Goal: Task Accomplishment & Management: Use online tool/utility

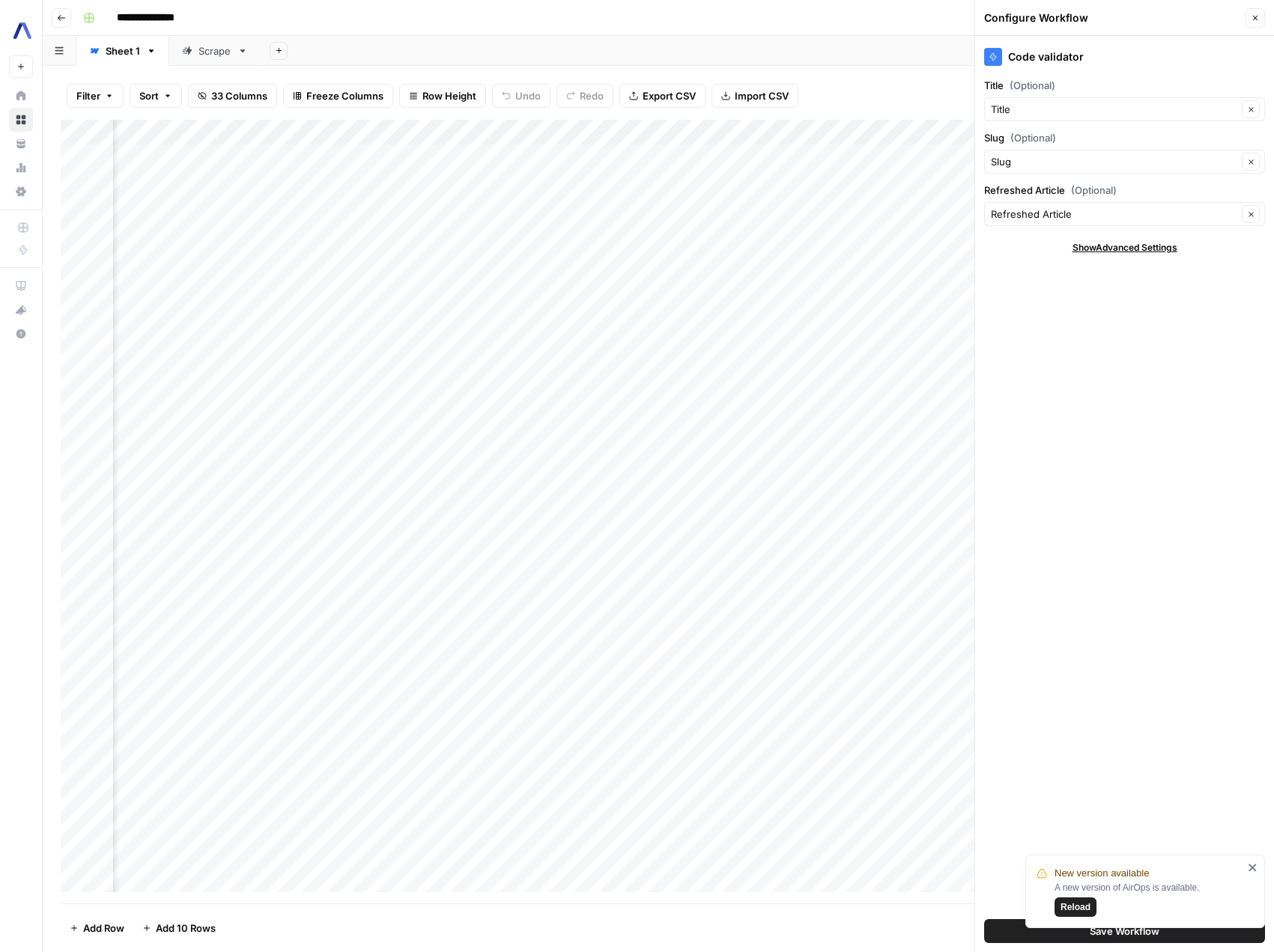
scroll to position [3, 2019]
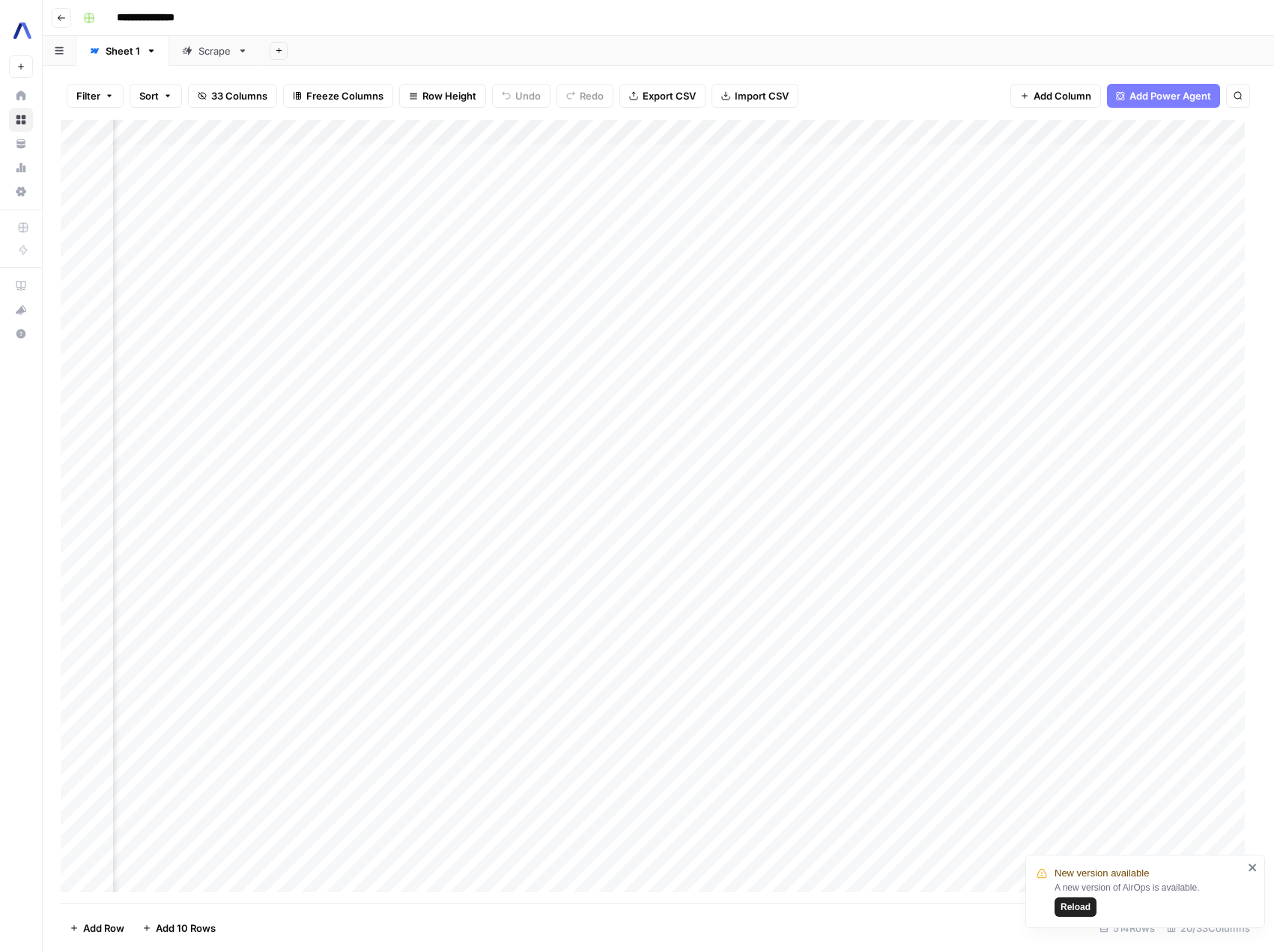
scroll to position [0, 1791]
click at [1082, 900] on span "Reload" at bounding box center [1075, 907] width 30 height 14
click at [633, 133] on div "Add Column" at bounding box center [658, 512] width 1195 height 784
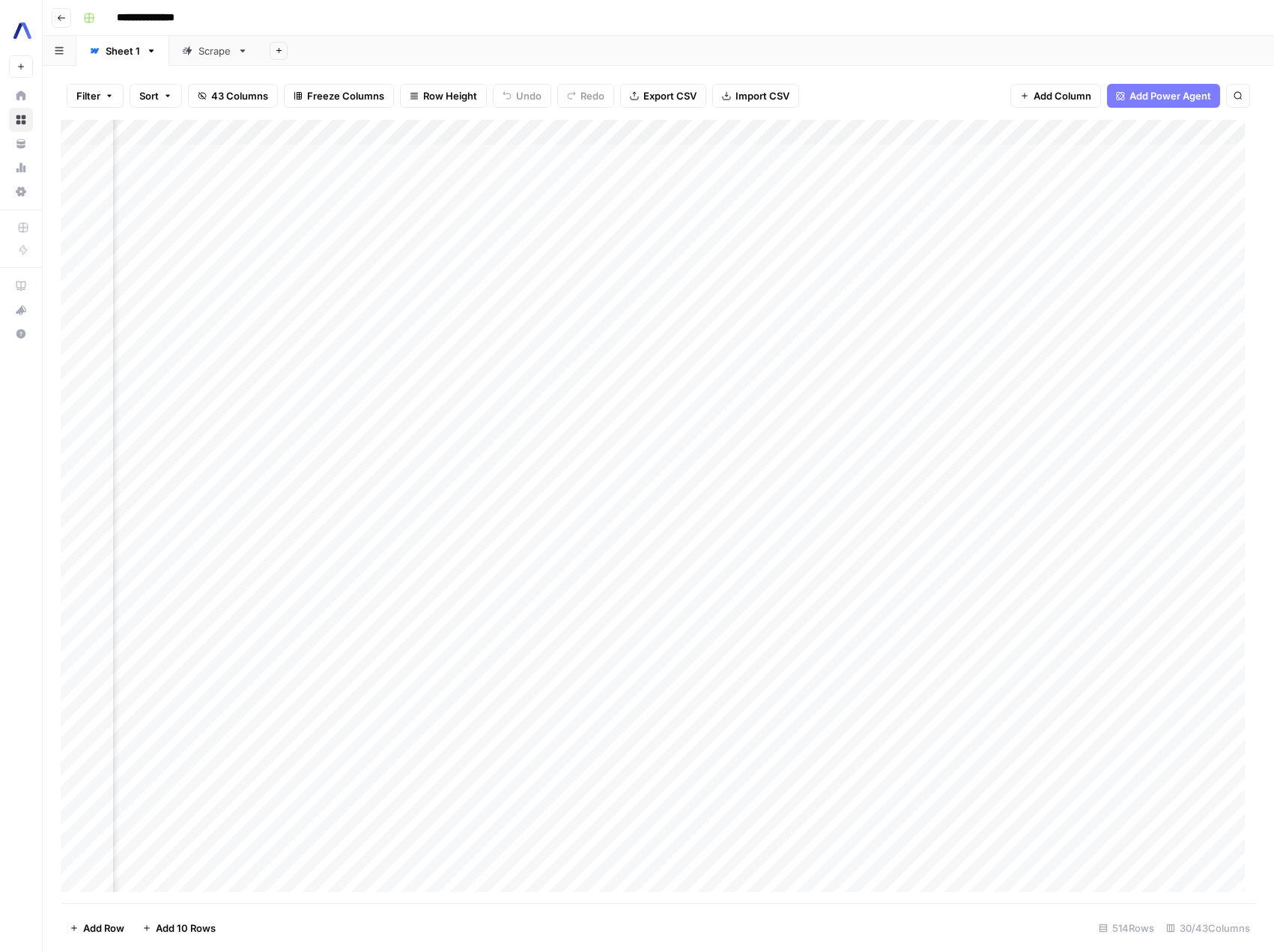
click at [503, 134] on div "Add Column" at bounding box center [658, 512] width 1195 height 784
click at [485, 281] on span "Edit Workflow" at bounding box center [497, 279] width 131 height 15
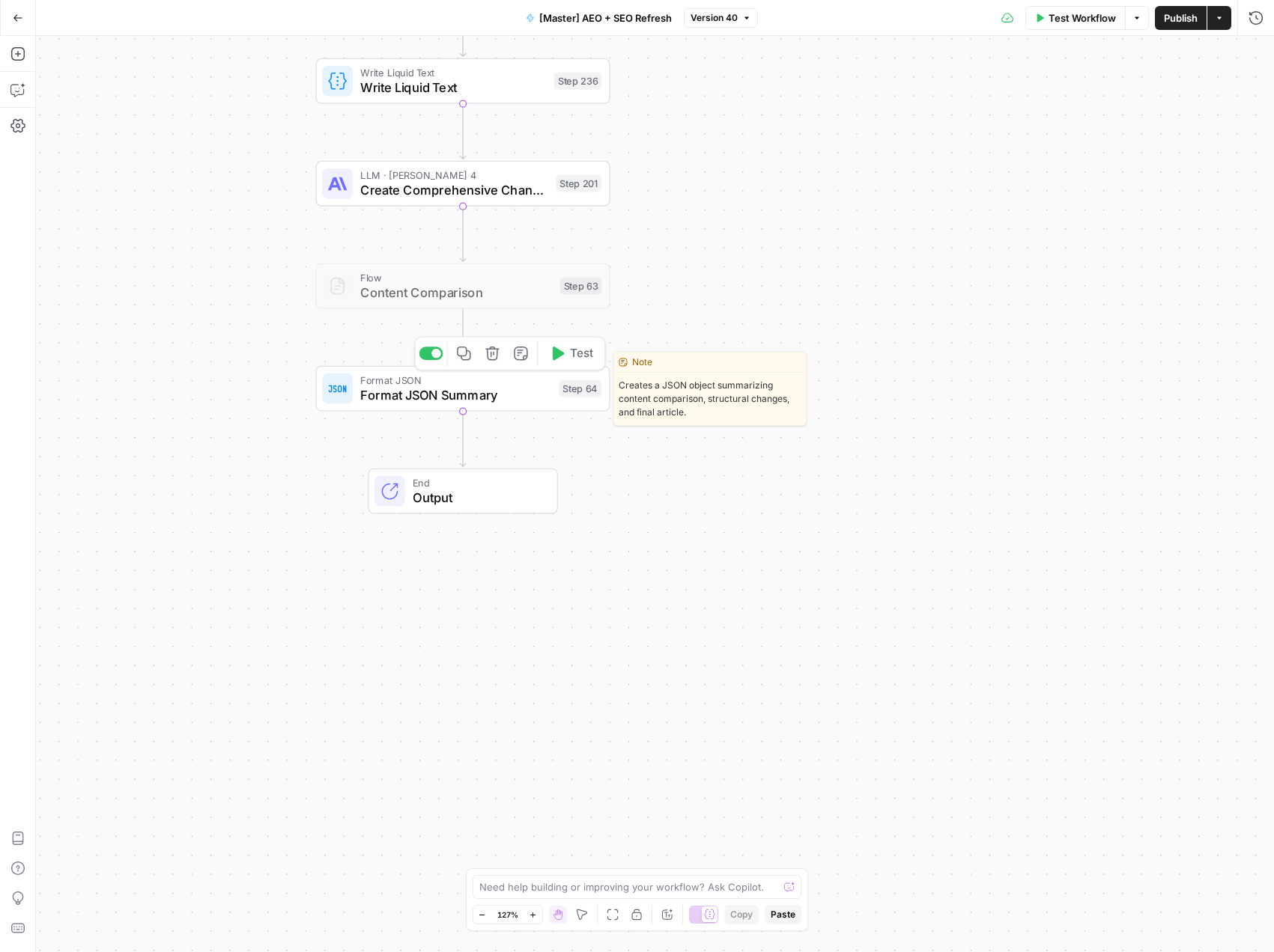
click at [403, 385] on span "Format JSON Summary" at bounding box center [455, 395] width 191 height 19
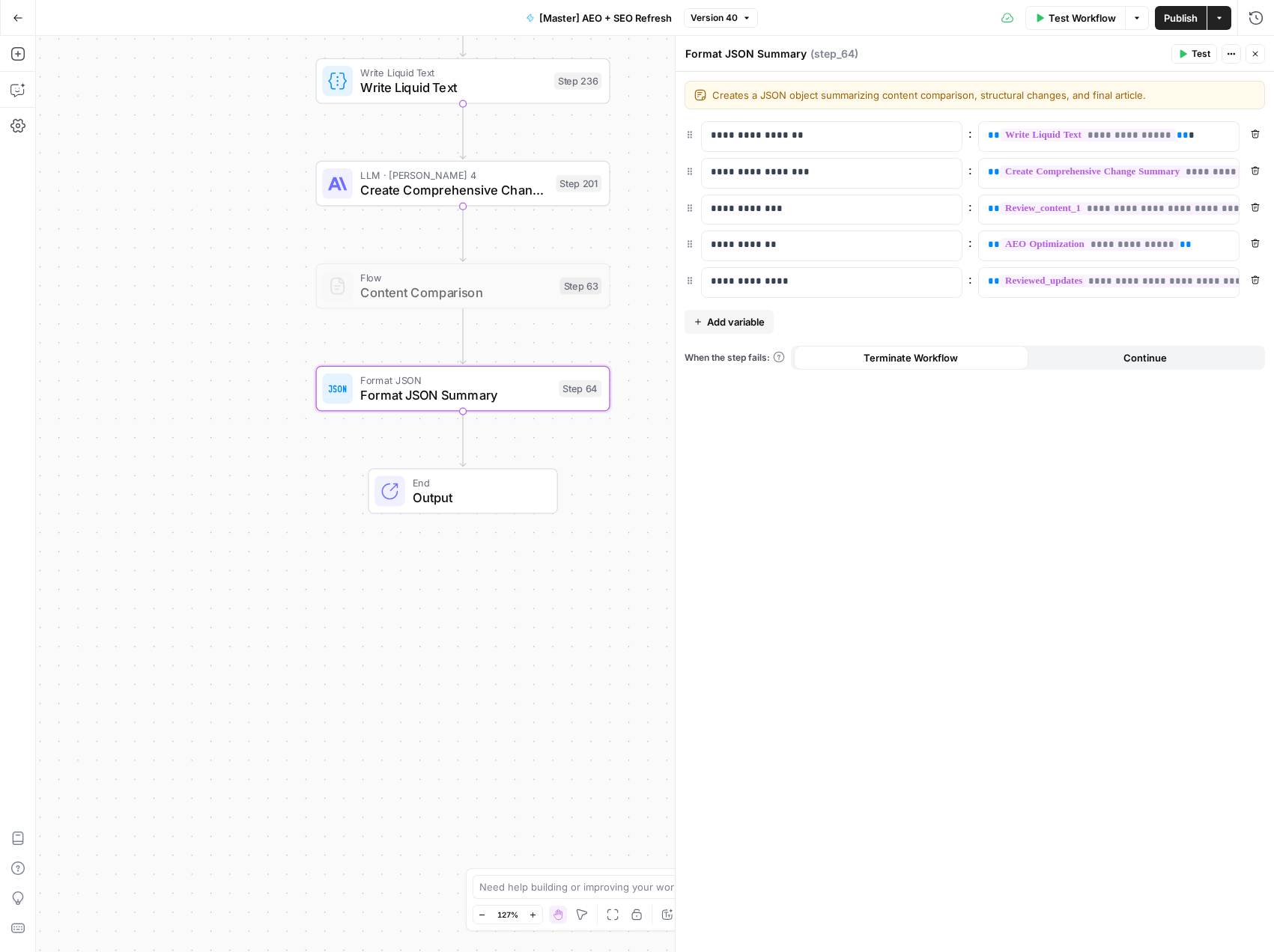
click at [462, 497] on span "Output" at bounding box center [477, 497] width 129 height 19
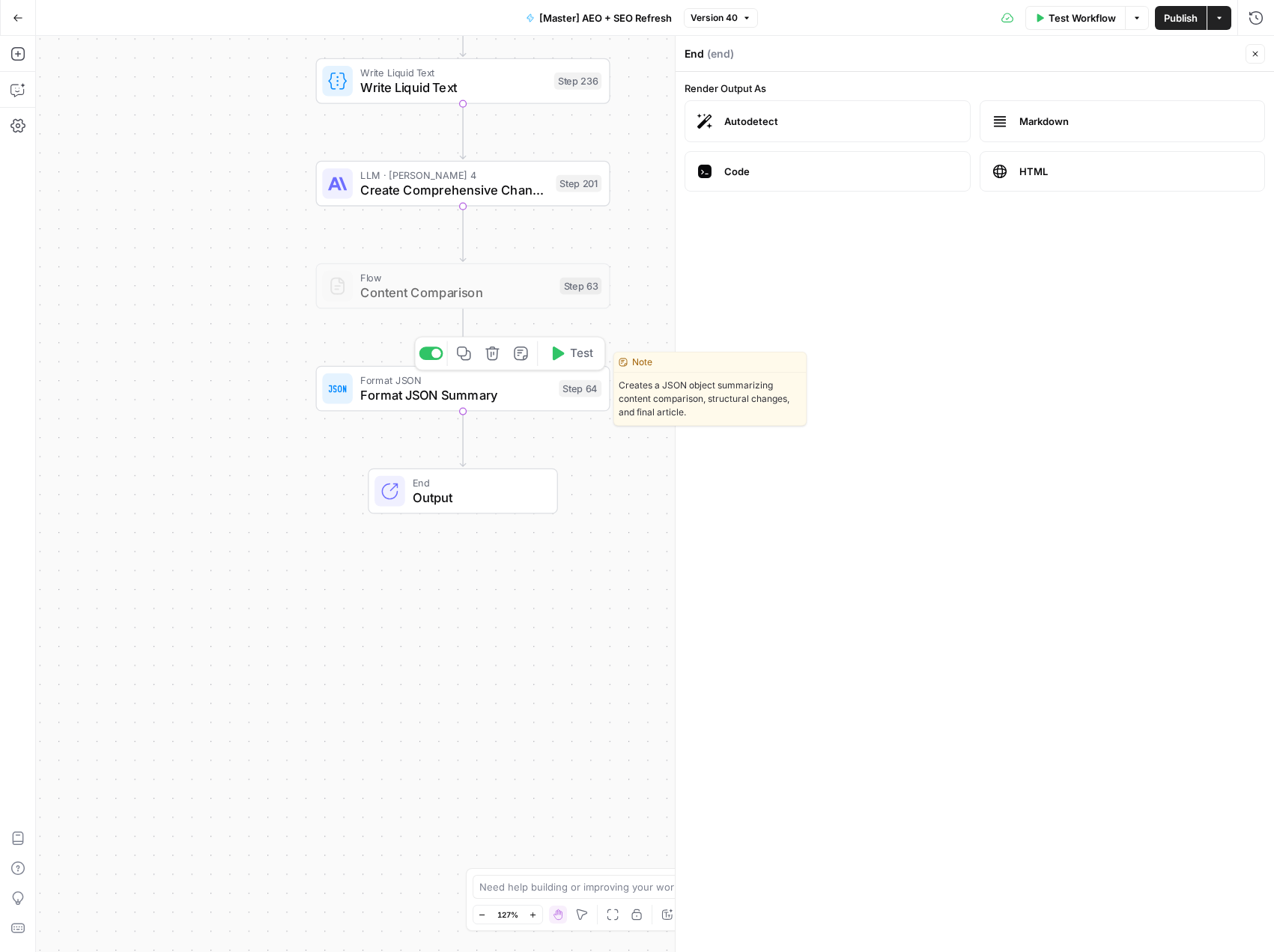
click at [418, 393] on span "Format JSON Summary" at bounding box center [455, 395] width 191 height 19
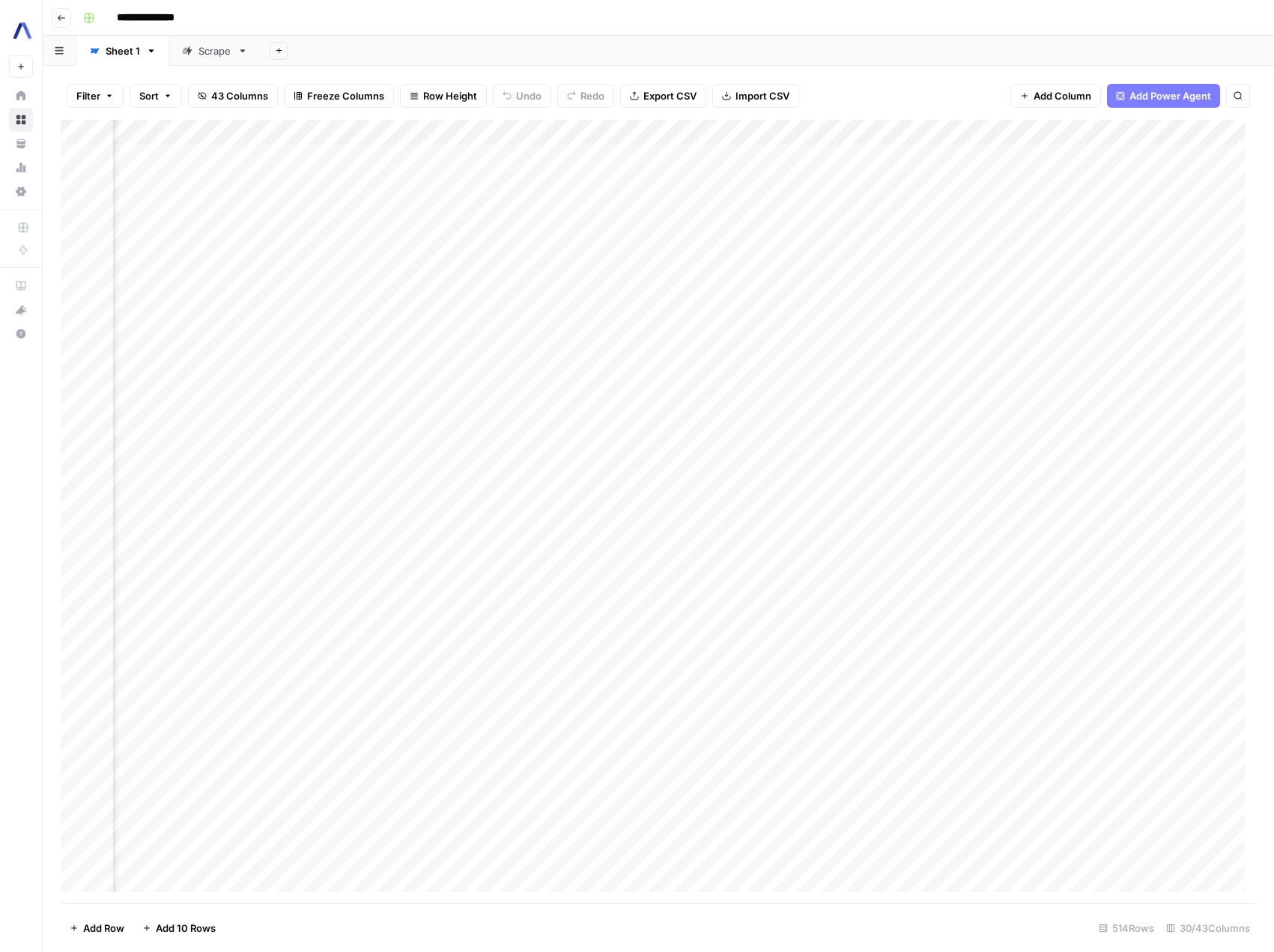
scroll to position [3, 2245]
click at [464, 134] on div "Add Column" at bounding box center [658, 512] width 1195 height 784
click at [419, 282] on span "Edit Workflow" at bounding box center [452, 279] width 131 height 15
click at [459, 679] on div "Add Column" at bounding box center [658, 512] width 1195 height 784
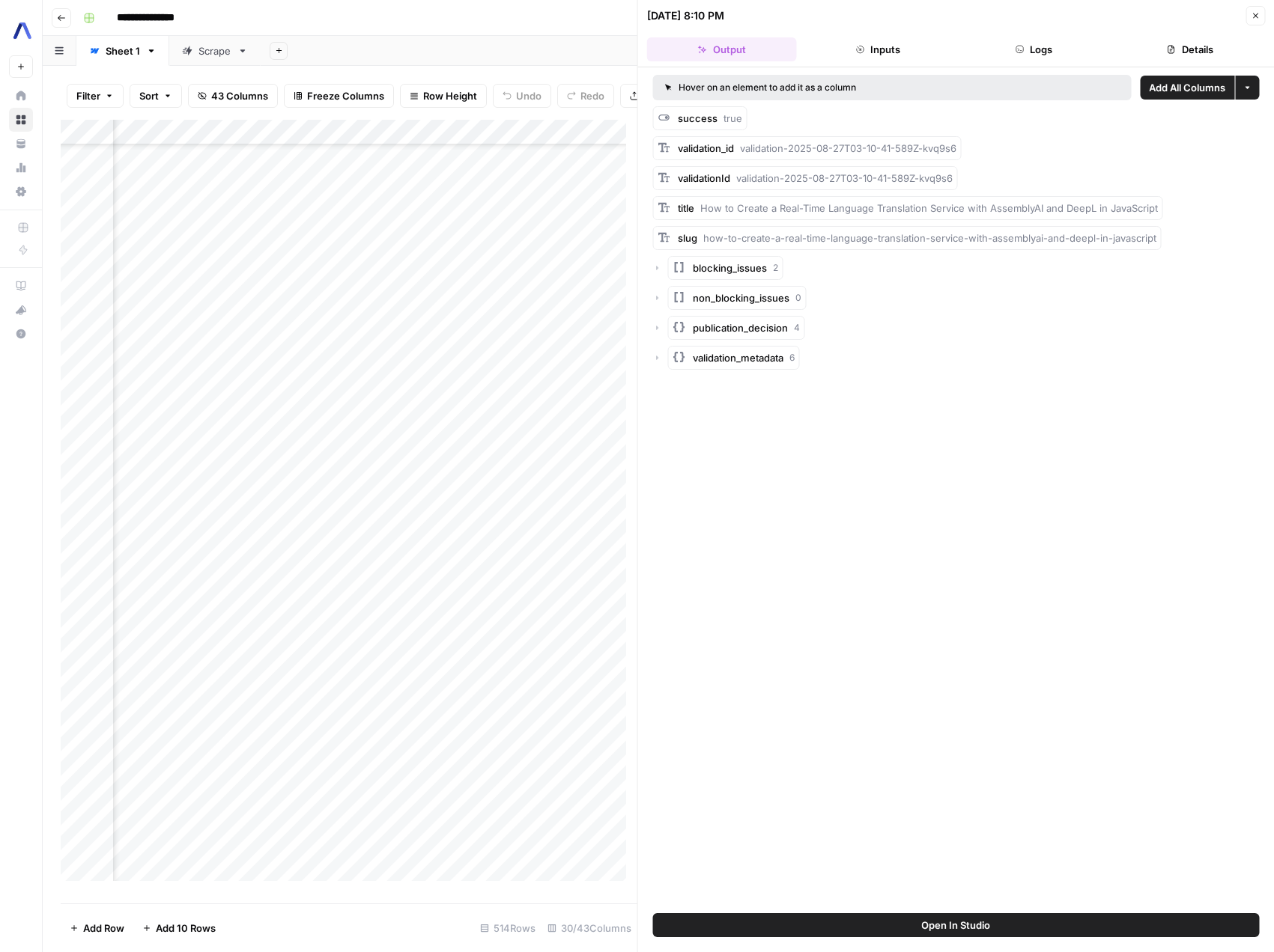
click at [889, 47] on button "Inputs" at bounding box center [877, 49] width 149 height 24
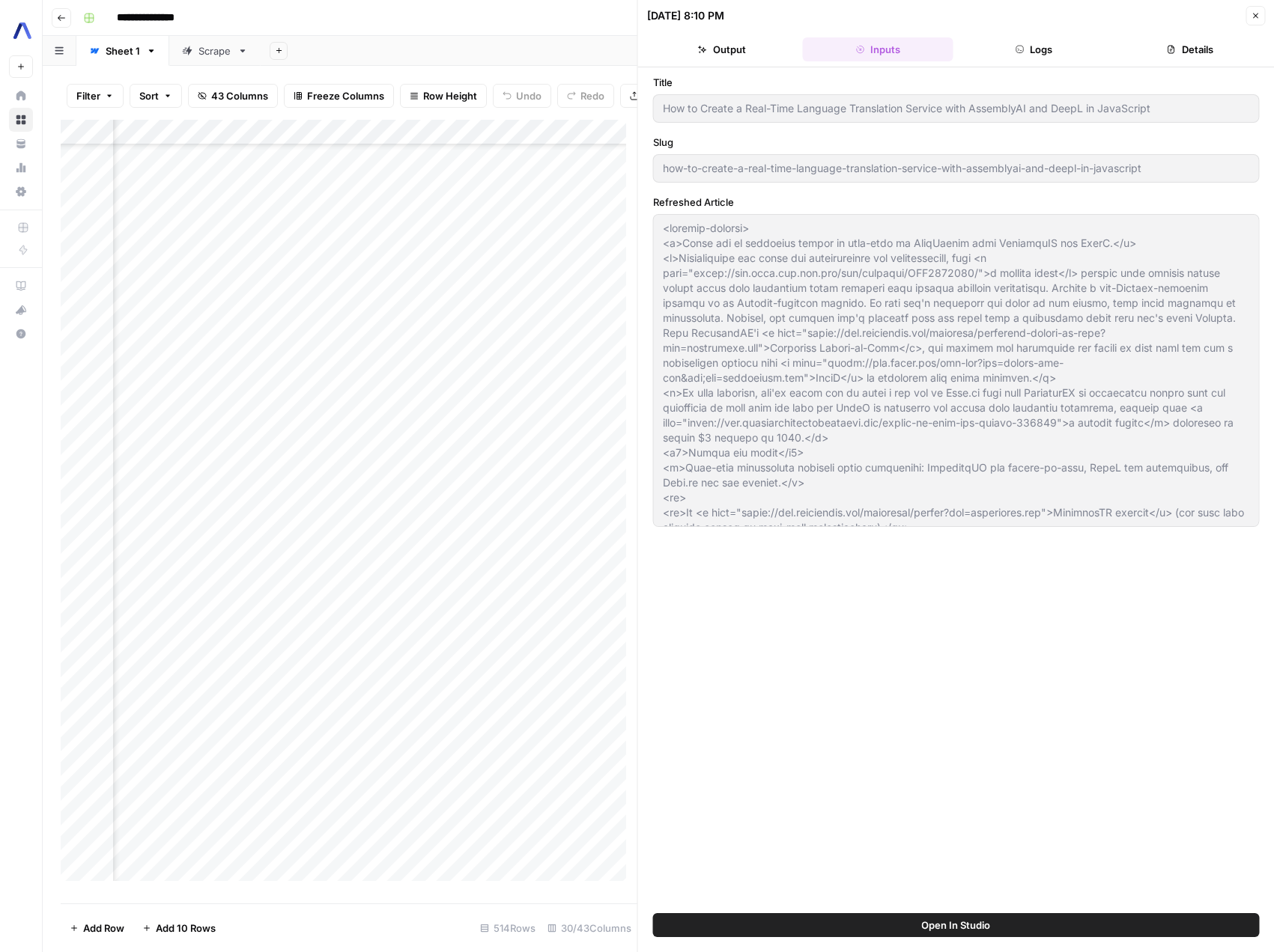
click at [741, 54] on button "Output" at bounding box center [722, 49] width 149 height 24
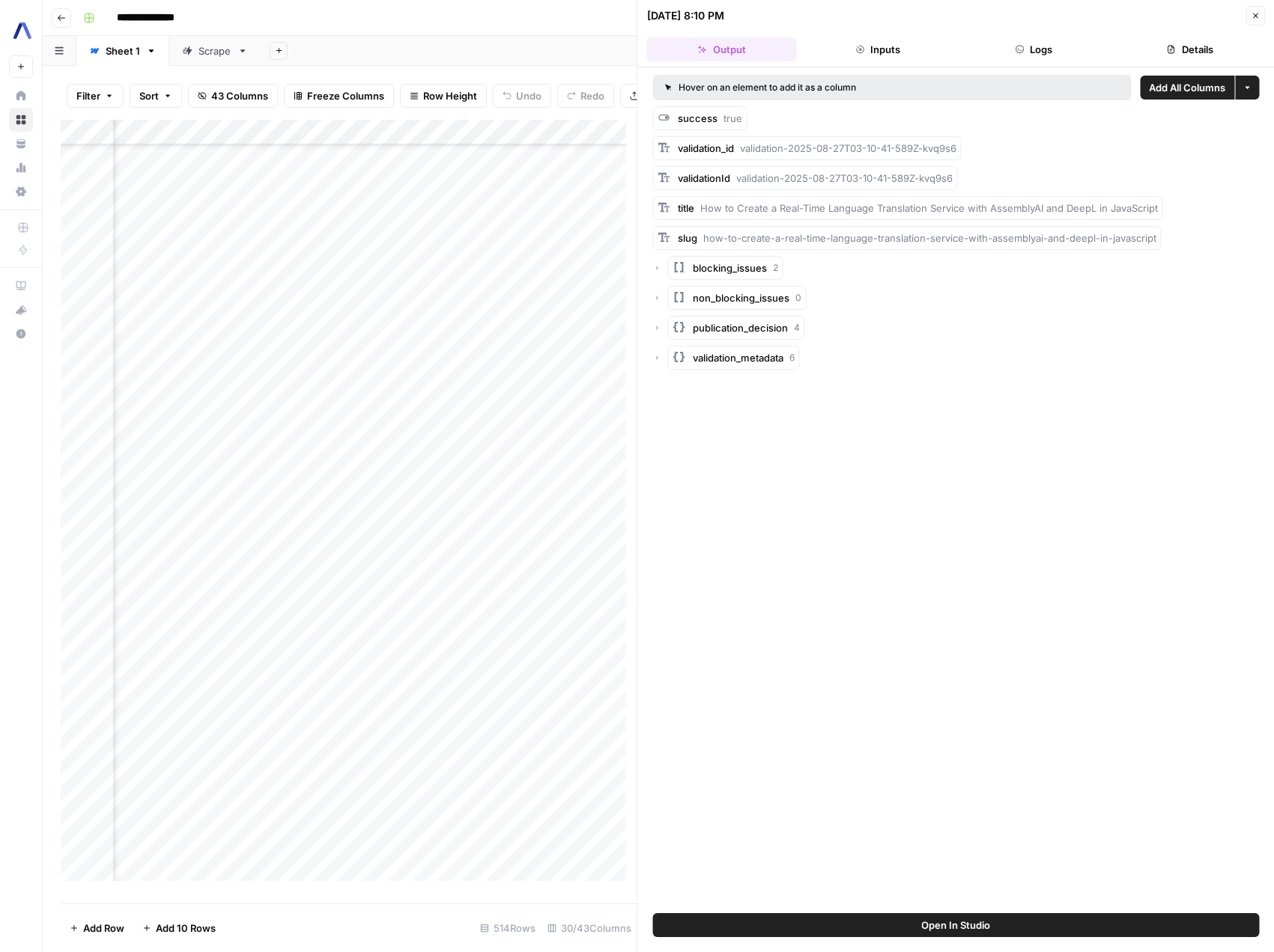
click at [658, 266] on icon "button" at bounding box center [657, 268] width 9 height 9
click at [658, 267] on icon "button" at bounding box center [657, 268] width 5 height 2
click at [660, 296] on icon "button" at bounding box center [657, 297] width 9 height 9
click at [663, 327] on div "publication_decision 4" at bounding box center [956, 328] width 606 height 24
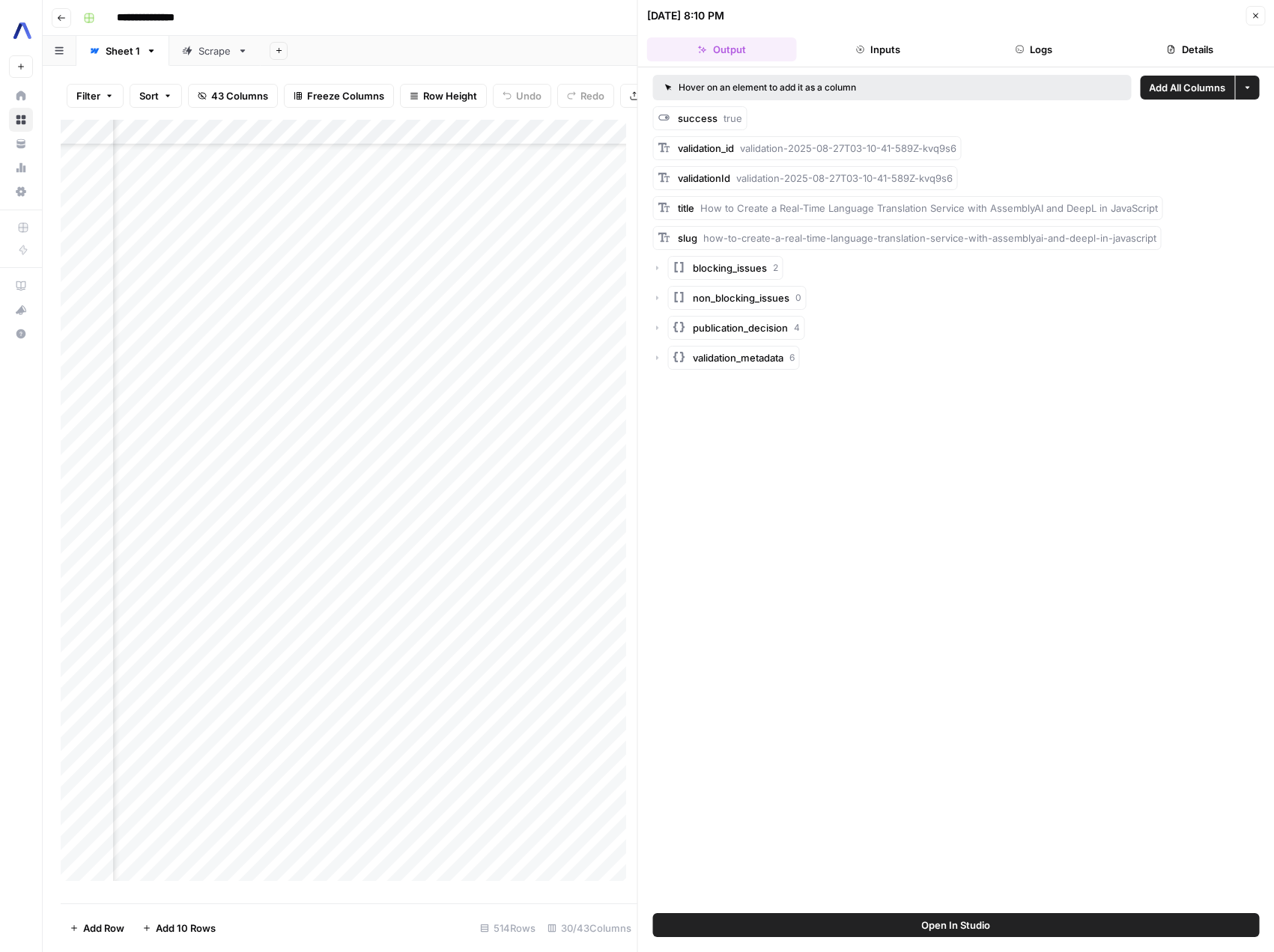
click at [659, 325] on icon "button" at bounding box center [657, 327] width 9 height 9
click at [661, 327] on icon "button" at bounding box center [657, 327] width 9 height 9
click at [660, 358] on icon "button" at bounding box center [657, 358] width 9 height 9
click at [660, 357] on icon "button" at bounding box center [657, 358] width 9 height 9
click at [1254, 13] on icon "button" at bounding box center [1254, 15] width 9 height 9
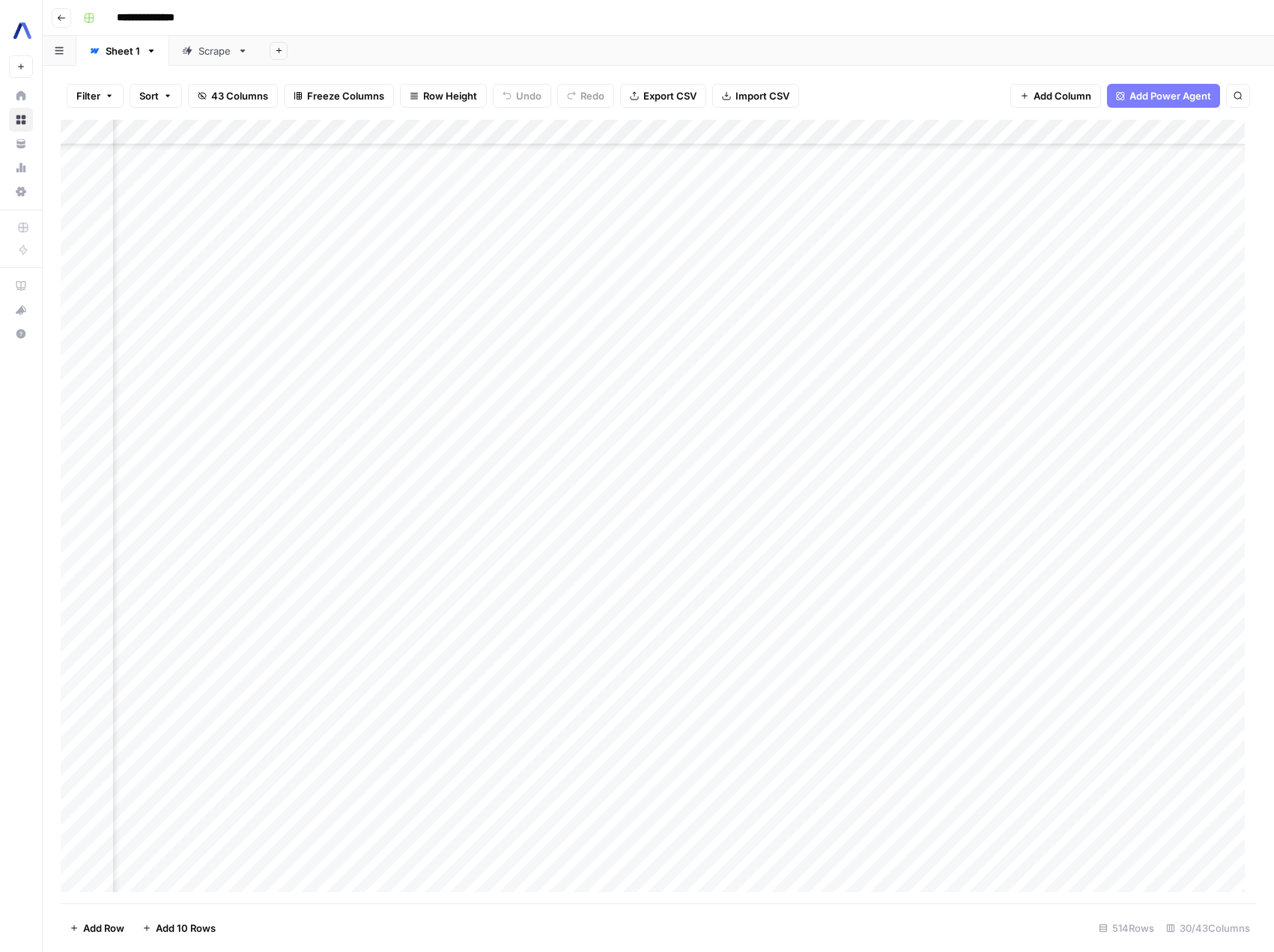
scroll to position [902, 2881]
click at [917, 674] on div "Add Column" at bounding box center [658, 512] width 1195 height 784
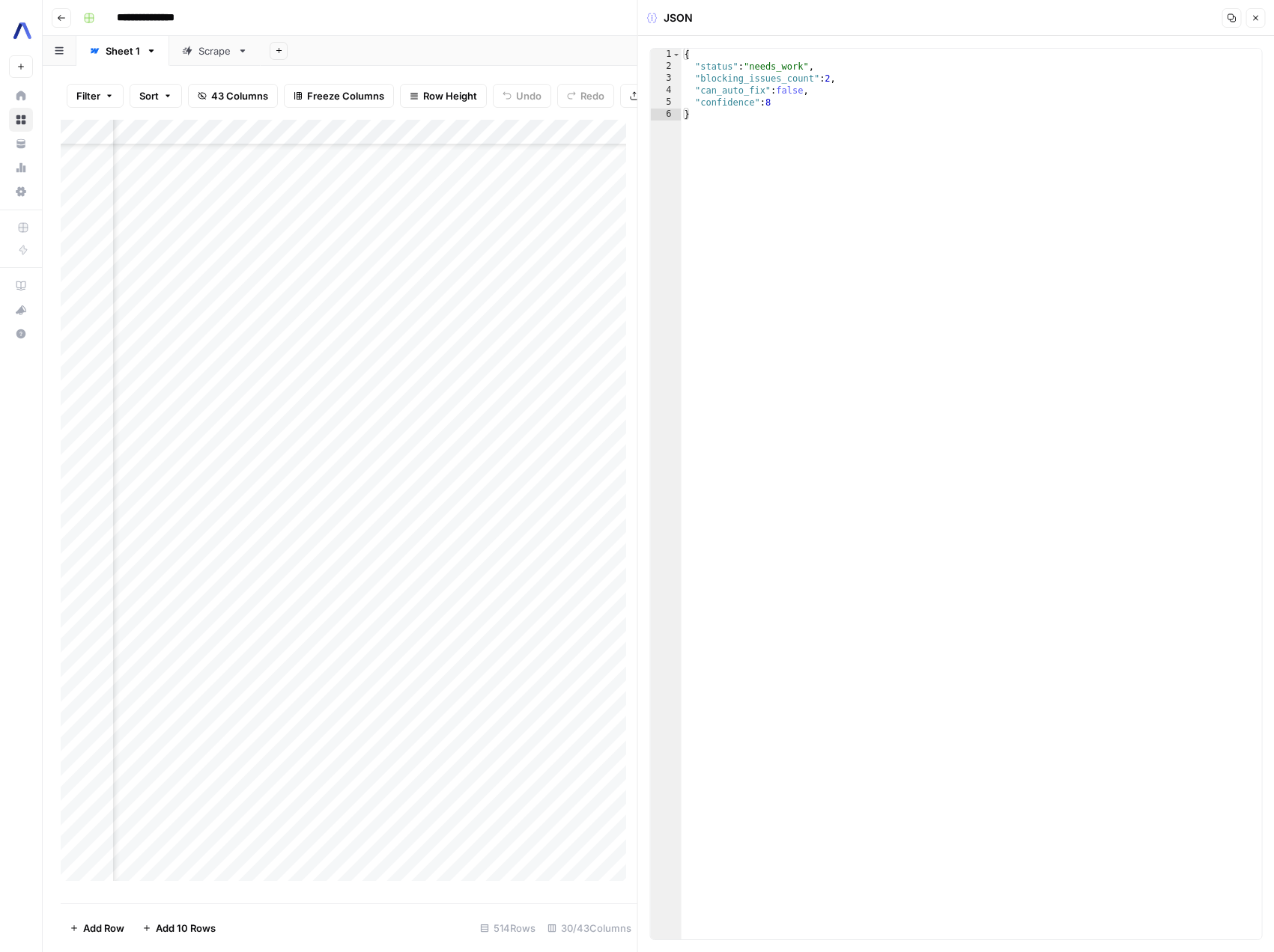
click at [1257, 21] on icon "button" at bounding box center [1254, 17] width 9 height 9
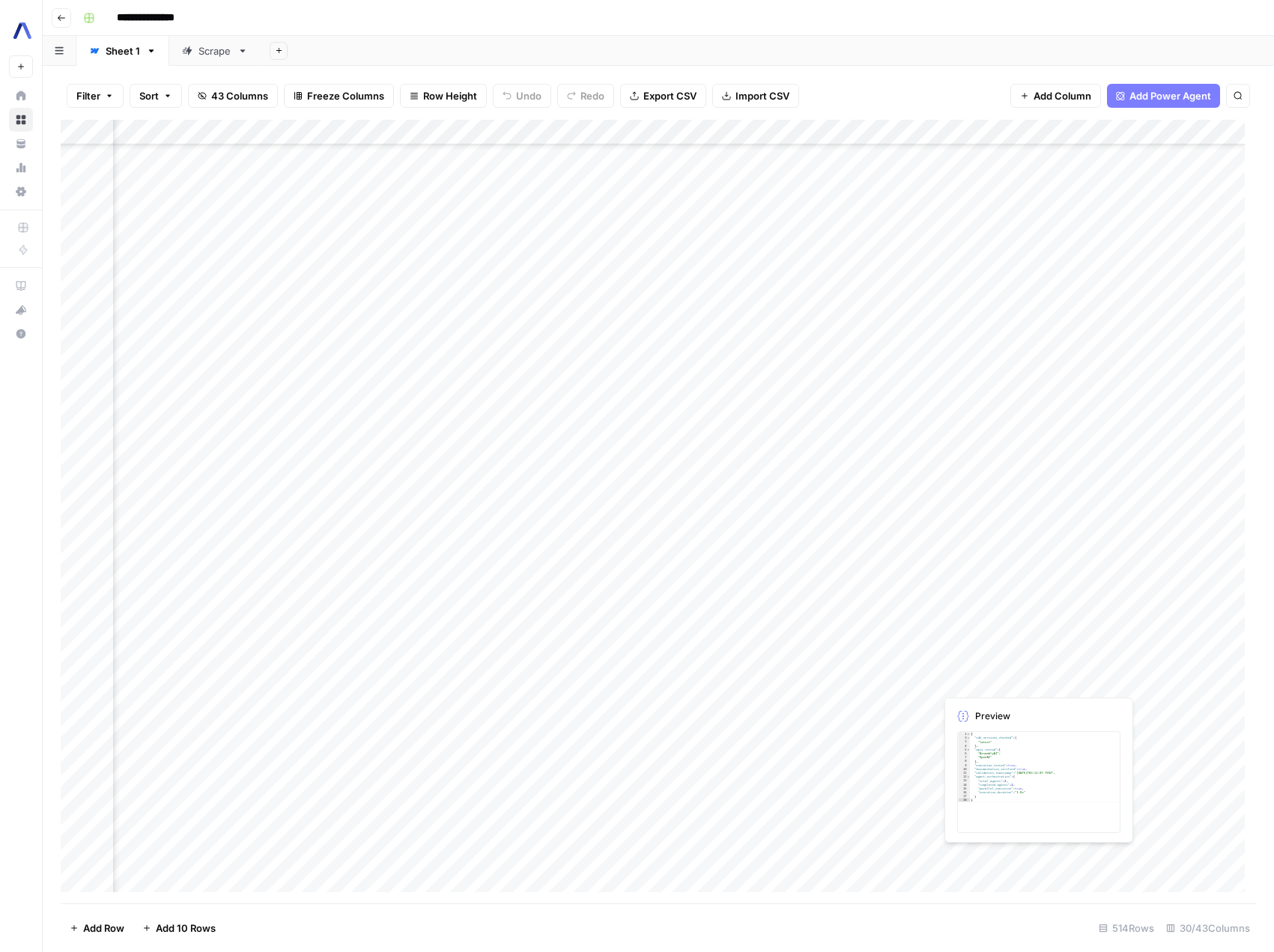
click at [999, 679] on div "Add Column" at bounding box center [658, 512] width 1195 height 784
click at [1054, 678] on div "Add Column" at bounding box center [658, 512] width 1195 height 784
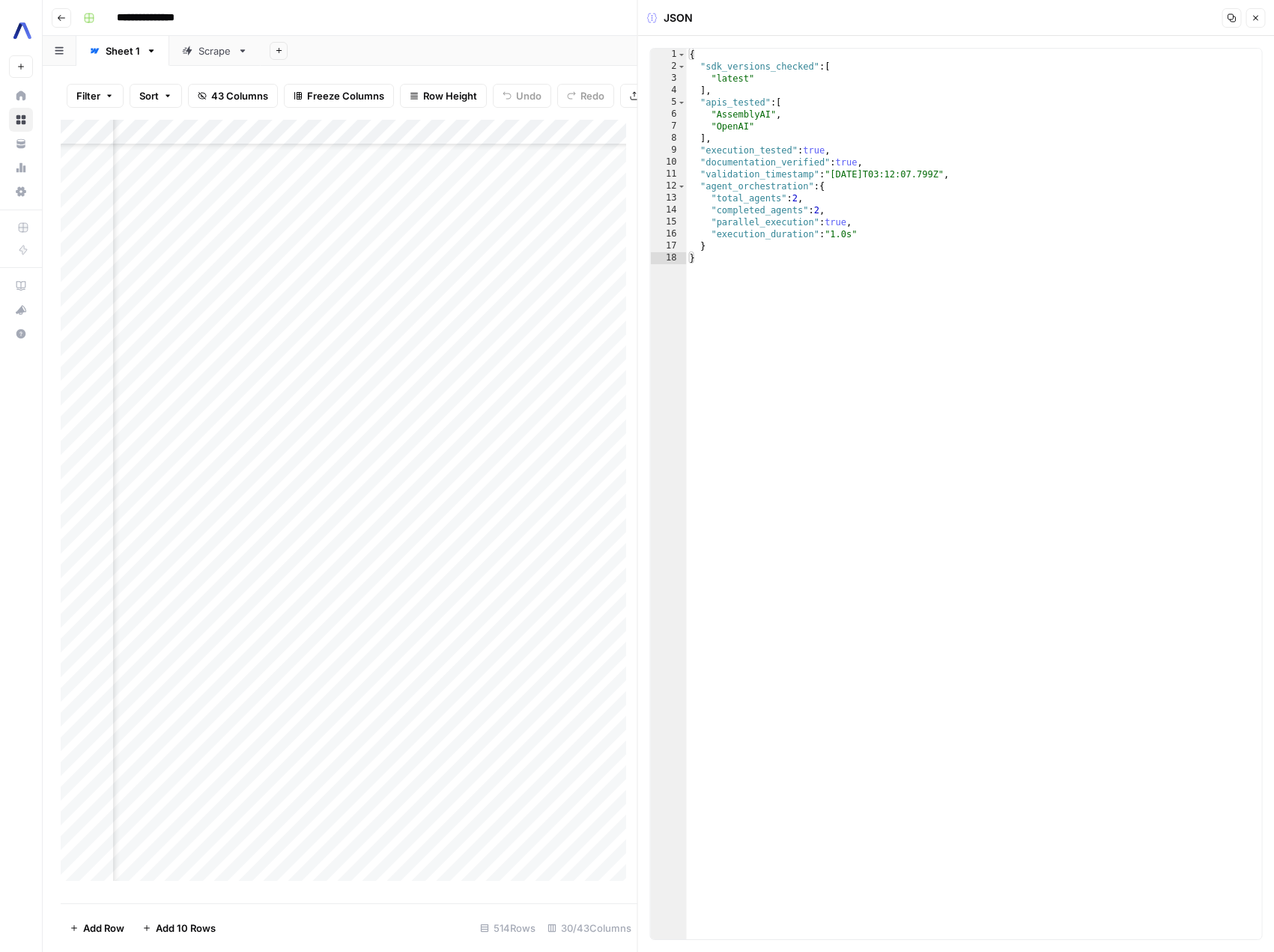
click at [1258, 20] on icon "button" at bounding box center [1254, 17] width 9 height 9
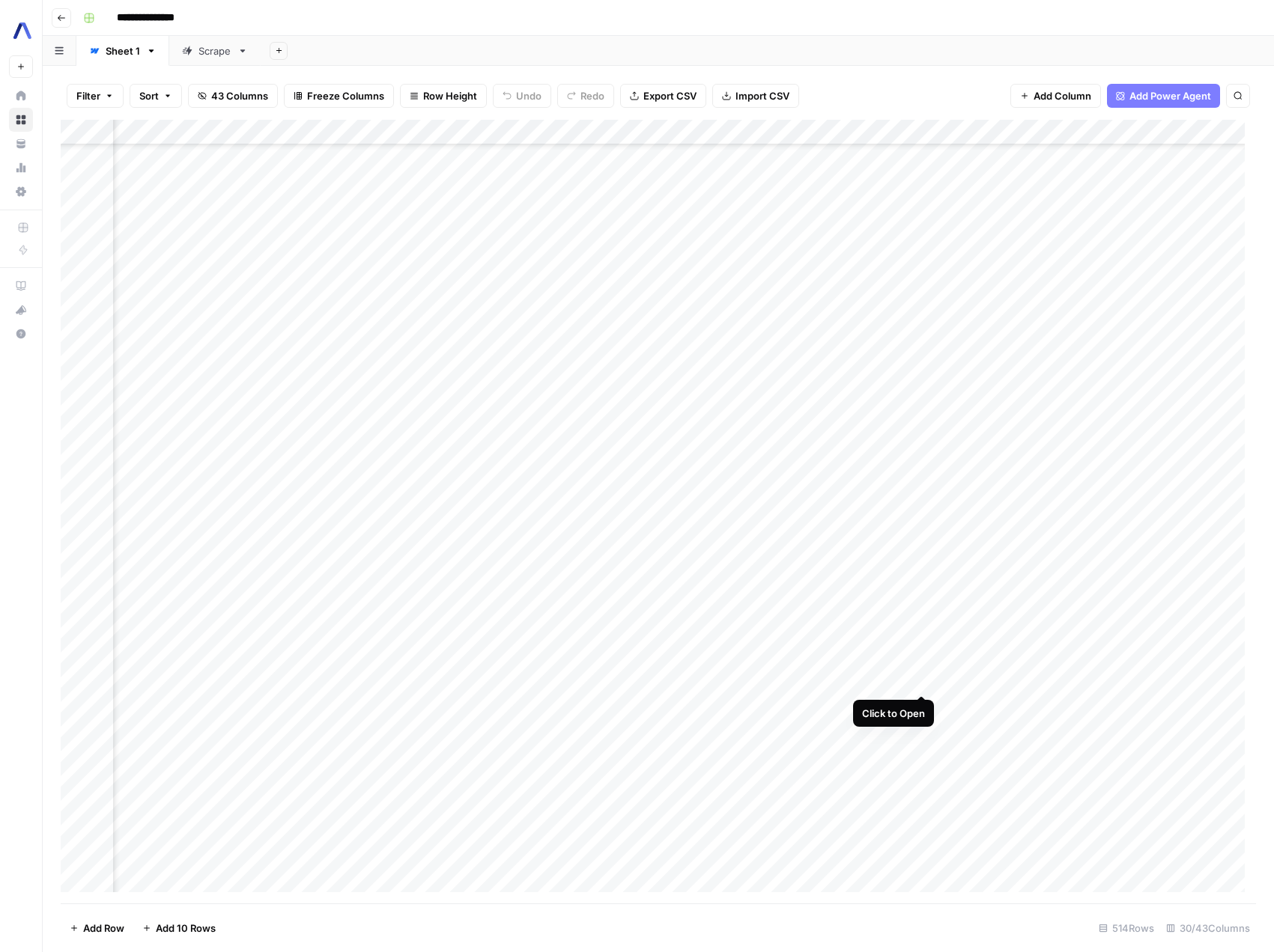
click at [916, 684] on div "Add Column" at bounding box center [658, 512] width 1195 height 784
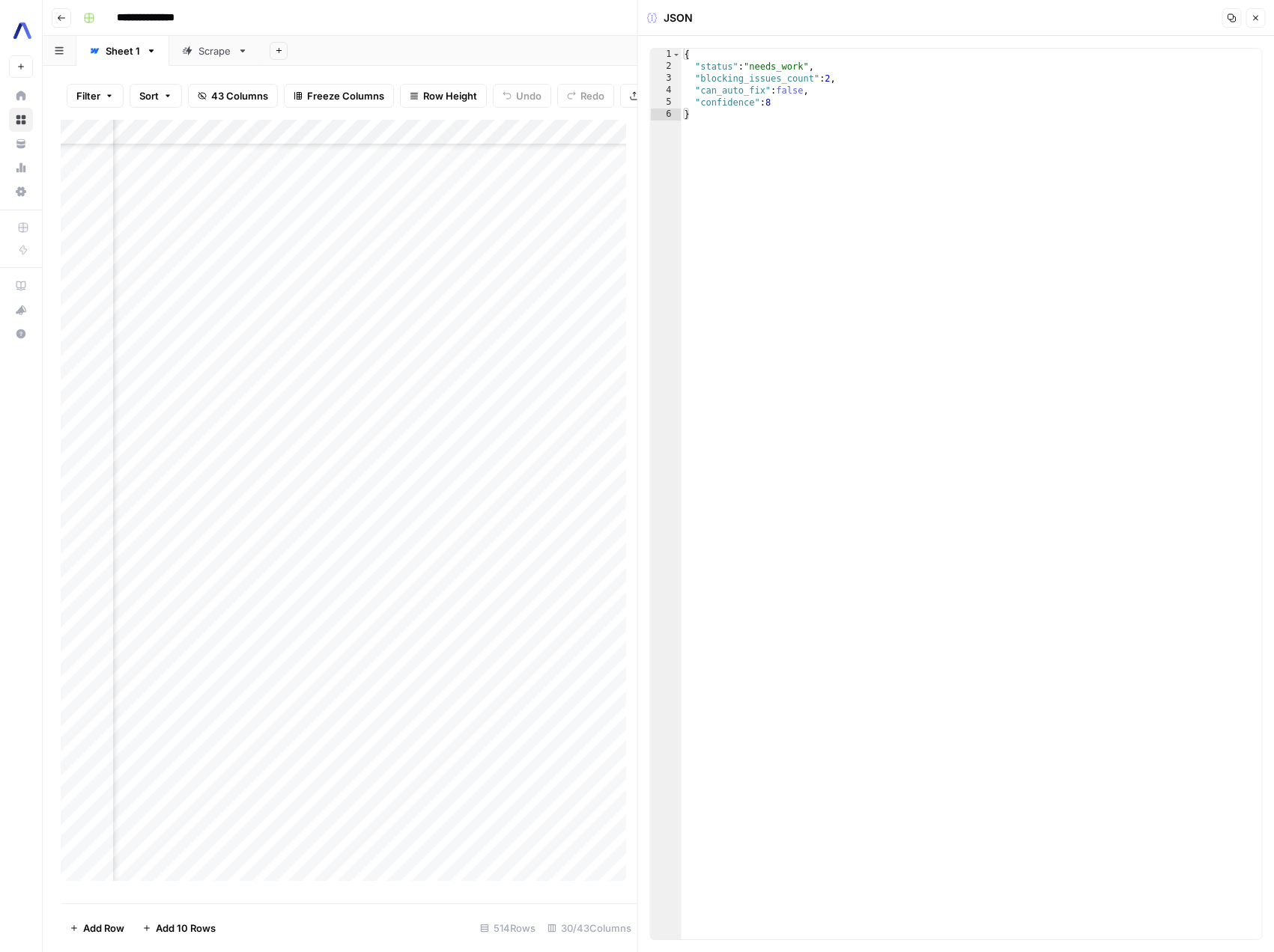
click at [1256, 22] on button "Close" at bounding box center [1255, 17] width 19 height 19
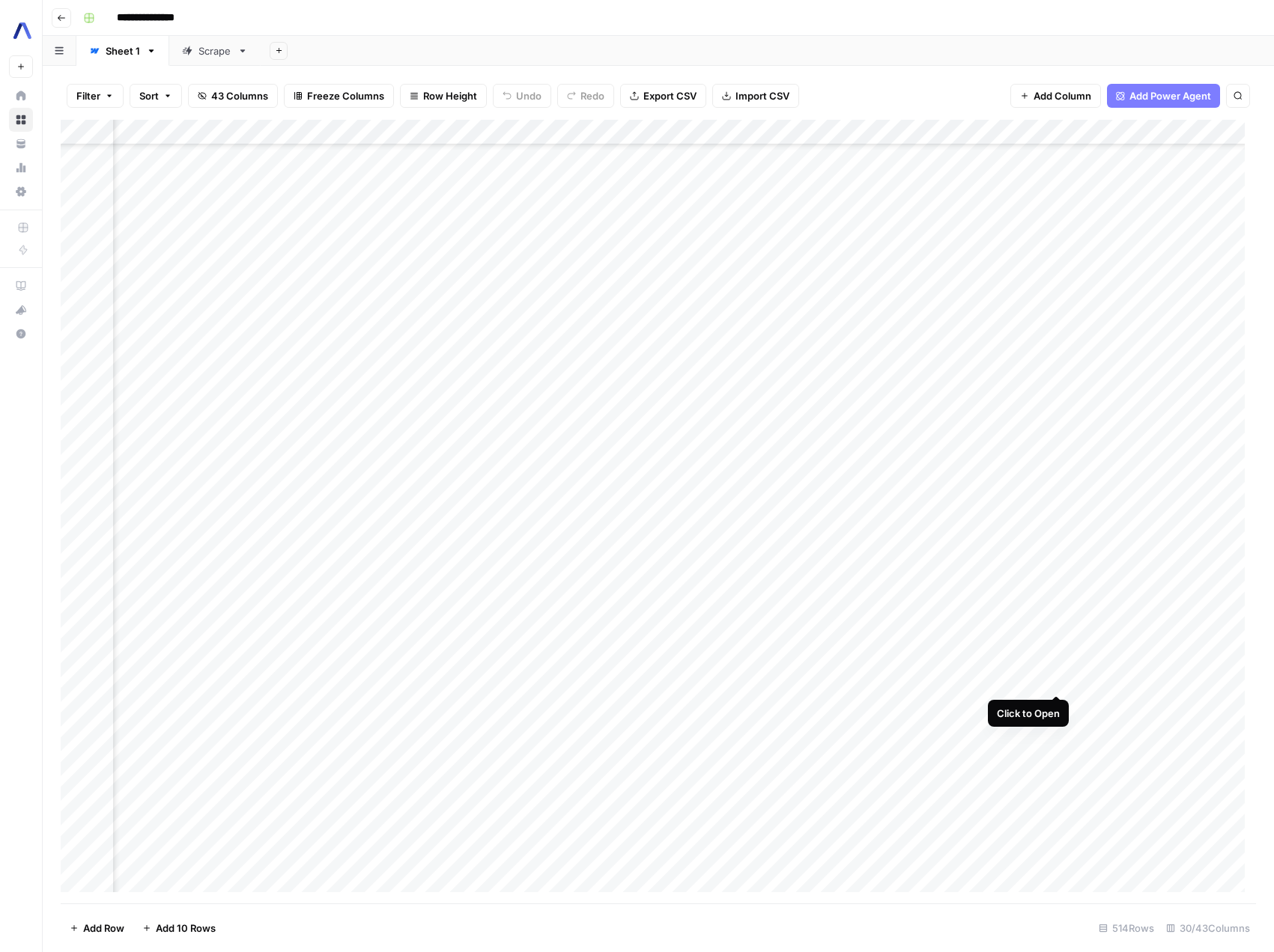
click at [1051, 679] on div "Add Column" at bounding box center [658, 512] width 1195 height 784
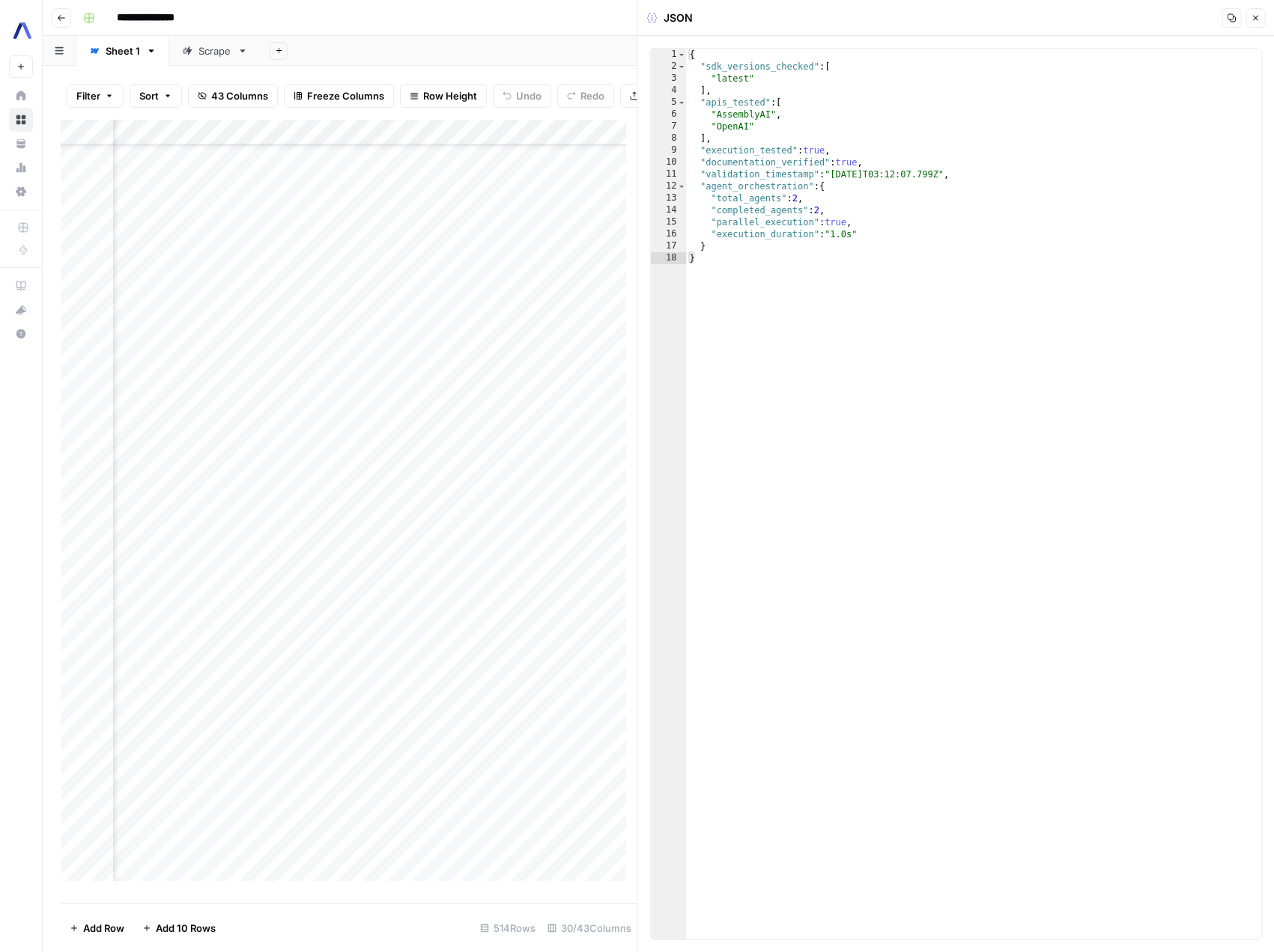
click at [1253, 22] on button "Close" at bounding box center [1255, 17] width 19 height 19
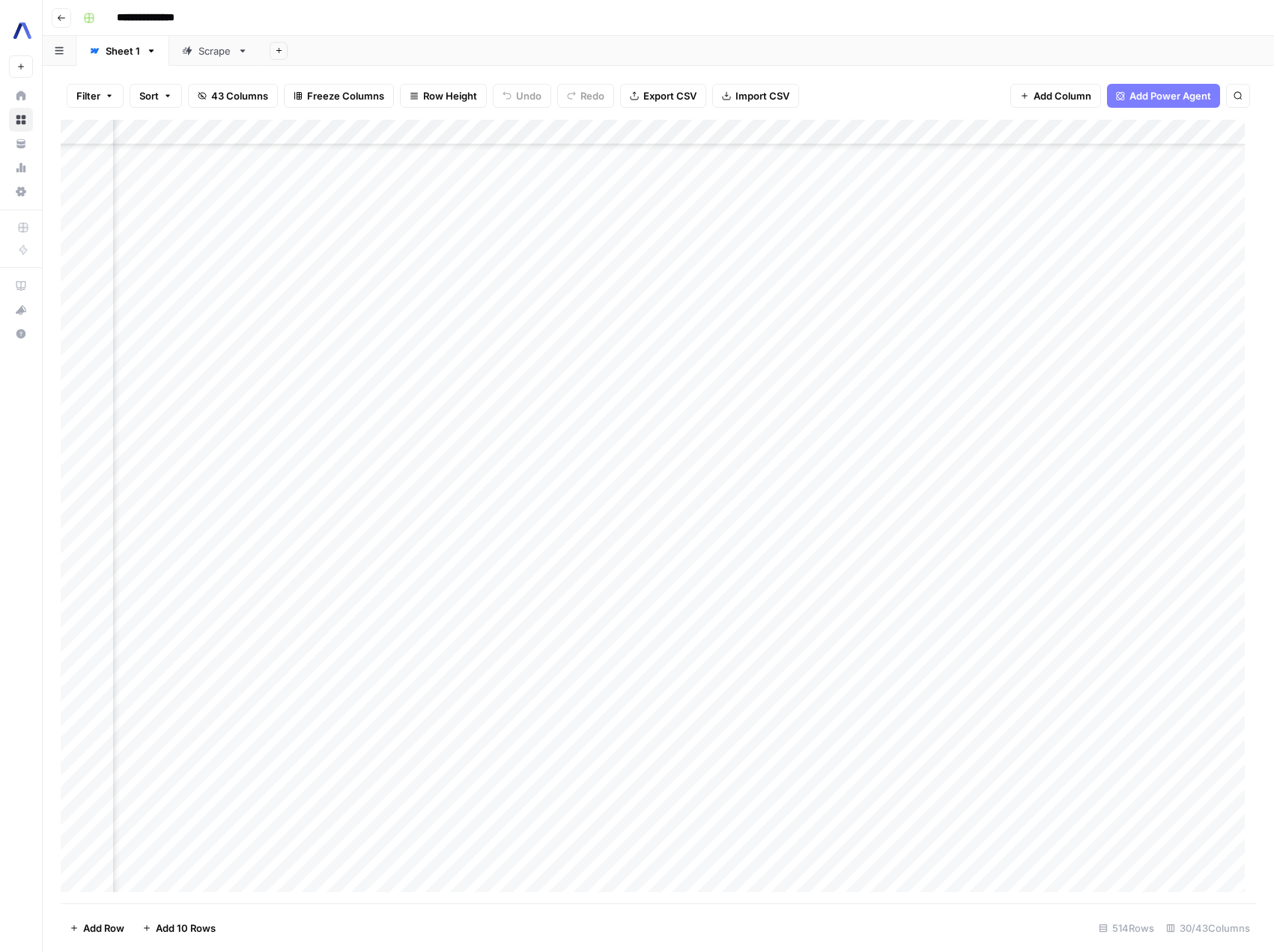
scroll to position [899, 2415]
click at [1118, 135] on div "Add Column" at bounding box center [658, 512] width 1195 height 784
click at [1191, 223] on span "Markdown" at bounding box center [1193, 228] width 71 height 15
click at [1117, 684] on div "Add Column" at bounding box center [658, 512] width 1195 height 784
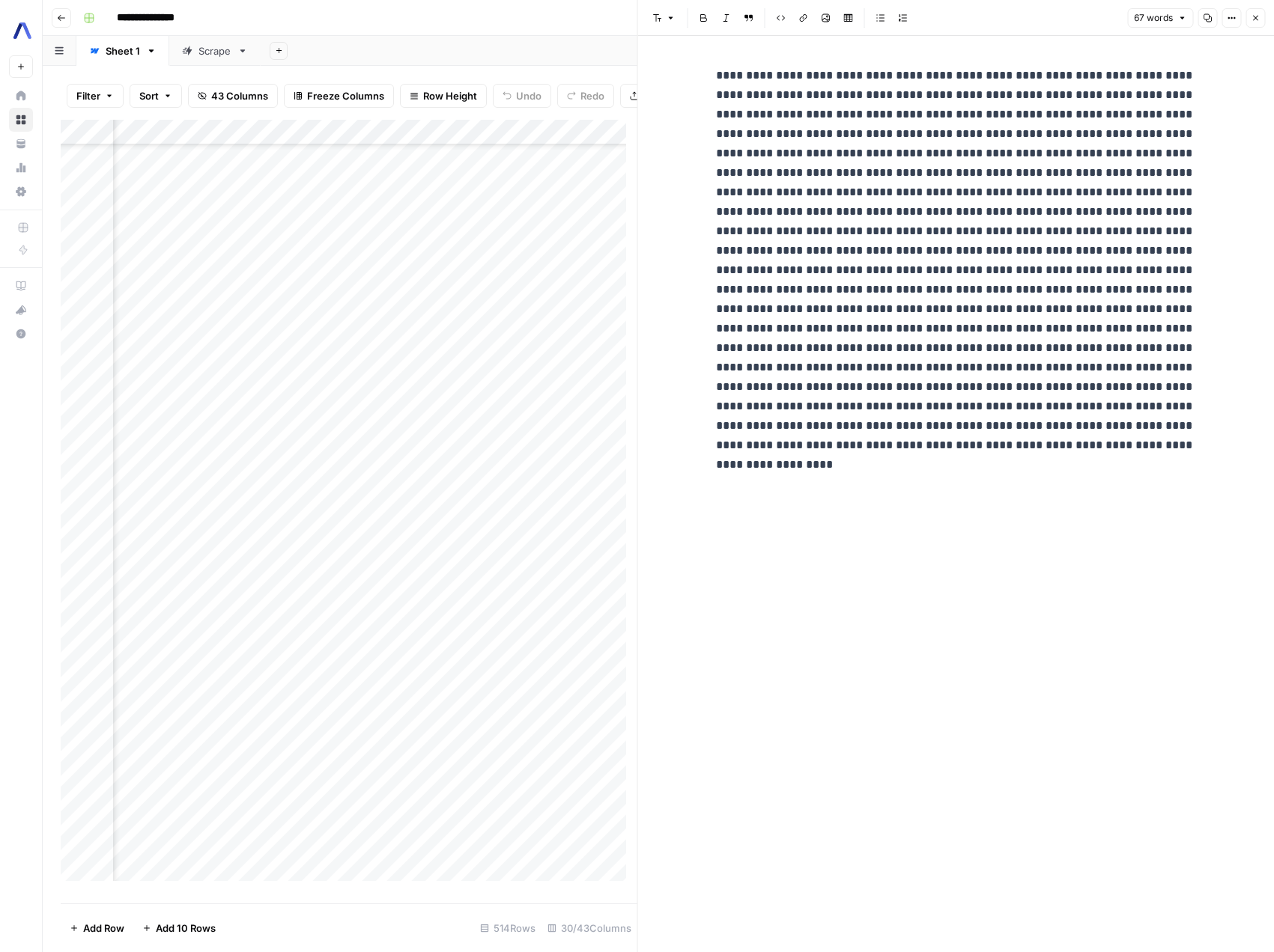
click at [1252, 17] on icon "button" at bounding box center [1254, 17] width 9 height 9
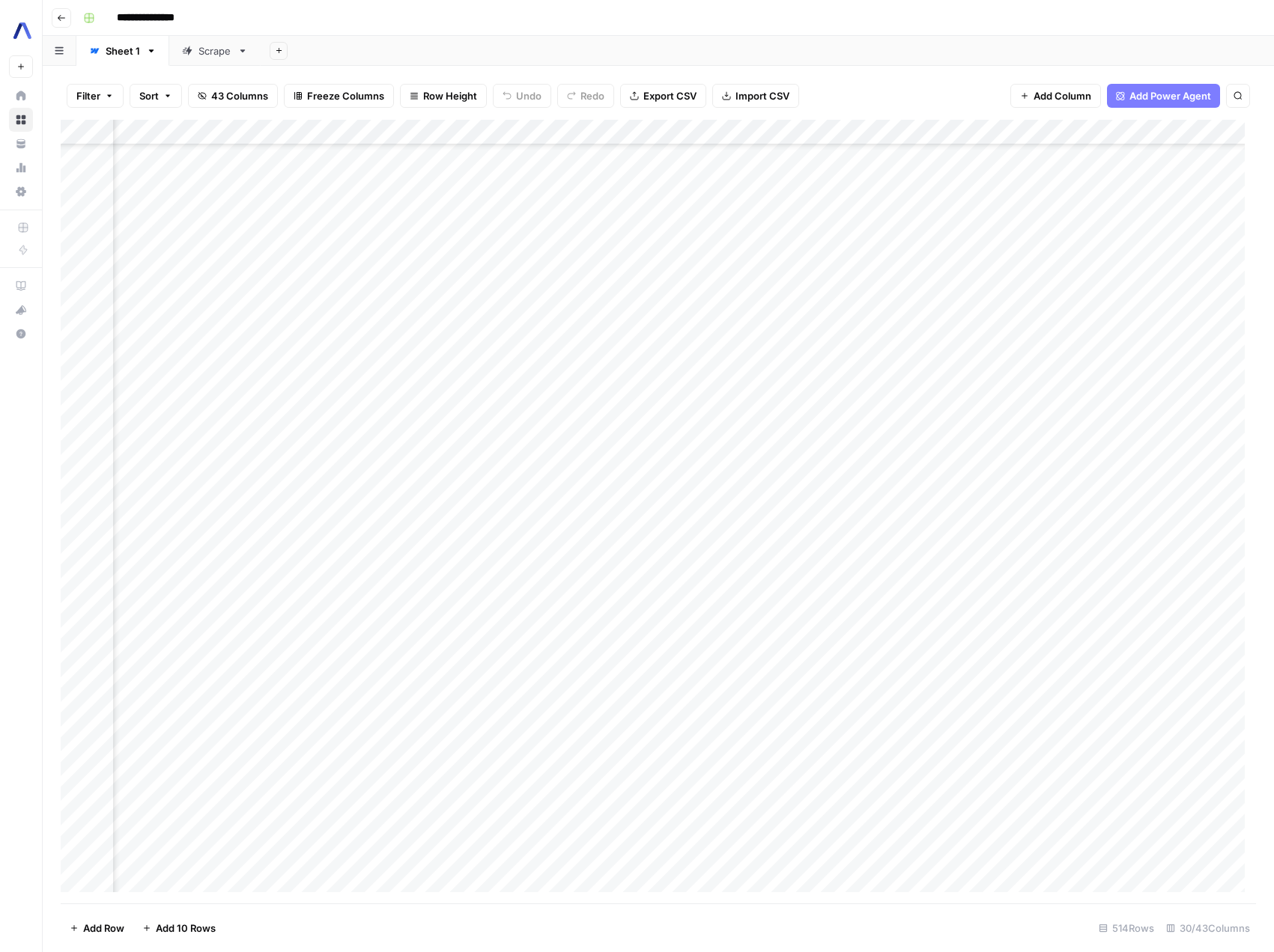
click at [1119, 130] on div "Add Column" at bounding box center [658, 512] width 1195 height 784
click at [1186, 350] on span "JSON" at bounding box center [1193, 354] width 71 height 15
click at [1113, 682] on div "Add Column" at bounding box center [658, 512] width 1195 height 784
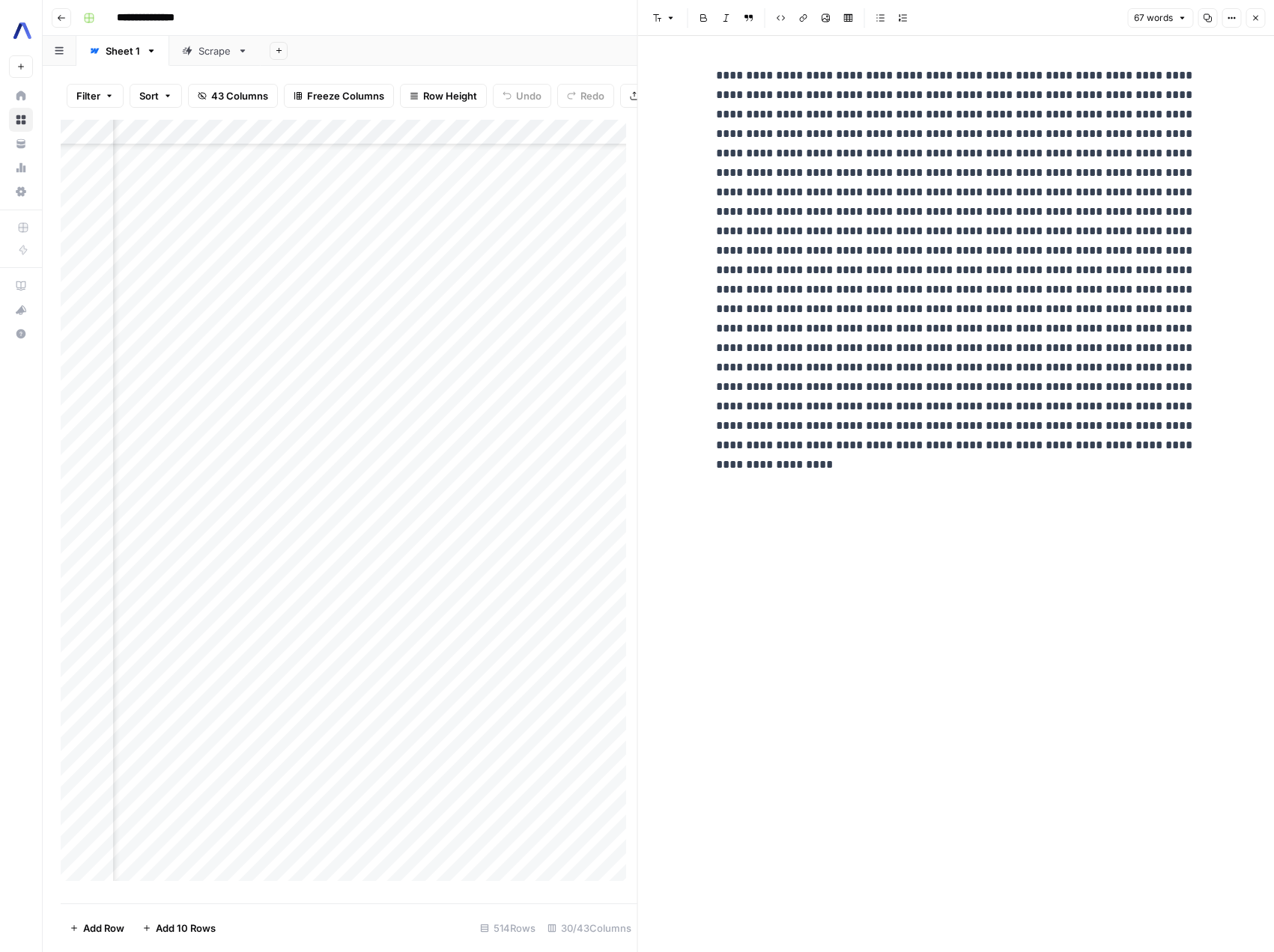
click at [1256, 21] on icon "button" at bounding box center [1254, 17] width 9 height 9
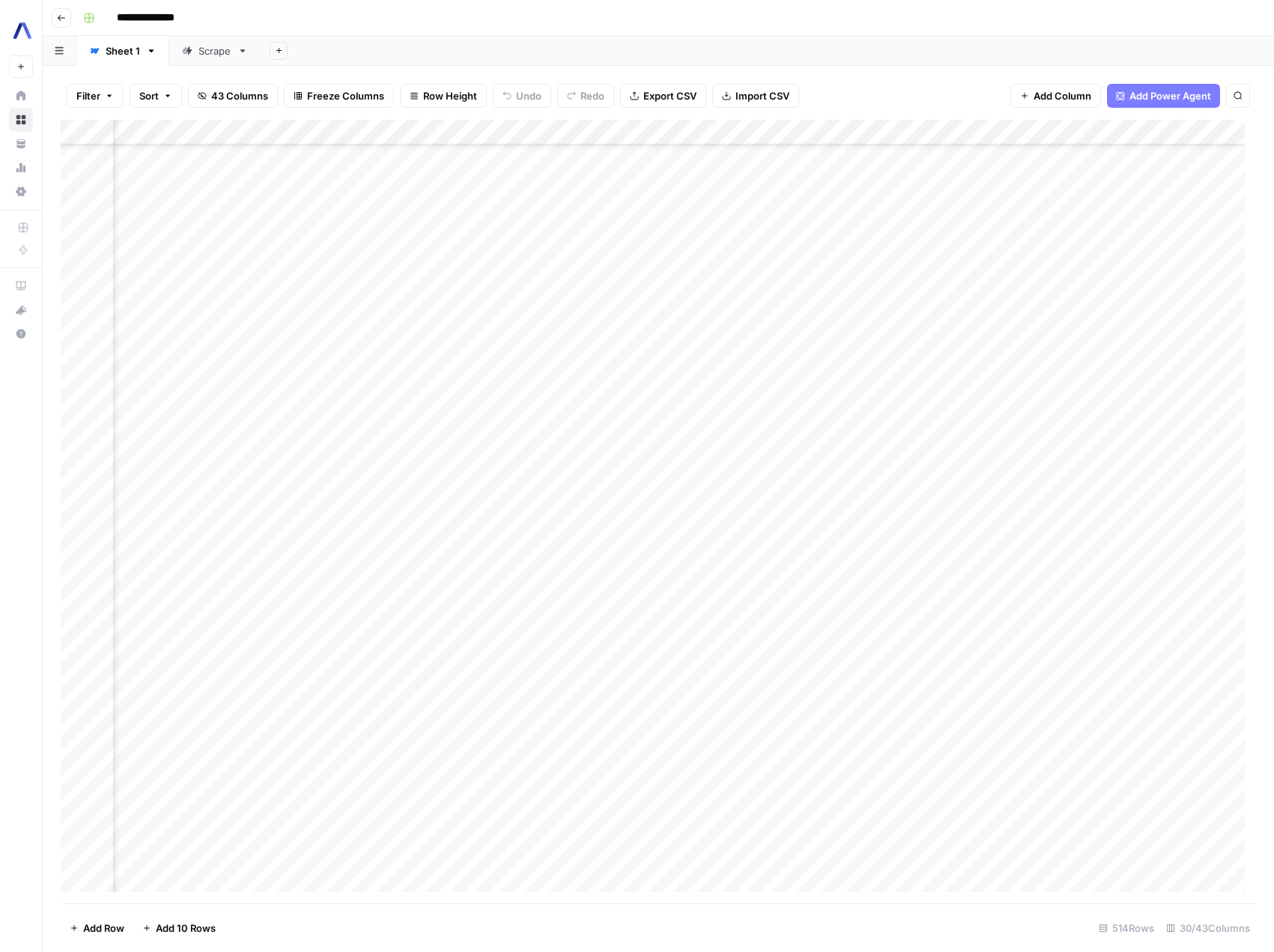
click at [826, 679] on div "Add Column" at bounding box center [658, 512] width 1195 height 784
click at [917, 677] on div "Add Column" at bounding box center [658, 512] width 1195 height 784
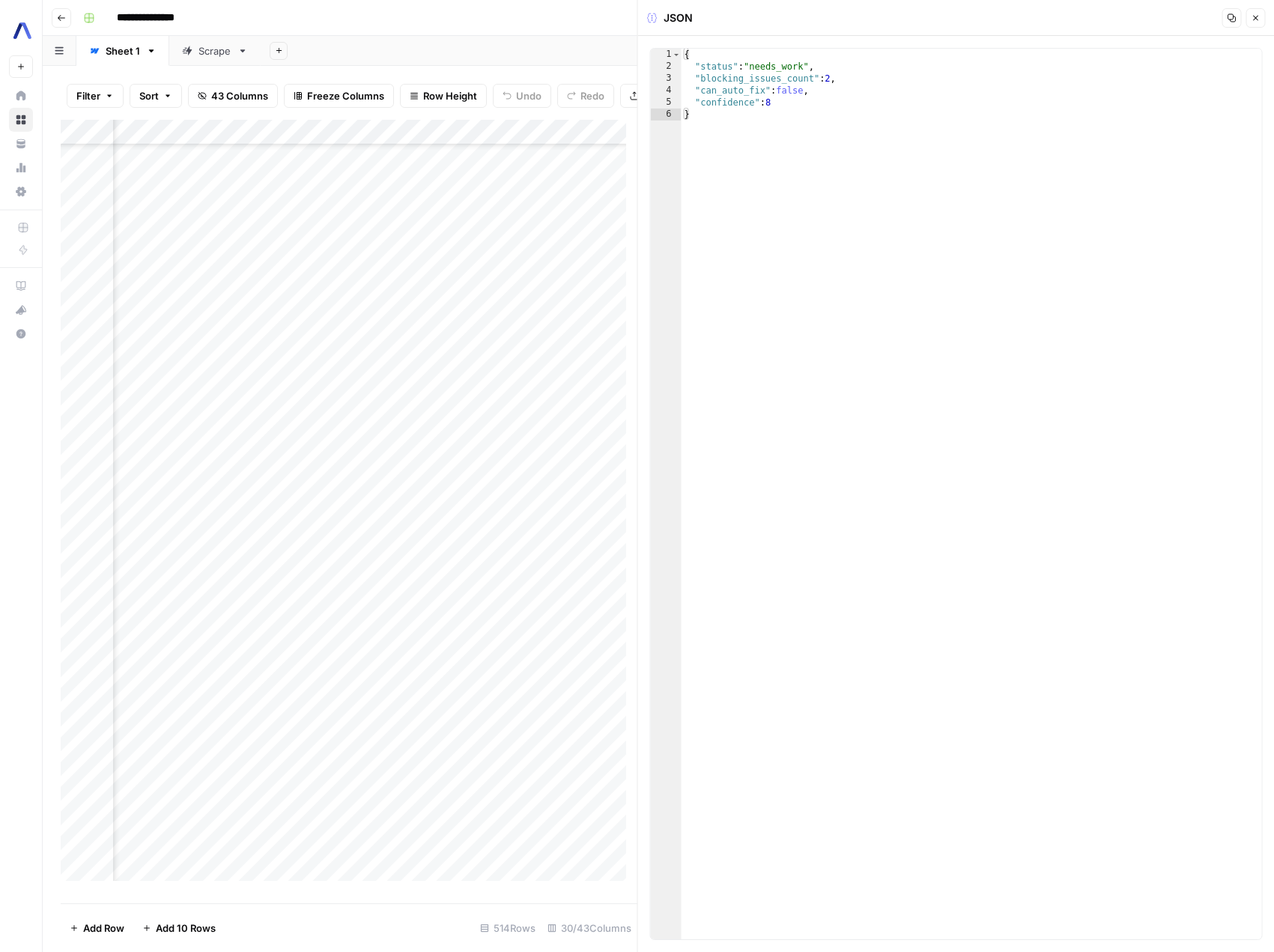
click at [1258, 20] on icon "button" at bounding box center [1254, 17] width 9 height 9
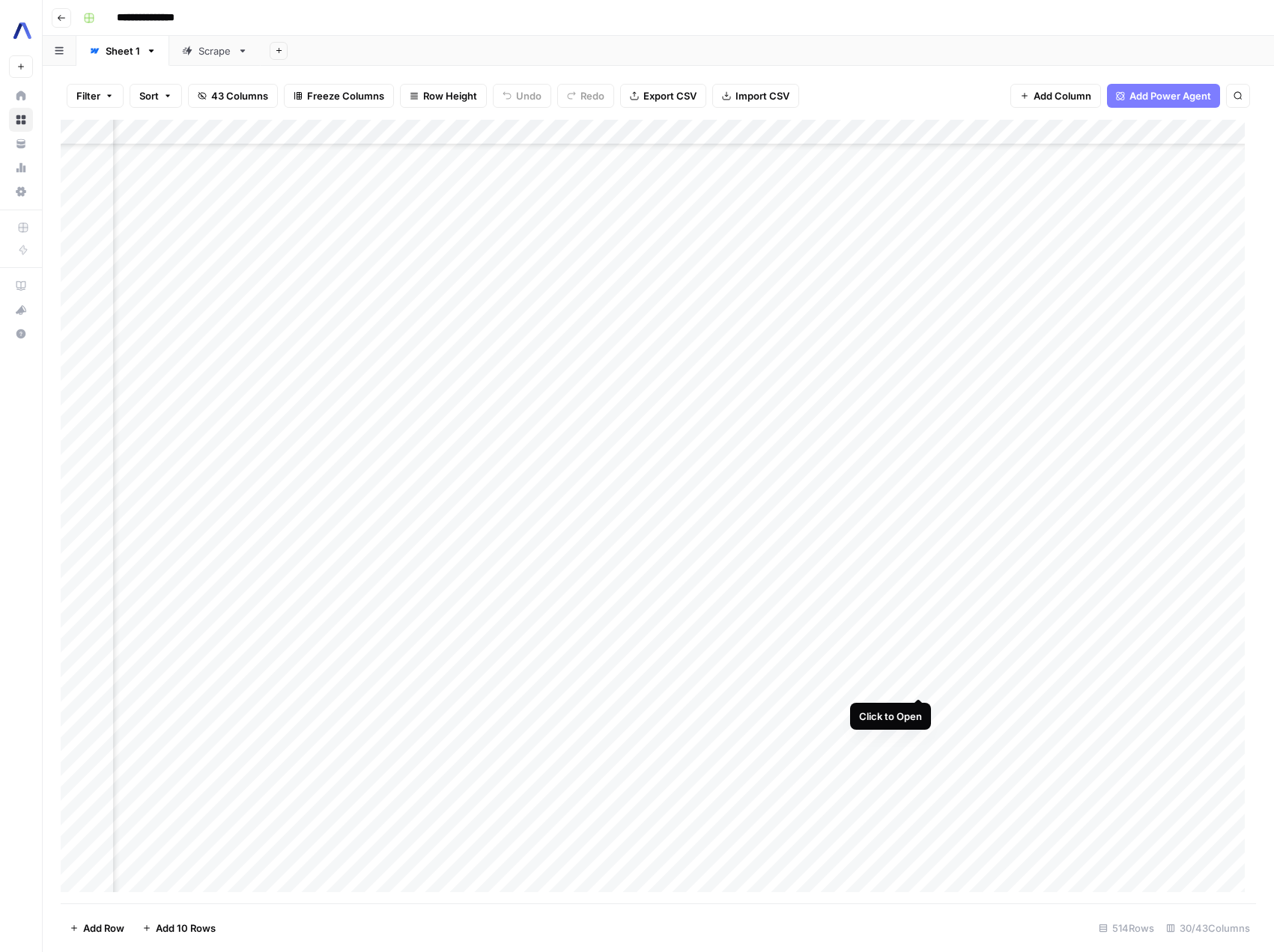
click at [916, 681] on div "Add Column" at bounding box center [658, 512] width 1195 height 784
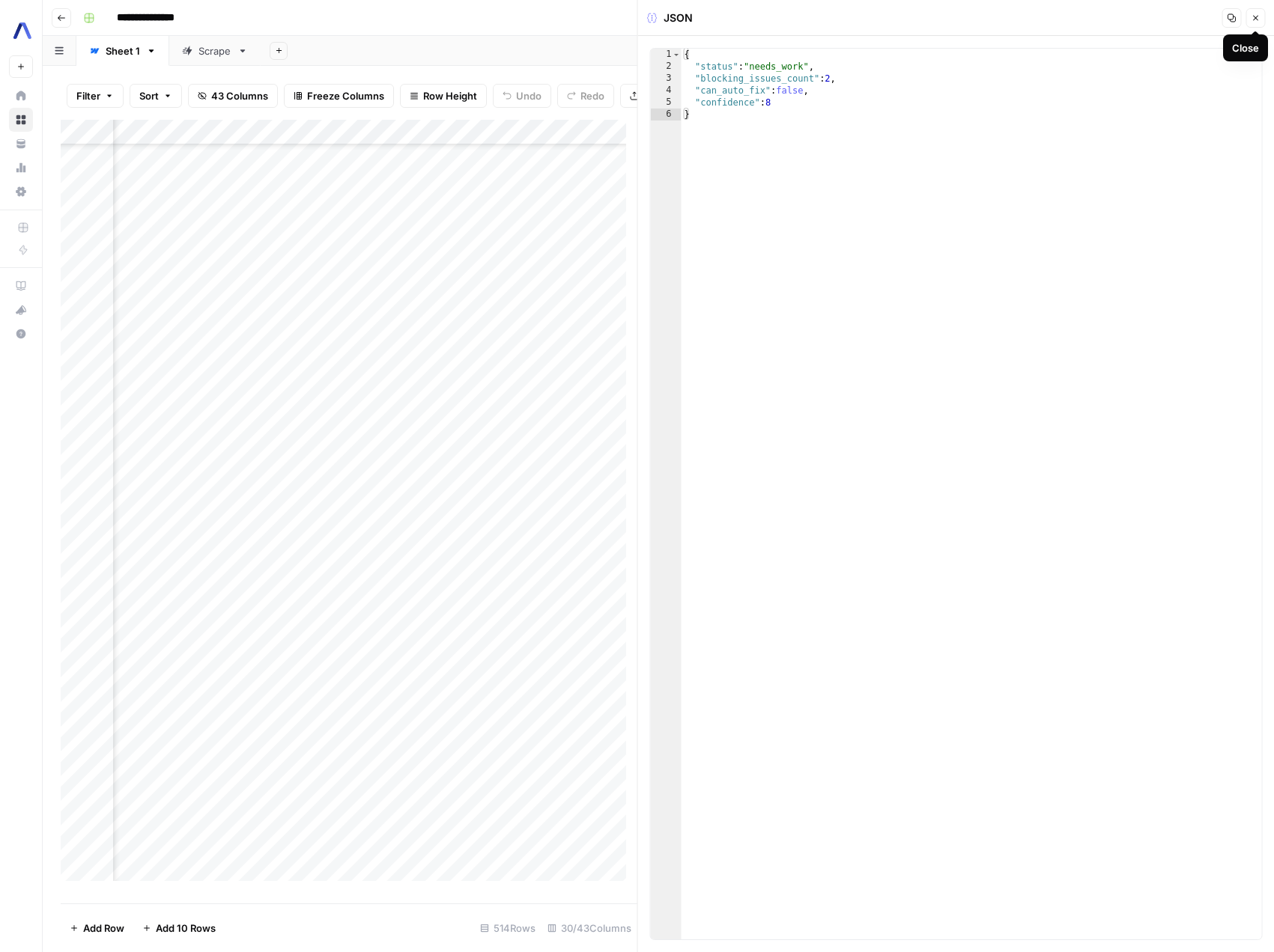
click at [1259, 21] on icon "button" at bounding box center [1254, 17] width 9 height 9
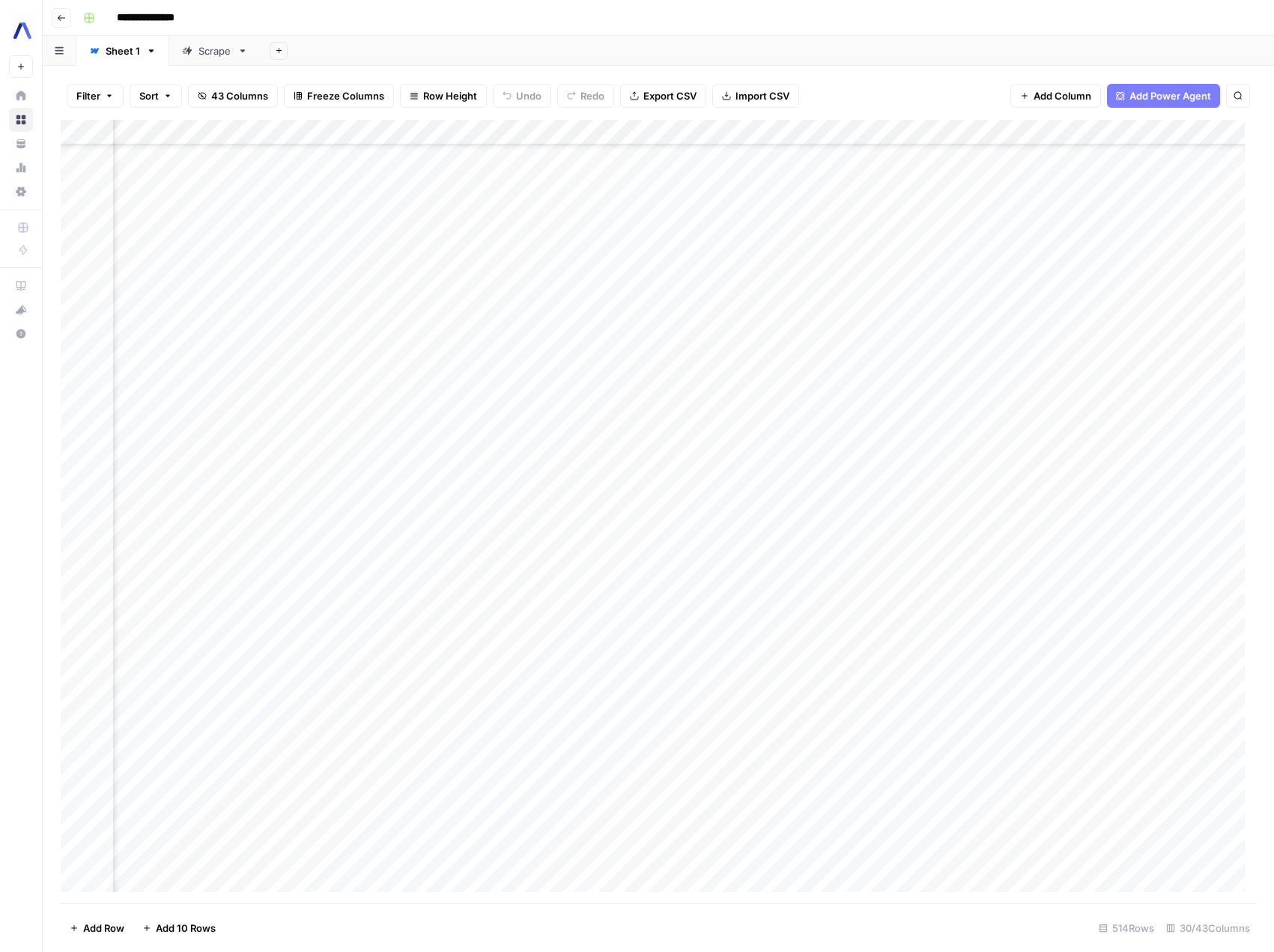
scroll to position [899, 2067]
click at [636, 681] on div "Add Column" at bounding box center [658, 512] width 1195 height 784
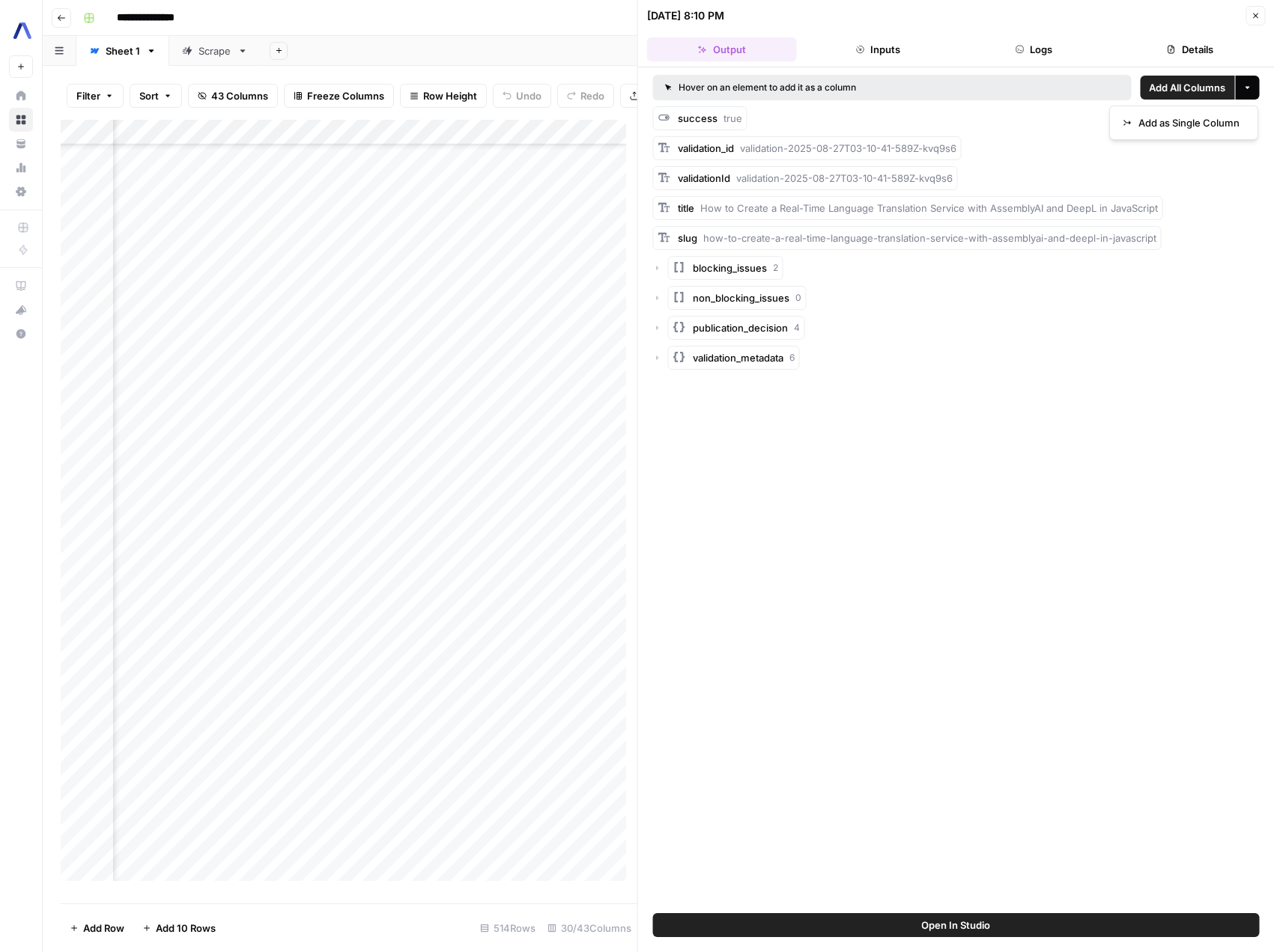
click at [1253, 91] on button "More options" at bounding box center [1247, 87] width 24 height 24
click at [463, 695] on div "Add Column" at bounding box center [348, 506] width 576 height 772
click at [1253, 8] on button "Close" at bounding box center [1255, 16] width 19 height 19
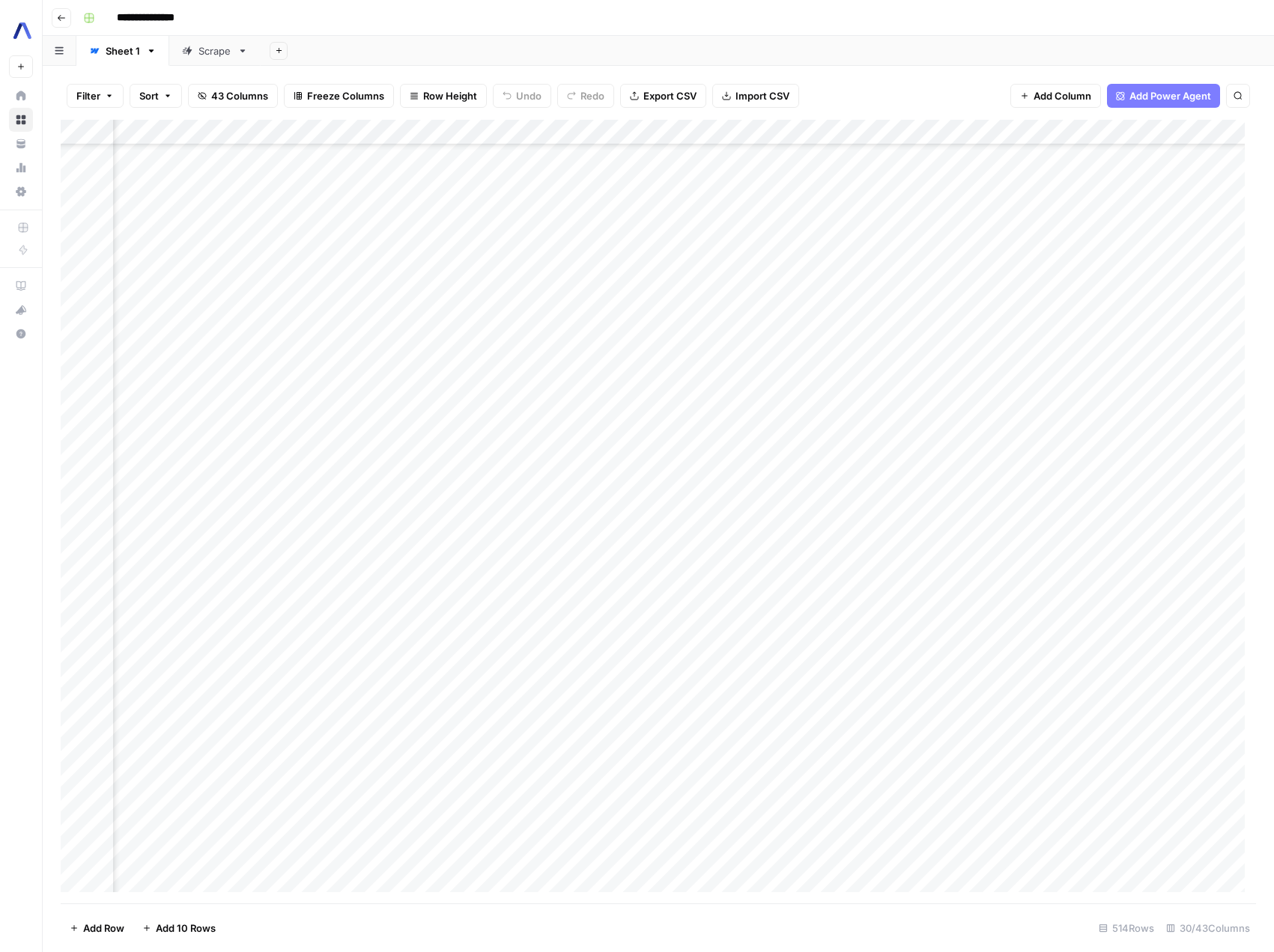
click at [858, 680] on div "Add Column" at bounding box center [658, 512] width 1195 height 784
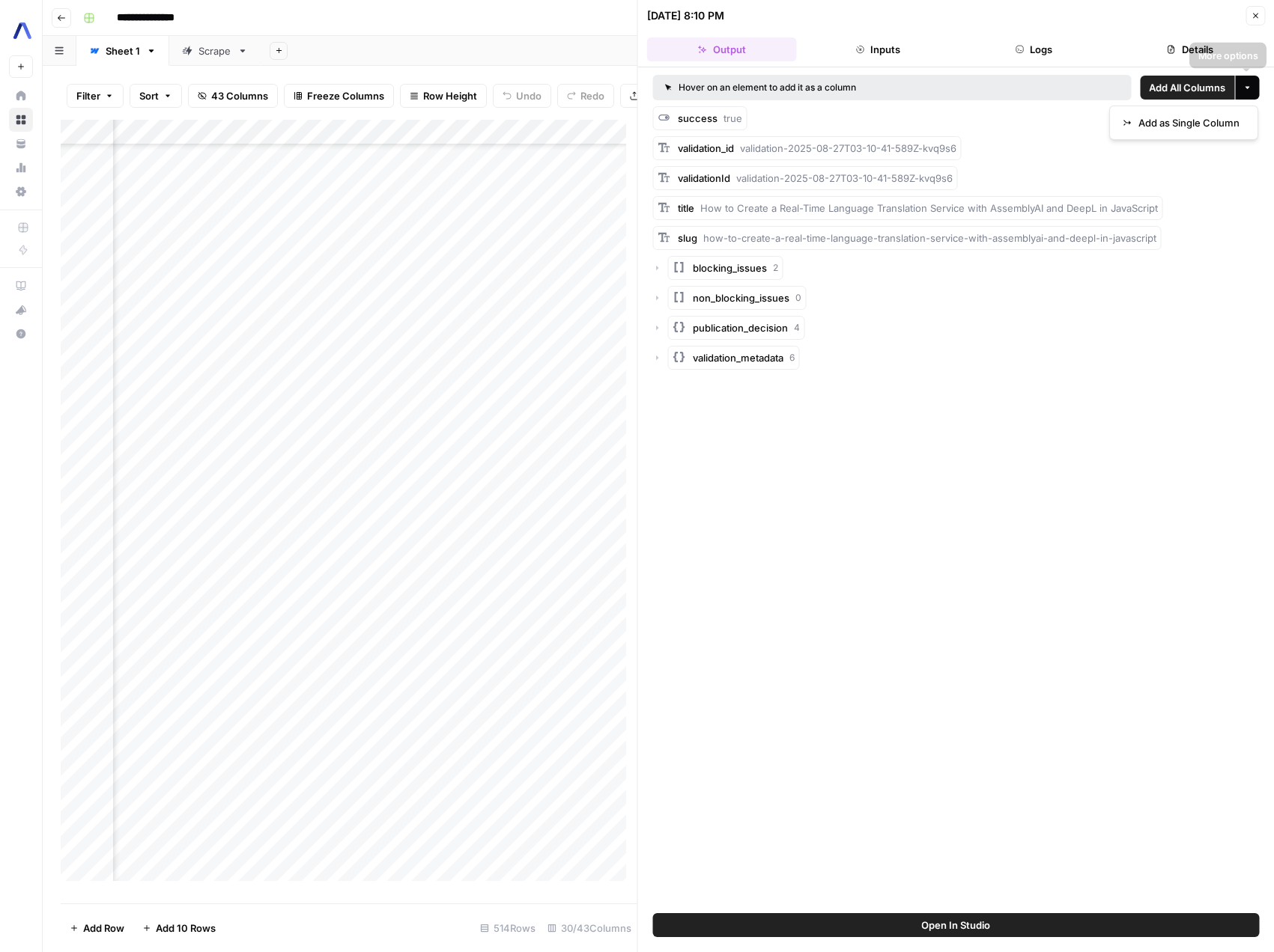
click at [1253, 92] on button "More options" at bounding box center [1247, 87] width 24 height 24
click at [1257, 14] on icon "button" at bounding box center [1254, 15] width 9 height 9
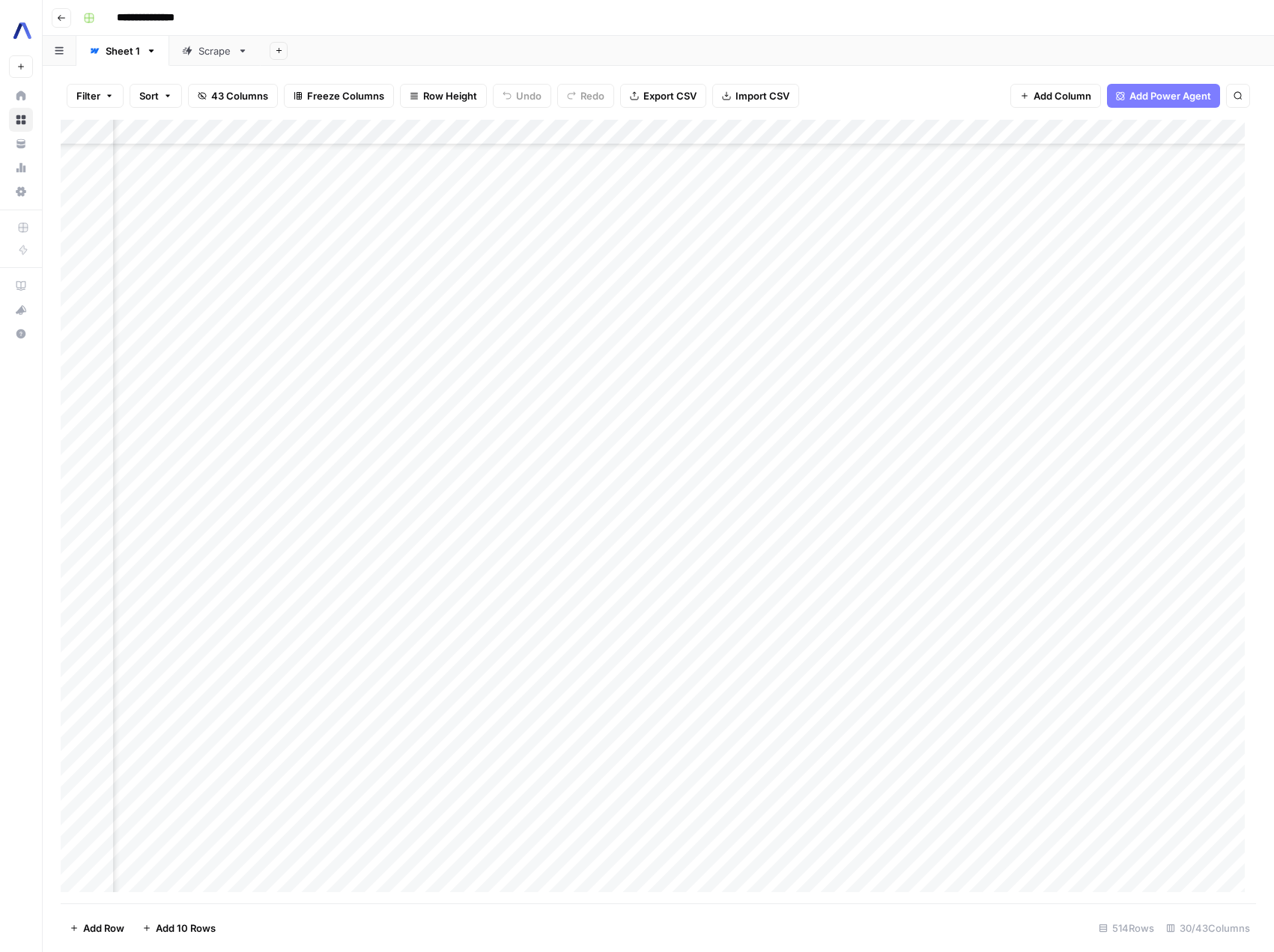
scroll to position [3493, 1843]
click at [743, 431] on div "Add Column" at bounding box center [658, 512] width 1195 height 784
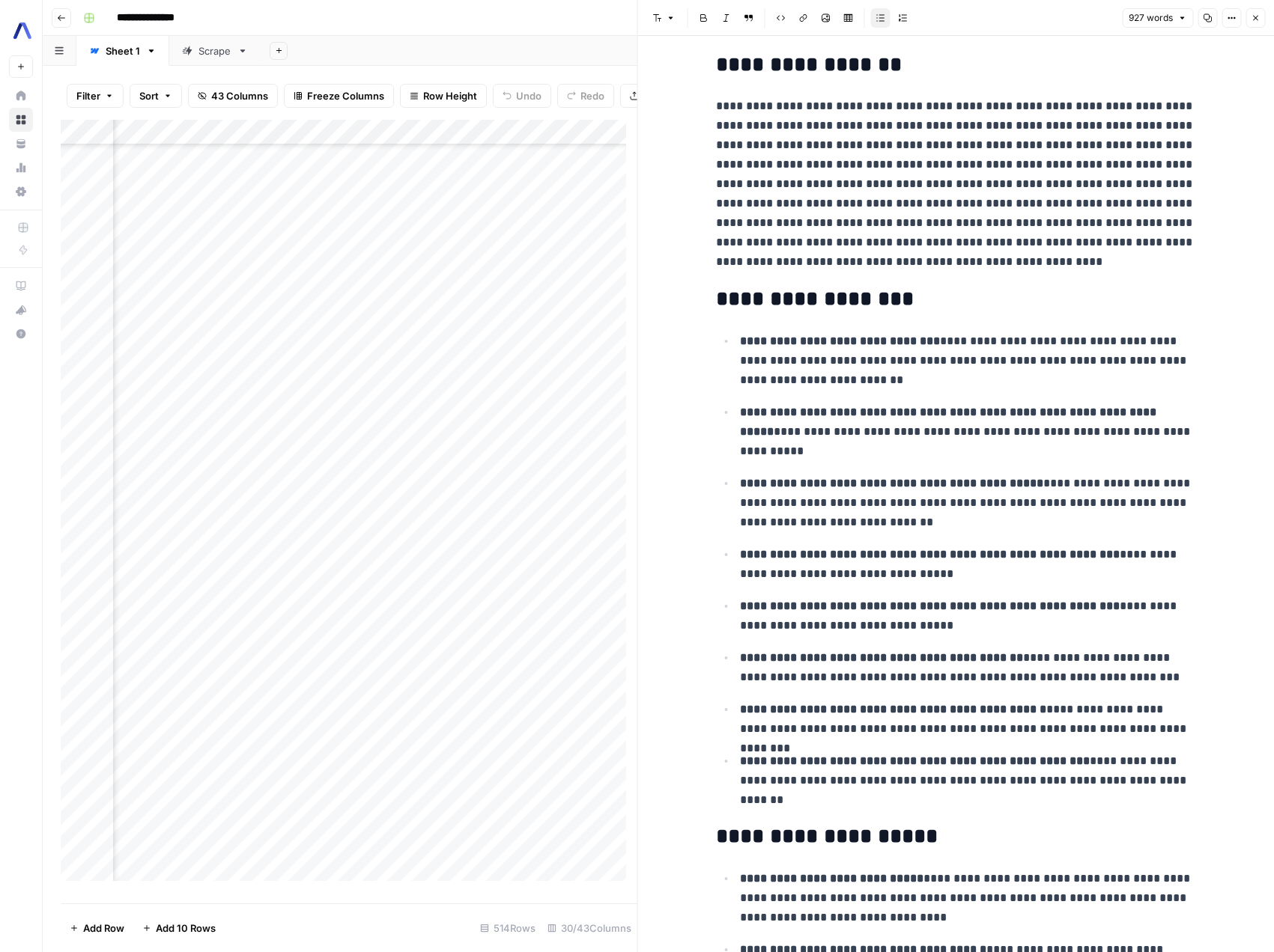
scroll to position [2258, 0]
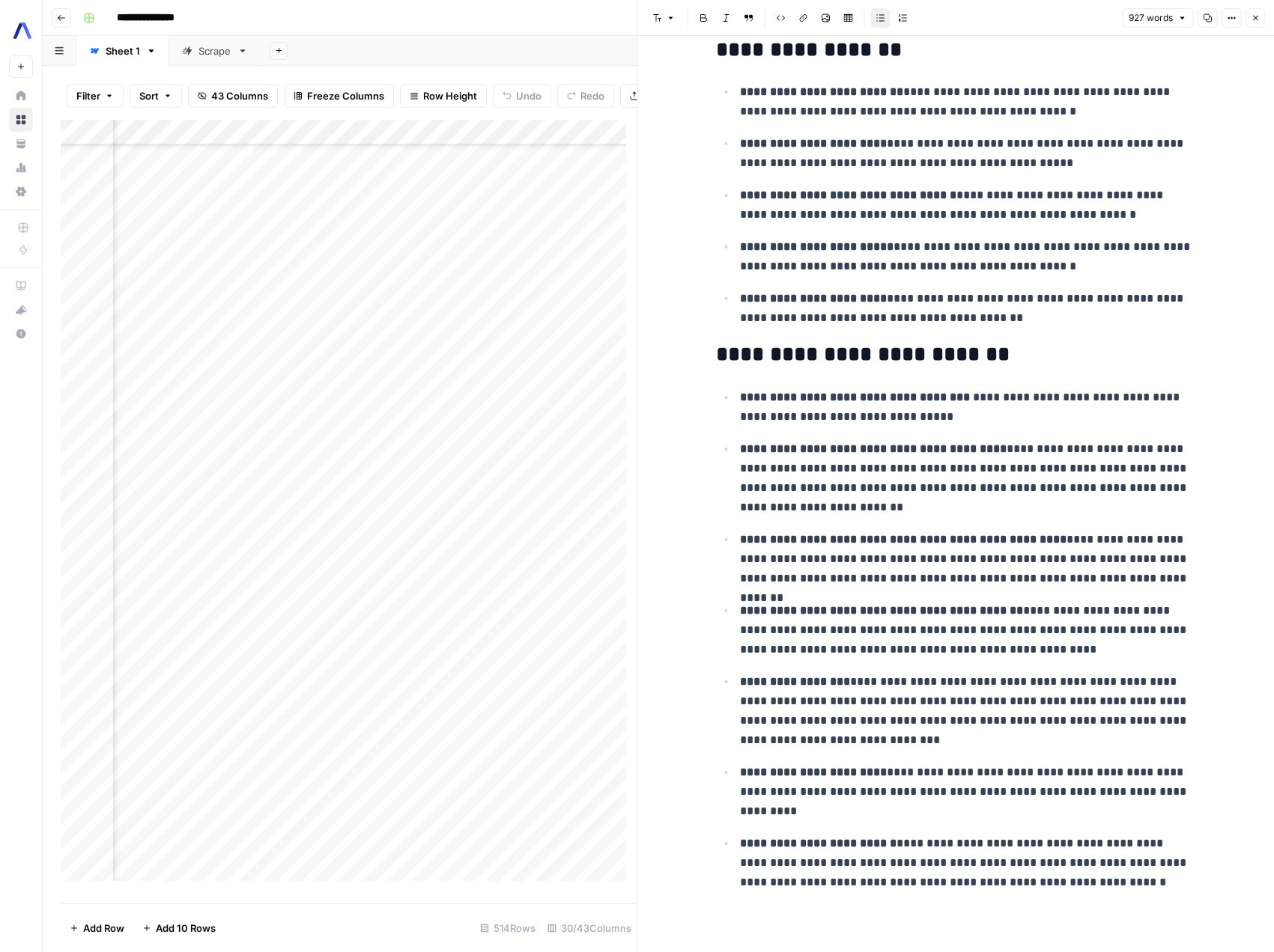
click at [1253, 22] on button "Close" at bounding box center [1255, 17] width 19 height 19
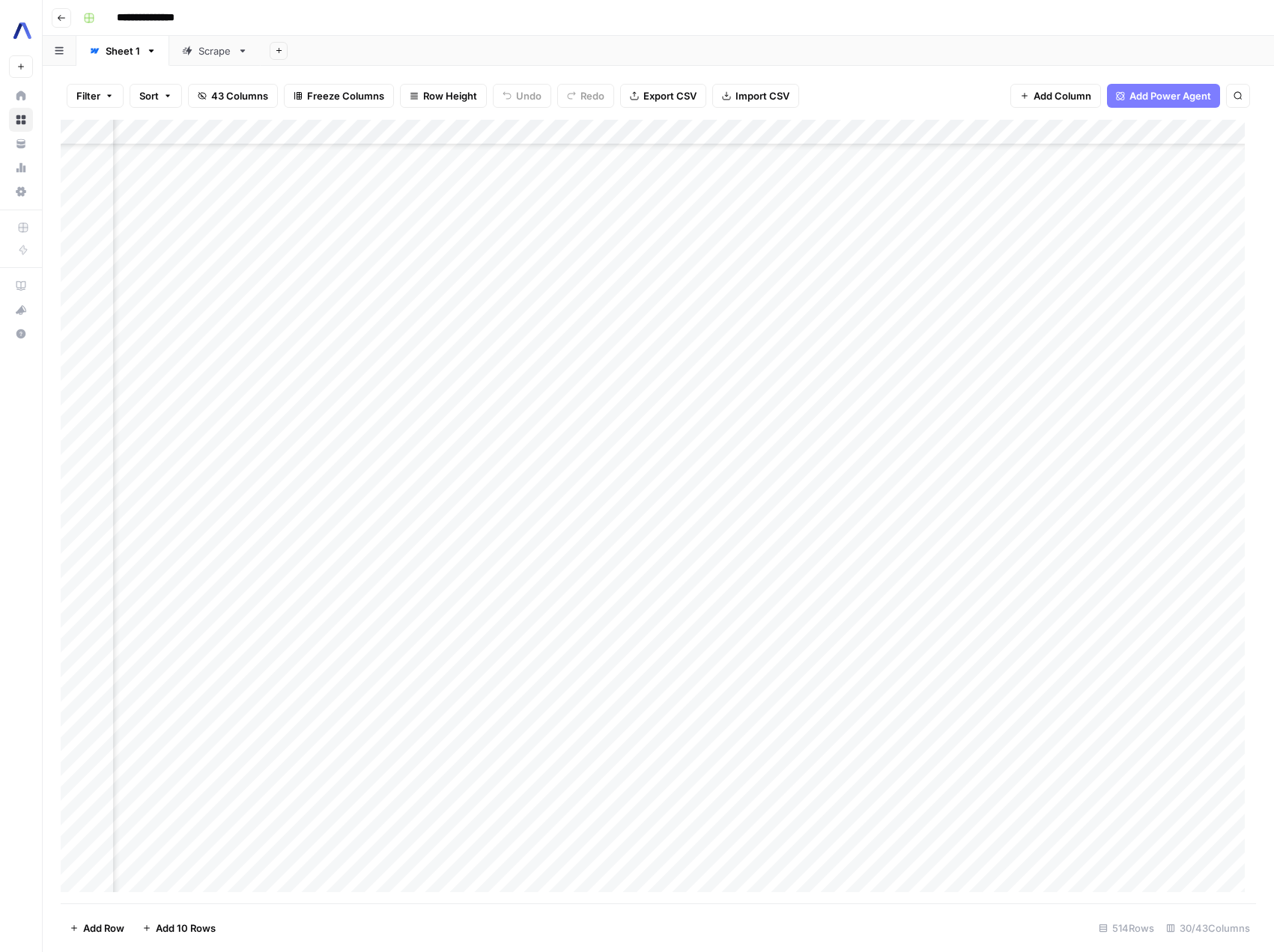
scroll to position [3486, 2399]
click at [327, 436] on div "Add Column" at bounding box center [658, 512] width 1195 height 784
click at [303, 440] on div "Add Column" at bounding box center [658, 512] width 1195 height 784
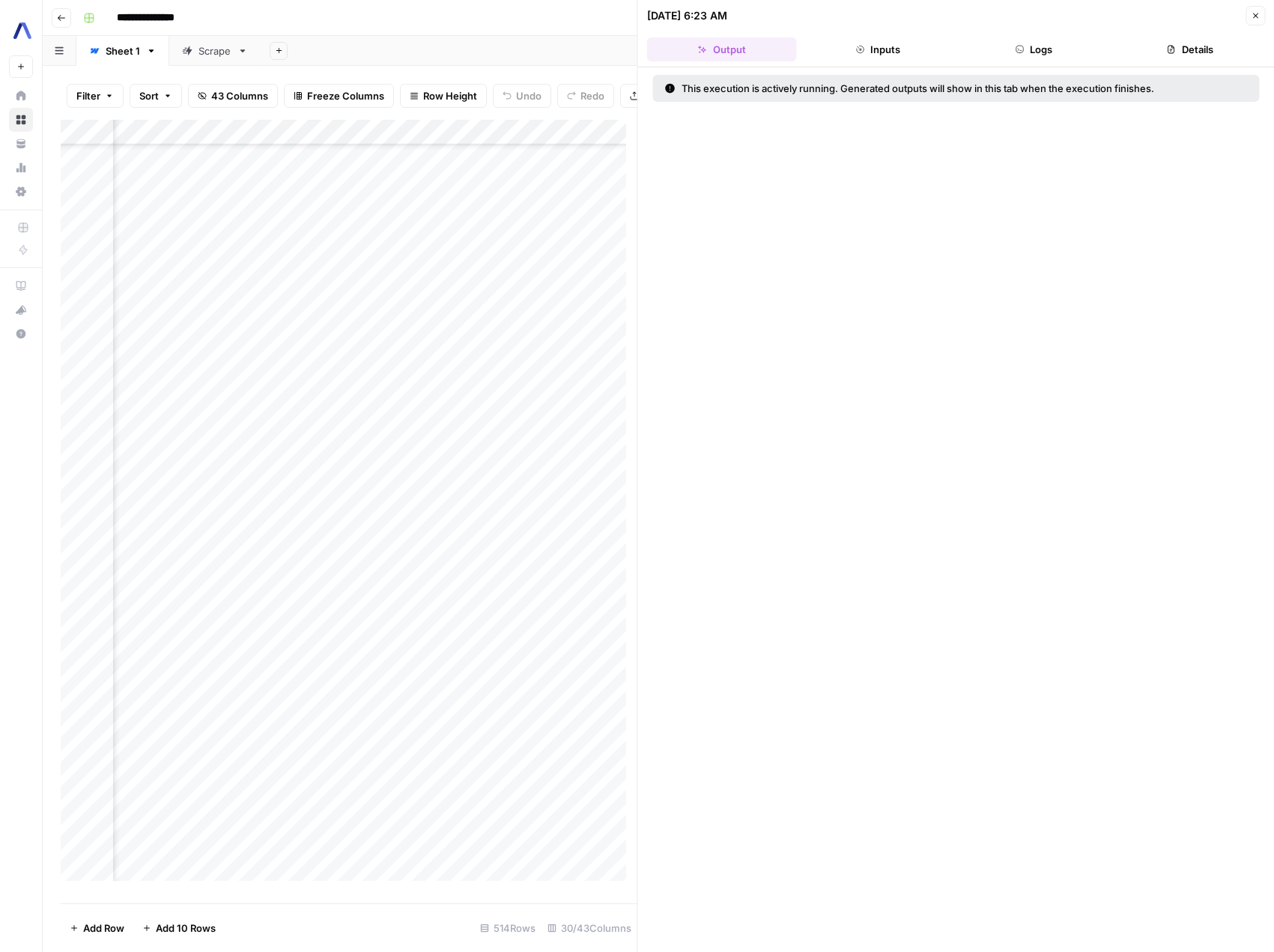
click at [1055, 48] on button "Logs" at bounding box center [1033, 49] width 149 height 24
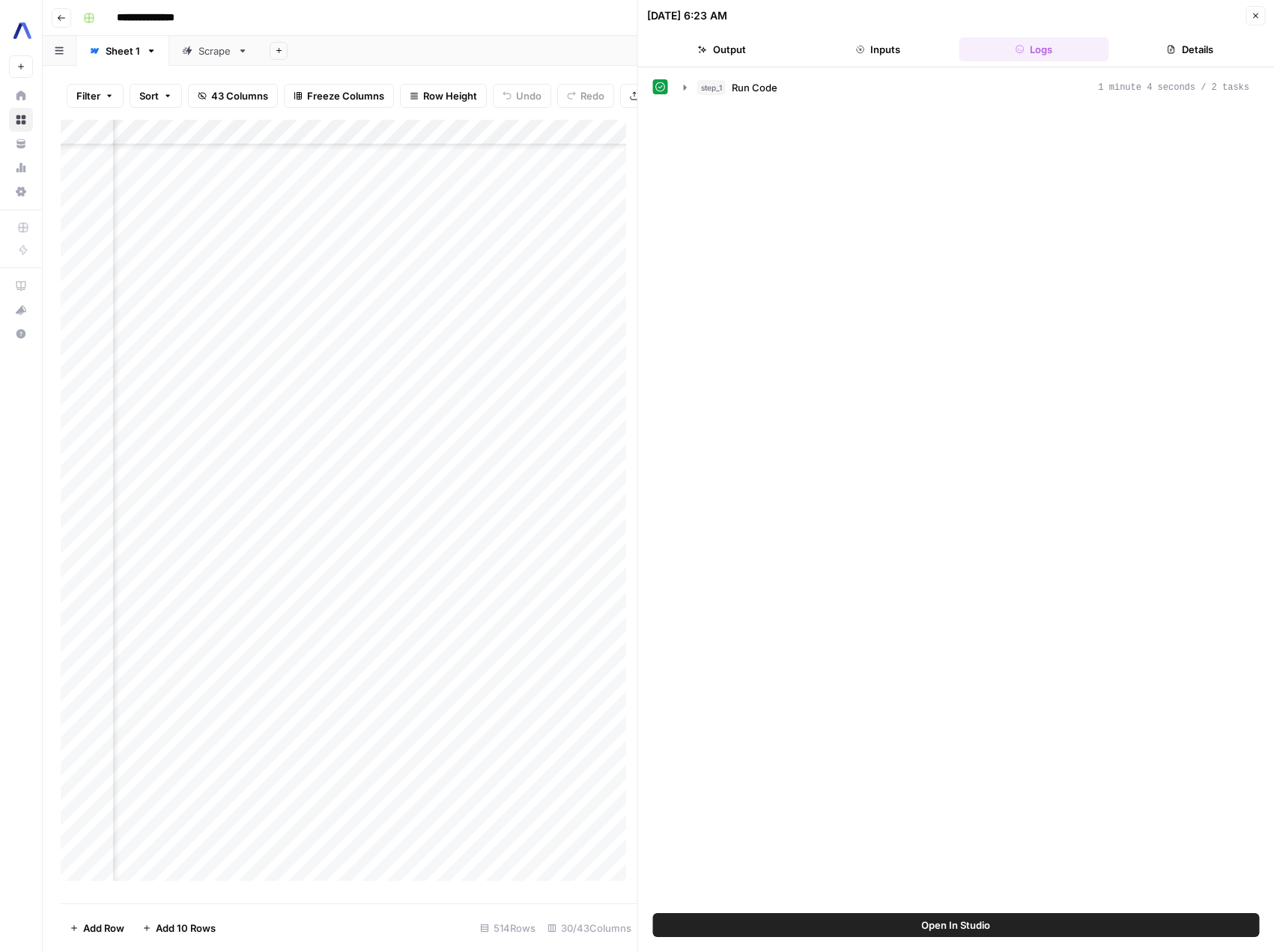
click at [730, 45] on button "Output" at bounding box center [722, 49] width 149 height 24
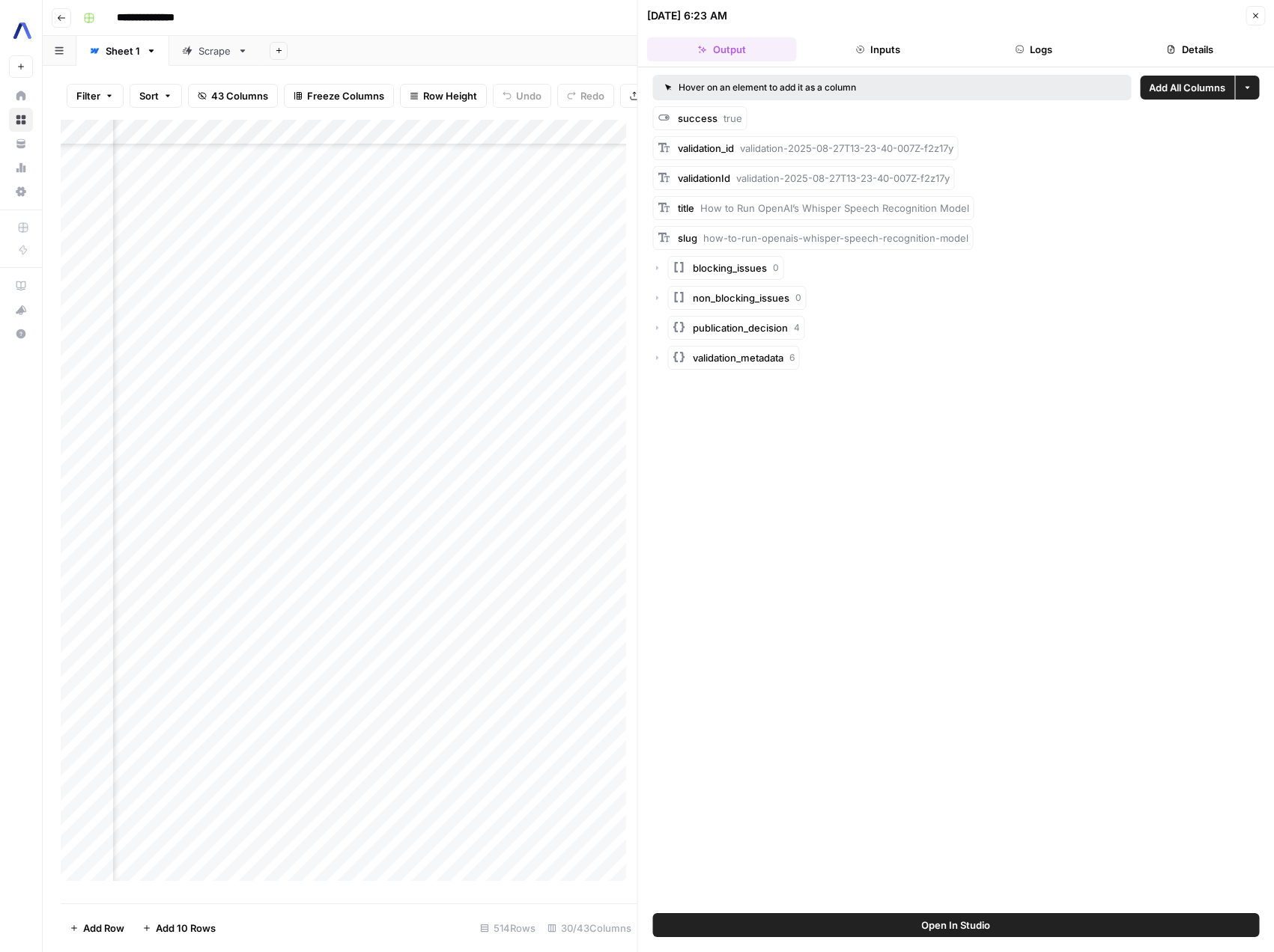
scroll to position [3484, 2399]
click at [323, 450] on div "Add Column" at bounding box center [348, 506] width 576 height 772
drag, startPoint x: 900, startPoint y: 53, endPoint x: 989, endPoint y: 50, distance: 89.1
click at [900, 53] on button "Inputs" at bounding box center [877, 49] width 149 height 24
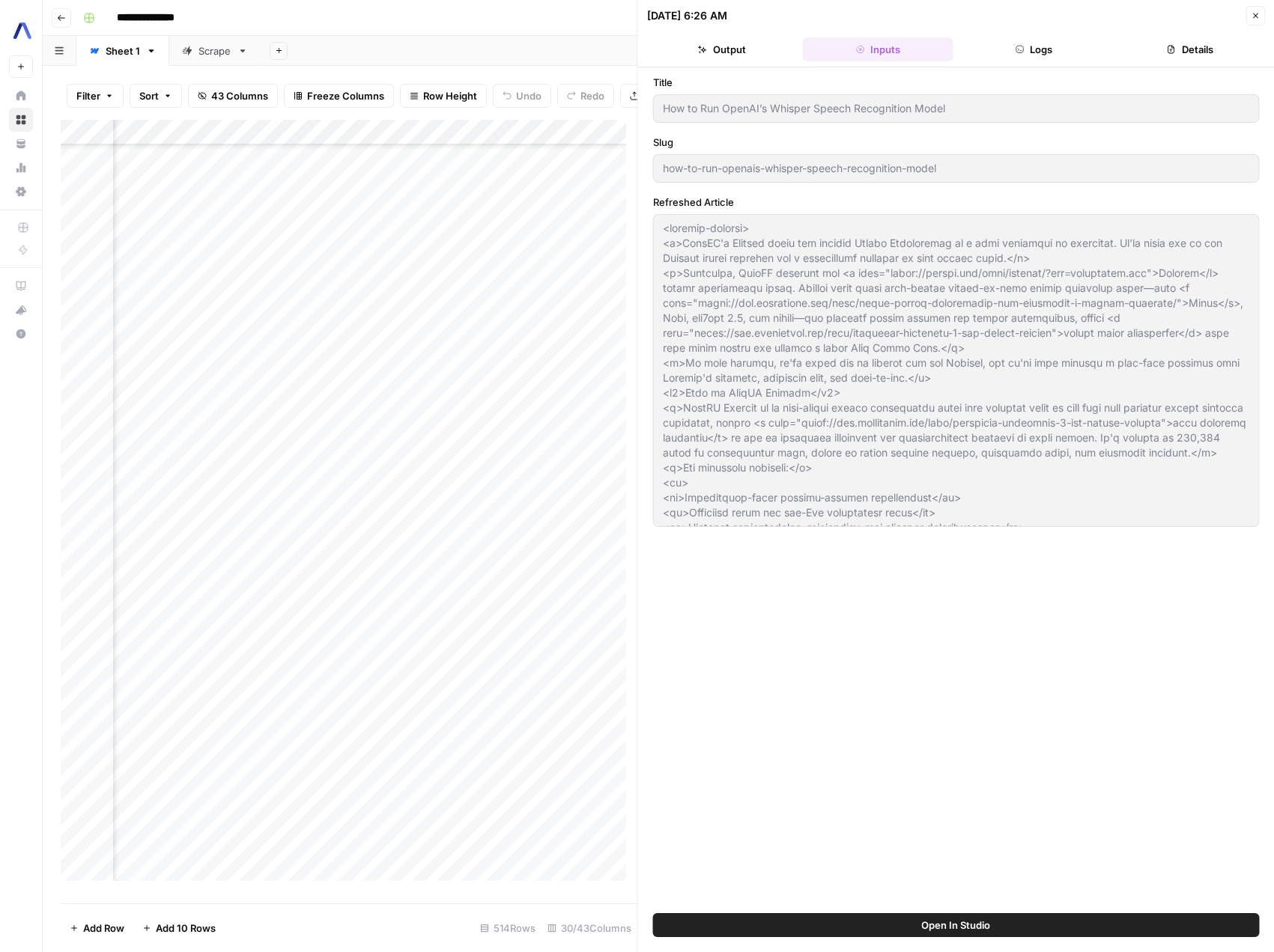
drag, startPoint x: 1013, startPoint y: 52, endPoint x: 1187, endPoint y: 54, distance: 174.0
click at [1013, 52] on button "Logs" at bounding box center [1033, 49] width 149 height 24
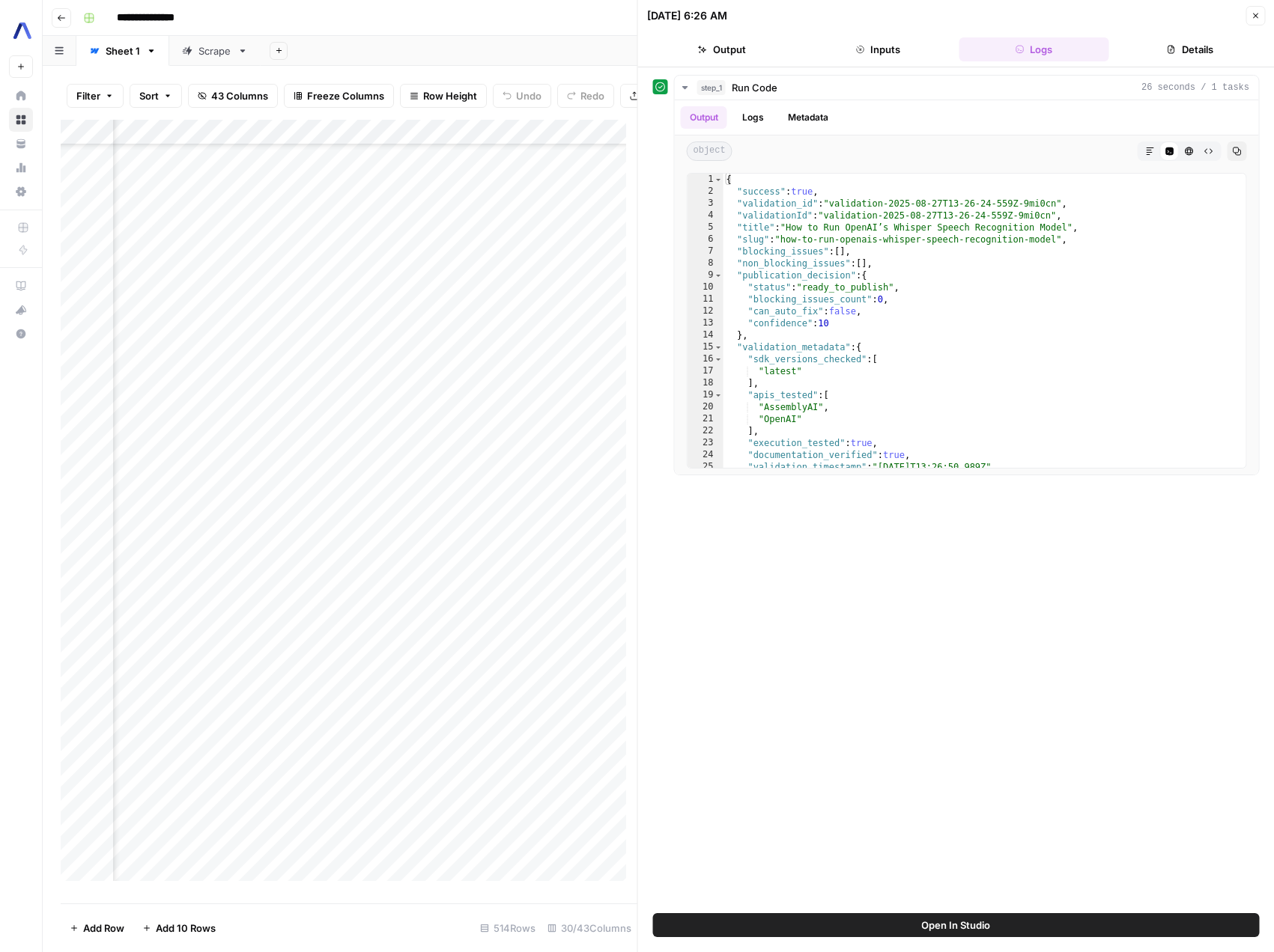
click at [1195, 53] on button "Details" at bounding box center [1190, 49] width 149 height 24
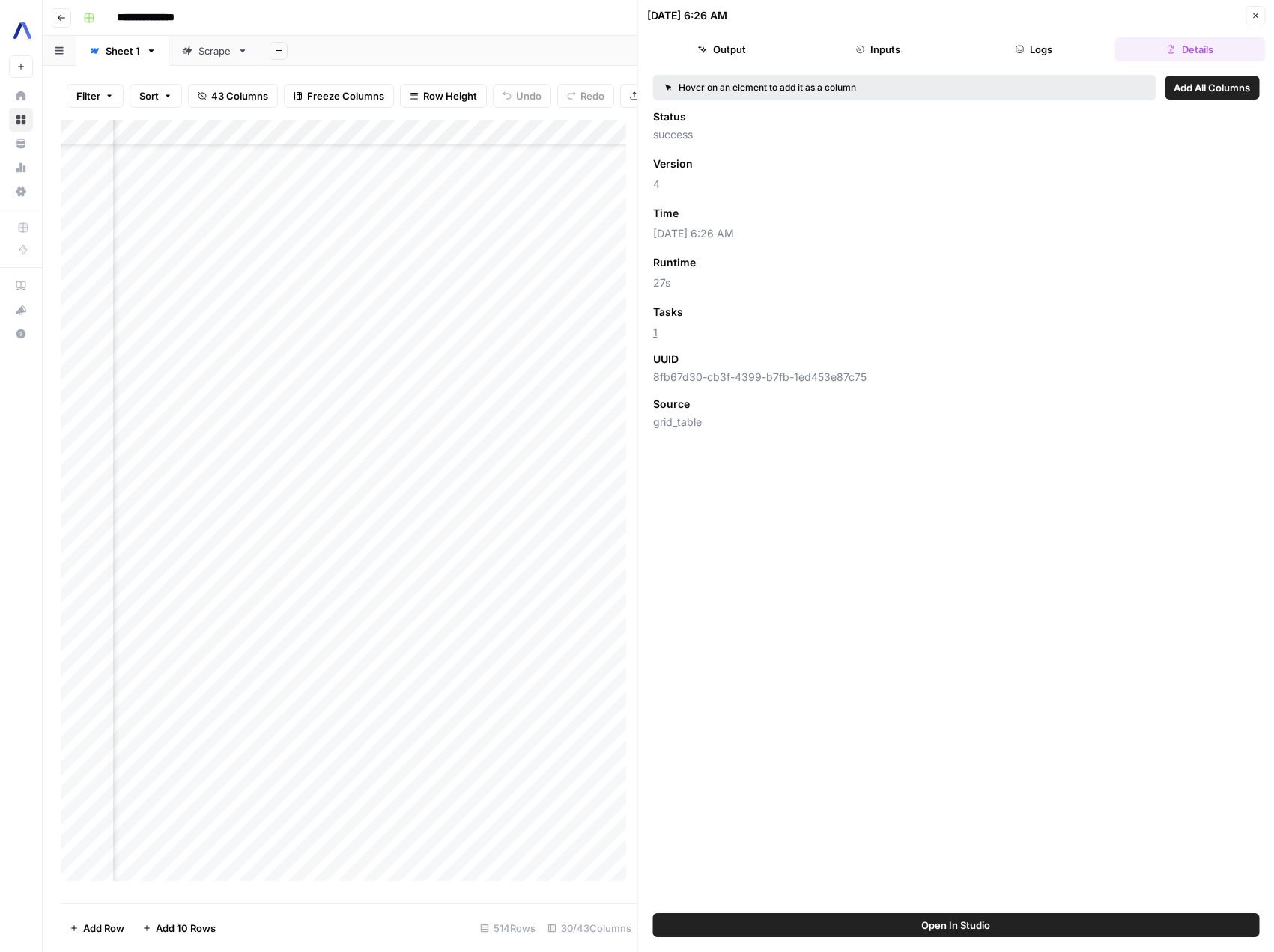
click at [1026, 48] on button "Logs" at bounding box center [1033, 49] width 149 height 24
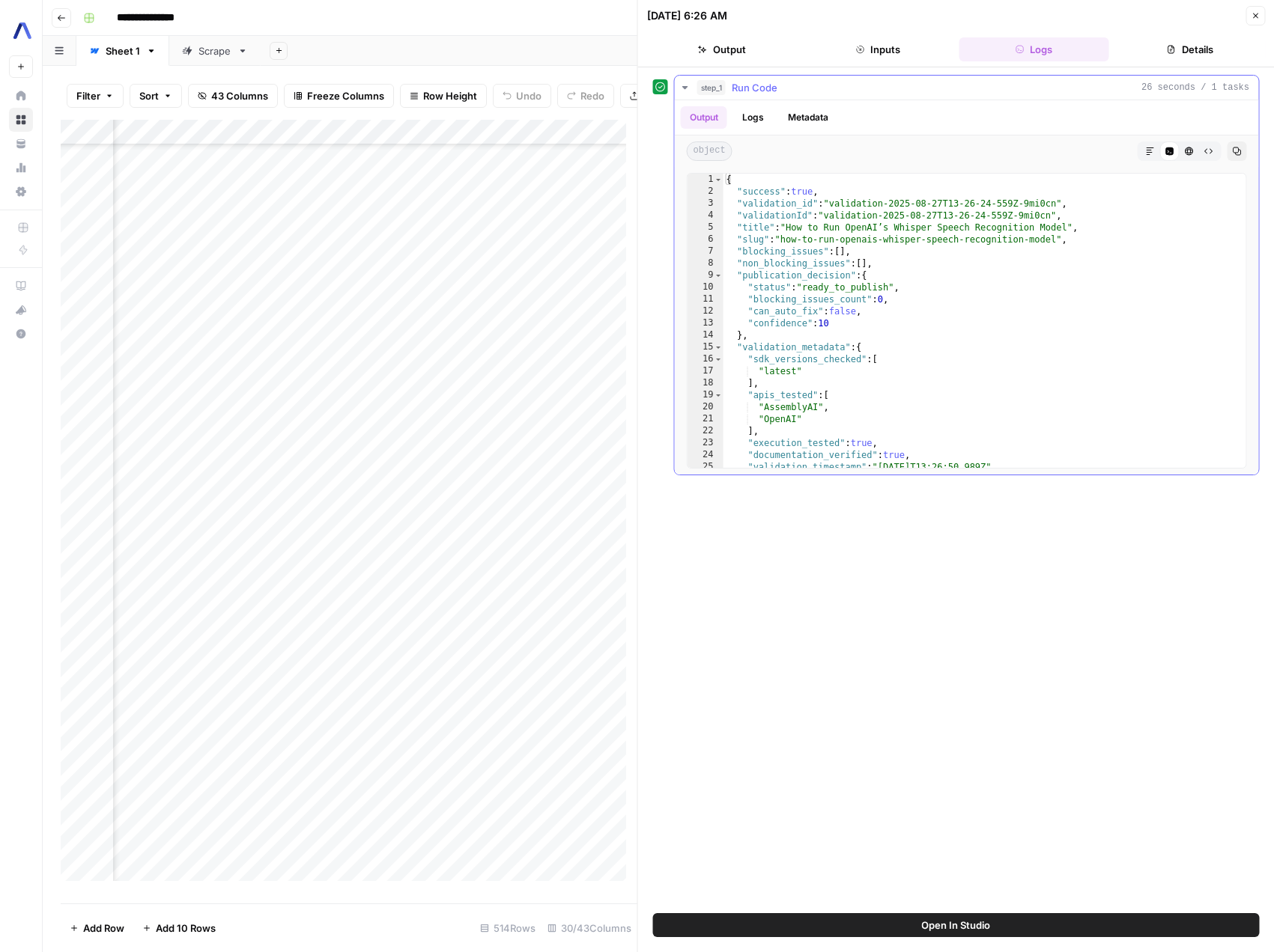
scroll to position [101, 0]
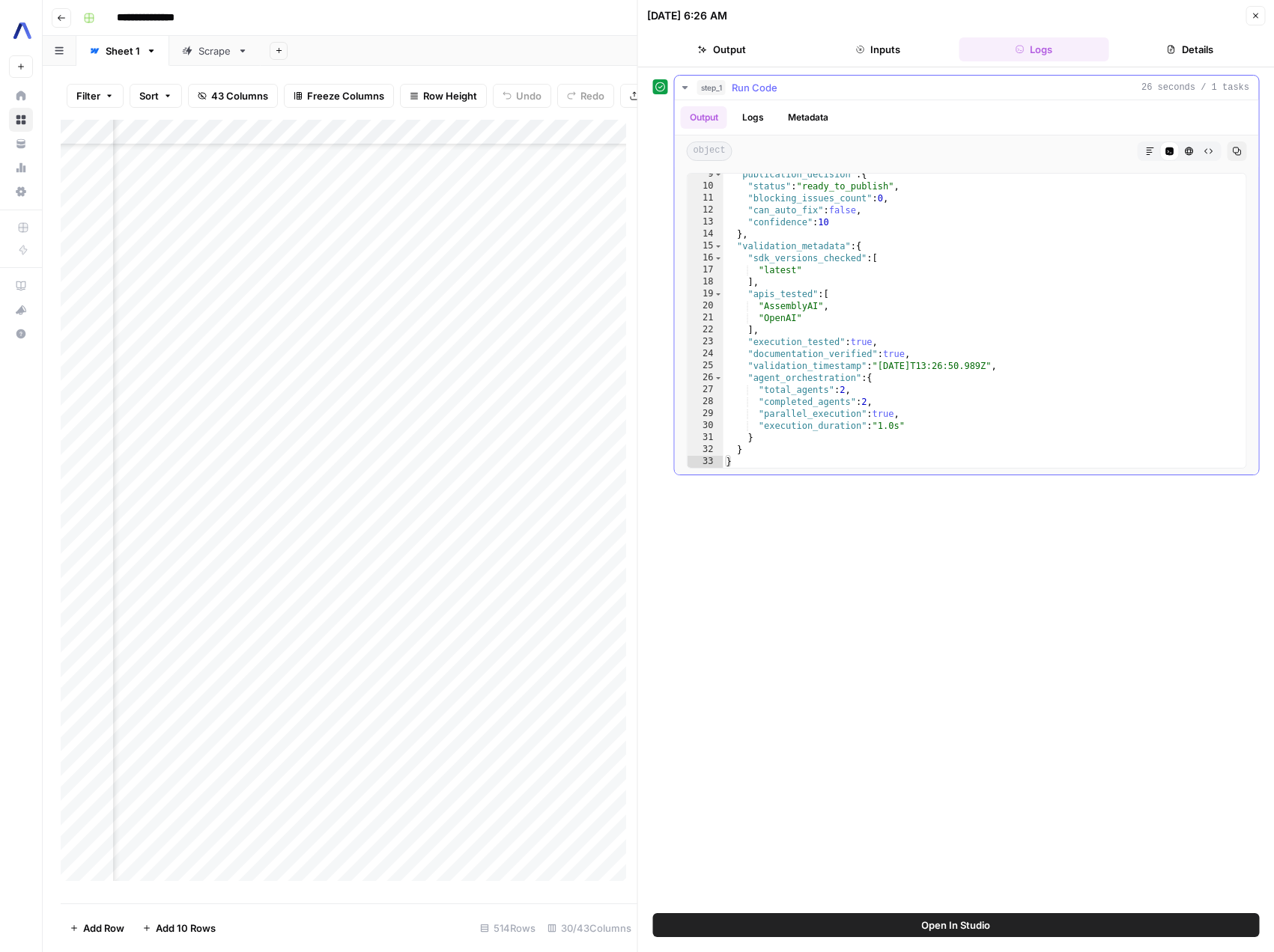
click at [1238, 153] on icon "button" at bounding box center [1236, 151] width 9 height 9
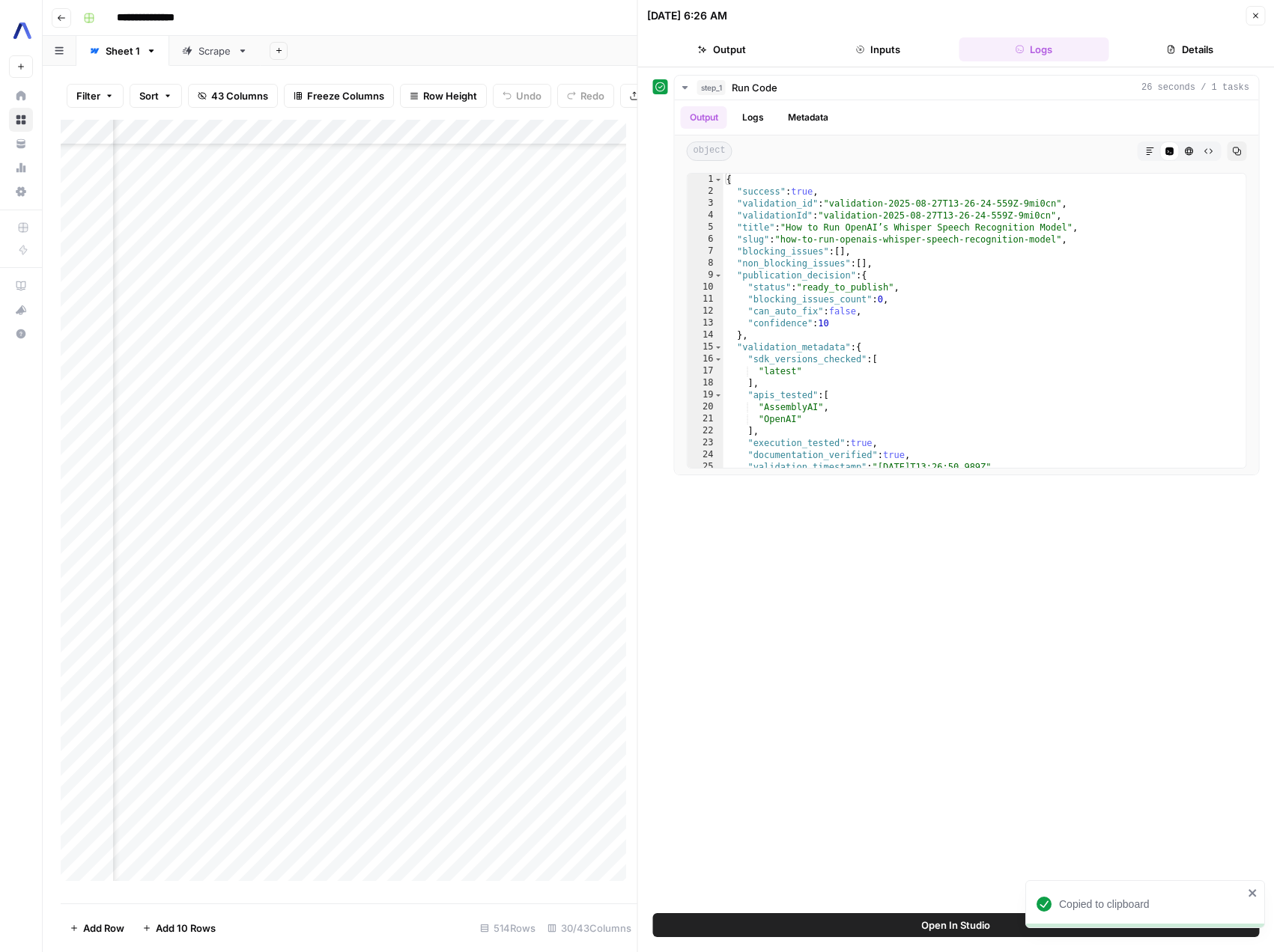
click at [1237, 150] on icon "button" at bounding box center [1236, 151] width 9 height 9
click at [323, 451] on div "Add Column" at bounding box center [348, 506] width 576 height 772
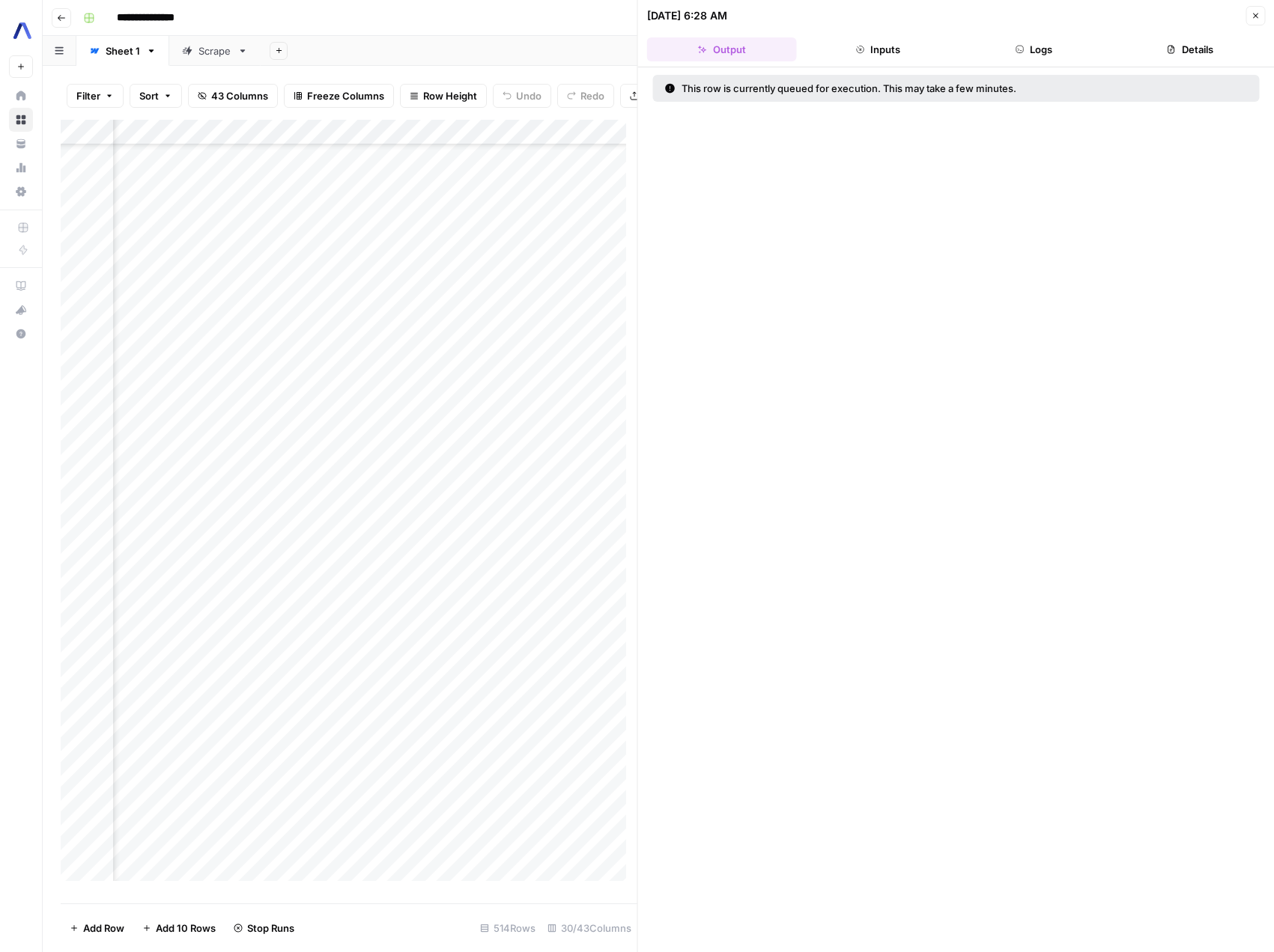
click at [877, 49] on button "Inputs" at bounding box center [877, 49] width 149 height 24
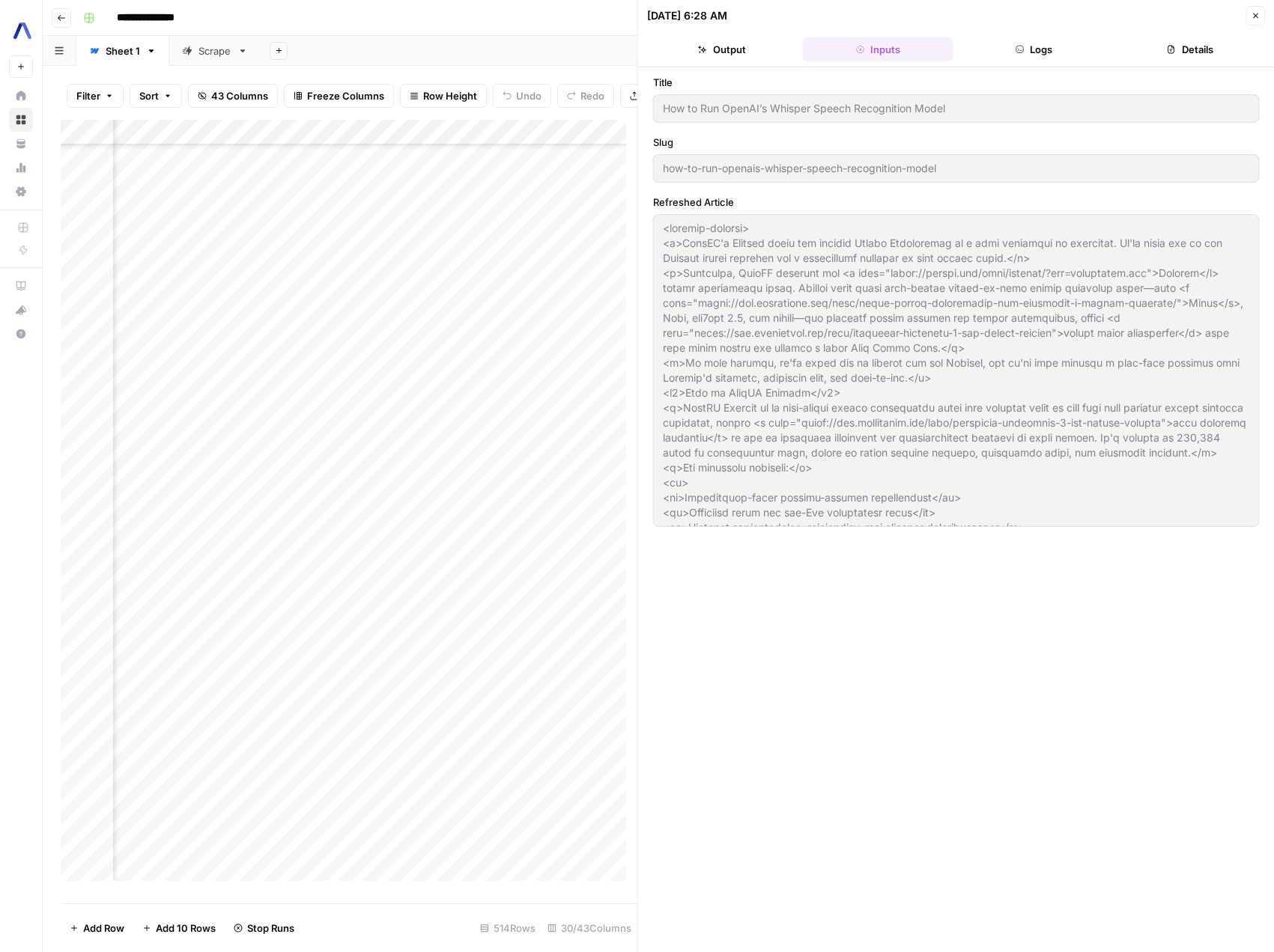
click at [1036, 51] on button "Logs" at bounding box center [1033, 49] width 149 height 24
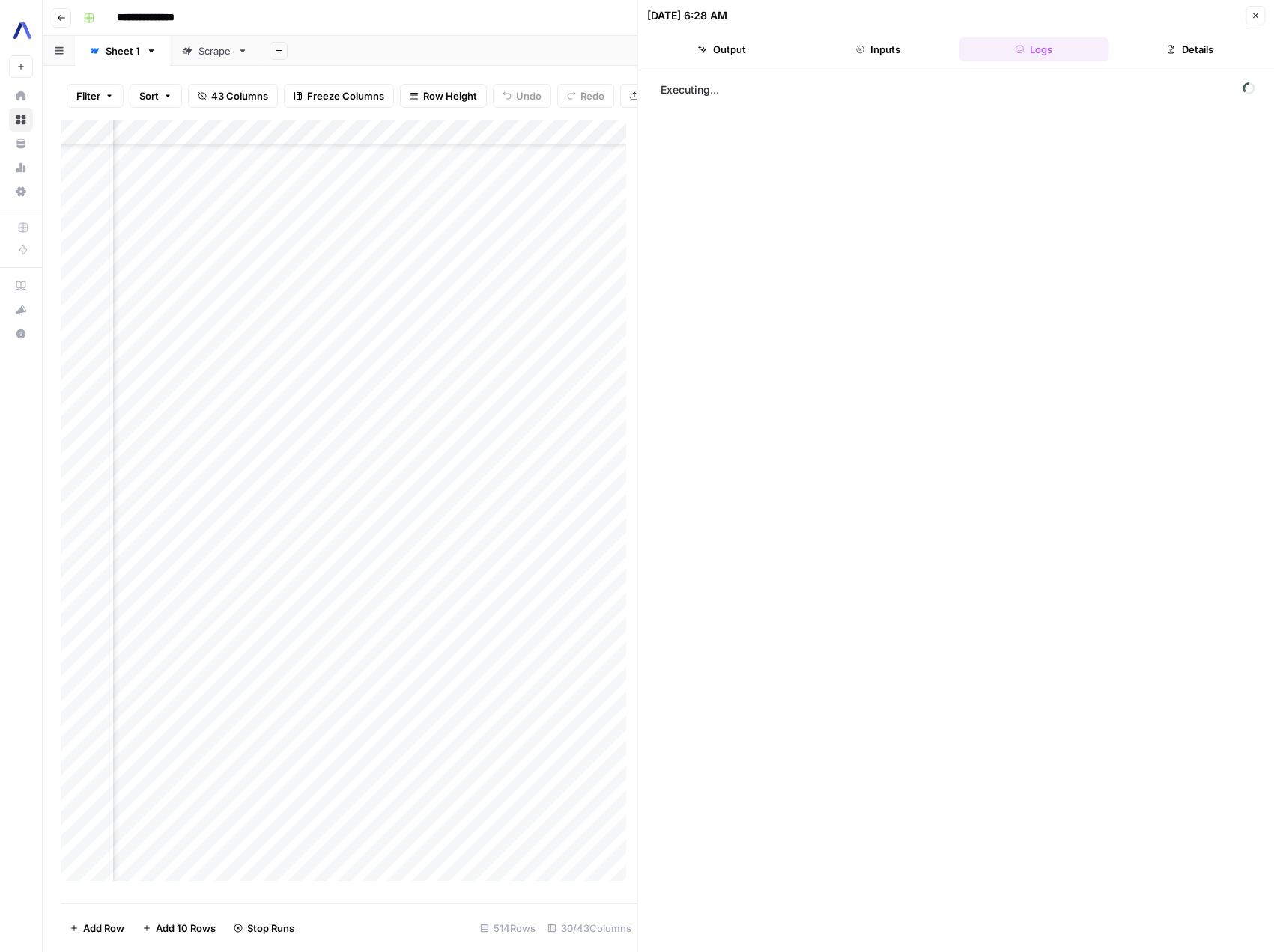
click at [903, 46] on button "Inputs" at bounding box center [877, 49] width 149 height 24
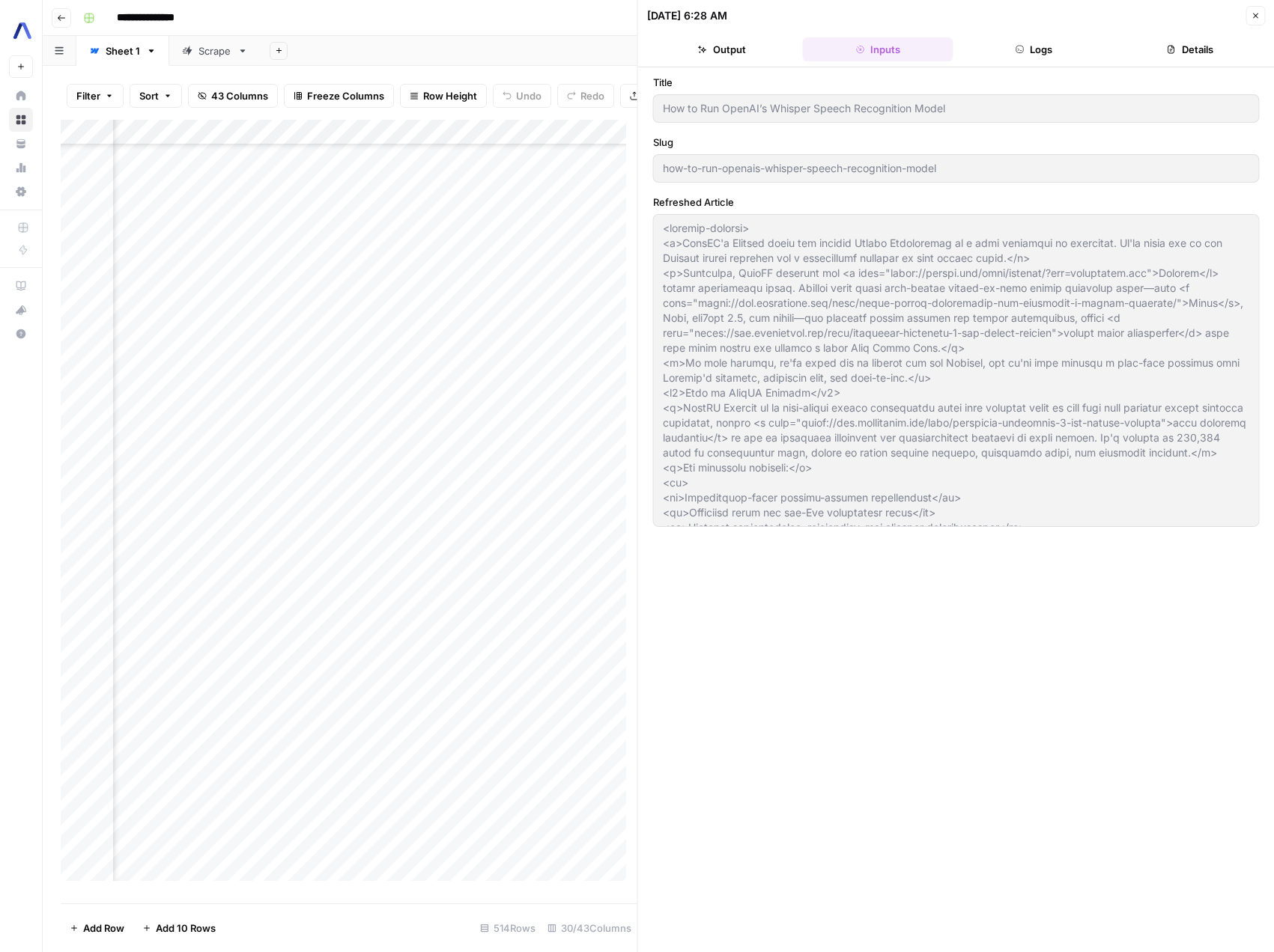
click at [743, 50] on button "Output" at bounding box center [722, 49] width 149 height 24
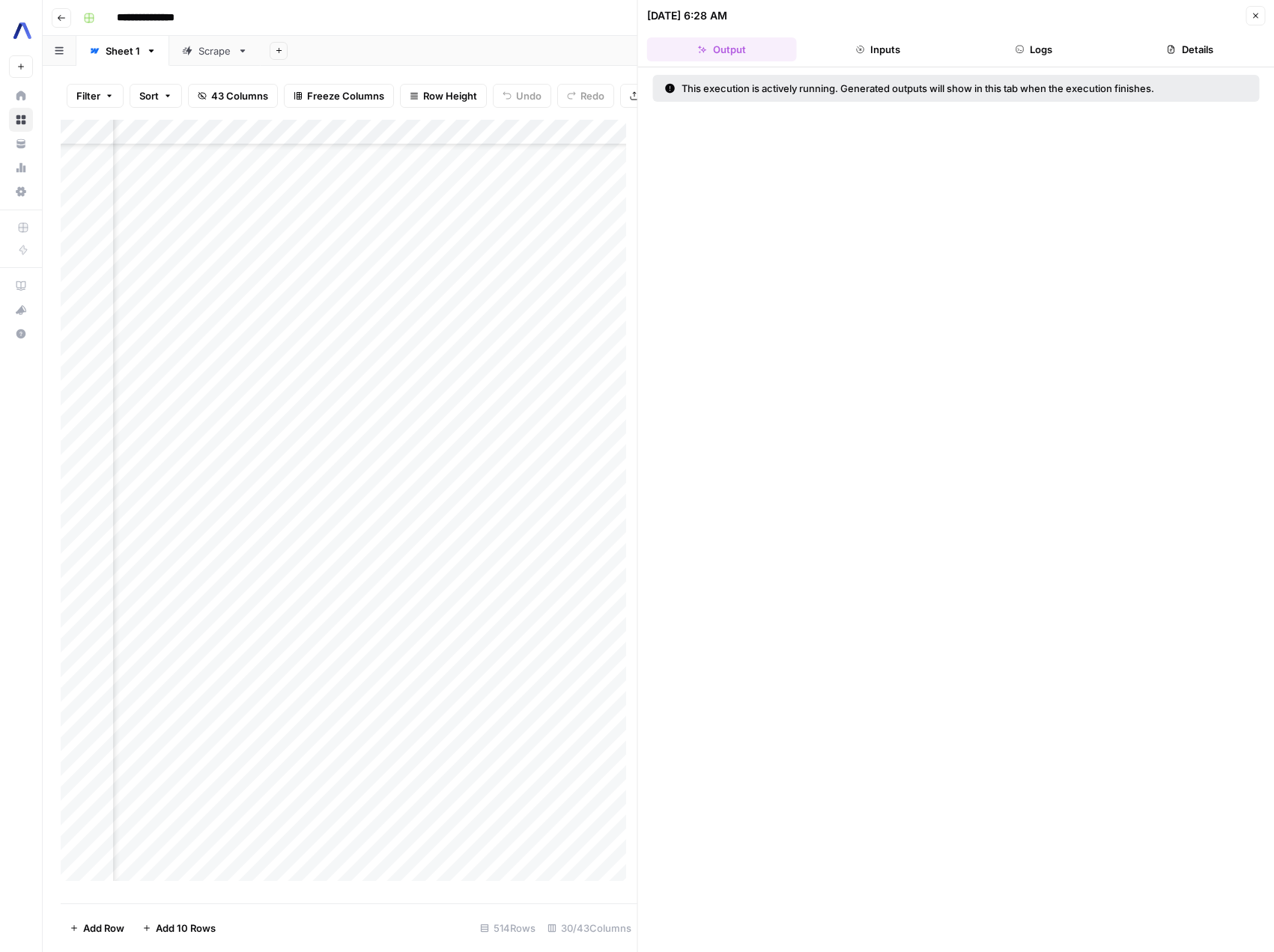
click at [889, 44] on button "Inputs" at bounding box center [877, 49] width 149 height 24
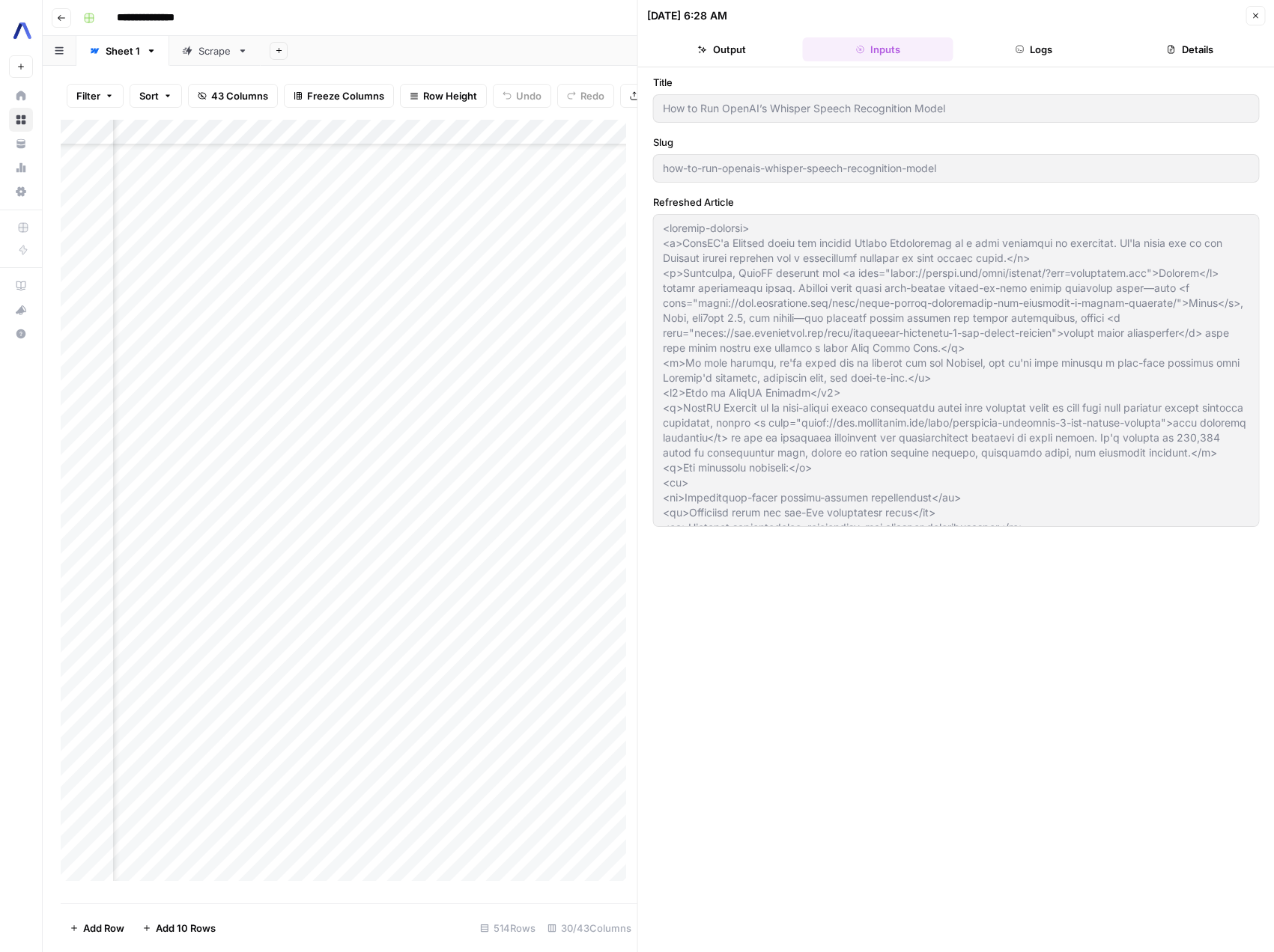
scroll to position [3481, 2399]
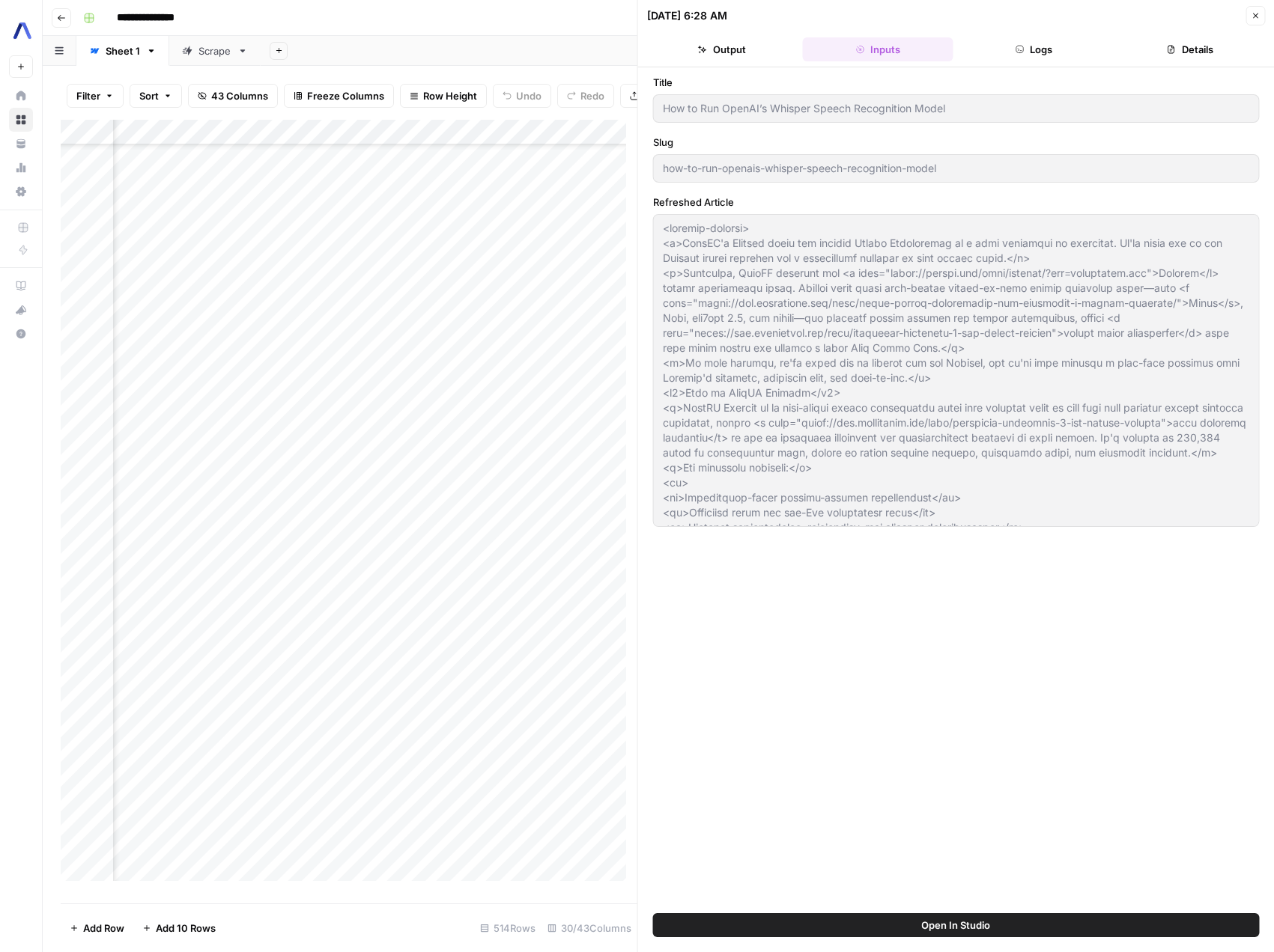
click at [1025, 54] on button "Logs" at bounding box center [1033, 49] width 149 height 24
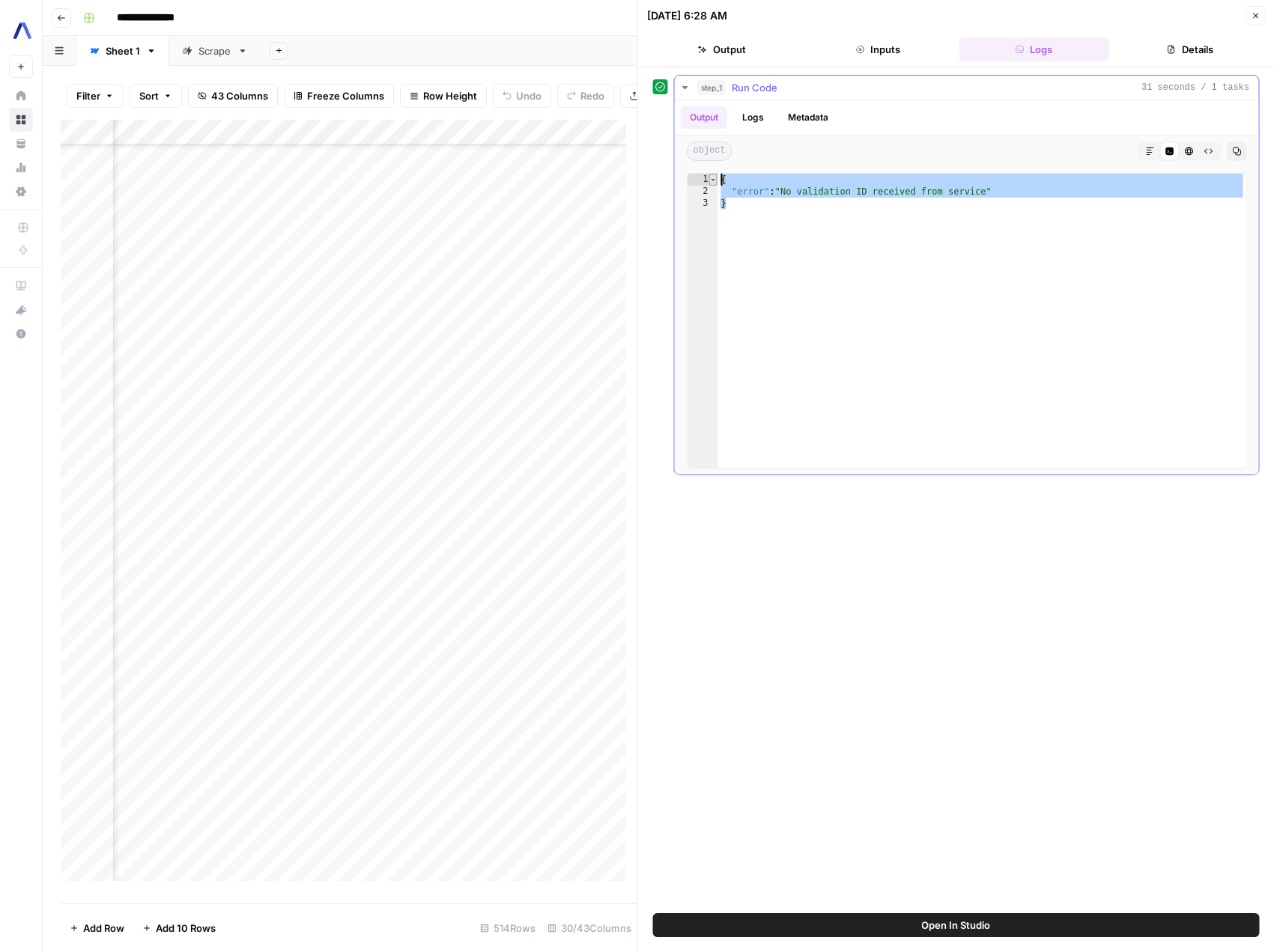
drag, startPoint x: 744, startPoint y: 215, endPoint x: 716, endPoint y: 177, distance: 47.2
click at [716, 177] on div "* 1 2 3 { "error" : "No validation ID received from service" } XXXXXXXXXXXXXXXX…" at bounding box center [966, 321] width 560 height 296
type textarea "**********"
click at [1258, 20] on button "Close" at bounding box center [1255, 16] width 19 height 19
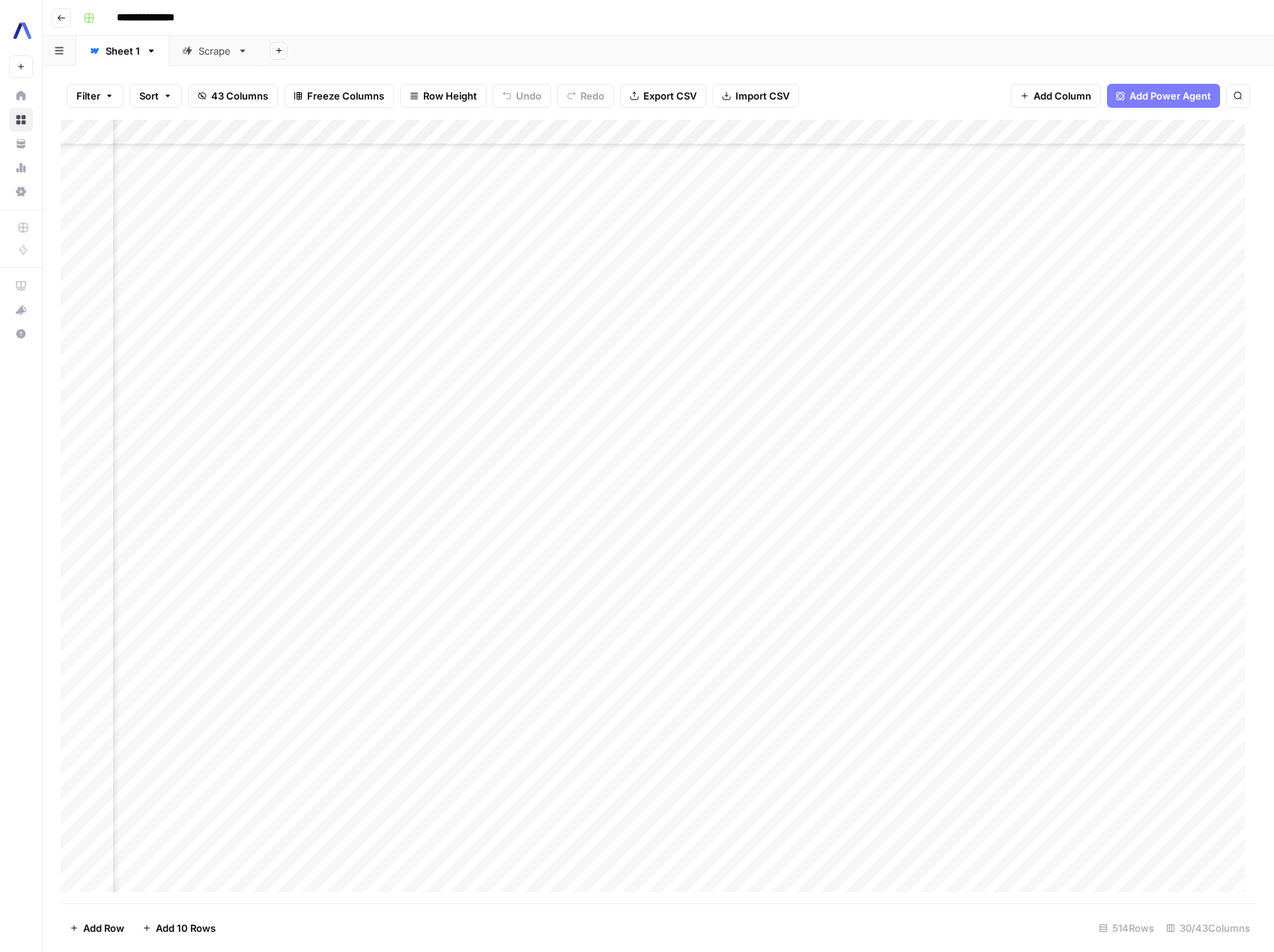
click at [310, 134] on div "Add Column" at bounding box center [658, 512] width 1195 height 784
click at [277, 282] on span "Edit Workflow" at bounding box center [299, 279] width 131 height 15
click at [525, 451] on div "Add Column" at bounding box center [658, 512] width 1195 height 784
click at [504, 455] on div "Add Column" at bounding box center [658, 512] width 1195 height 784
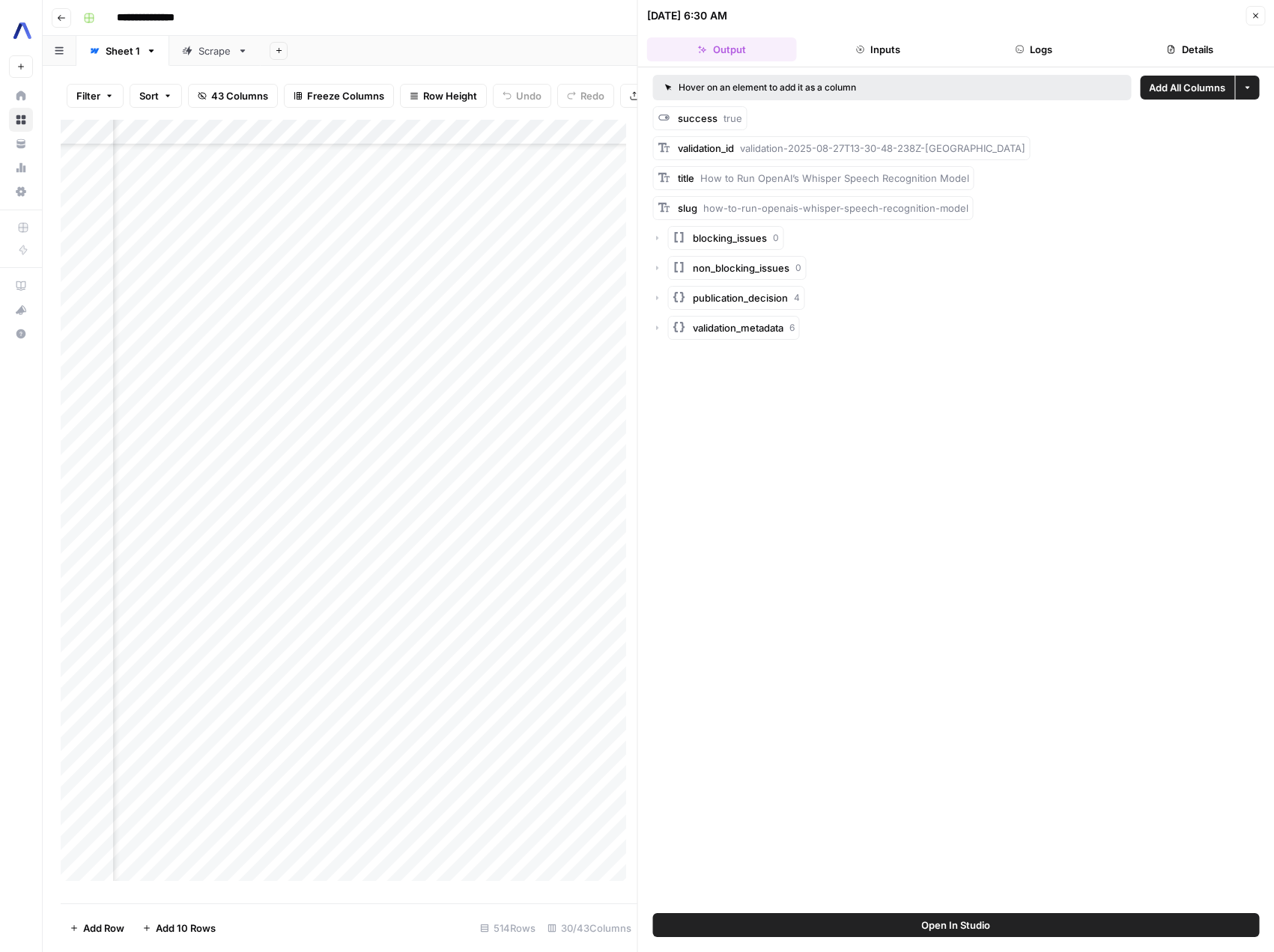
click at [1043, 51] on button "Logs" at bounding box center [1033, 49] width 149 height 24
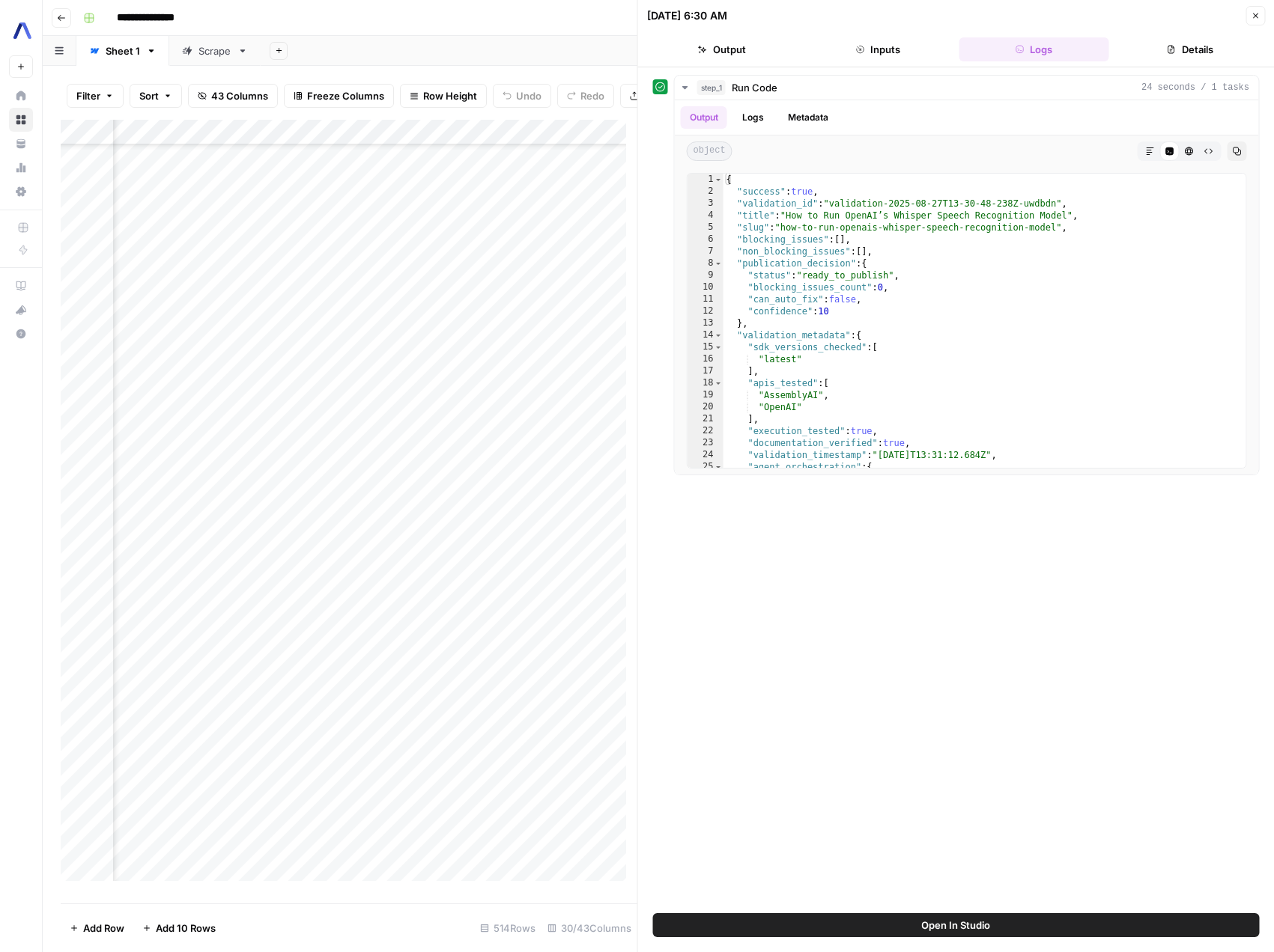
click at [1253, 18] on icon "button" at bounding box center [1254, 15] width 9 height 9
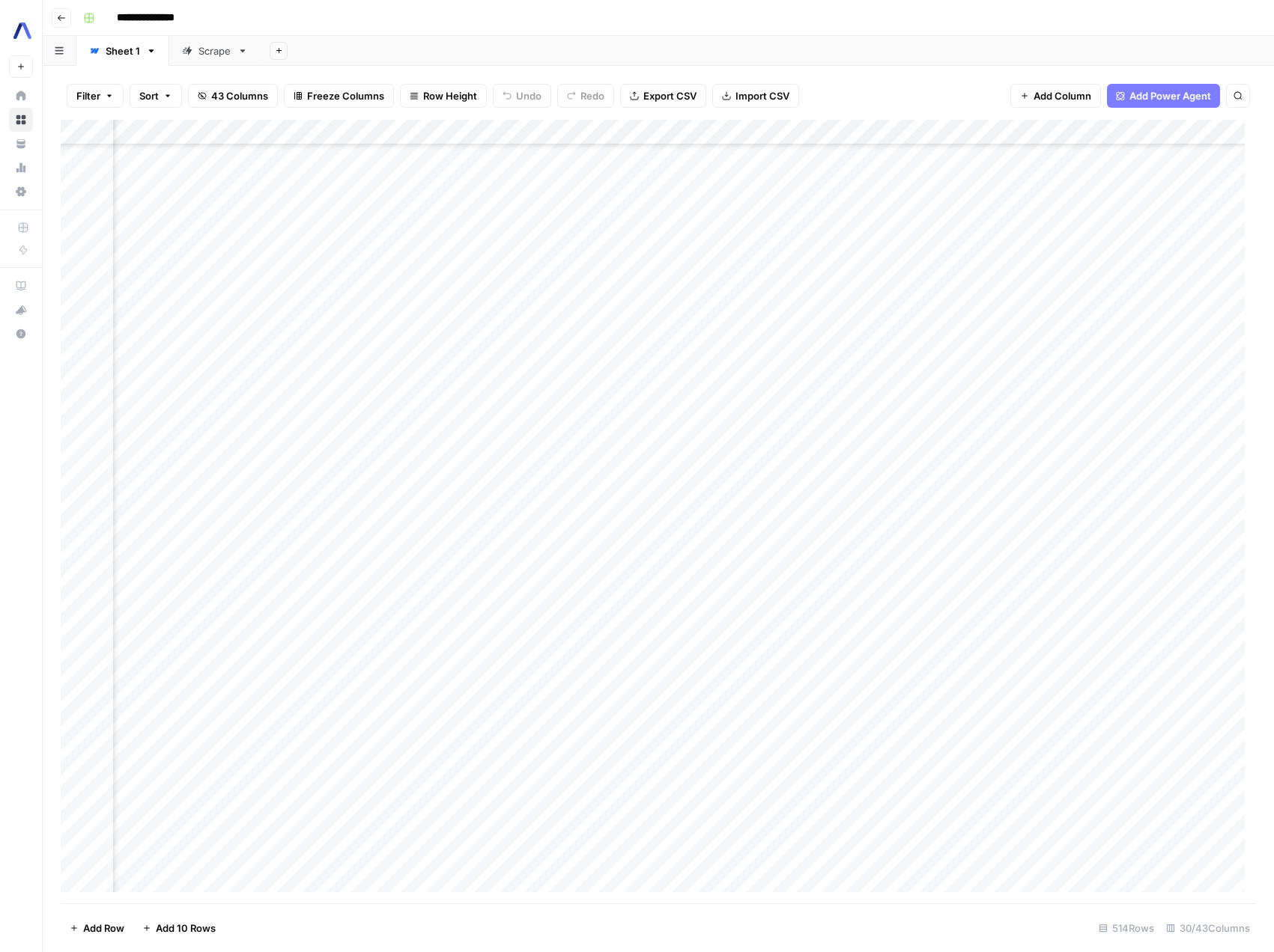
click at [660, 130] on div "Add Column" at bounding box center [658, 512] width 1195 height 784
click at [506, 459] on div "Add Column" at bounding box center [658, 512] width 1195 height 784
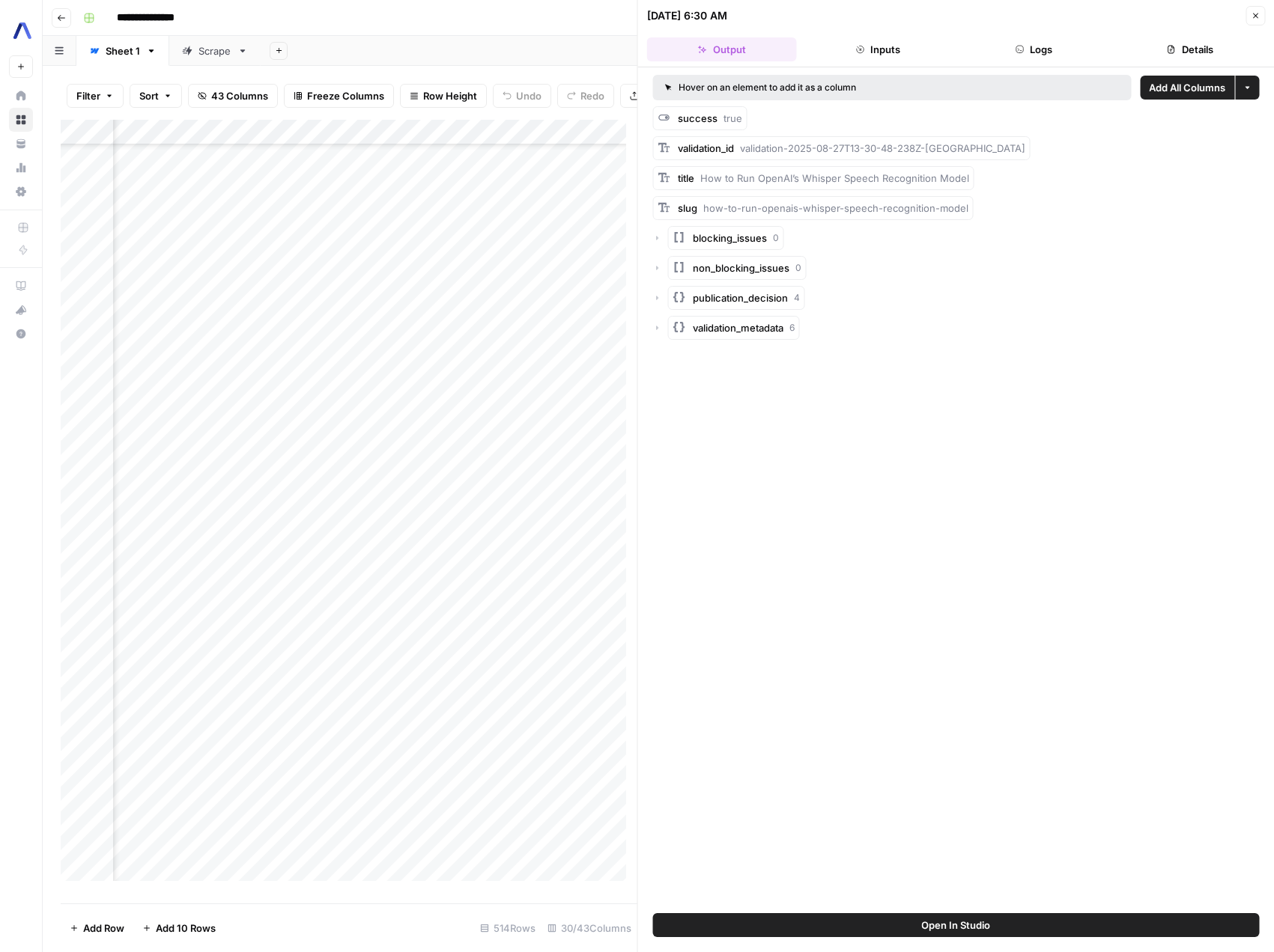
click at [989, 40] on button "Logs" at bounding box center [1033, 49] width 149 height 24
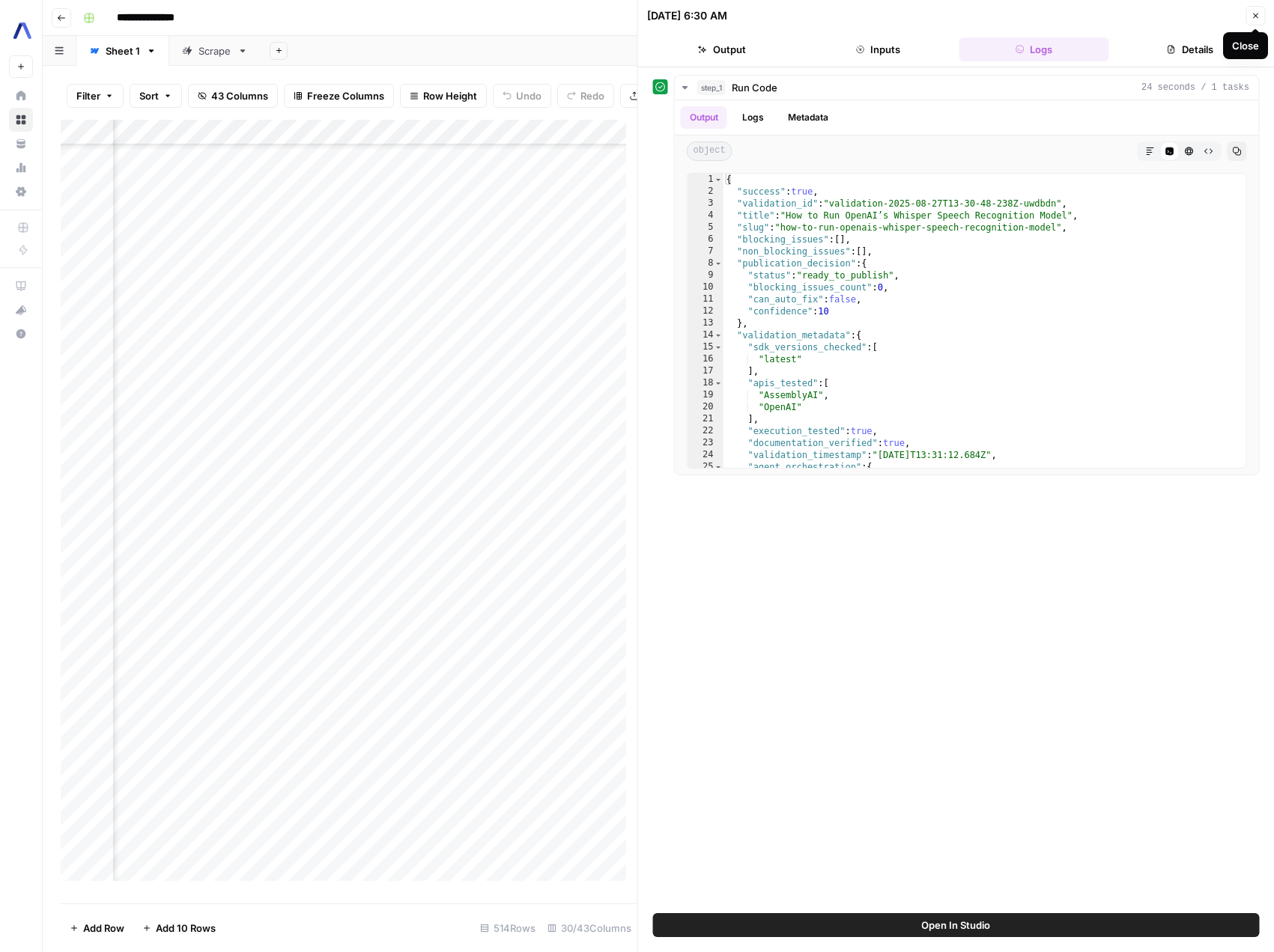
click at [1256, 19] on icon "button" at bounding box center [1254, 15] width 9 height 9
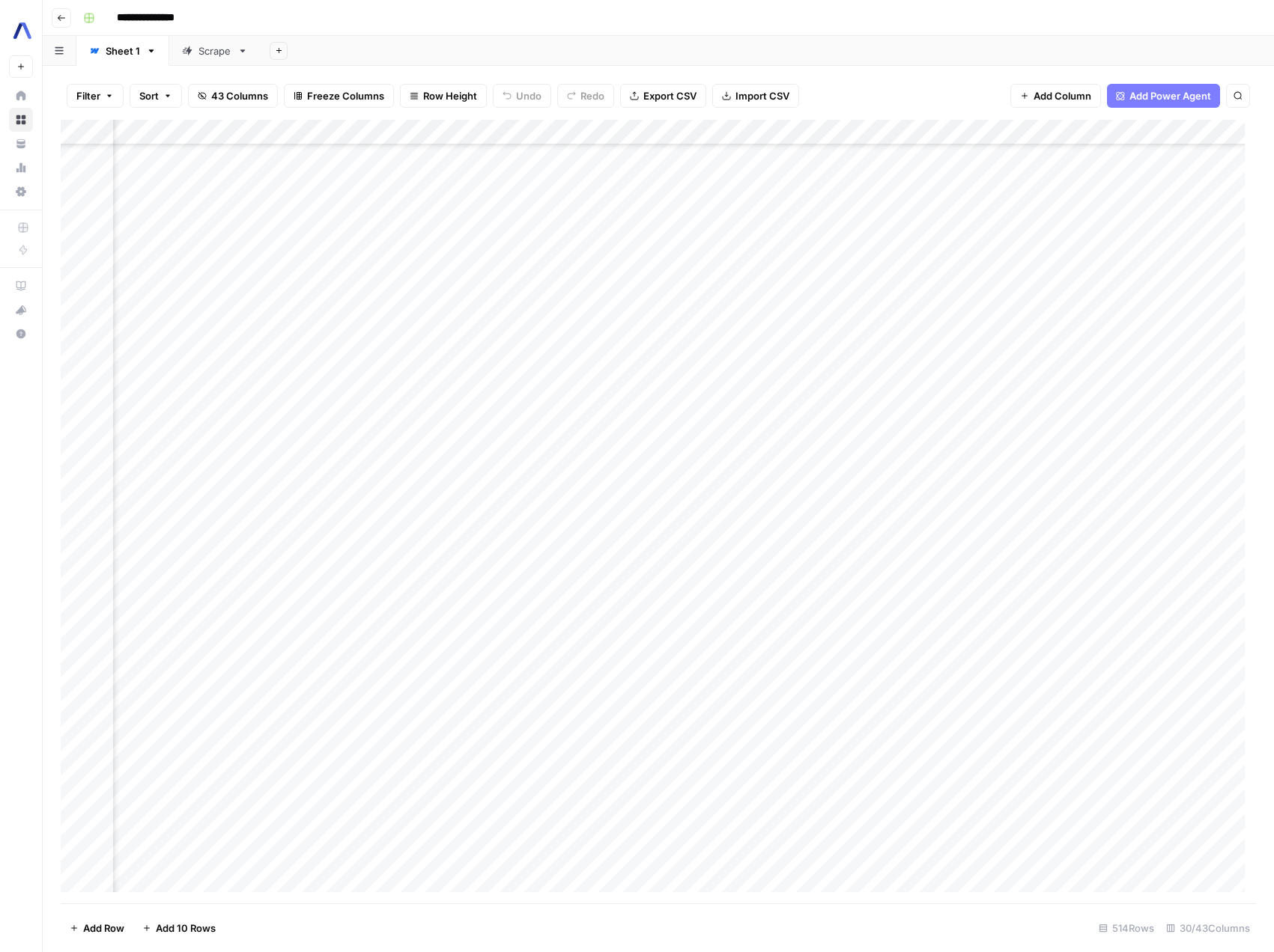
click at [509, 131] on div "Add Column" at bounding box center [658, 512] width 1195 height 784
click at [471, 272] on span "Edit Workflow" at bounding box center [498, 279] width 131 height 15
click at [664, 134] on div "Add Column" at bounding box center [658, 512] width 1195 height 784
click at [621, 278] on span "Remove Column" at bounding box center [633, 279] width 131 height 15
click at [604, 157] on button "Delete" at bounding box center [583, 155] width 50 height 27
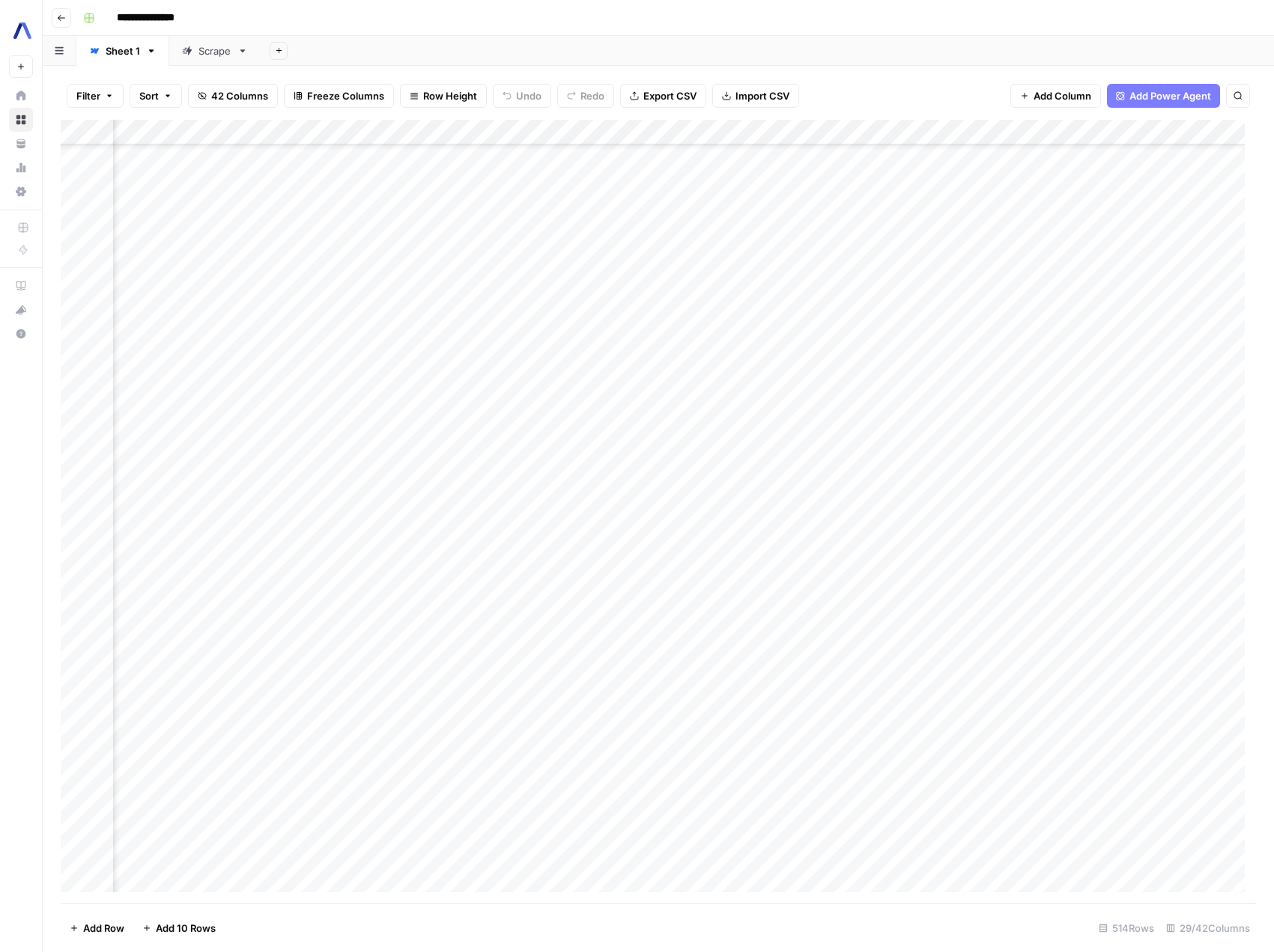
click at [664, 134] on div "Add Column" at bounding box center [658, 512] width 1195 height 784
click at [600, 279] on span "Remove Column" at bounding box center [633, 279] width 131 height 15
click at [592, 157] on span "Delete" at bounding box center [583, 155] width 33 height 15
click at [659, 132] on div "Add Column" at bounding box center [658, 512] width 1195 height 784
click at [631, 283] on span "Remove Column" at bounding box center [633, 279] width 131 height 15
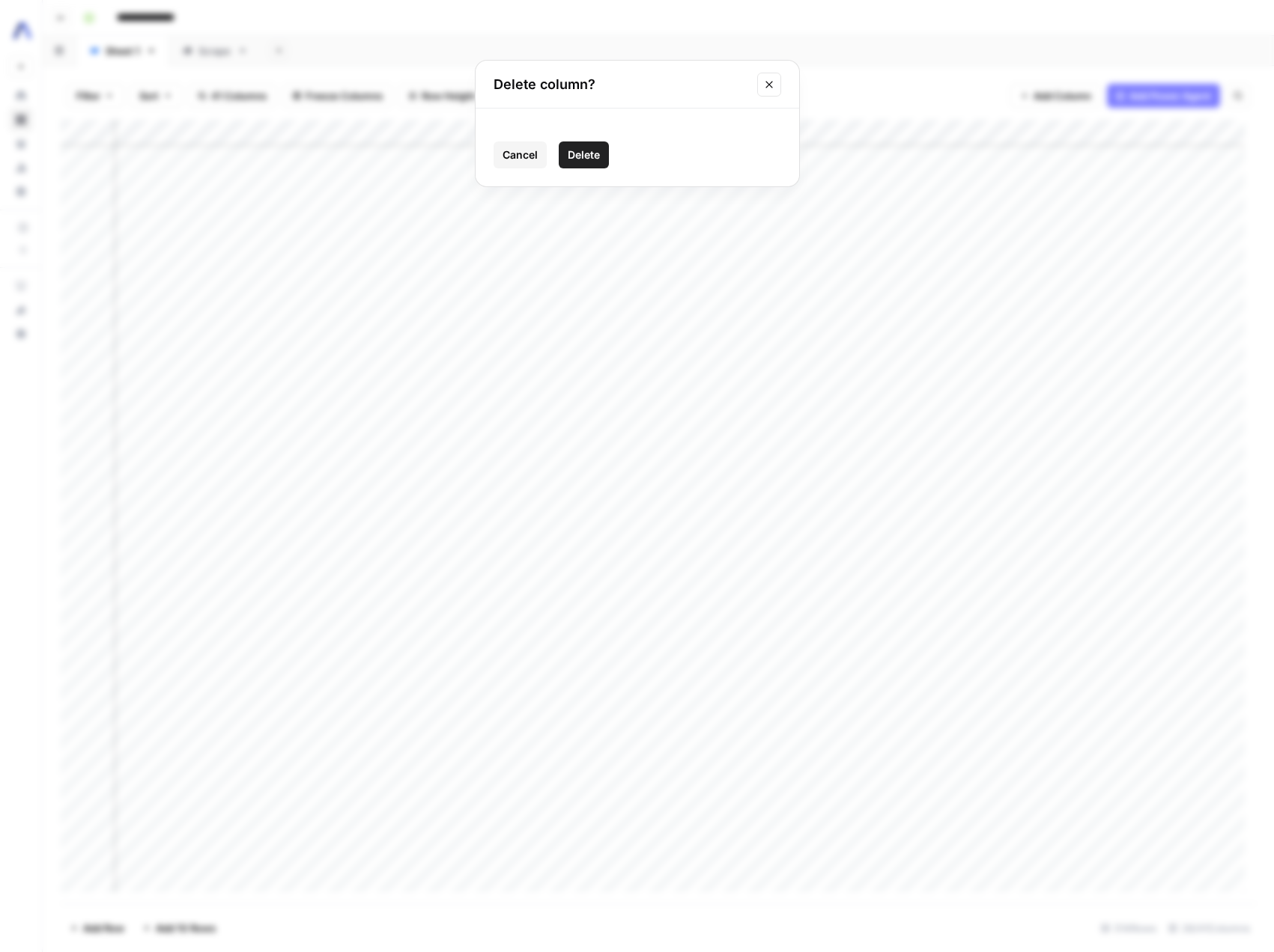
click at [594, 156] on span "Delete" at bounding box center [583, 155] width 33 height 15
click at [660, 130] on div "Add Column" at bounding box center [658, 512] width 1195 height 784
click at [636, 275] on span "Remove Column" at bounding box center [633, 279] width 131 height 15
click at [597, 156] on span "Delete" at bounding box center [583, 155] width 33 height 15
click at [663, 133] on div "Add Column" at bounding box center [658, 512] width 1195 height 784
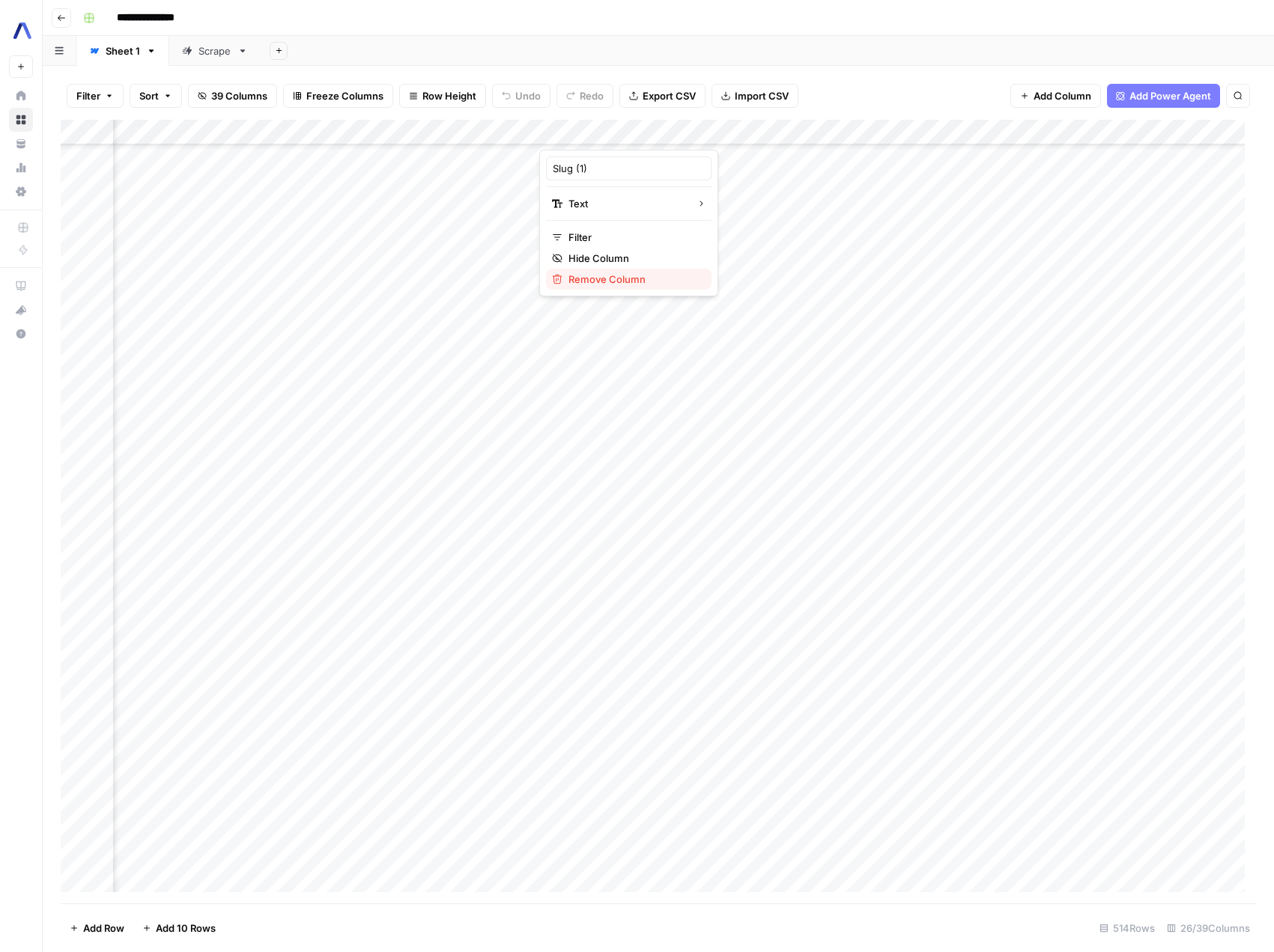
click at [635, 272] on span "Remove Column" at bounding box center [633, 279] width 131 height 15
click at [592, 154] on span "Delete" at bounding box center [583, 155] width 33 height 15
click at [660, 132] on div "Add Column" at bounding box center [658, 512] width 1195 height 784
click at [619, 280] on span "Remove Column" at bounding box center [633, 279] width 131 height 15
click at [596, 153] on span "Delete" at bounding box center [583, 155] width 33 height 15
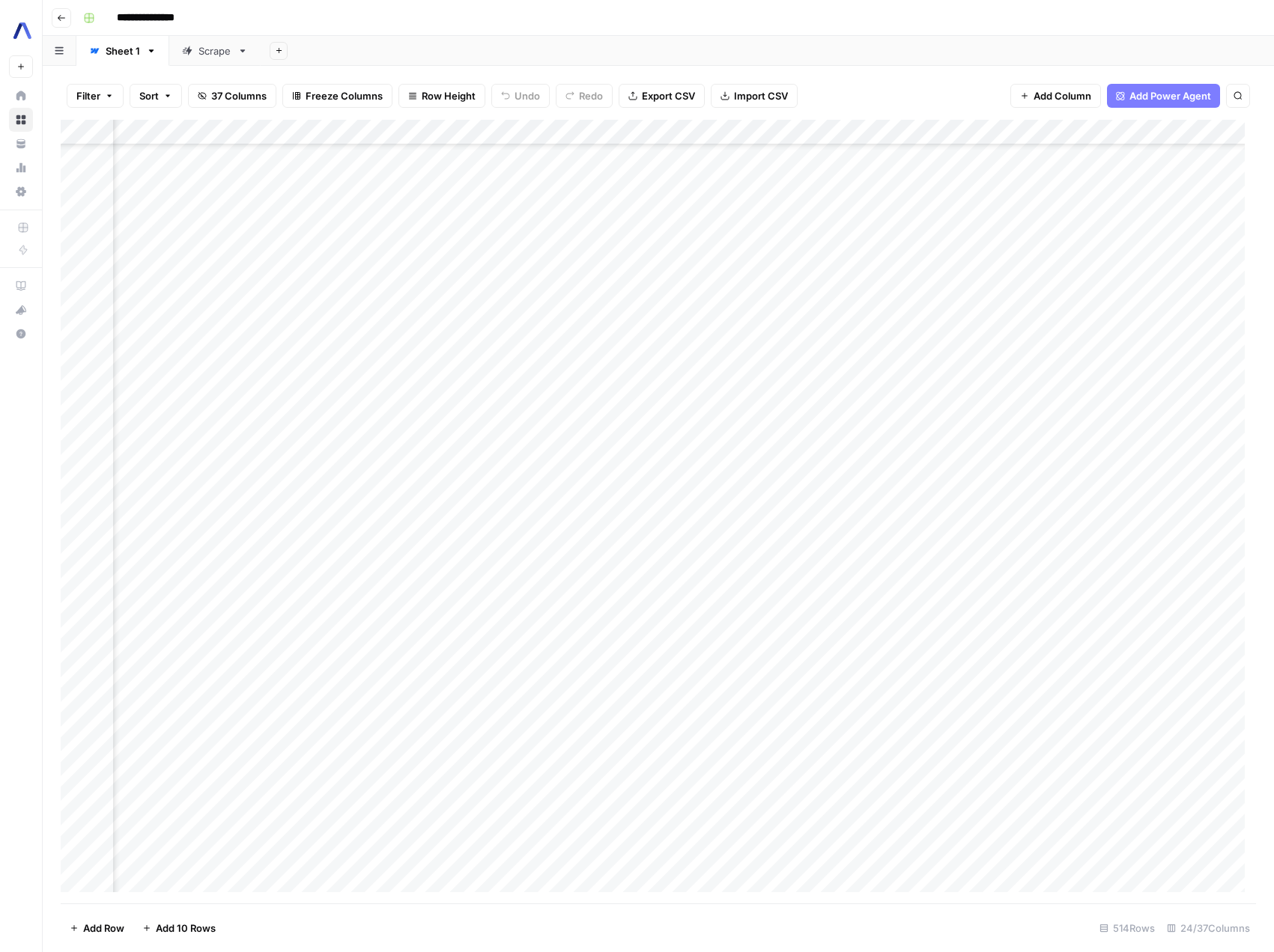
click at [663, 134] on div "Add Column" at bounding box center [658, 512] width 1195 height 784
click at [644, 286] on span "Remove Column" at bounding box center [633, 279] width 131 height 15
click at [596, 155] on span "Delete" at bounding box center [583, 155] width 33 height 15
click at [662, 135] on div "Add Column" at bounding box center [658, 512] width 1195 height 784
click at [629, 277] on span "Remove Column" at bounding box center [633, 279] width 131 height 15
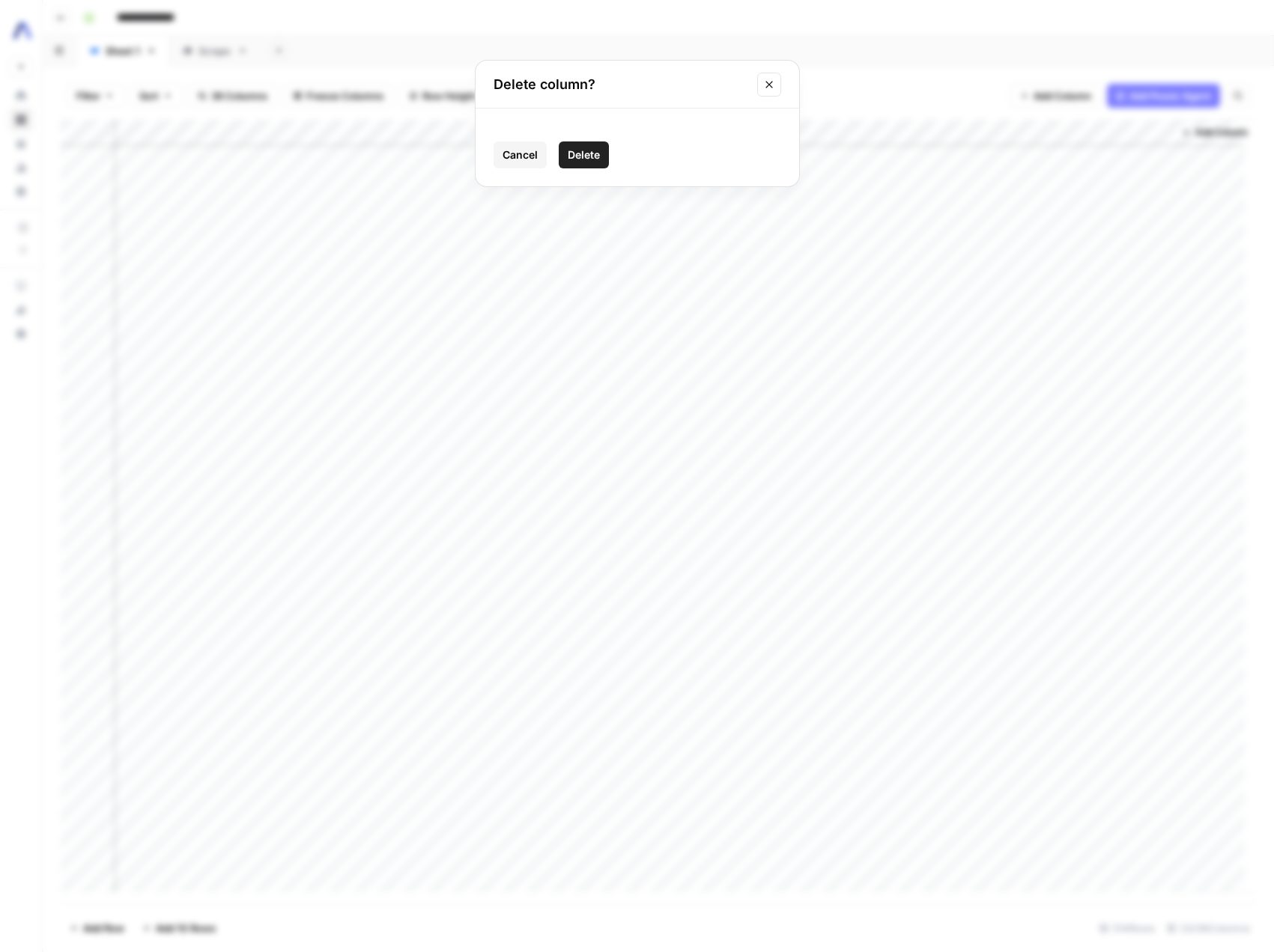
click at [590, 155] on span "Delete" at bounding box center [583, 155] width 33 height 15
click at [791, 129] on div "Add Column" at bounding box center [658, 512] width 1195 height 784
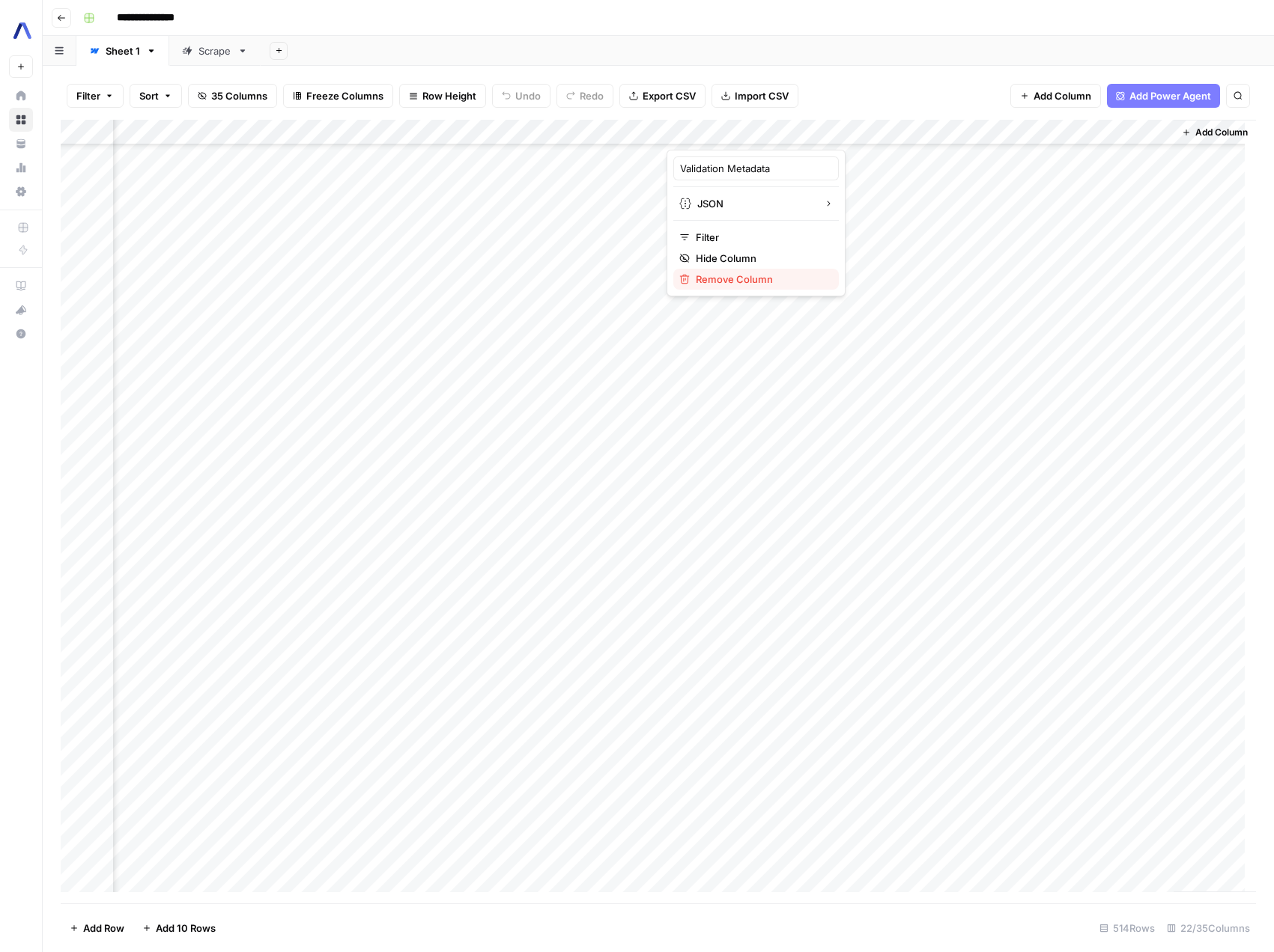
click at [750, 288] on button "Remove Column" at bounding box center [756, 279] width 165 height 21
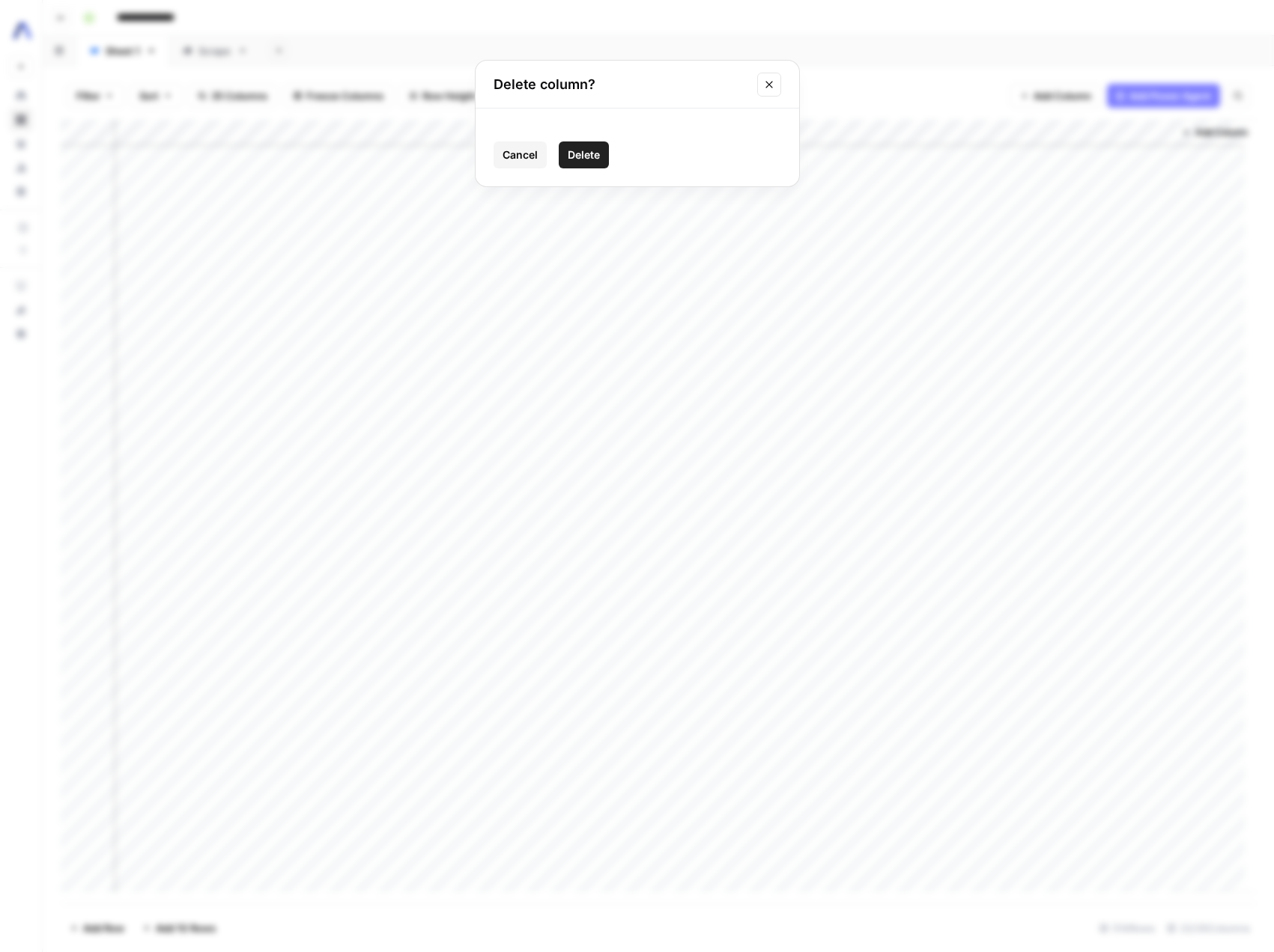
click at [595, 156] on span "Delete" at bounding box center [583, 155] width 33 height 15
click at [924, 134] on div "Add Column" at bounding box center [658, 512] width 1195 height 784
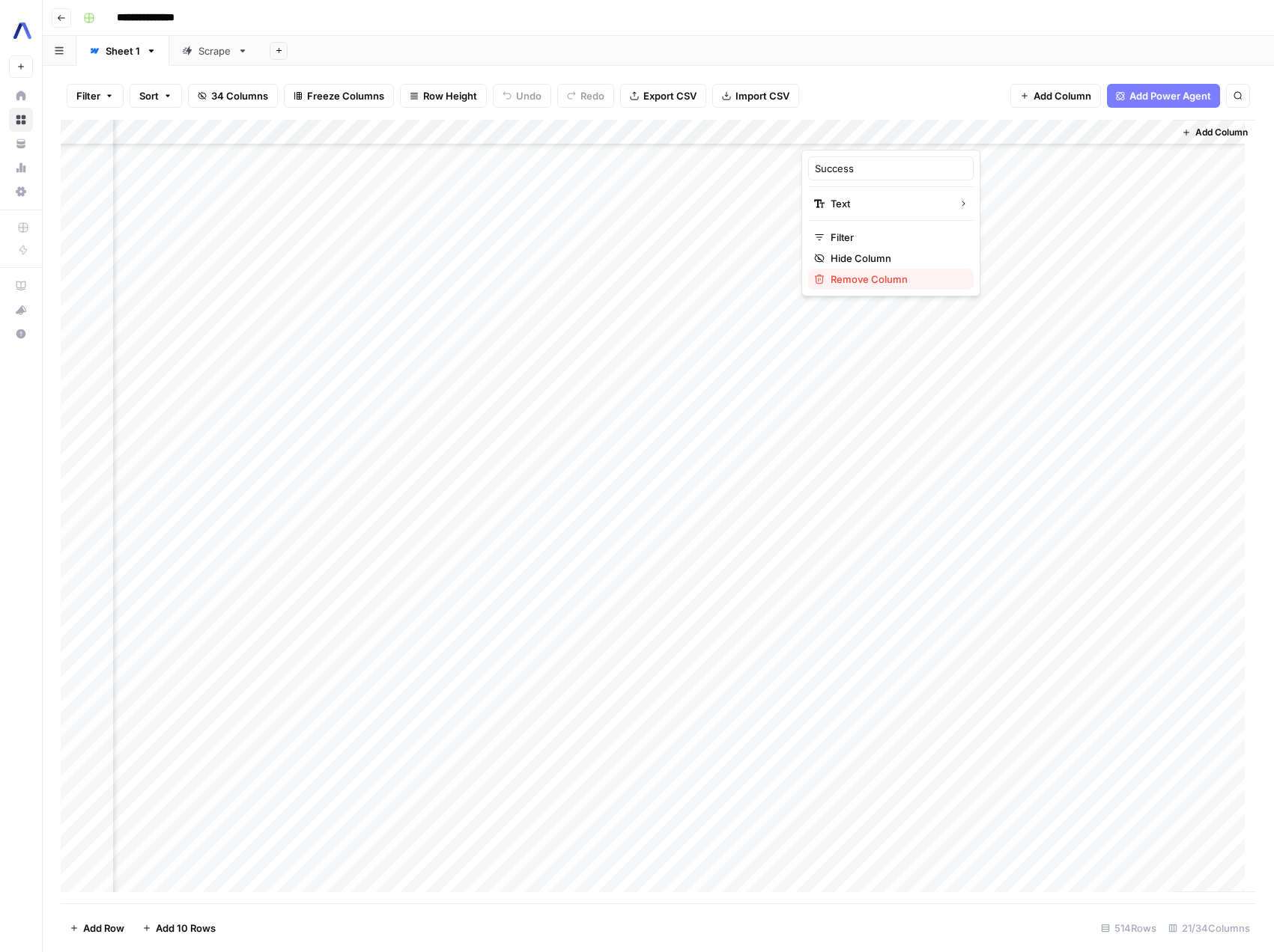
click at [863, 274] on span "Remove Column" at bounding box center [896, 279] width 131 height 15
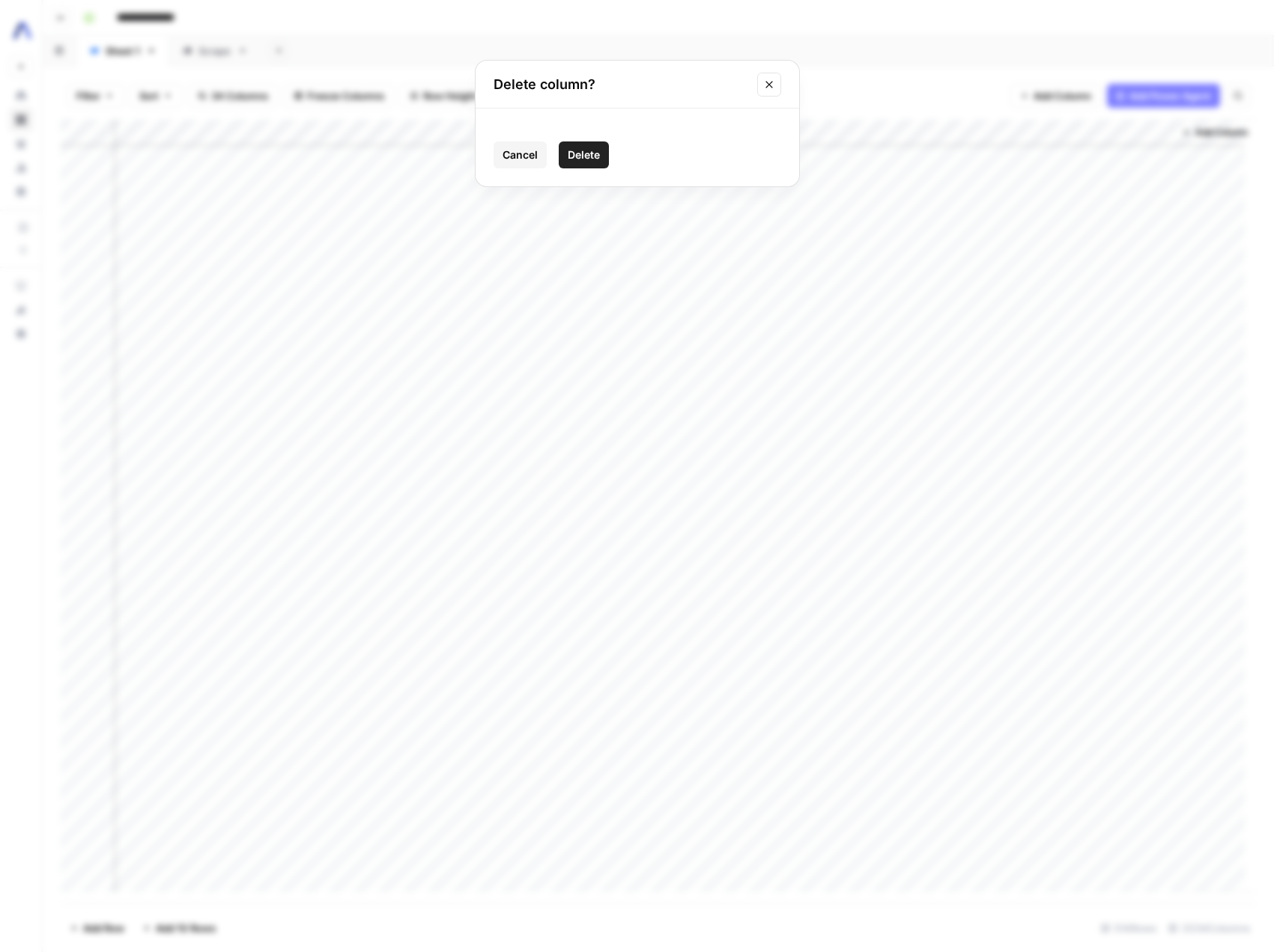
click at [587, 155] on span "Delete" at bounding box center [583, 155] width 33 height 15
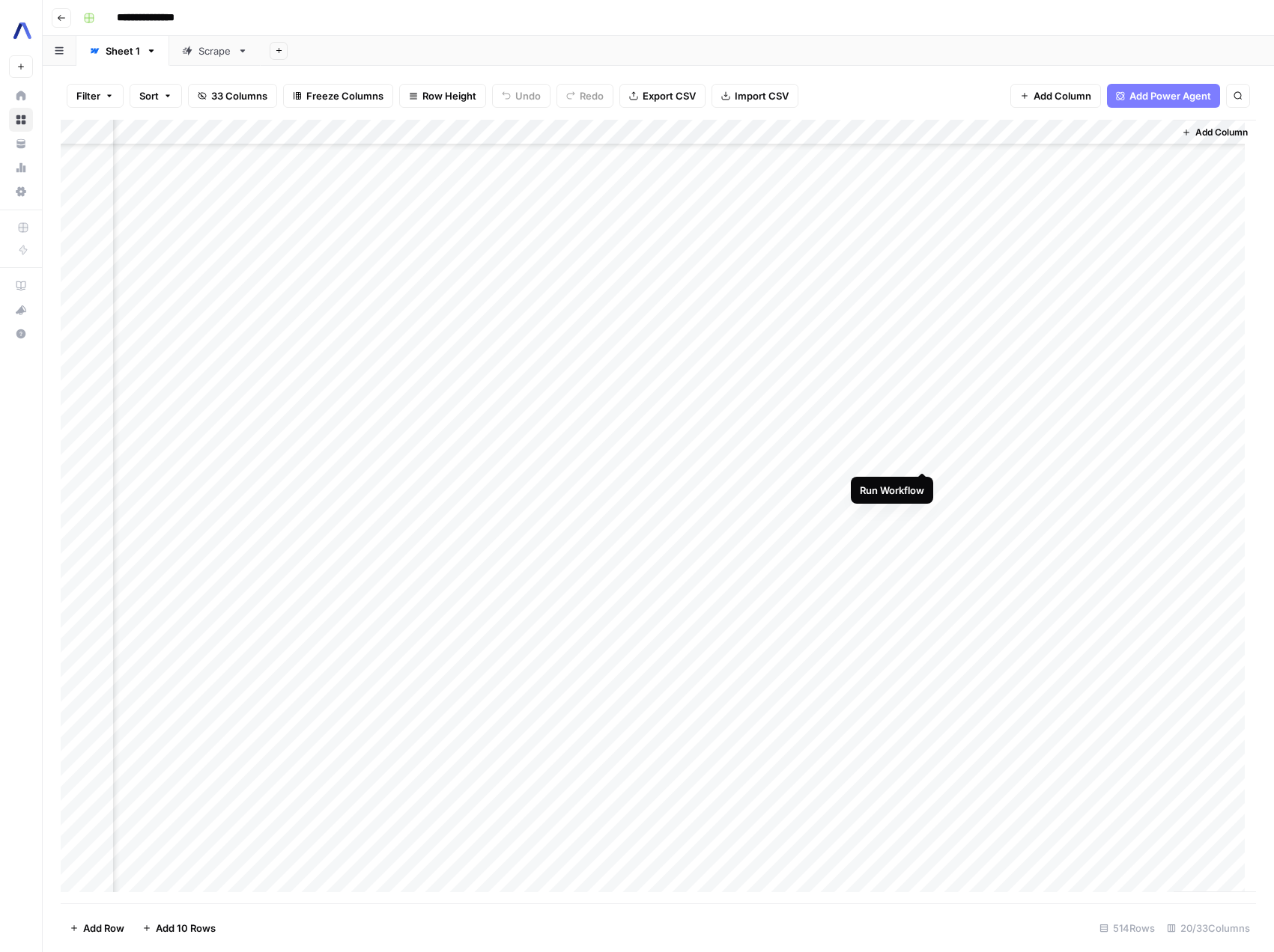
click at [916, 458] on div "Add Column" at bounding box center [658, 512] width 1195 height 784
click at [826, 132] on div "Add Column" at bounding box center [658, 512] width 1195 height 784
drag, startPoint x: 960, startPoint y: 134, endPoint x: 973, endPoint y: 149, distance: 19.8
click at [973, 149] on div "Add Column" at bounding box center [658, 512] width 1195 height 784
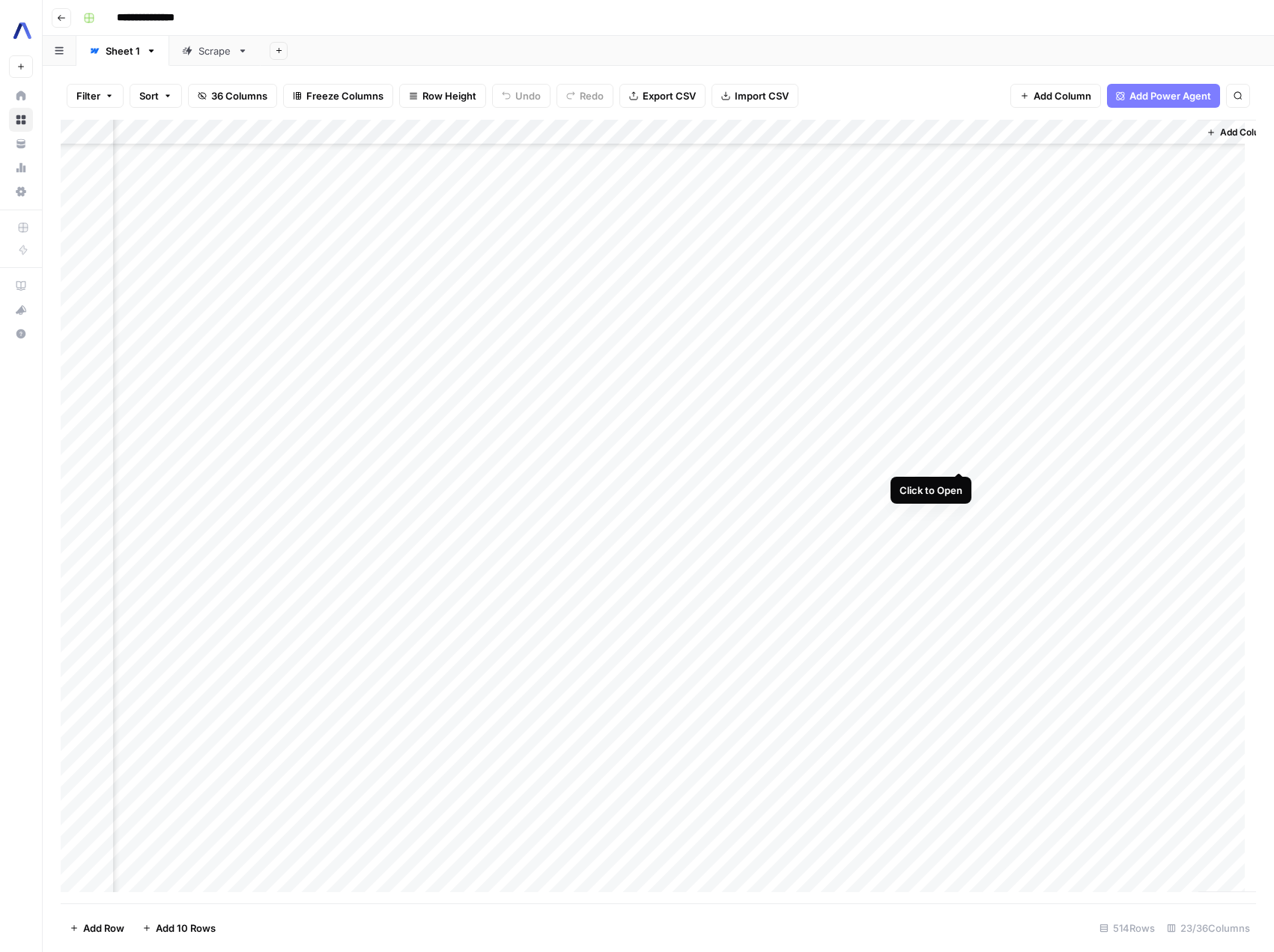
click at [962, 455] on div "Add Column" at bounding box center [658, 512] width 1195 height 784
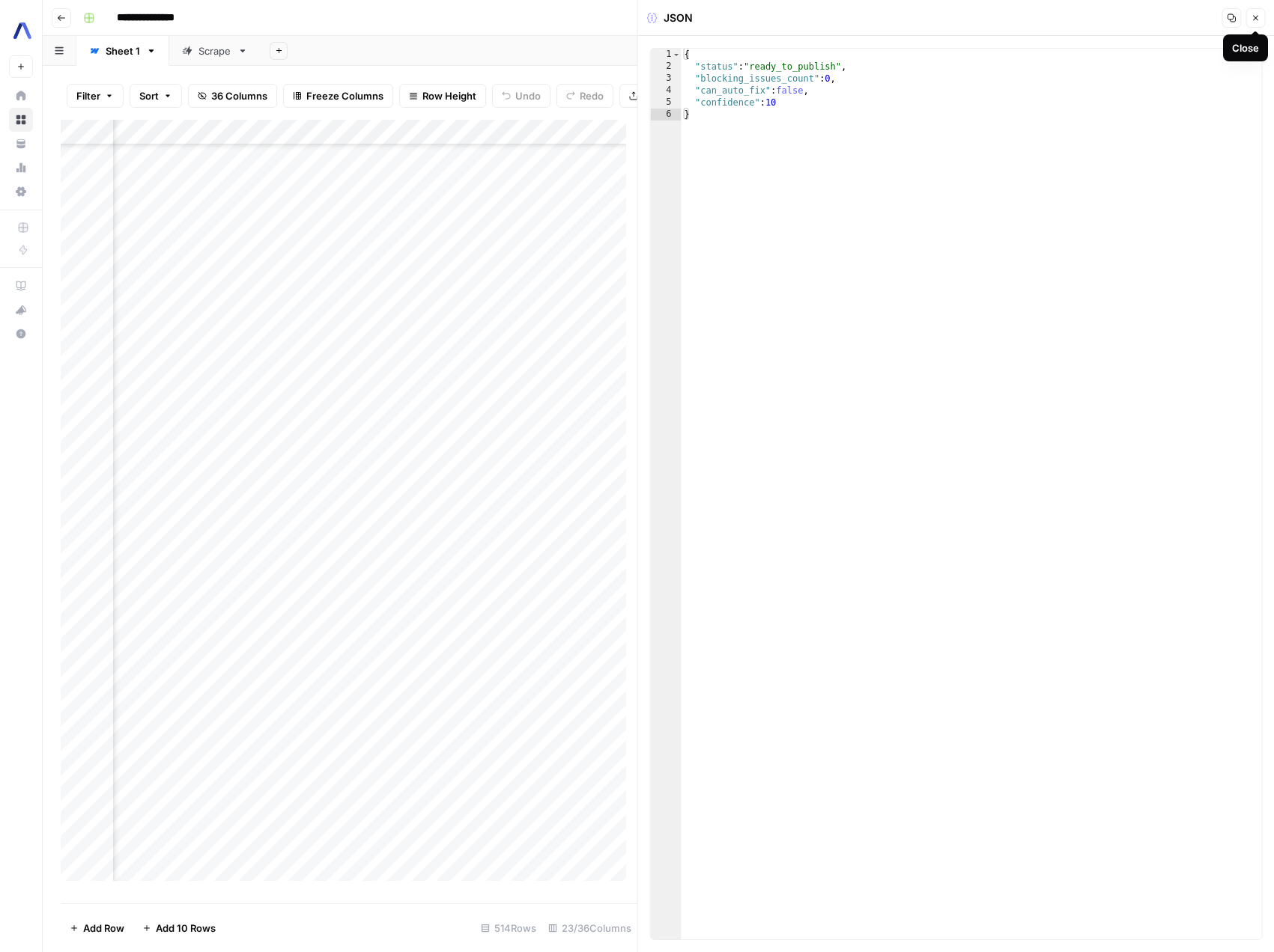
click at [1256, 19] on icon "button" at bounding box center [1255, 18] width 6 height 6
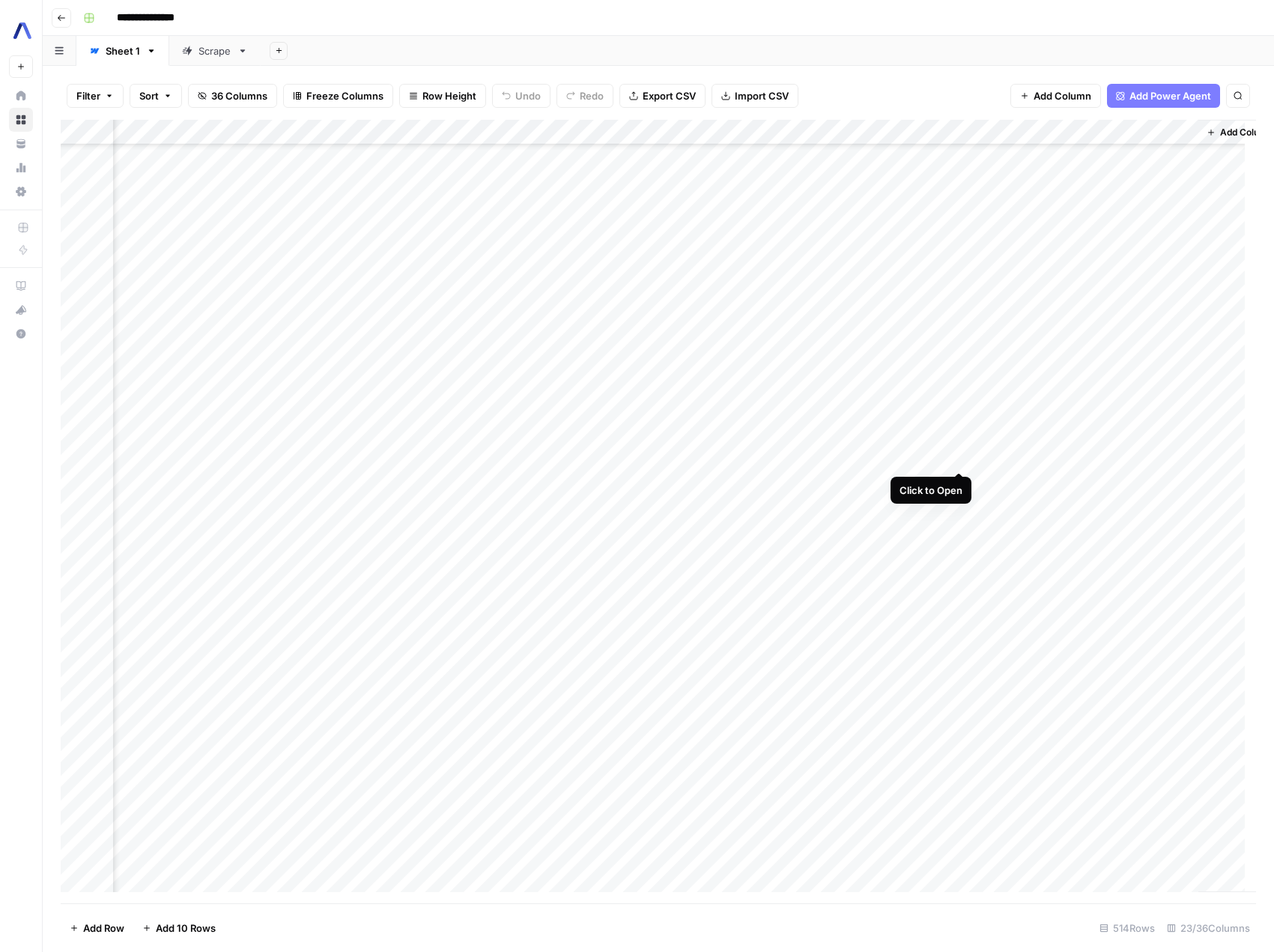
click at [955, 459] on div "Add Column" at bounding box center [658, 512] width 1195 height 784
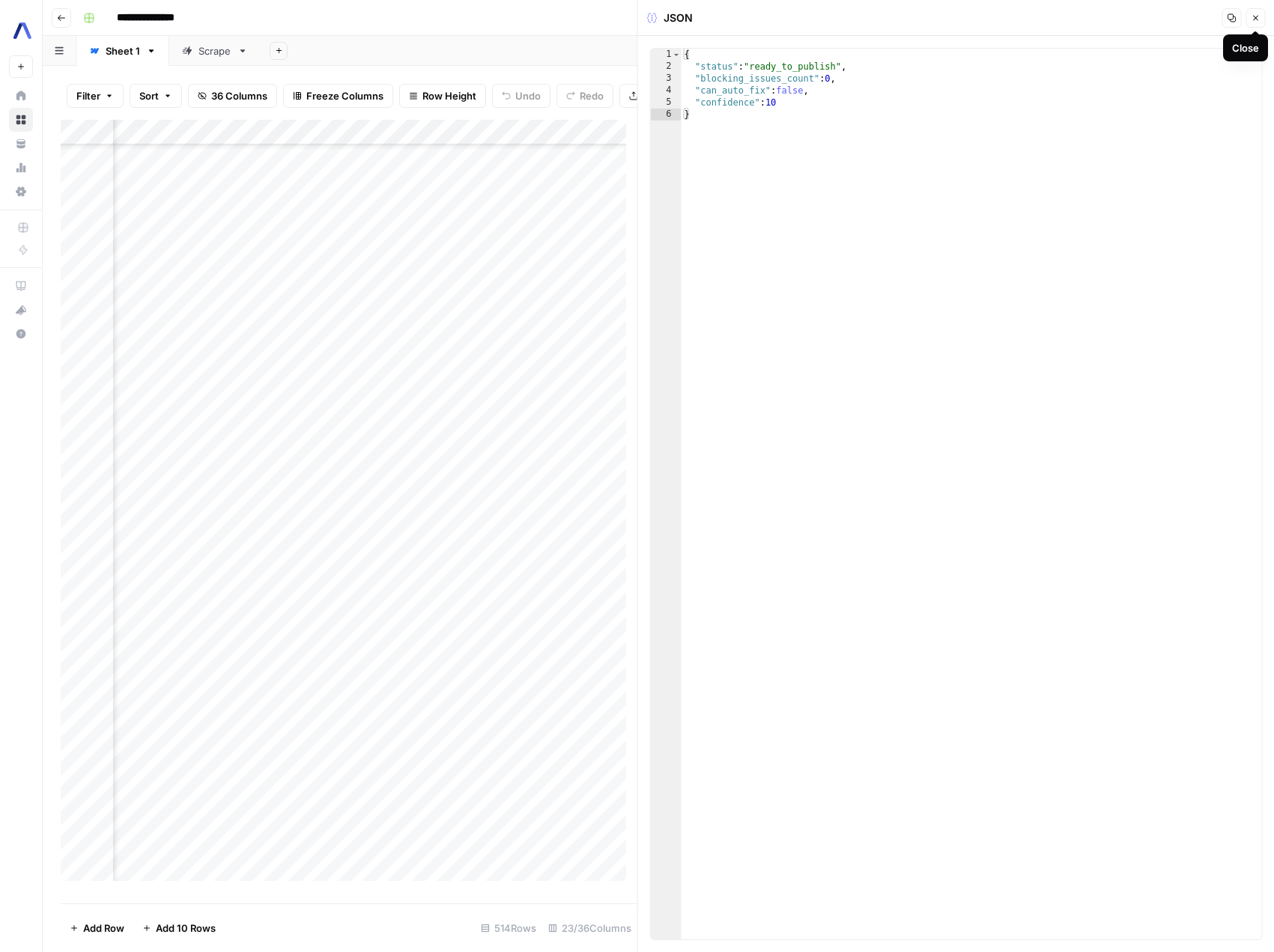
click at [1251, 18] on icon "button" at bounding box center [1254, 17] width 9 height 9
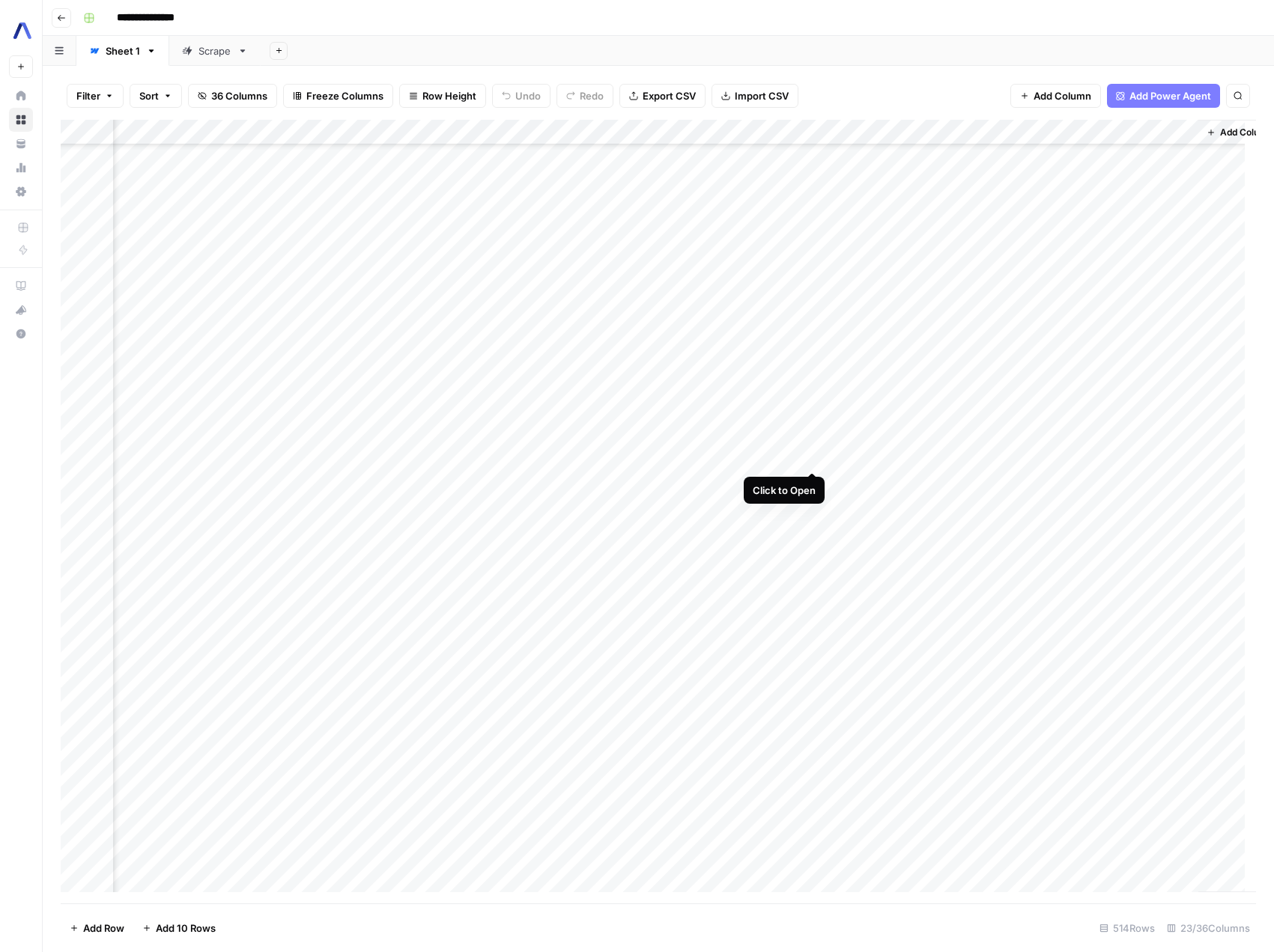
click at [814, 457] on div "Add Column" at bounding box center [658, 512] width 1195 height 784
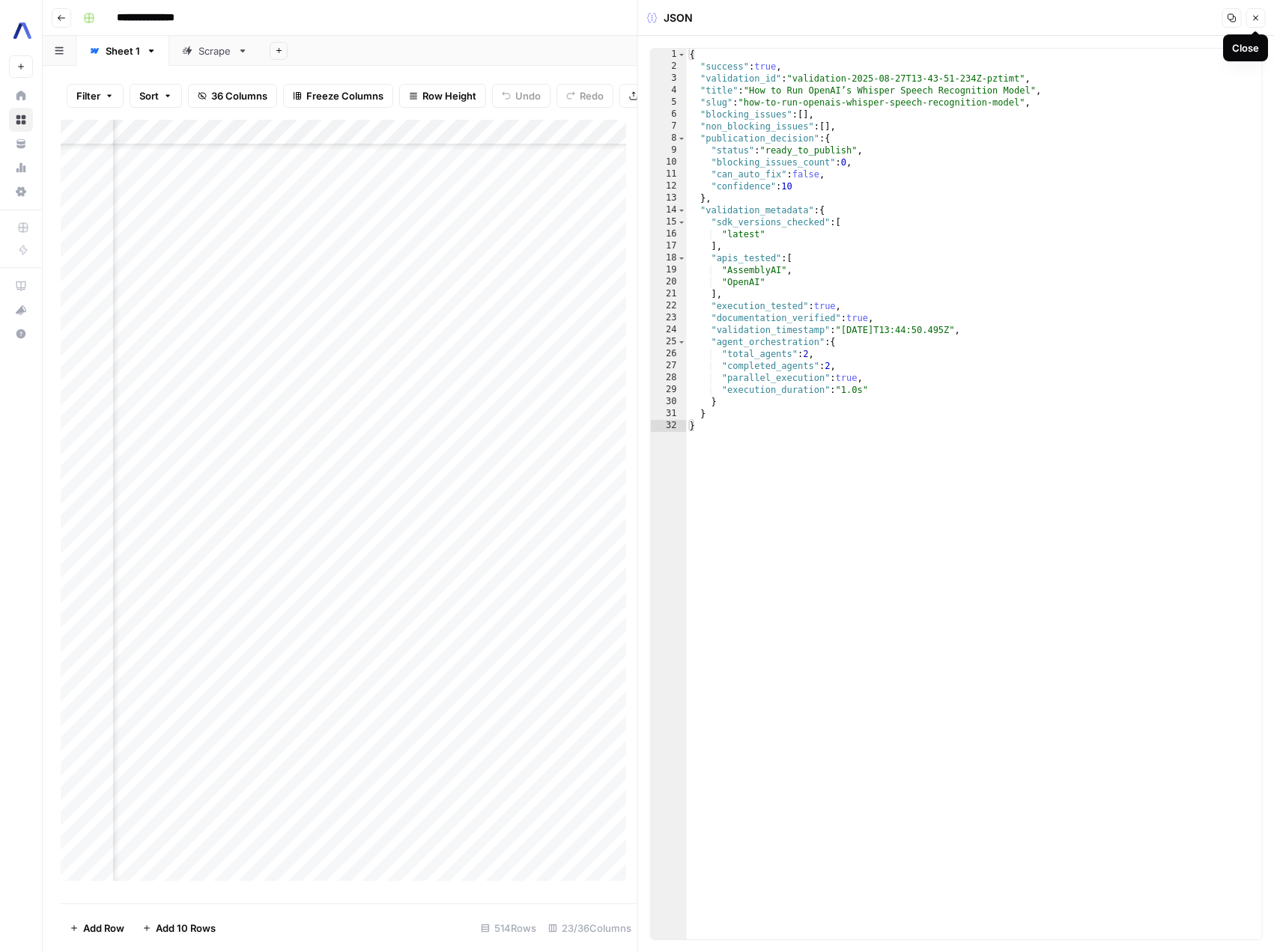
click at [1257, 22] on button "Close" at bounding box center [1255, 17] width 19 height 19
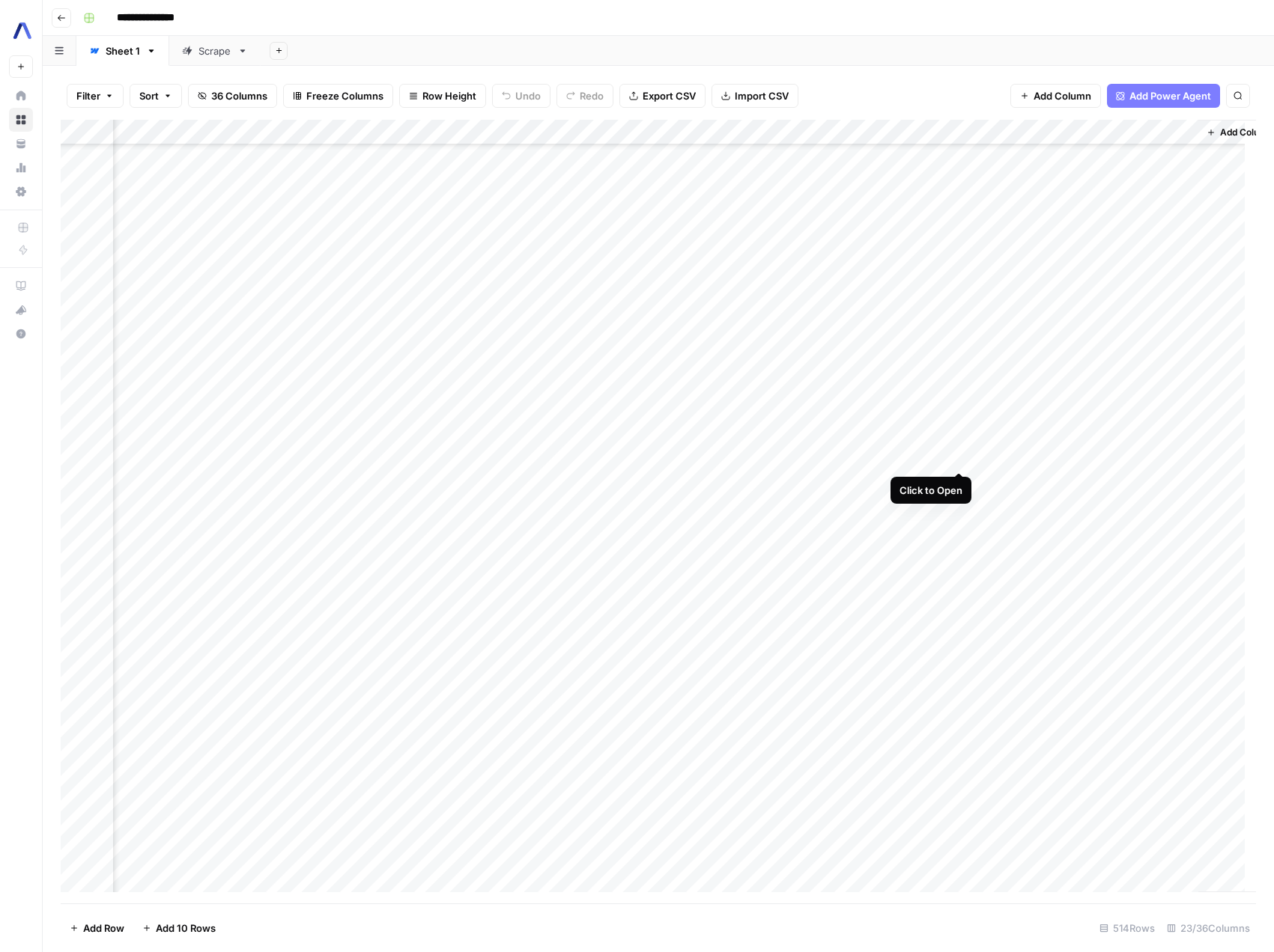
click at [955, 455] on div "Add Column" at bounding box center [658, 512] width 1195 height 784
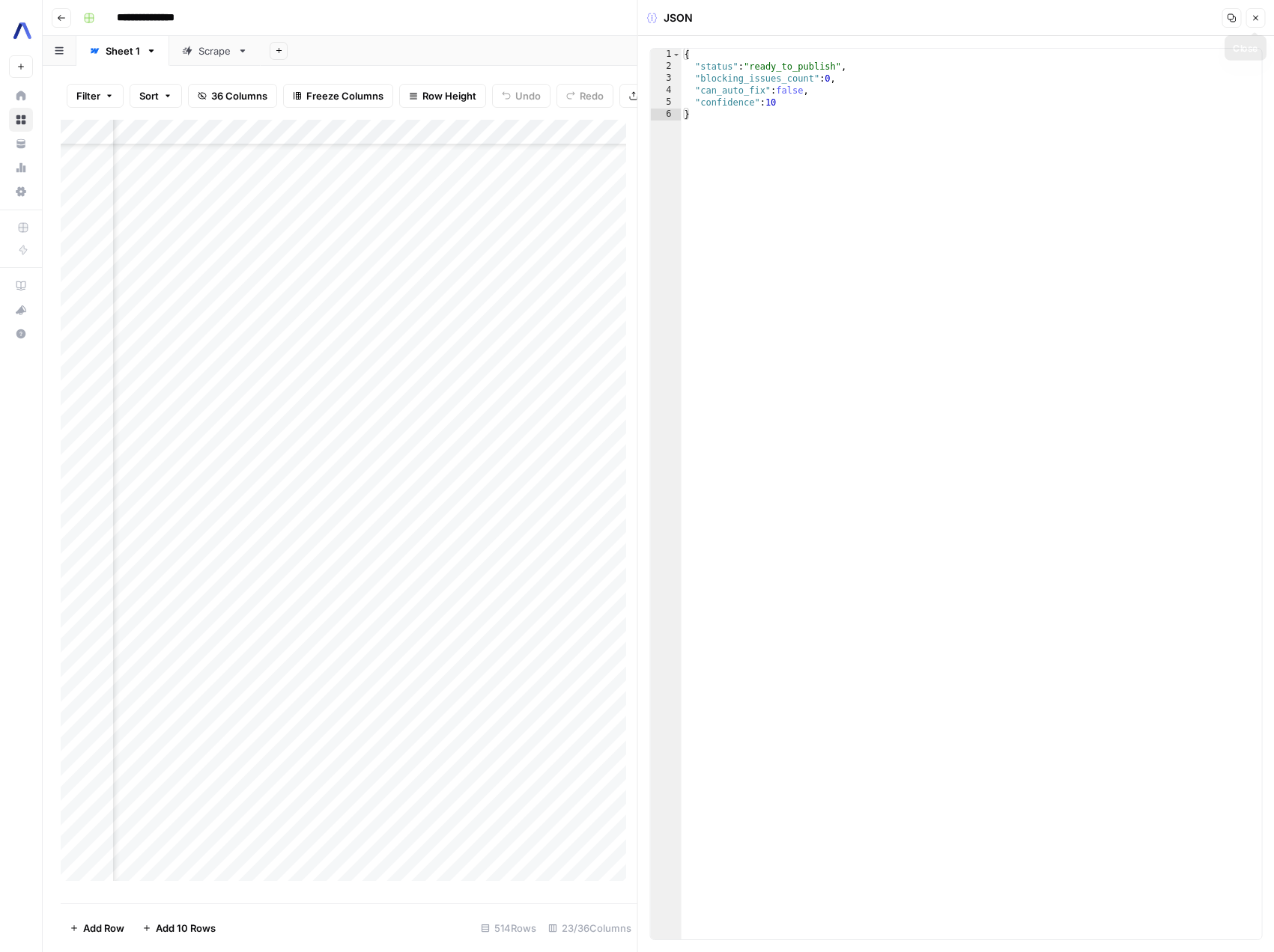
click at [1255, 23] on button "Close" at bounding box center [1255, 17] width 19 height 19
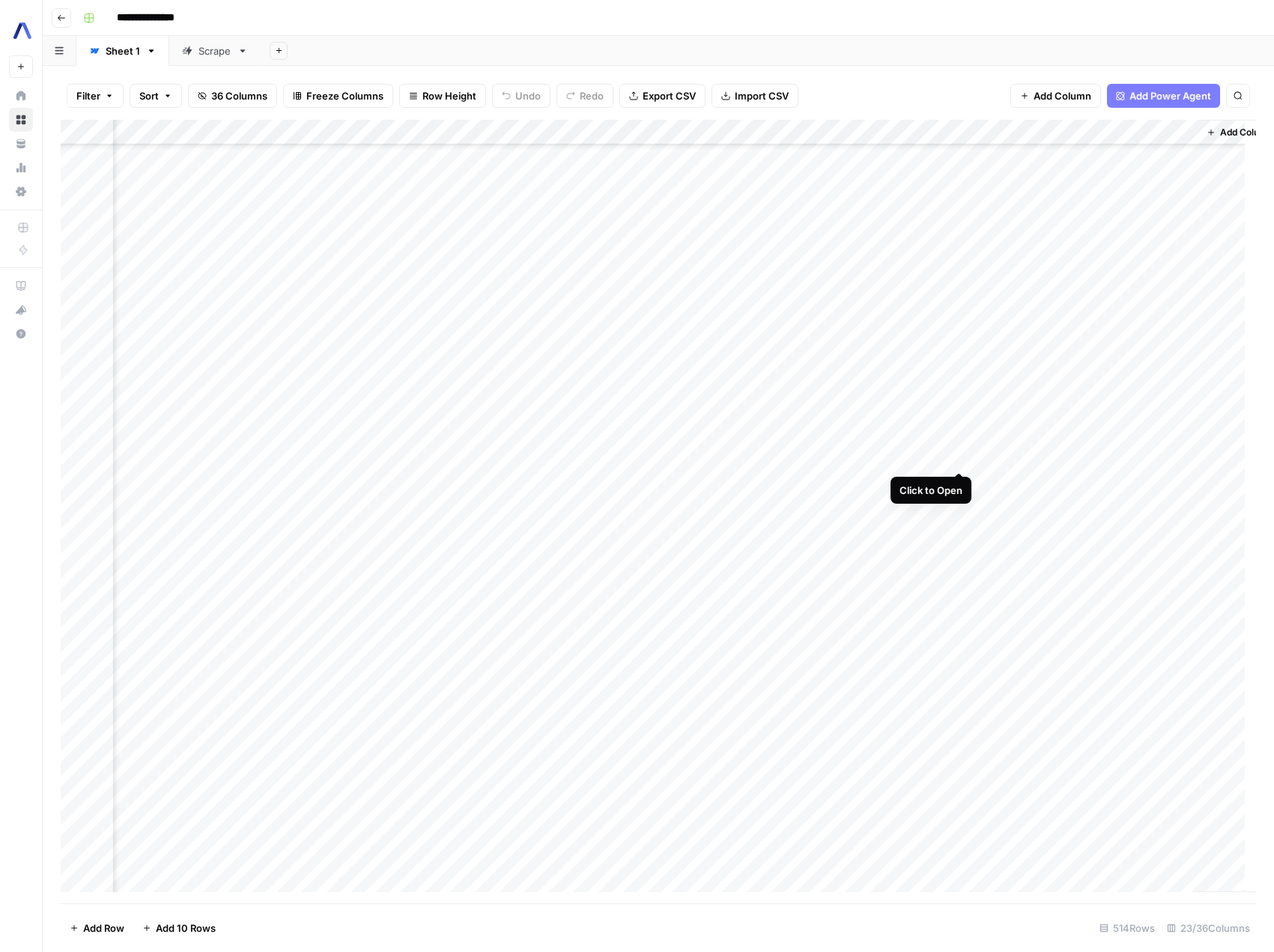
click at [962, 454] on div "Add Column" at bounding box center [658, 512] width 1195 height 784
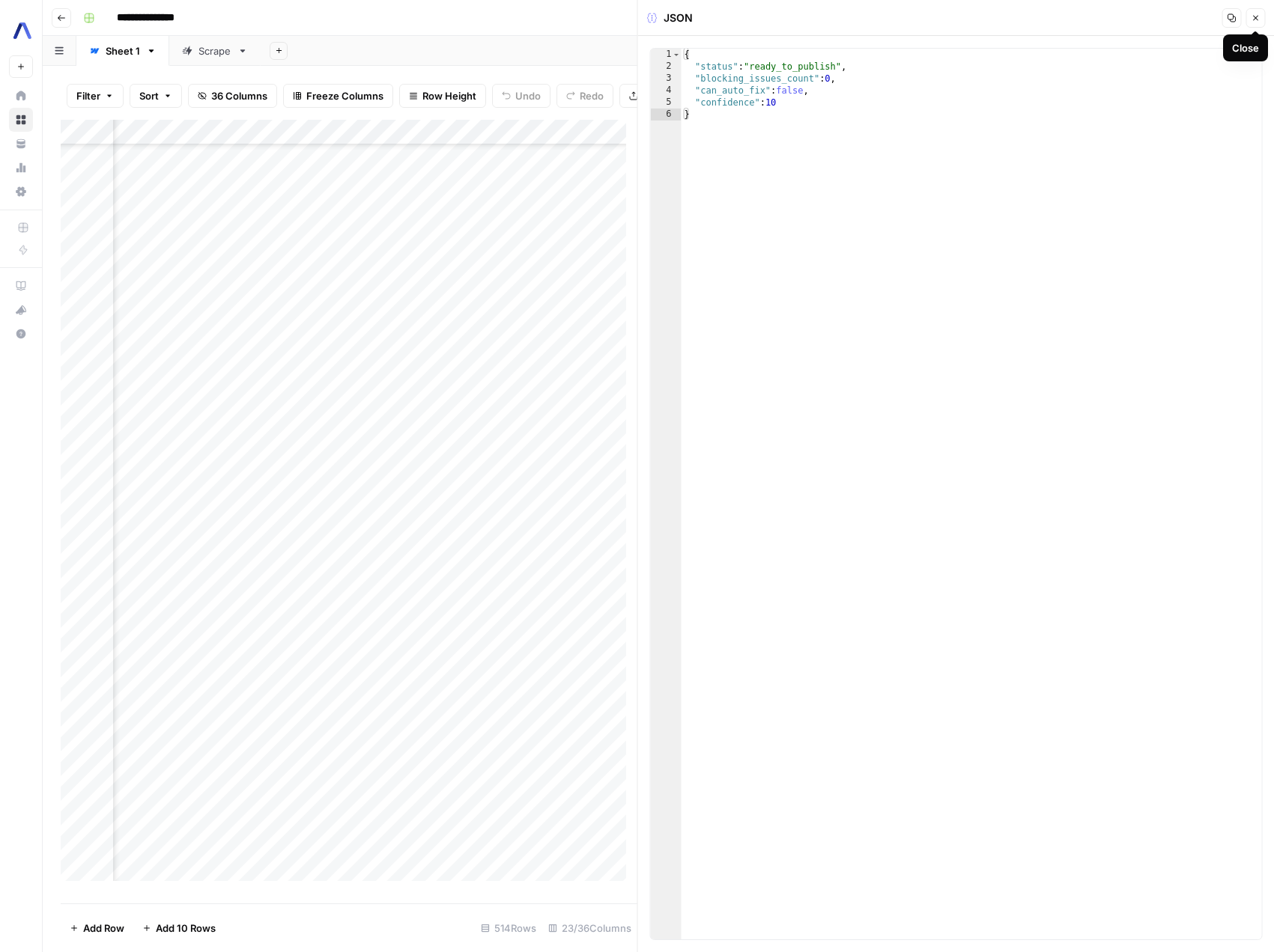
click at [1257, 15] on icon "button" at bounding box center [1254, 17] width 9 height 9
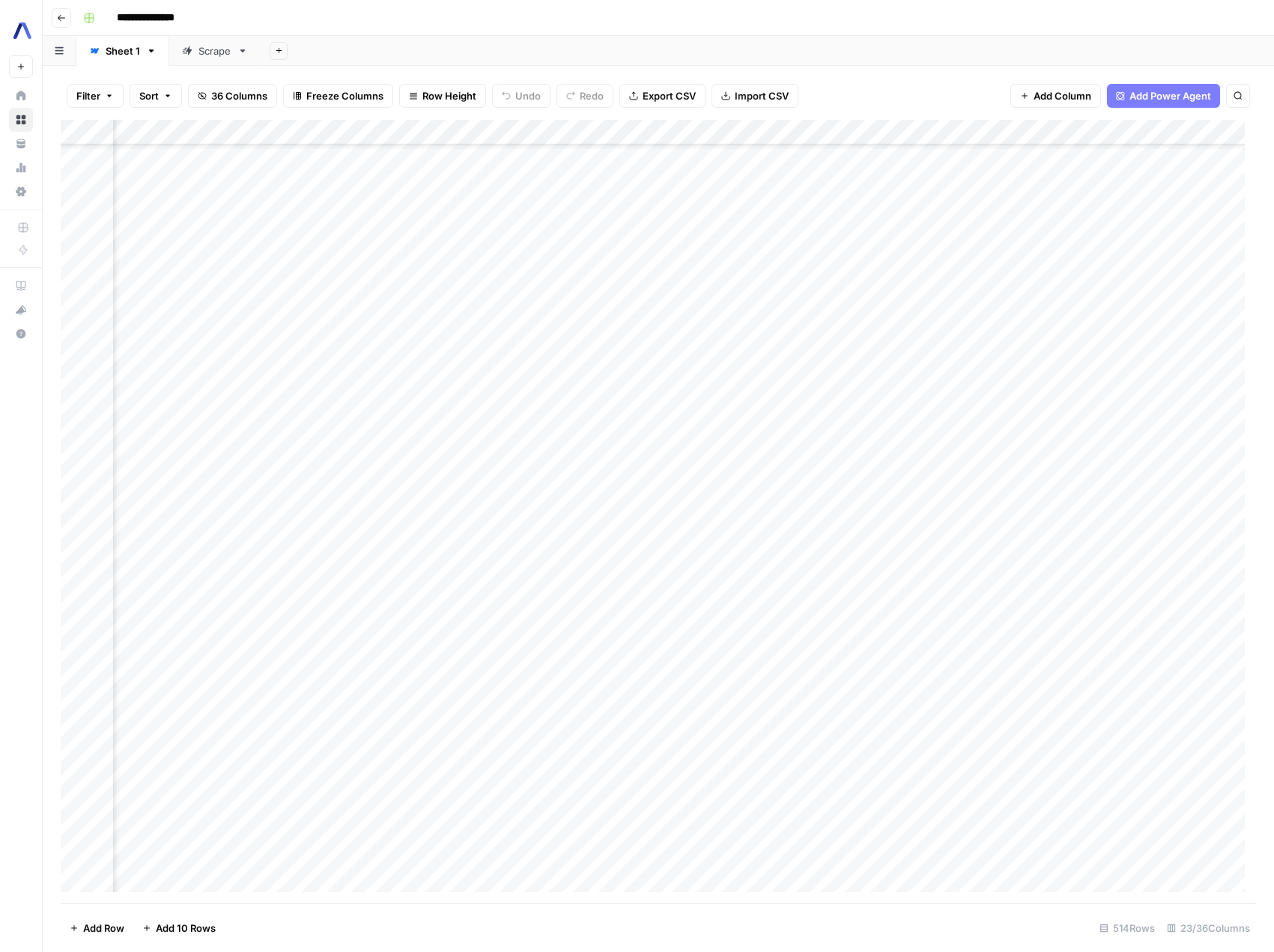
scroll to position [3611, 1361]
click at [552, 640] on div "Add Column" at bounding box center [658, 512] width 1195 height 784
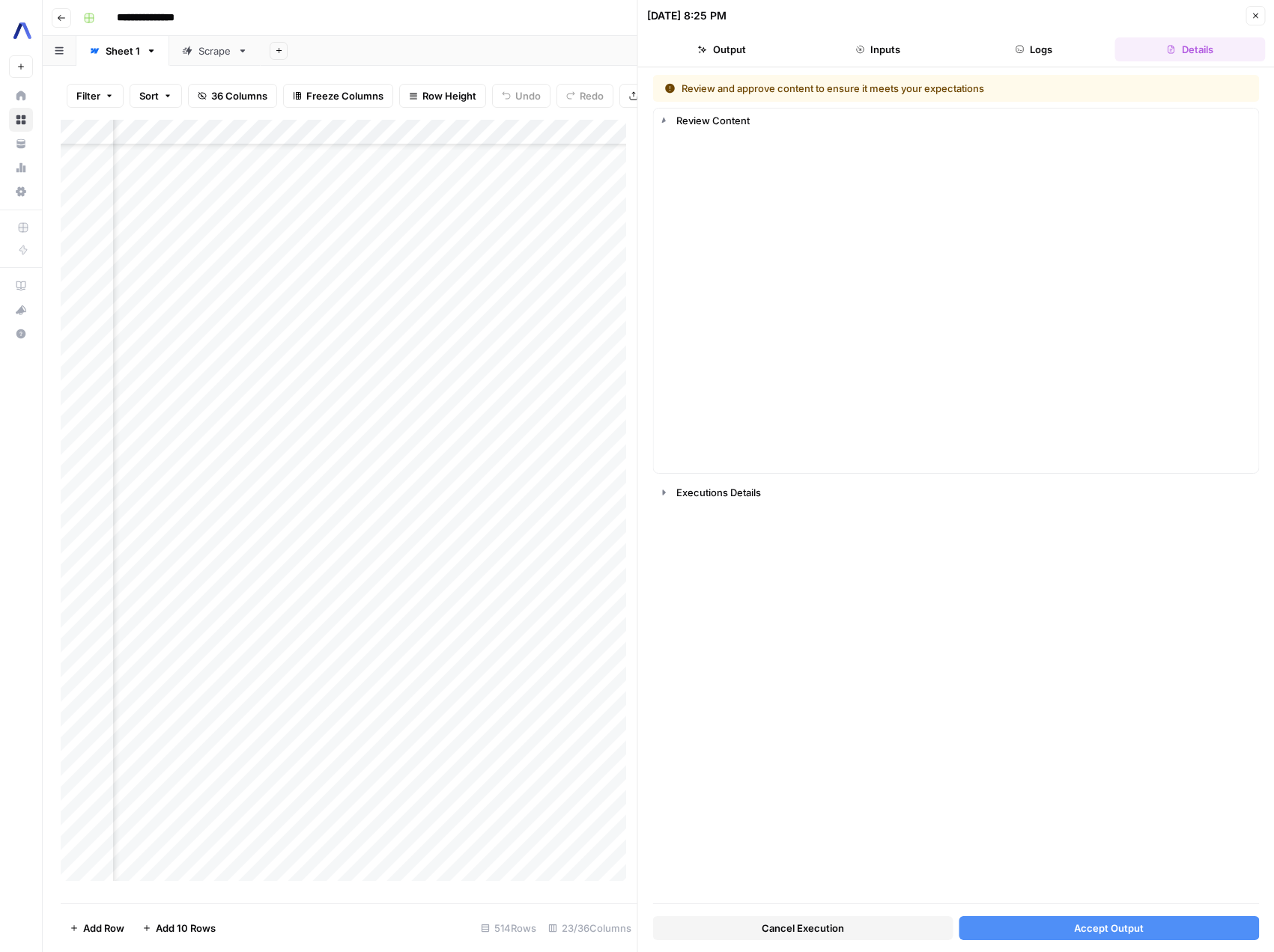
scroll to position [3614, 1361]
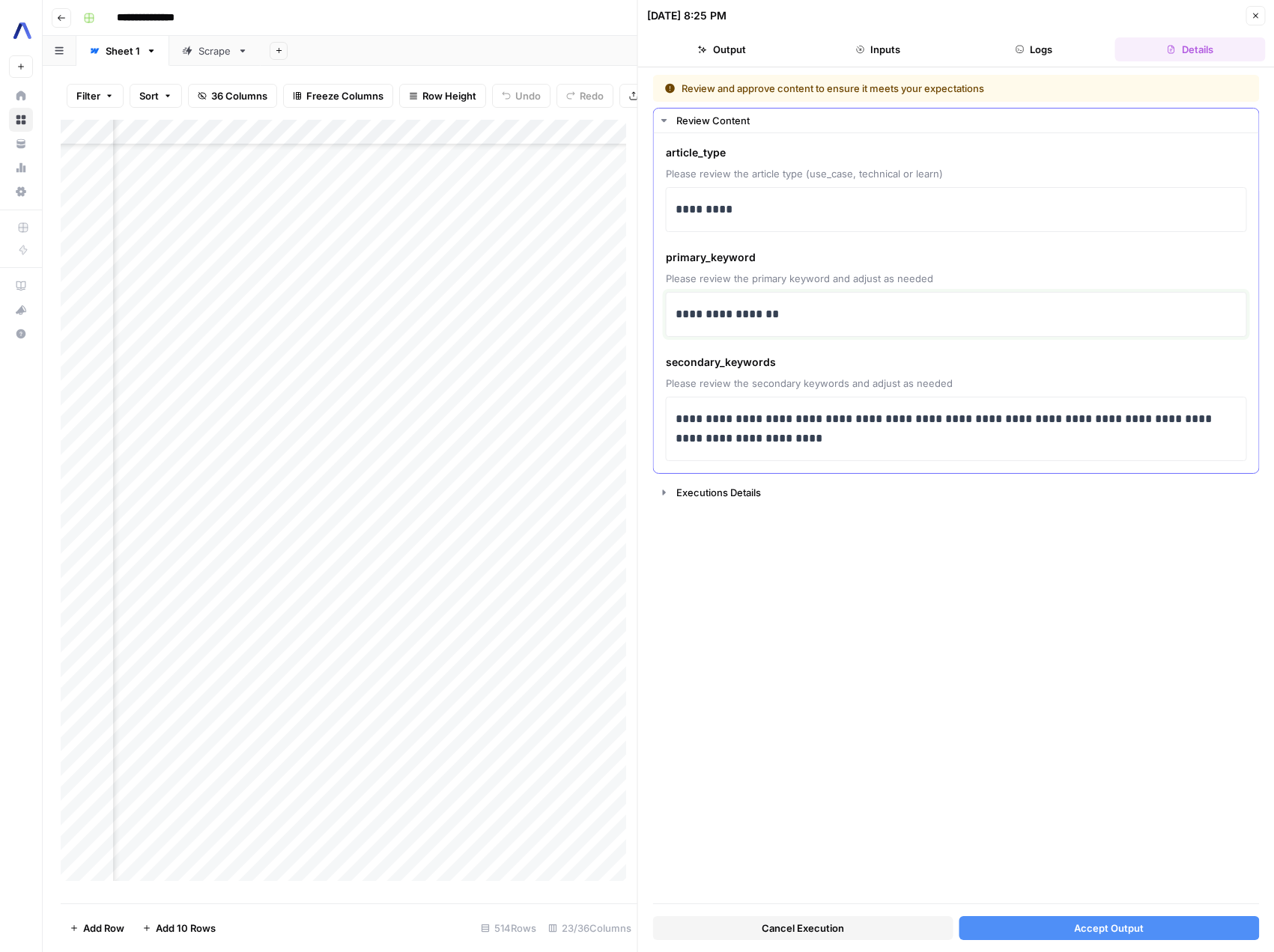
click at [832, 326] on div "**********" at bounding box center [956, 315] width 562 height 32
click at [410, 654] on div "Add Column" at bounding box center [348, 506] width 576 height 772
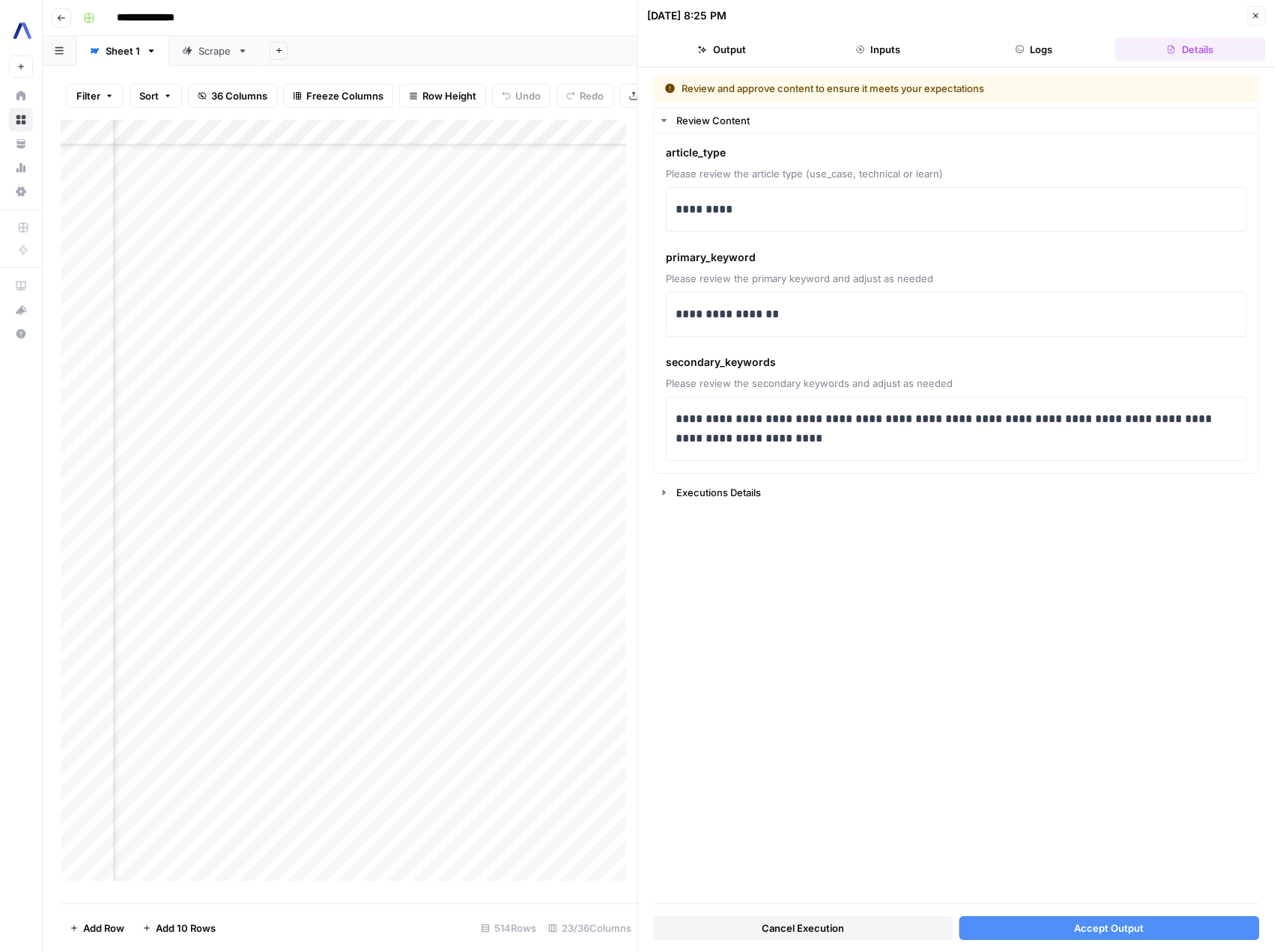
scroll to position [3614, 496]
click at [515, 650] on div "Add Column" at bounding box center [348, 506] width 576 height 772
click at [475, 651] on div "Add Column" at bounding box center [348, 506] width 576 height 772
click at [467, 652] on div "Add Column" at bounding box center [348, 506] width 576 height 772
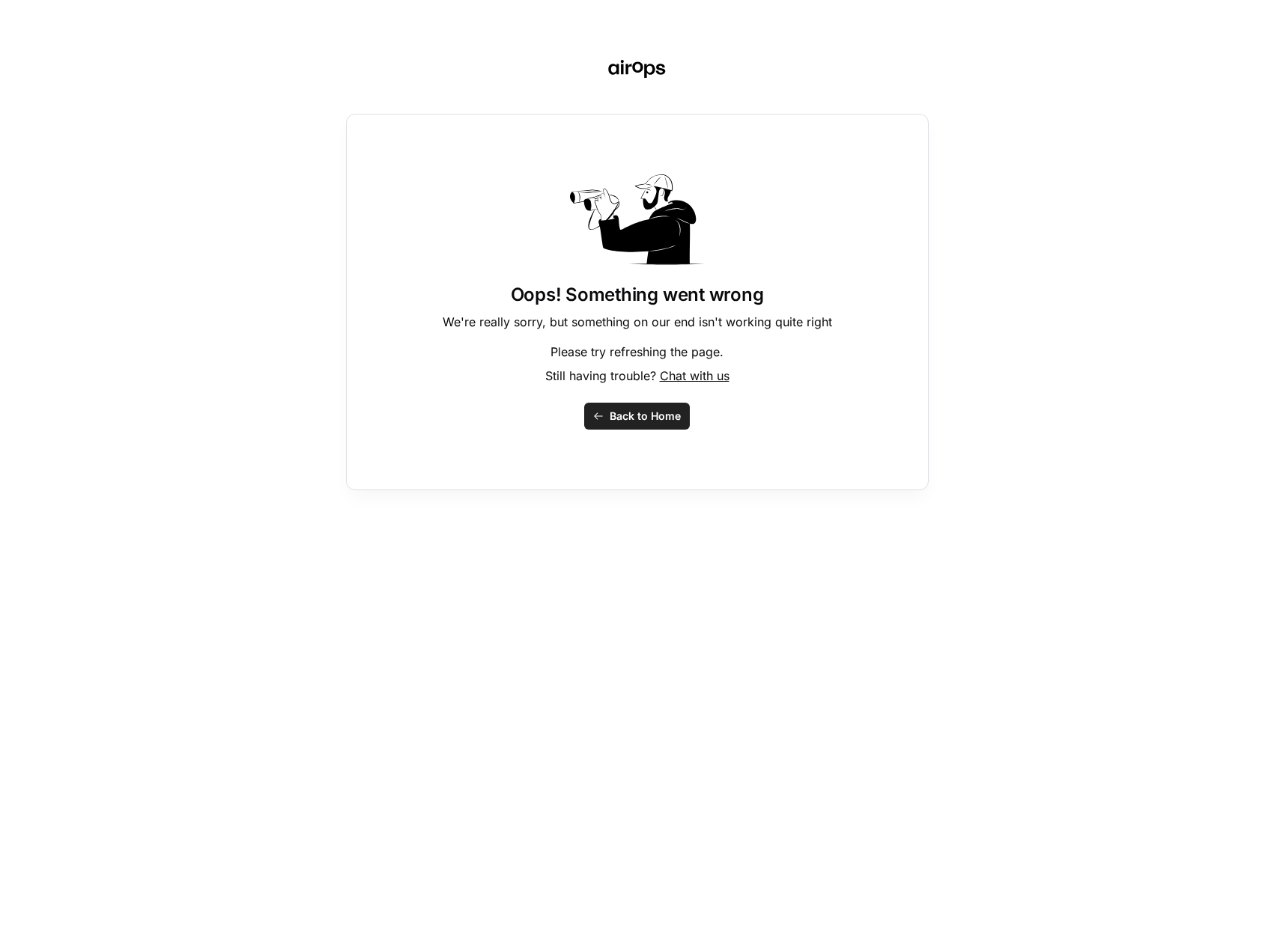
click at [649, 416] on span "Back to Home" at bounding box center [645, 416] width 72 height 15
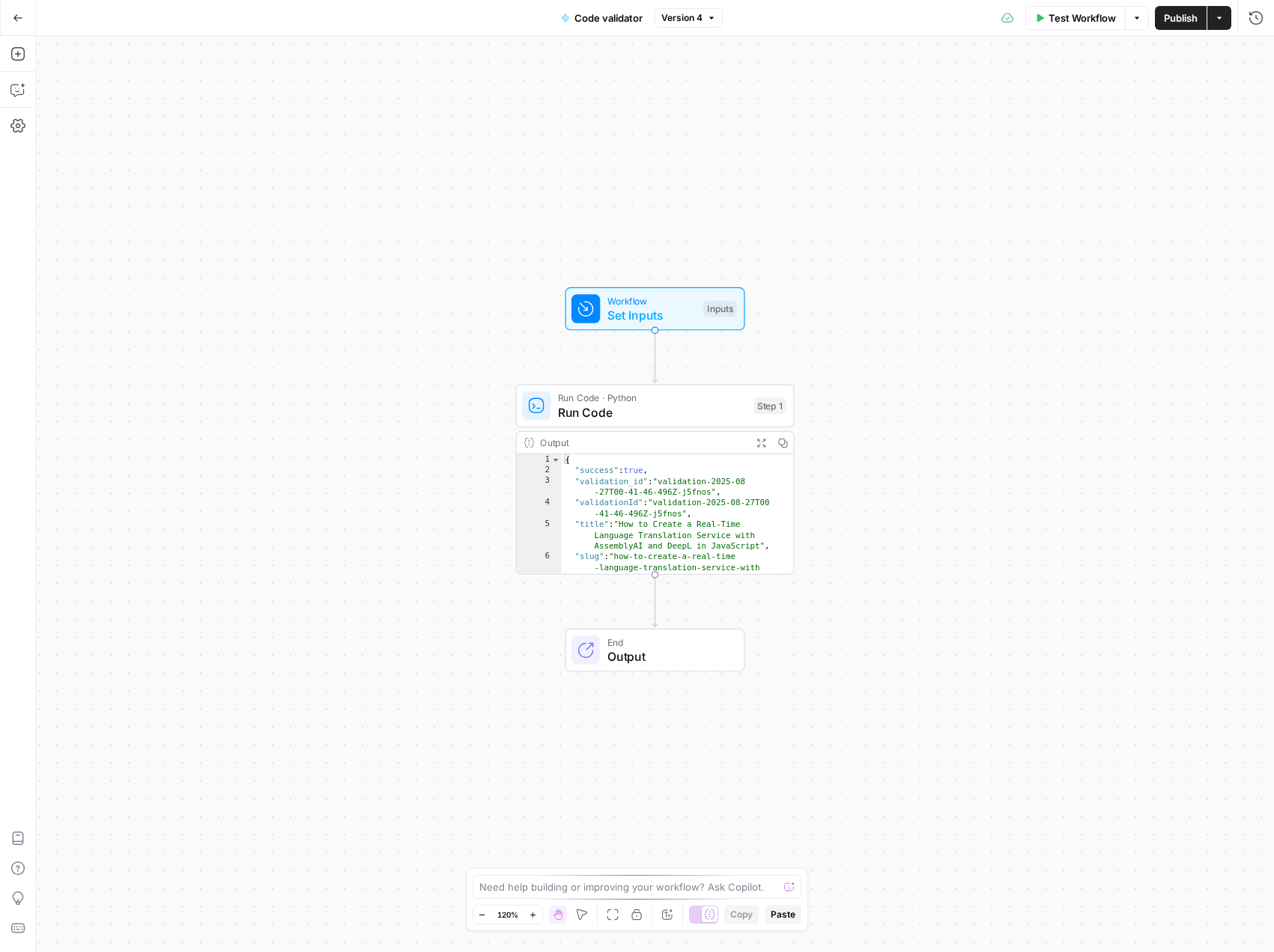
scroll to position [183, 0]
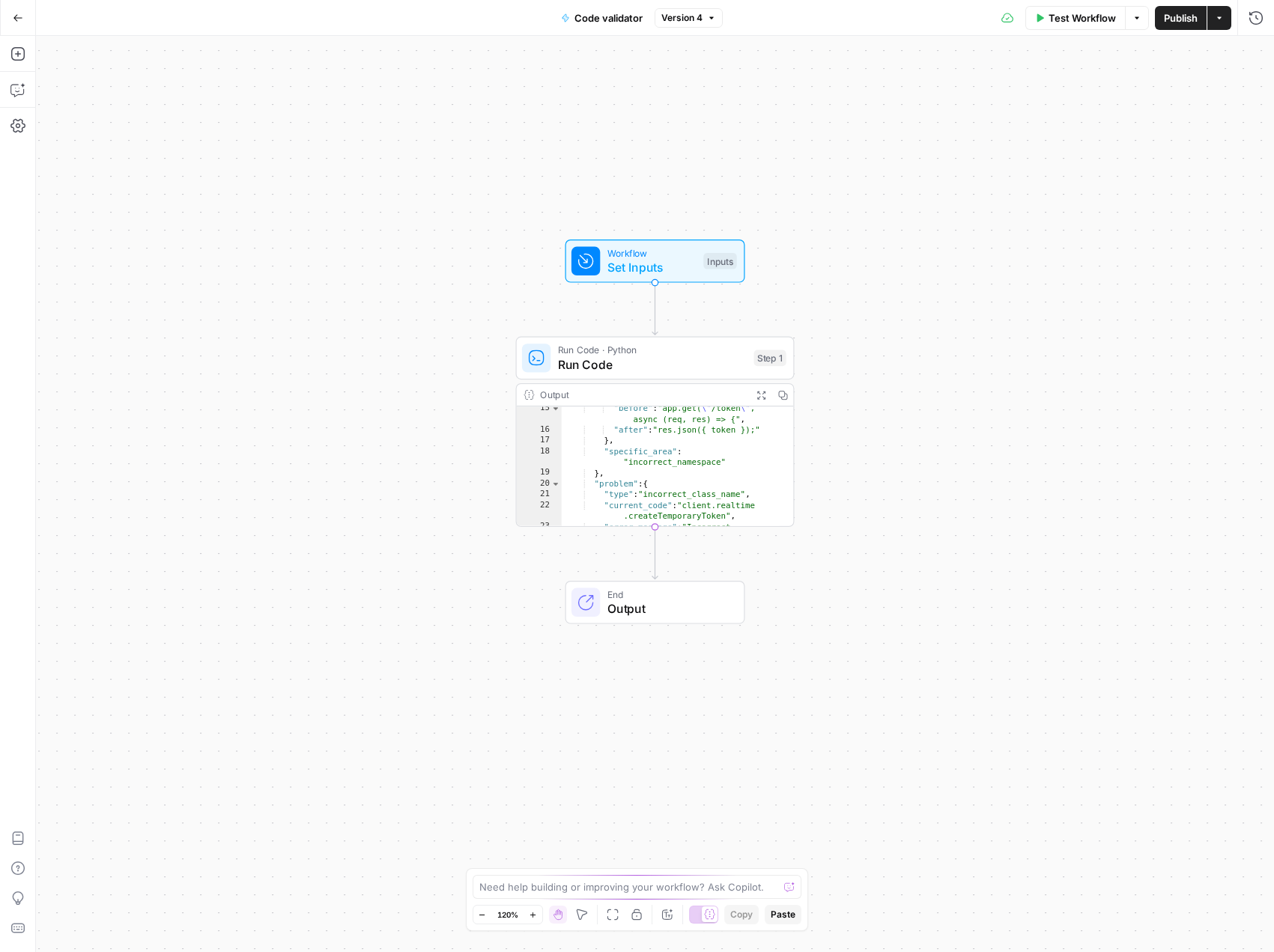
click at [653, 610] on span "Output" at bounding box center [668, 609] width 122 height 18
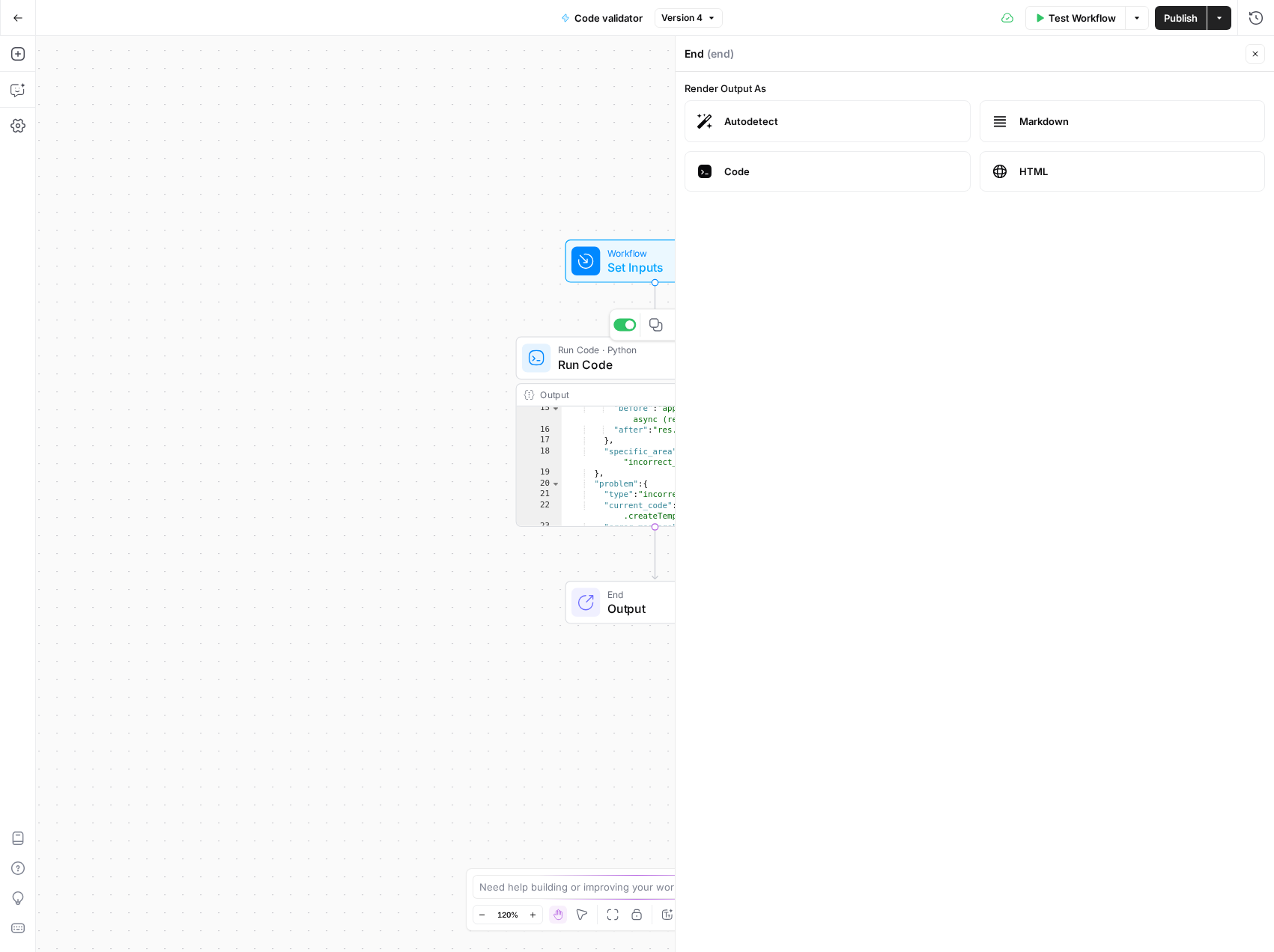
click at [602, 362] on span "Run Code" at bounding box center [652, 365] width 188 height 18
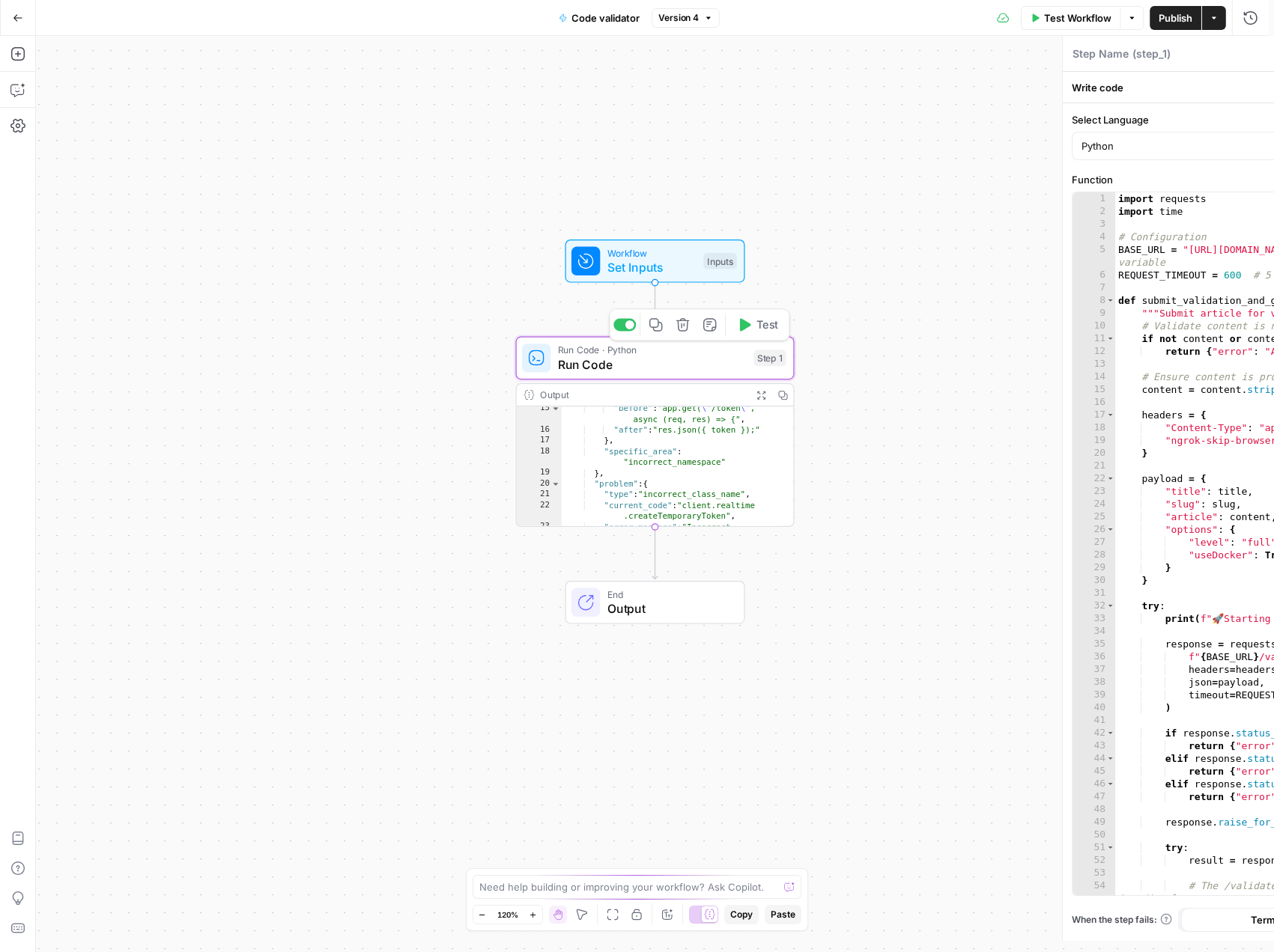
type textarea "Run Code"
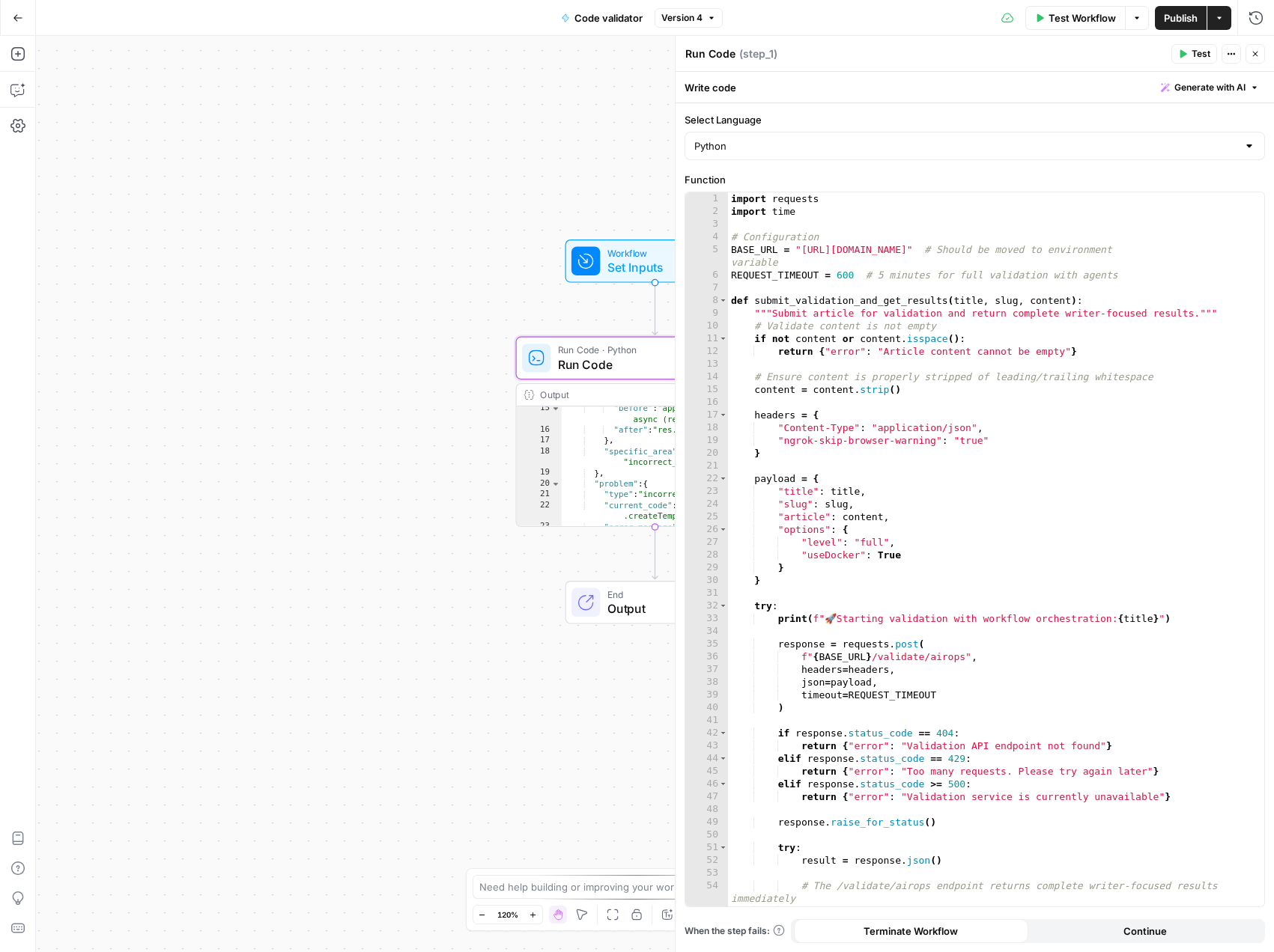
click at [630, 610] on span "Output" at bounding box center [668, 609] width 122 height 18
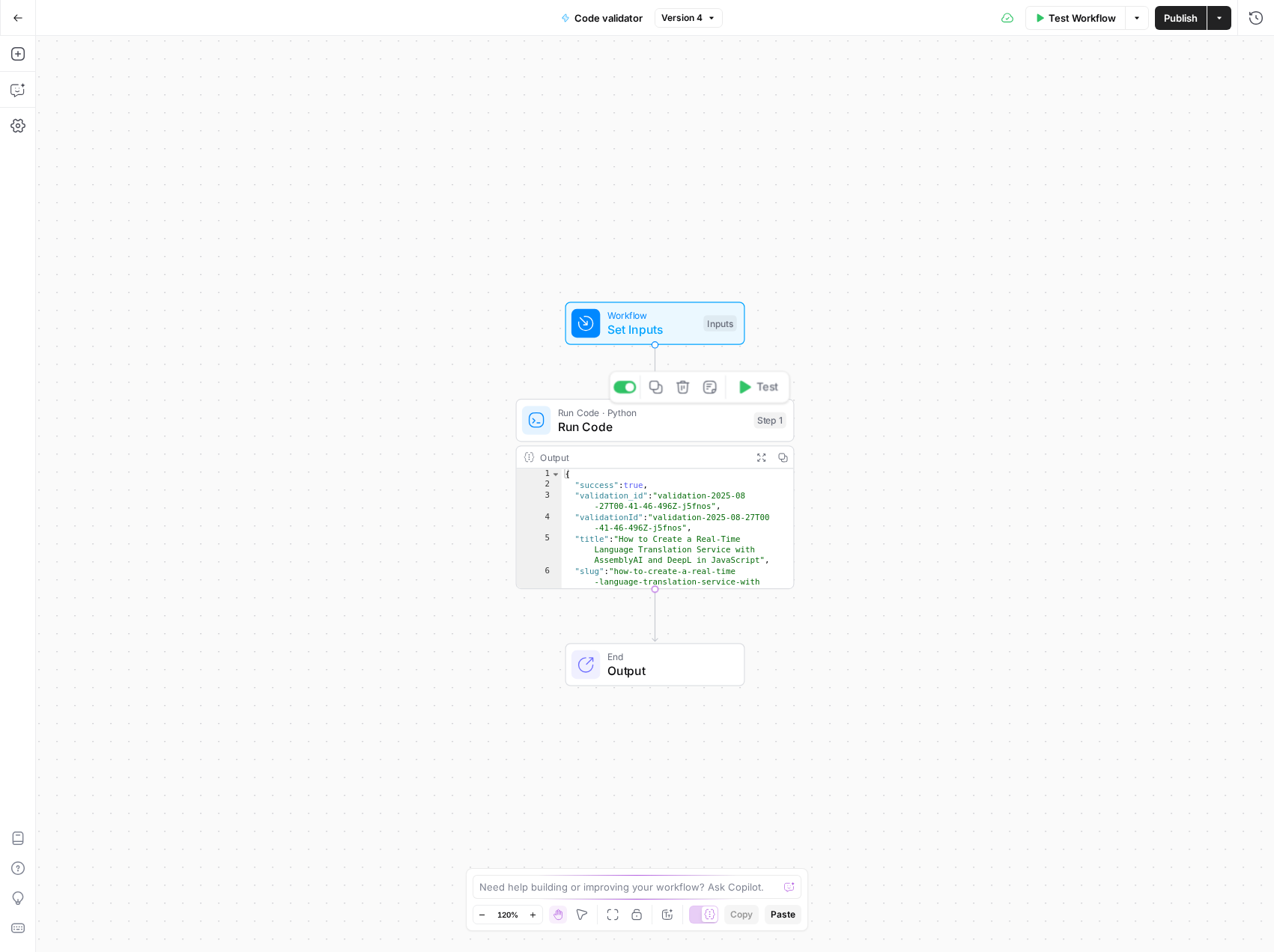
click at [653, 422] on span "Run Code" at bounding box center [652, 427] width 188 height 18
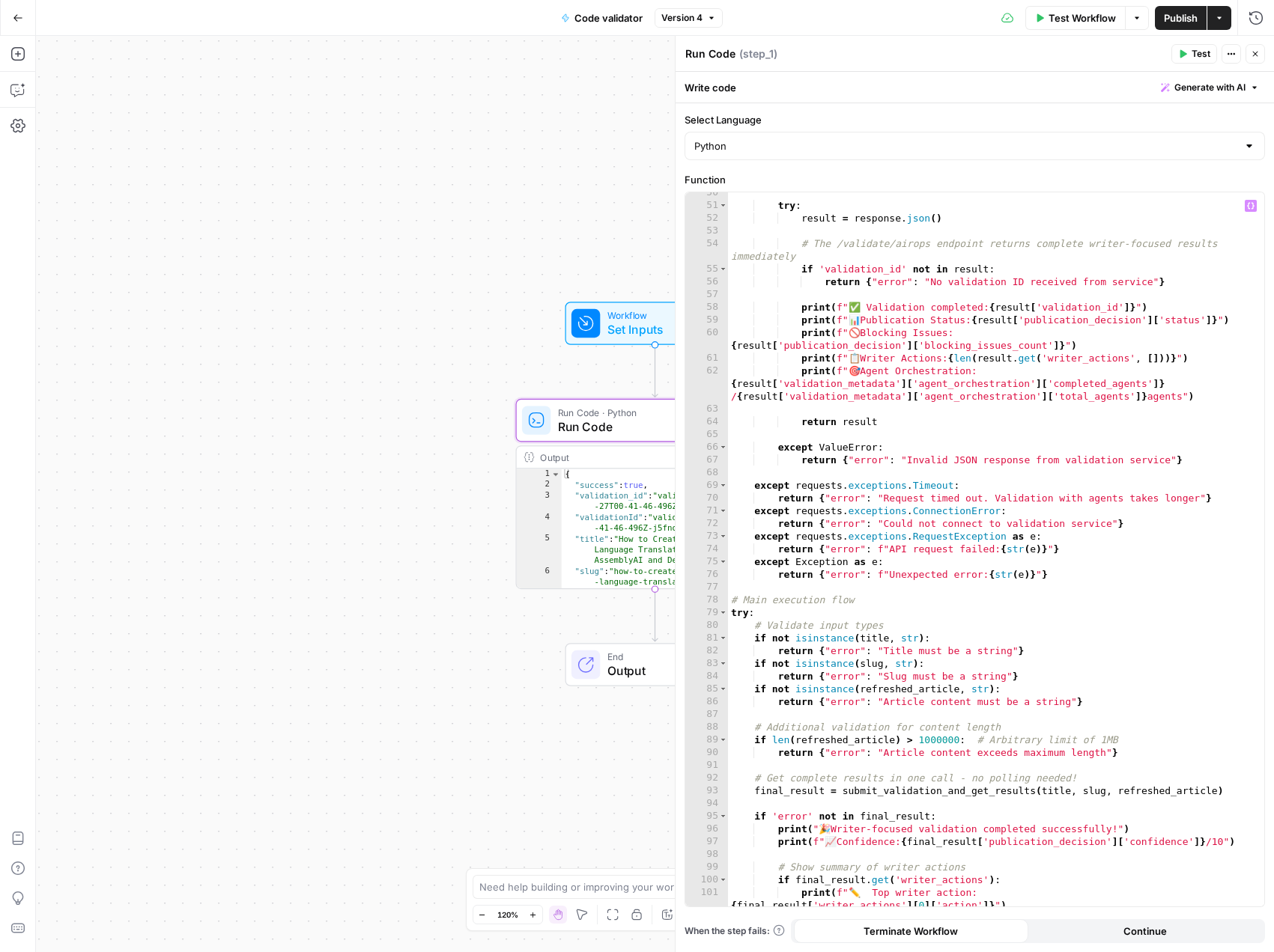
scroll to position [711, 0]
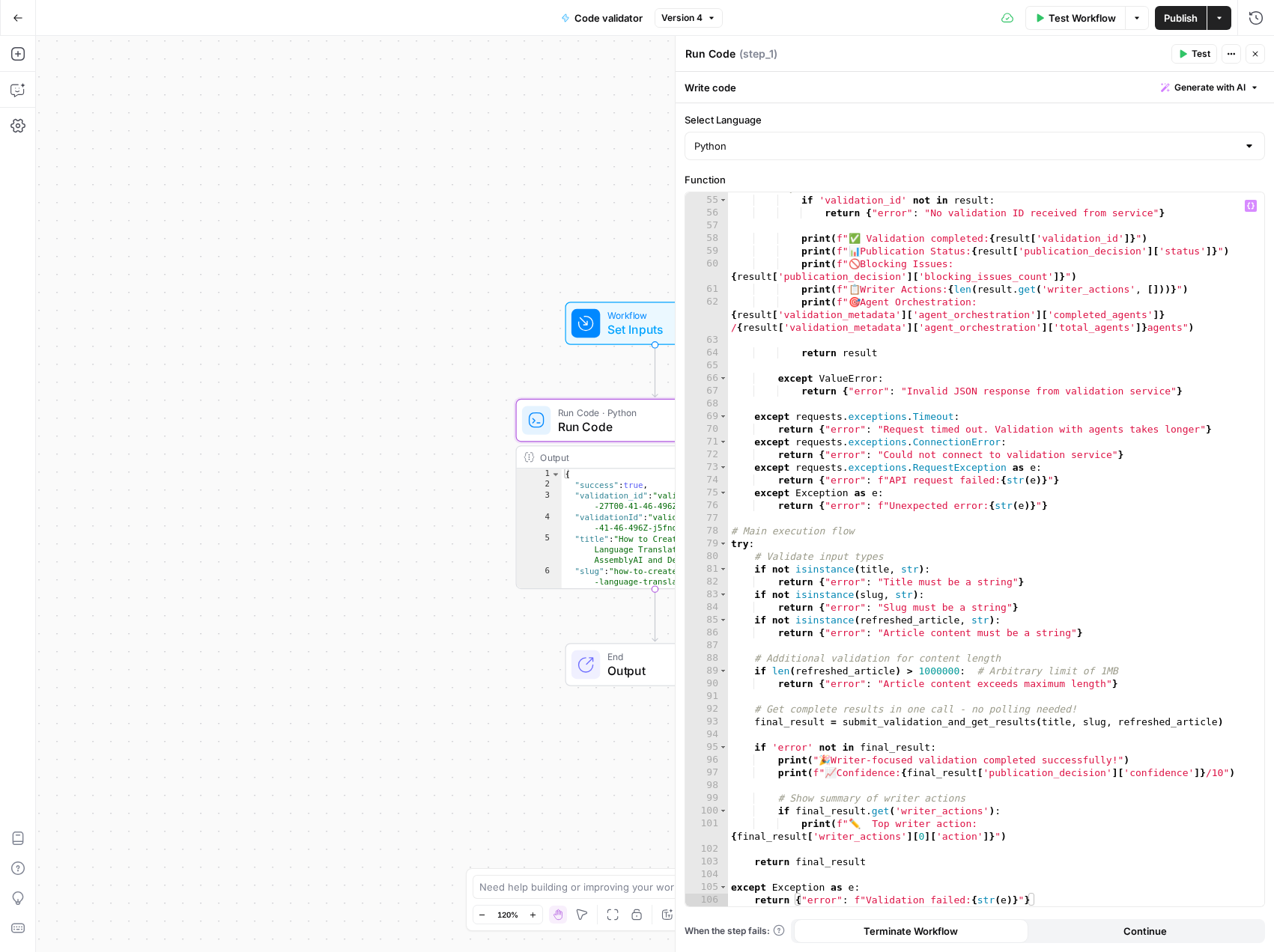
type textarea "**********"
click at [858, 502] on div "# The /validate/airops endpoint returns complete writer-focused results immedia…" at bounding box center [990, 544] width 525 height 753
type input "**********"
click at [1245, 203] on span at bounding box center [1241, 204] width 10 height 10
click at [857, 474] on div "# The /validate/airops endpoint returns complete writer-focused results immedia…" at bounding box center [990, 544] width 525 height 753
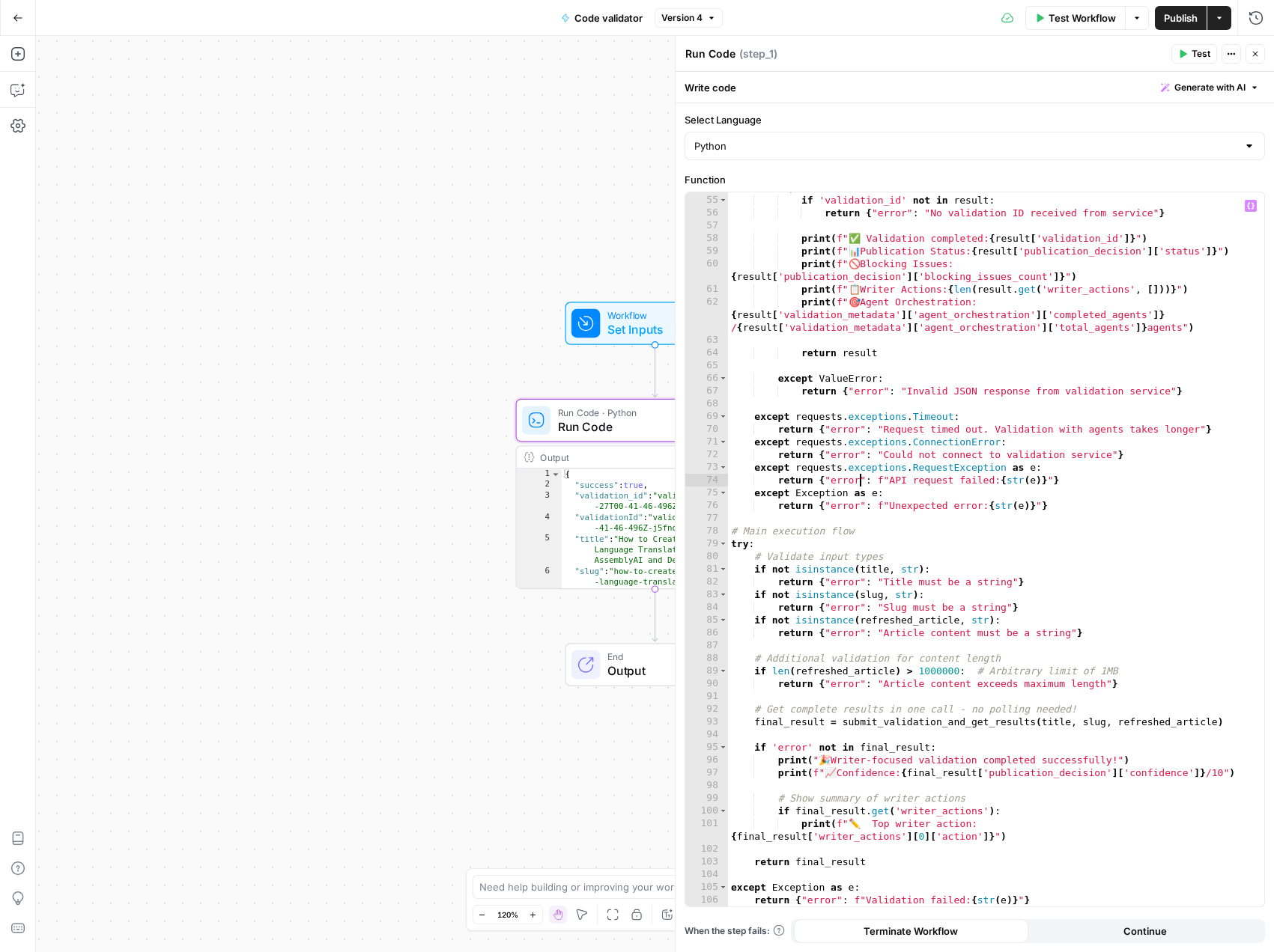
type textarea "**********"
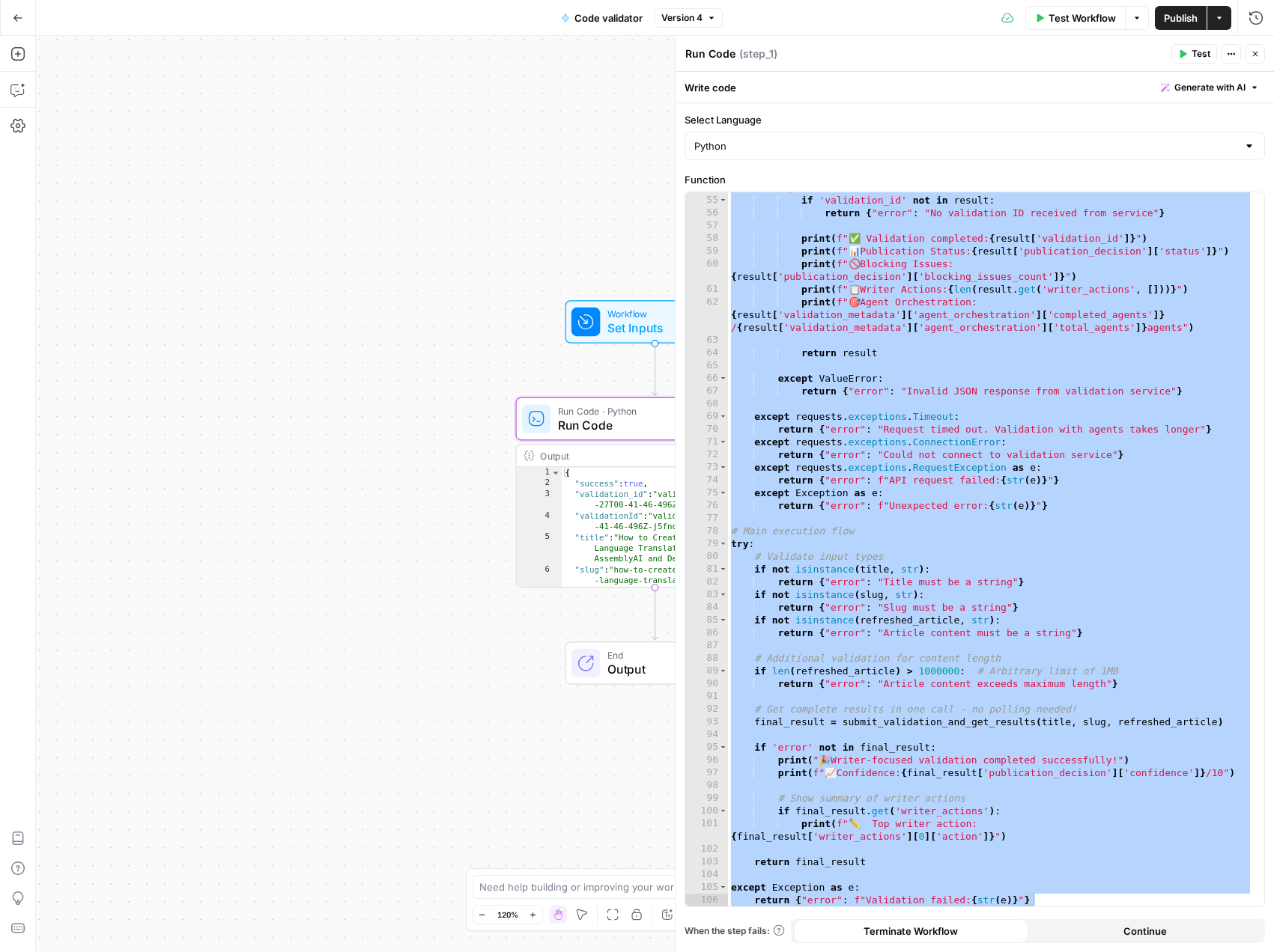
scroll to position [2, 0]
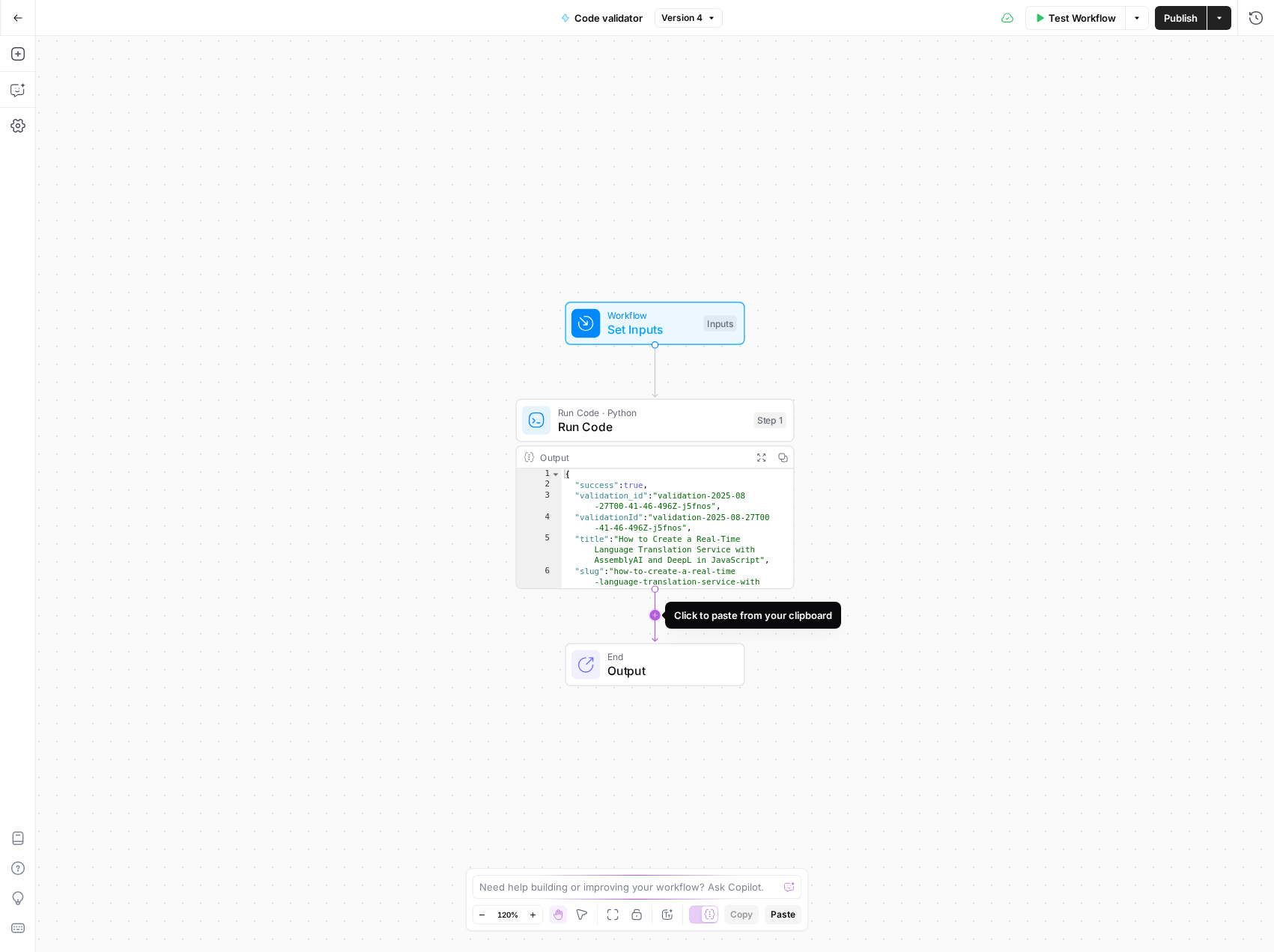
click at [657, 614] on icon "Edge from step_1 to end" at bounding box center [655, 615] width 6 height 52
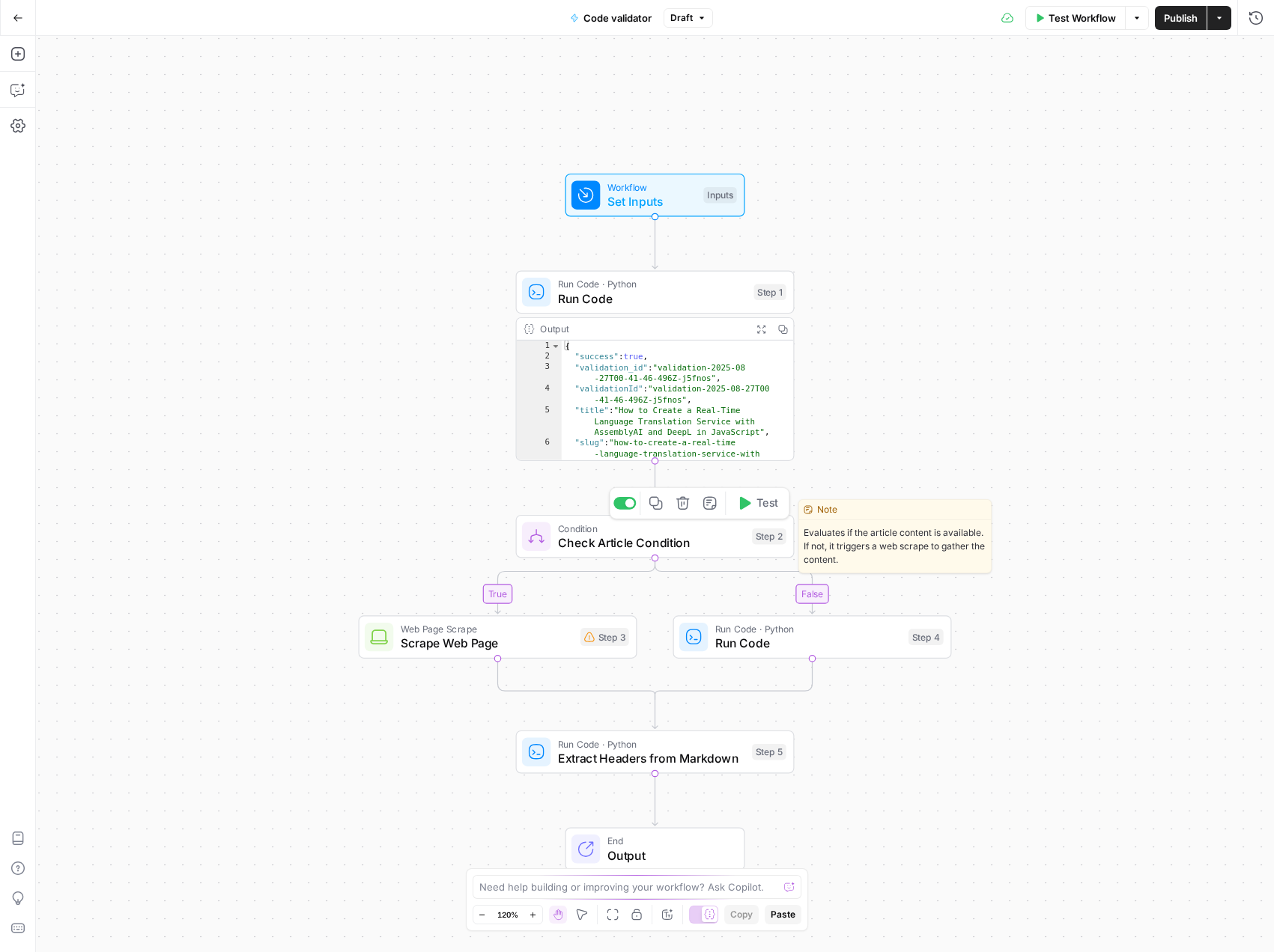
click at [687, 504] on icon "button" at bounding box center [683, 504] width 13 height 13
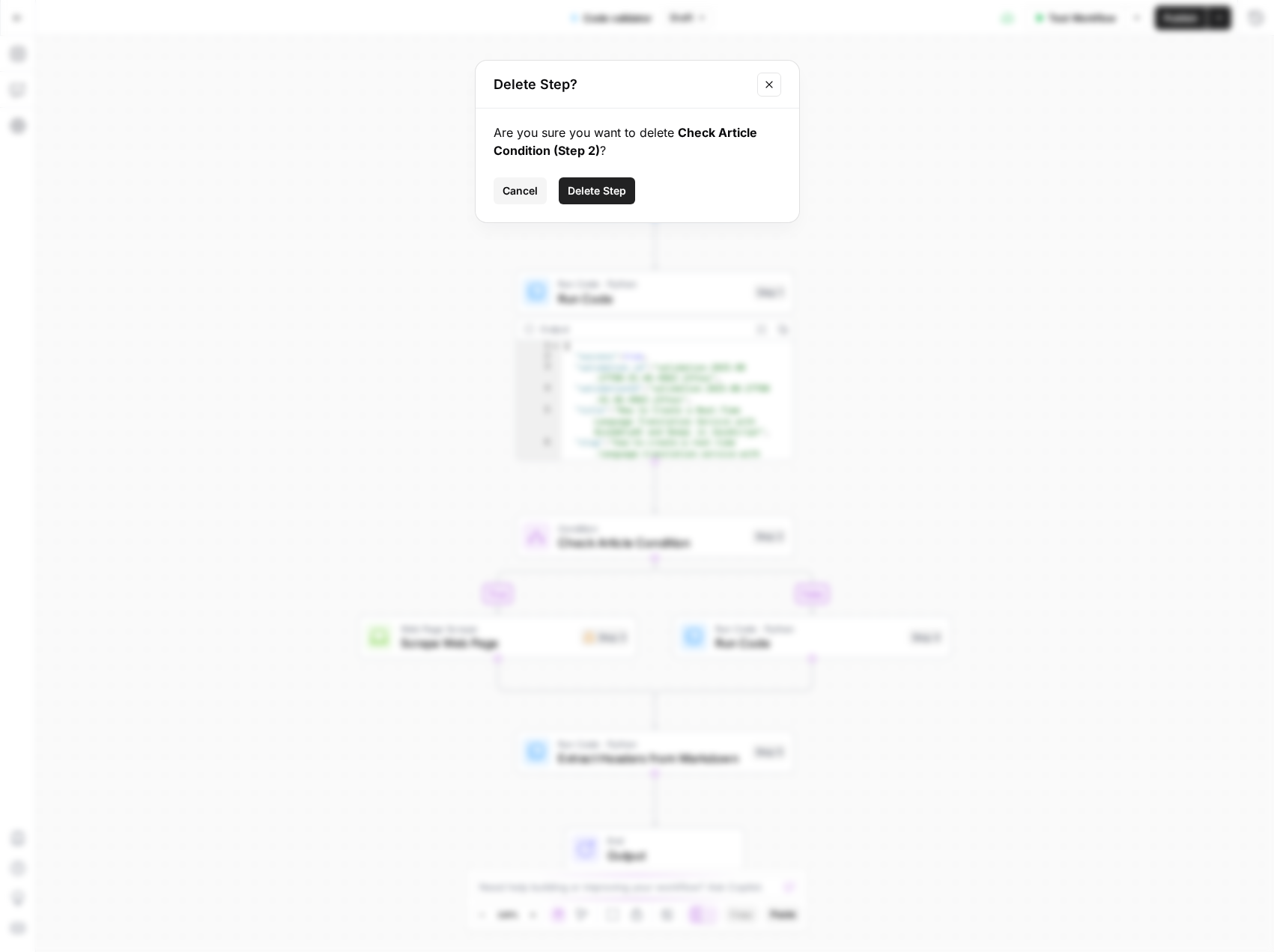
click at [595, 185] on span "Delete Step" at bounding box center [596, 191] width 58 height 15
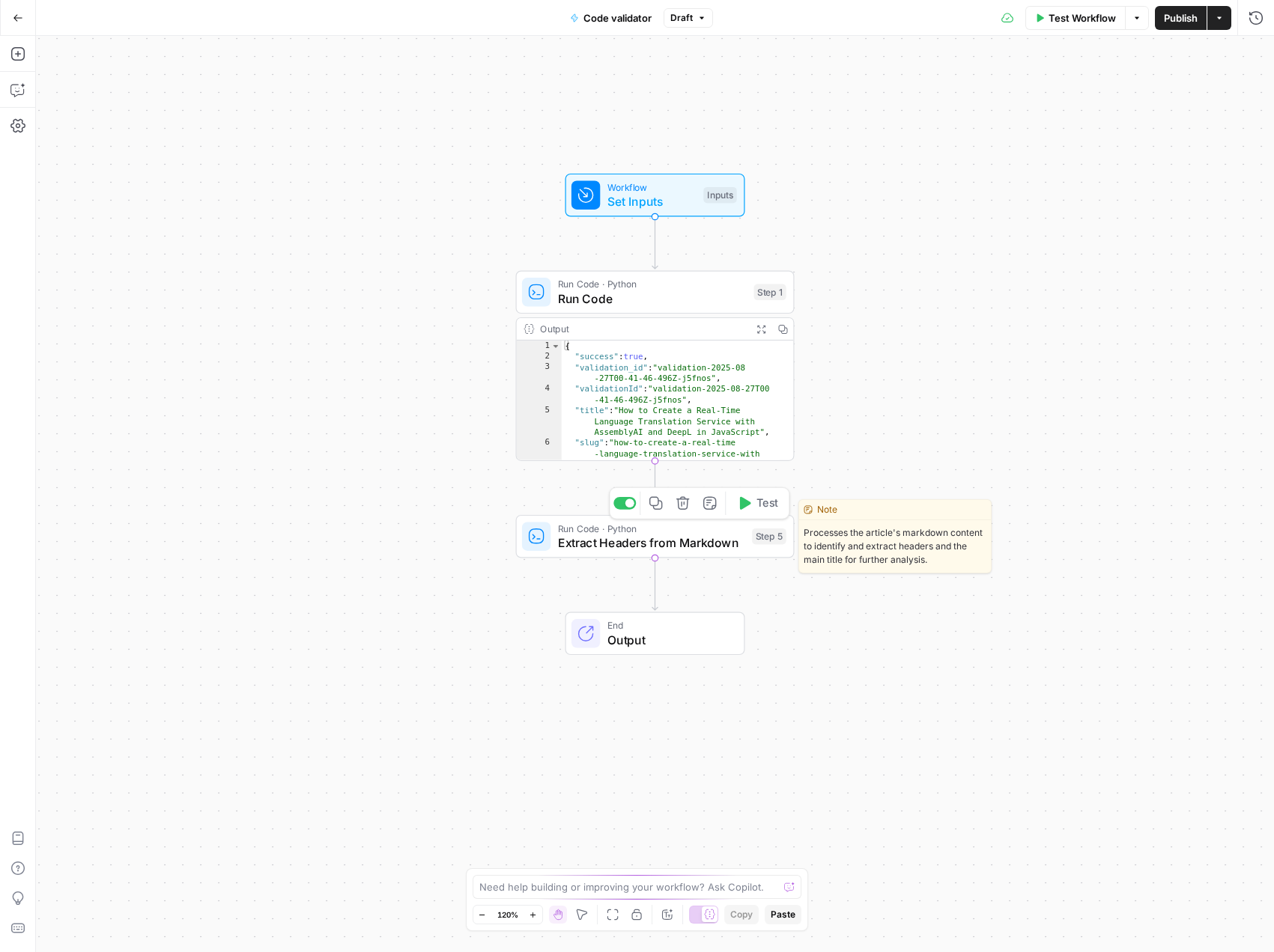
click at [680, 505] on icon "button" at bounding box center [683, 504] width 13 height 13
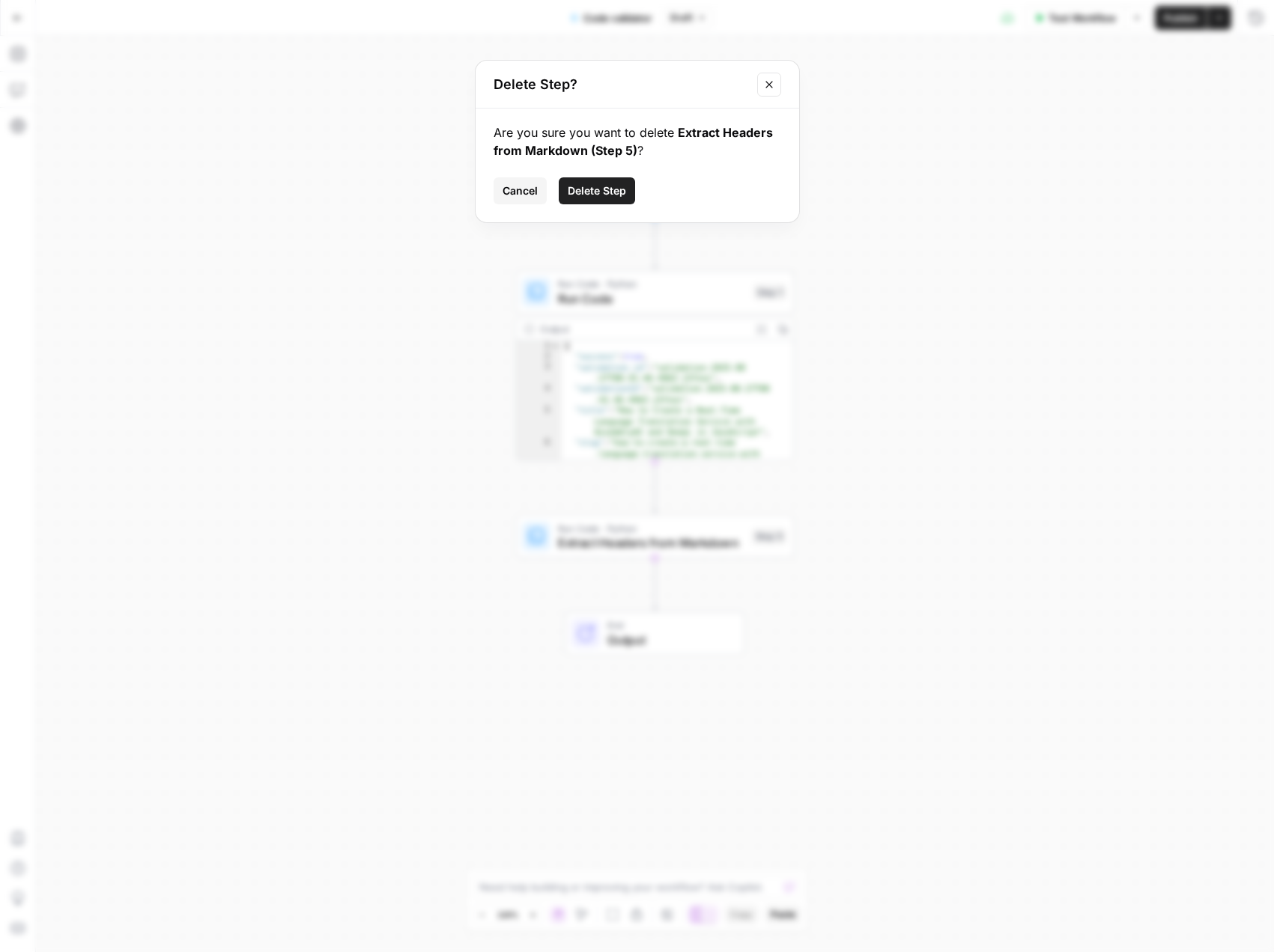
click at [579, 188] on span "Delete Step" at bounding box center [596, 191] width 58 height 15
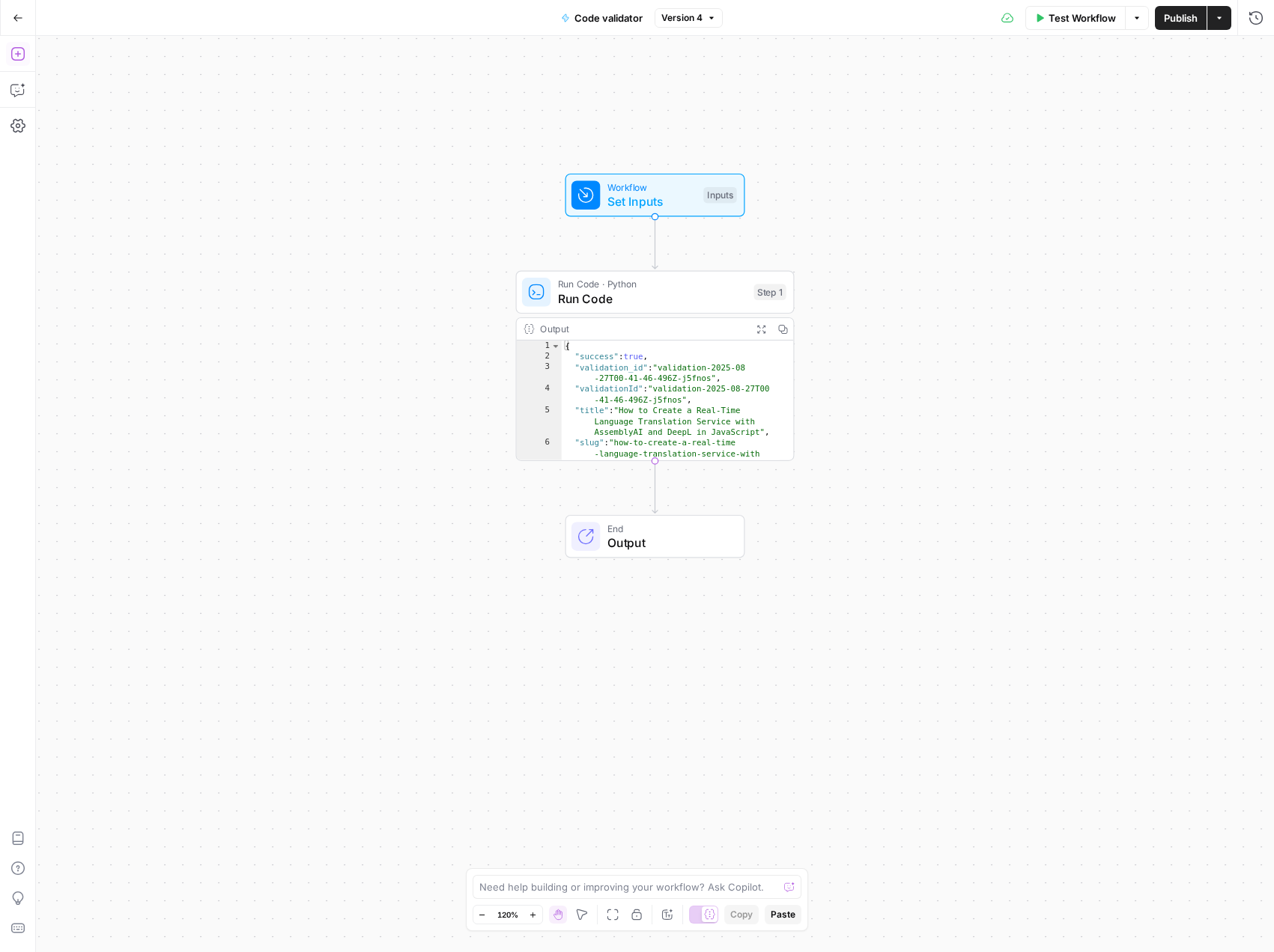
click at [25, 63] on button "Add Steps" at bounding box center [18, 54] width 24 height 24
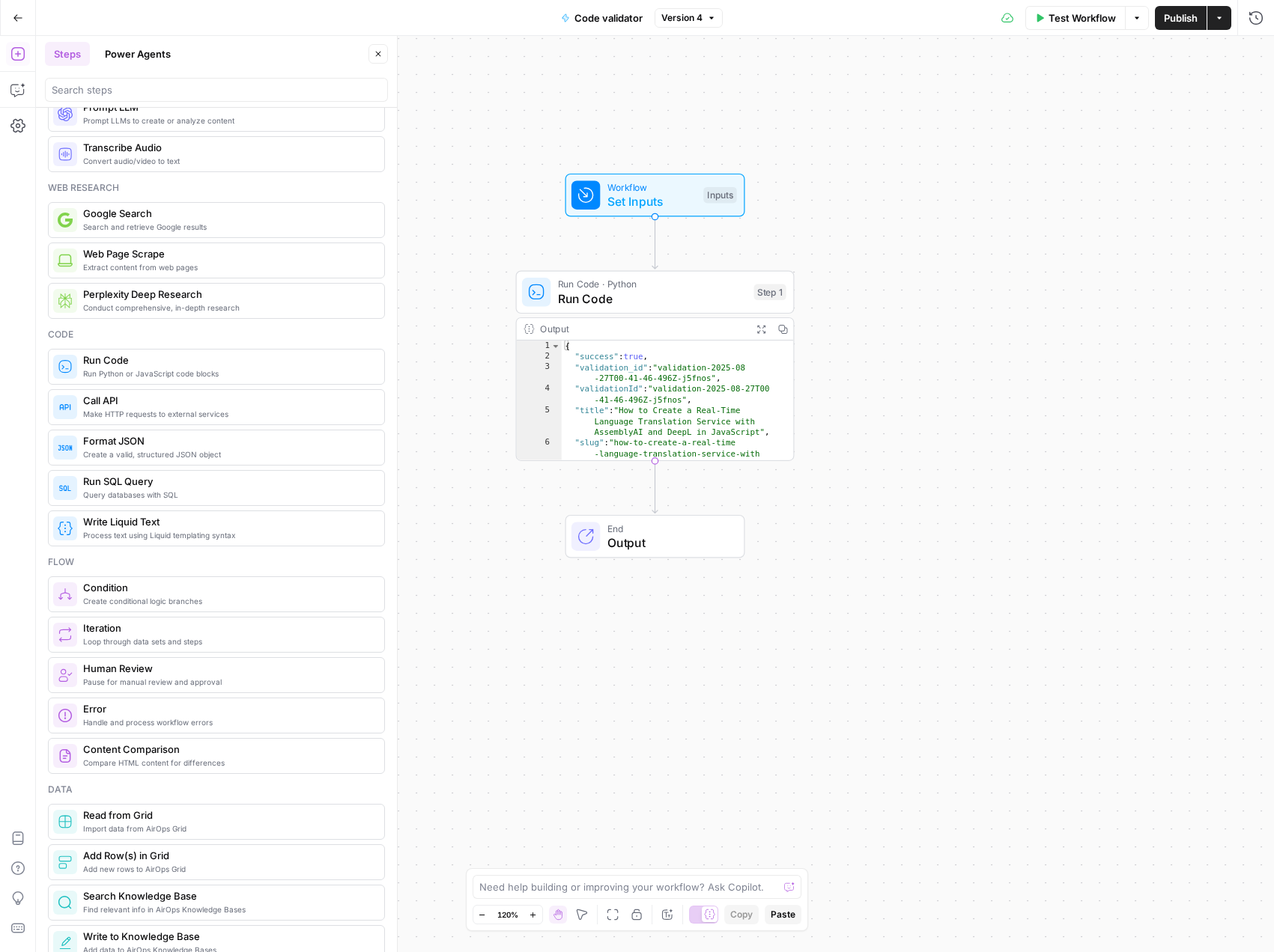
scroll to position [39, 0]
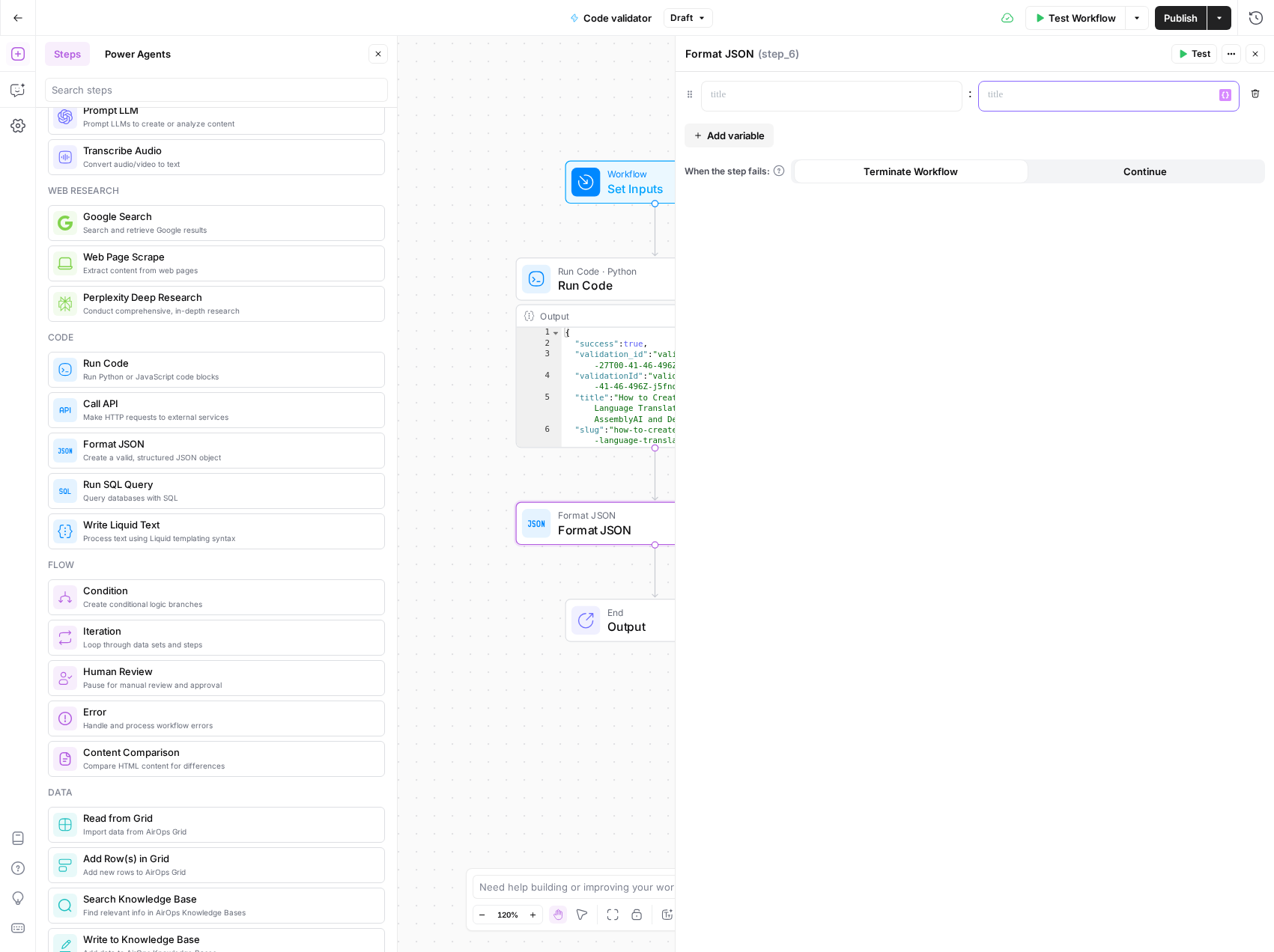
click at [1023, 99] on p at bounding box center [1097, 95] width 218 height 15
click at [1227, 97] on icon "button" at bounding box center [1225, 95] width 7 height 6
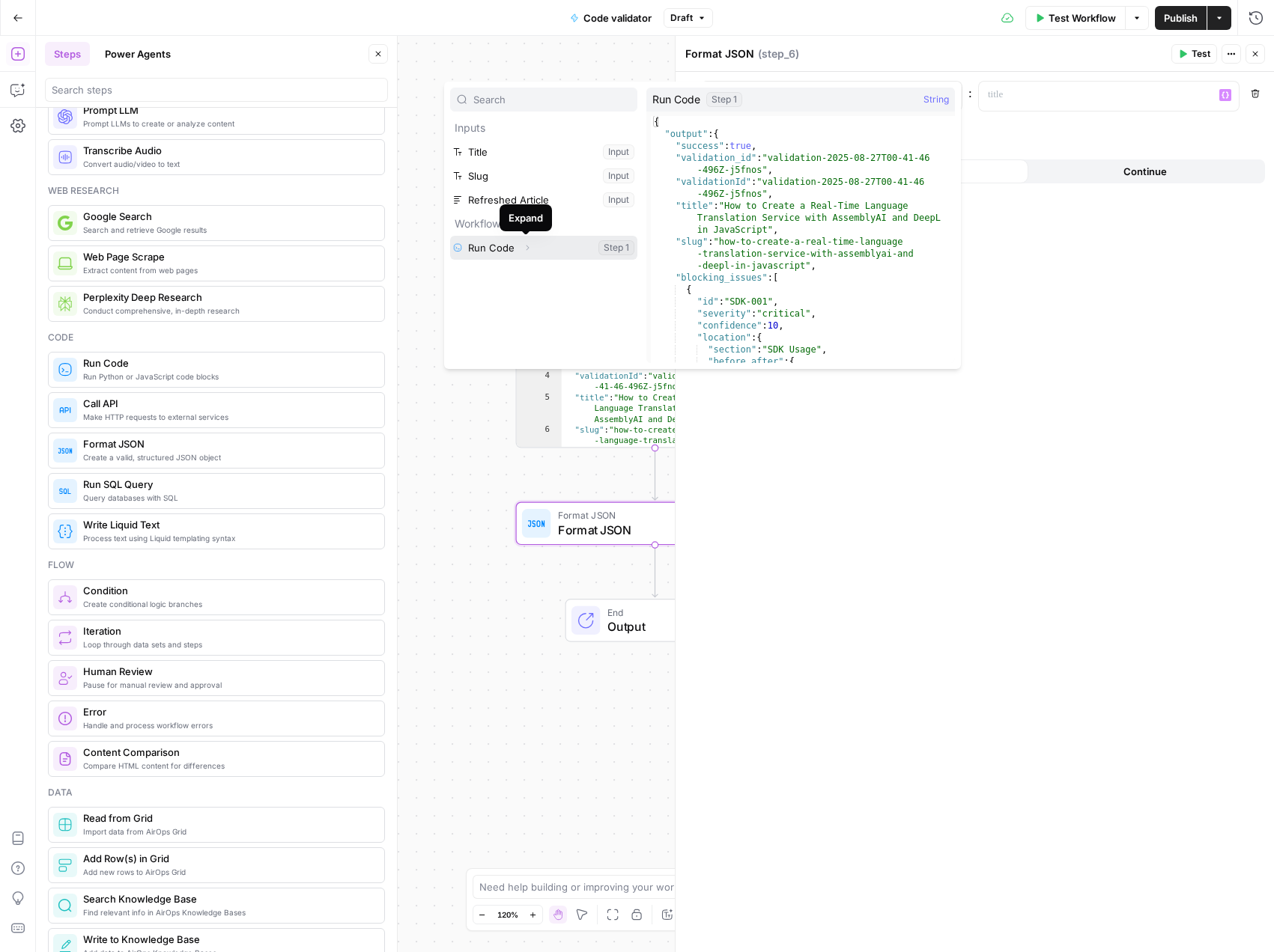
click at [528, 246] on icon "button" at bounding box center [527, 247] width 9 height 9
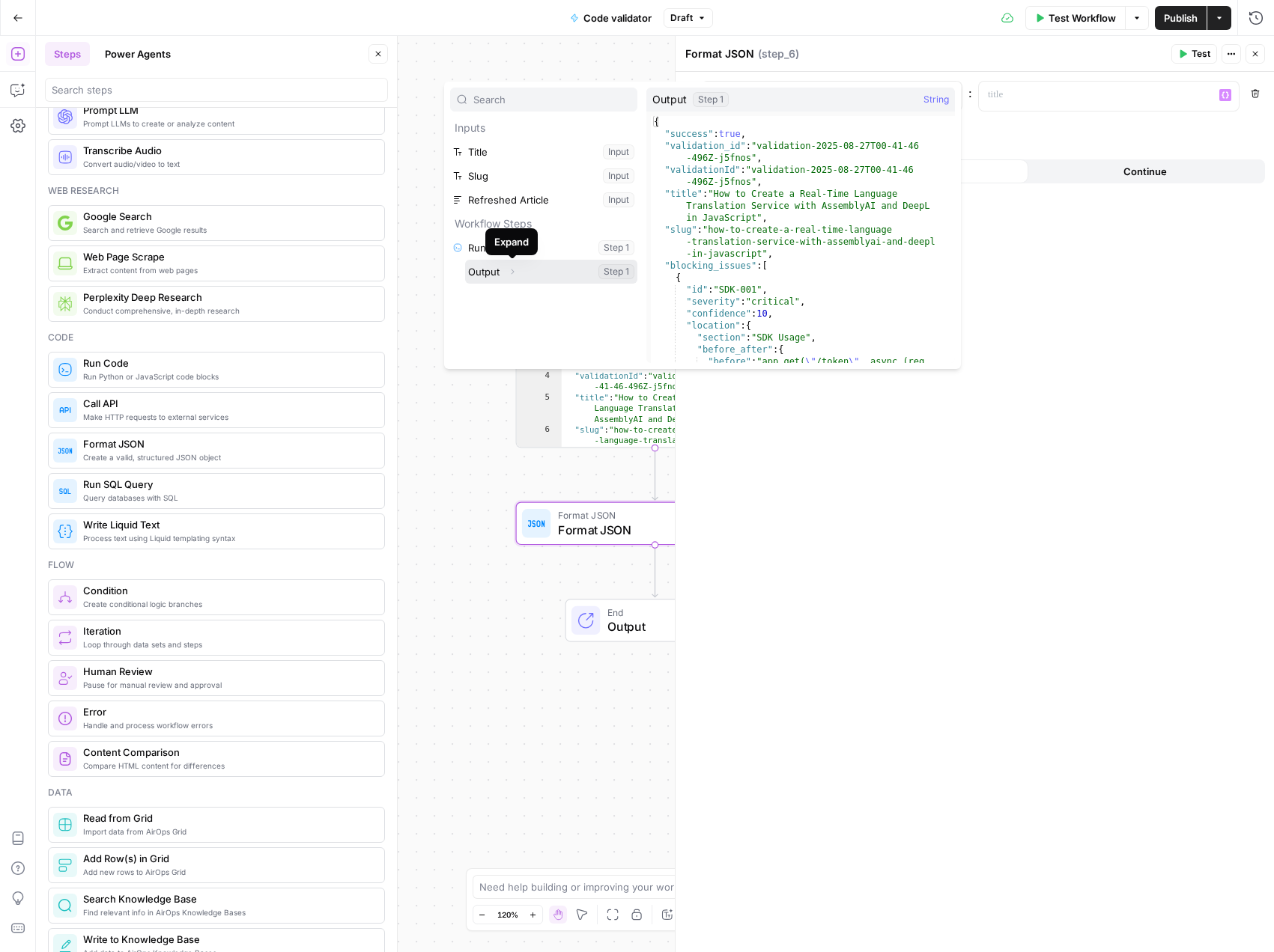
click at [513, 273] on icon "button" at bounding box center [512, 271] width 9 height 9
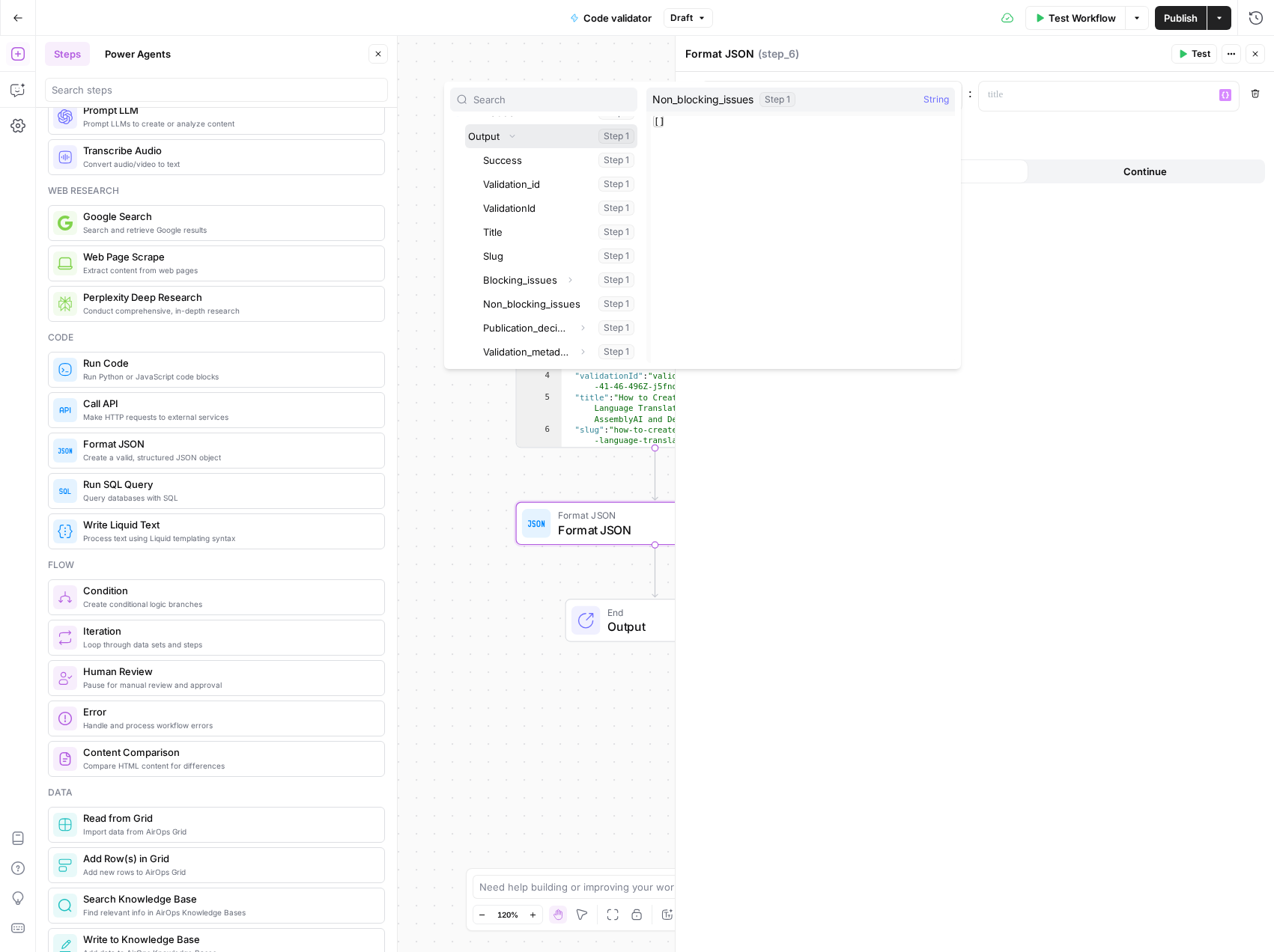
scroll to position [136, 0]
click at [578, 324] on icon "button" at bounding box center [582, 327] width 9 height 9
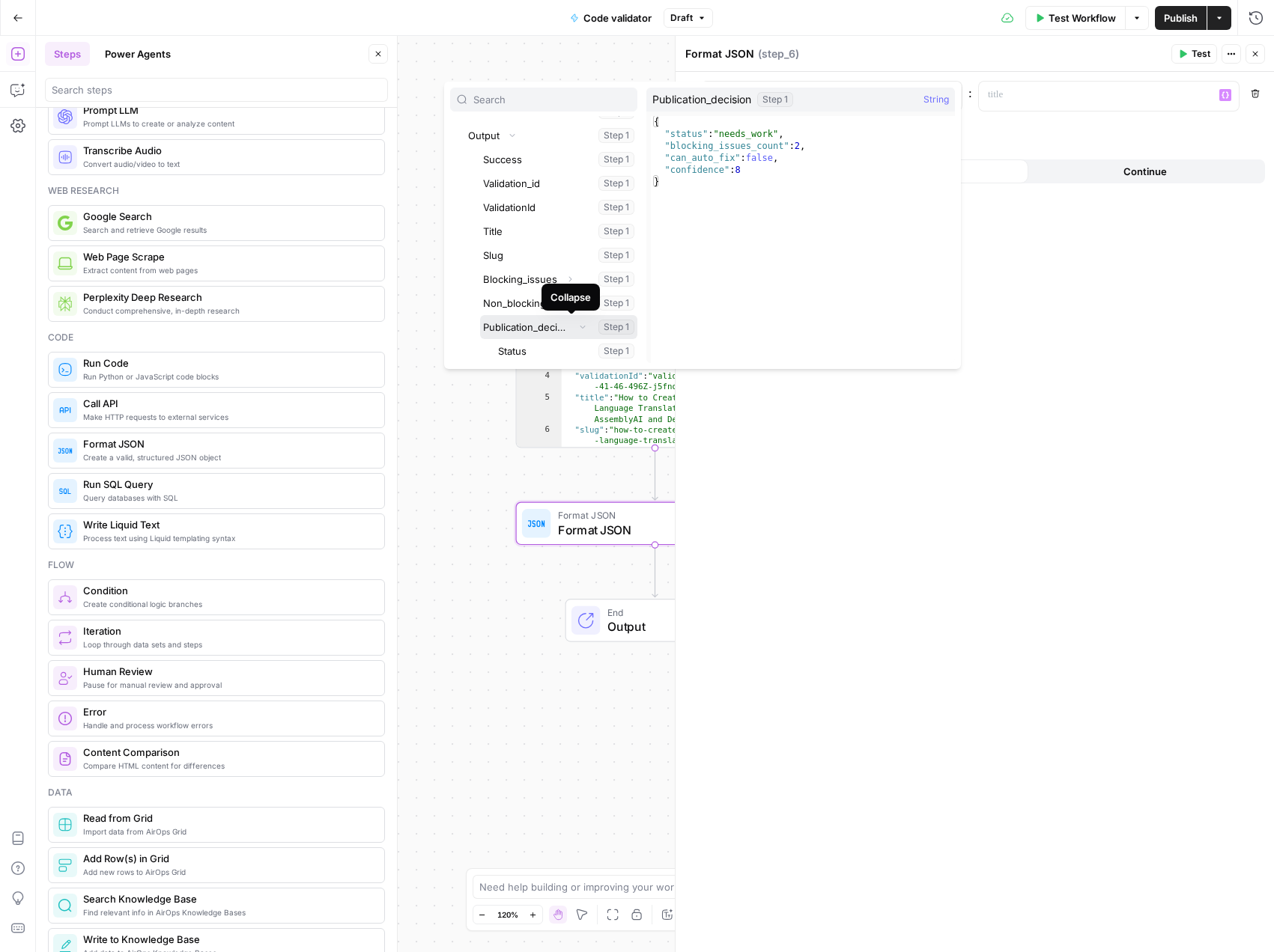
click at [578, 327] on icon "button" at bounding box center [582, 327] width 9 height 9
click at [581, 328] on icon "button" at bounding box center [583, 327] width 3 height 6
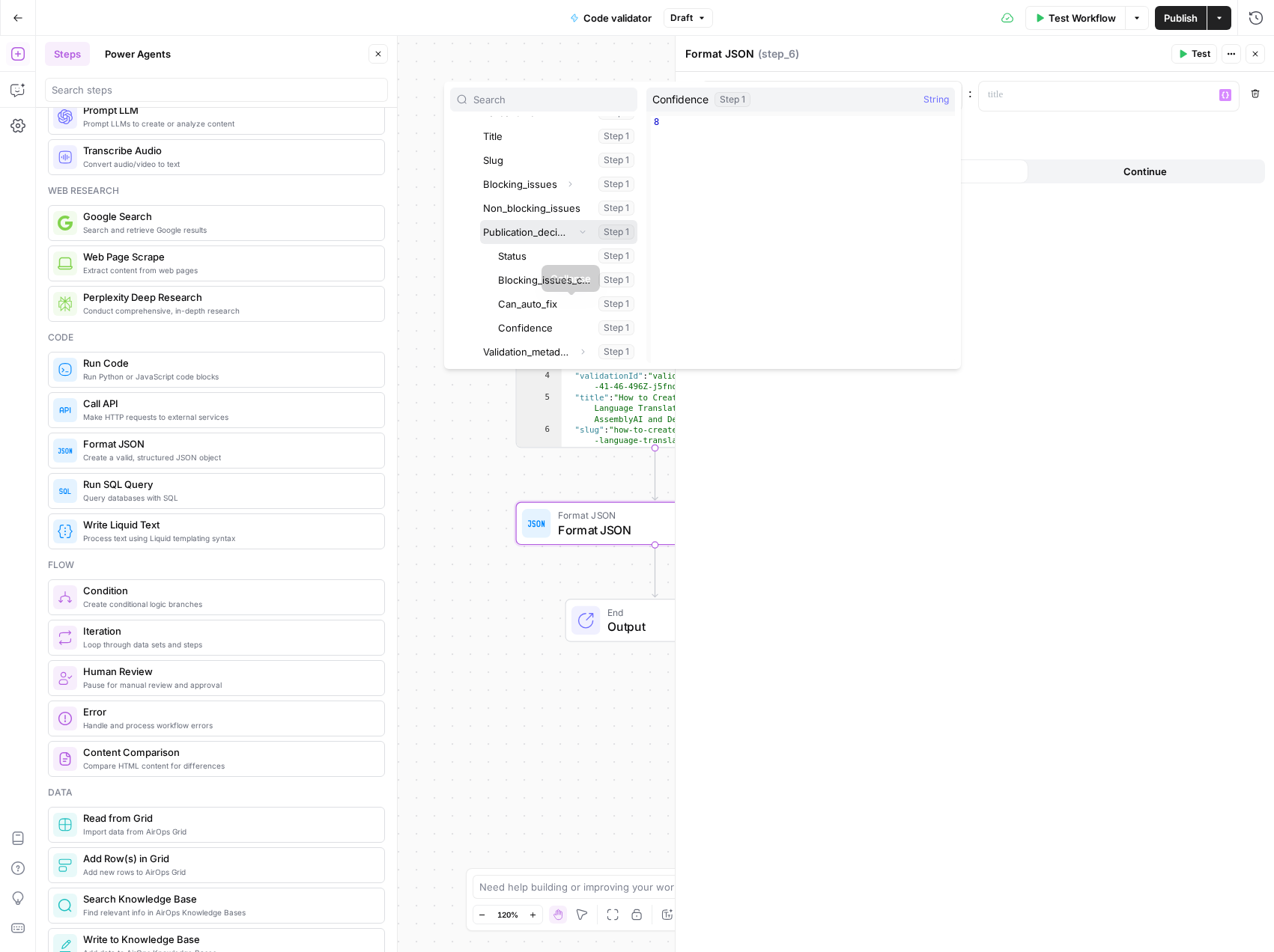
scroll to position [232, 0]
click at [552, 230] on button "Select variable Publication_decision" at bounding box center [559, 231] width 157 height 24
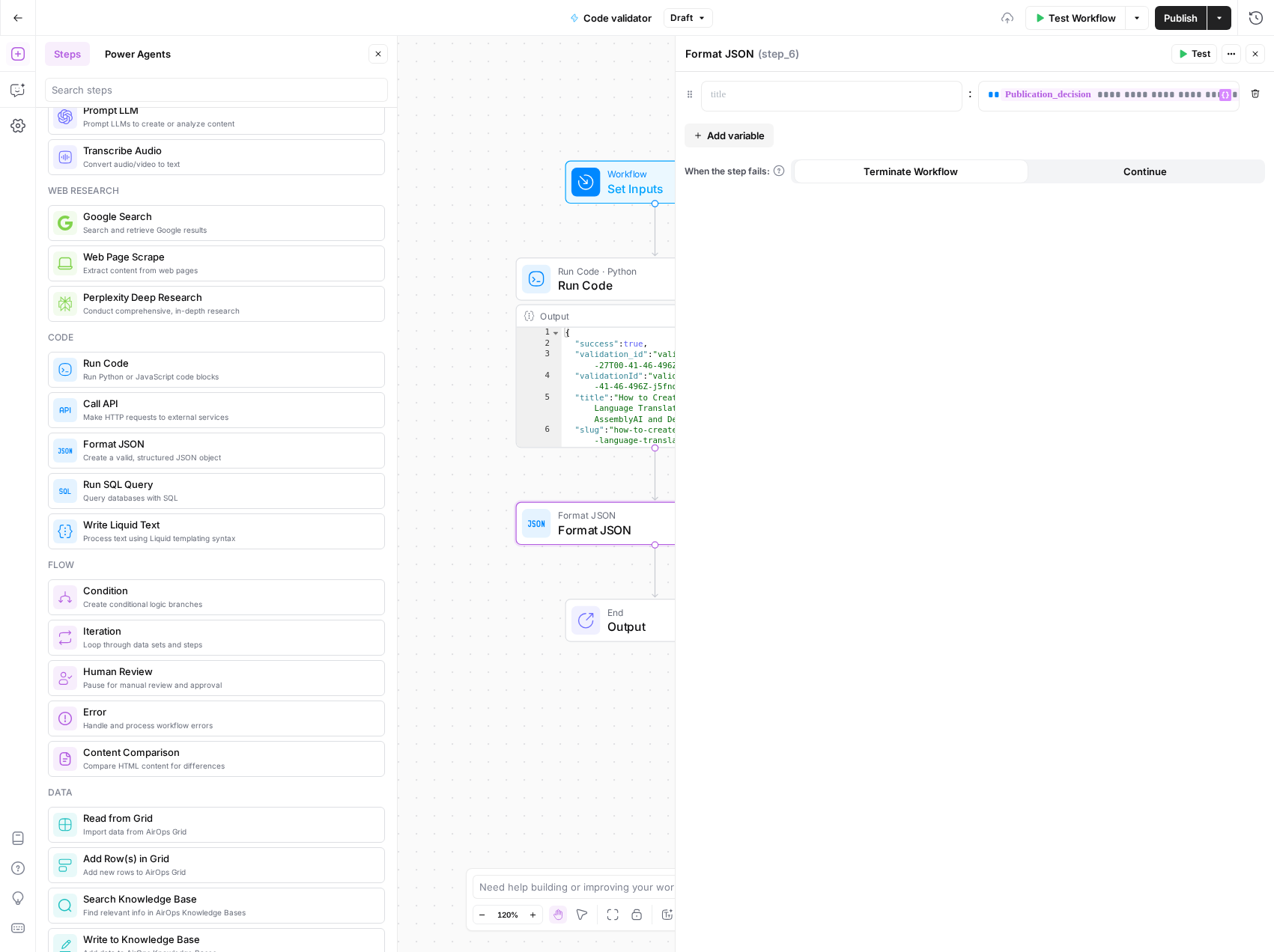
click at [1085, 335] on div "**********" at bounding box center [974, 512] width 598 height 880
click at [834, 94] on p at bounding box center [819, 95] width 218 height 15
click at [960, 312] on div "**********" at bounding box center [974, 512] width 598 height 880
click at [735, 137] on span "Add variable" at bounding box center [735, 135] width 58 height 15
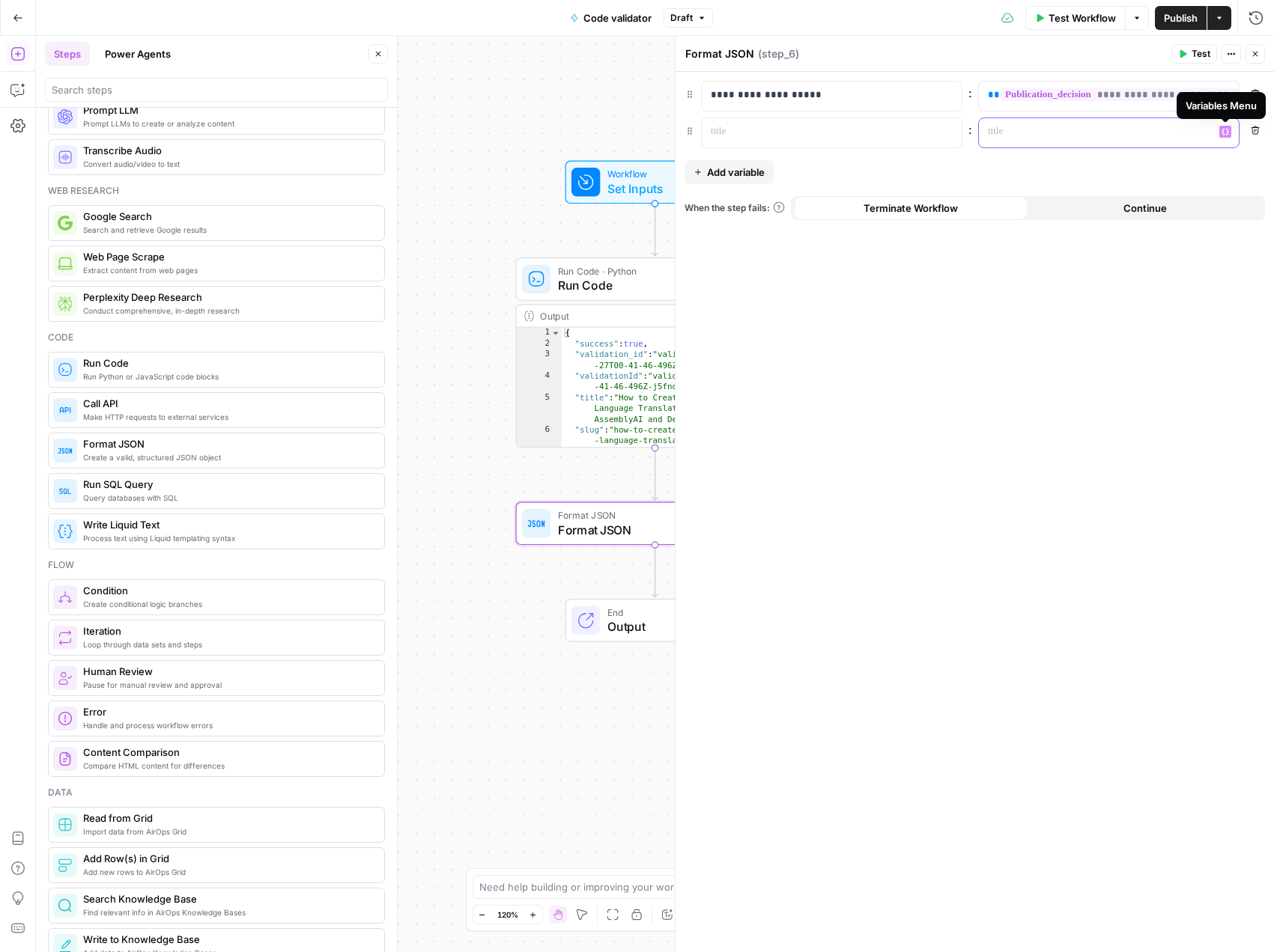
click at [1222, 135] on icon "button" at bounding box center [1225, 131] width 7 height 7
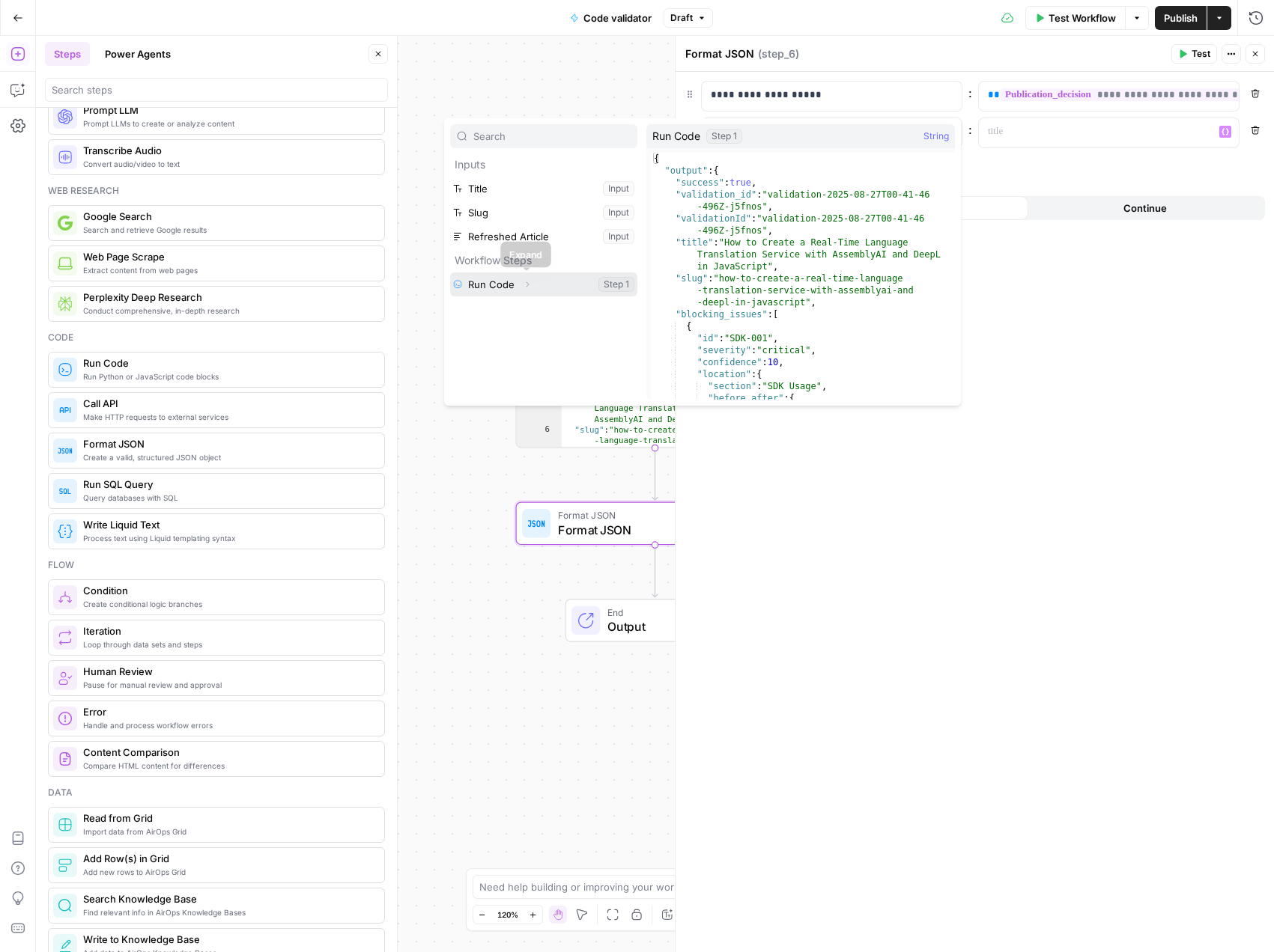
click at [524, 288] on icon "button" at bounding box center [527, 284] width 9 height 9
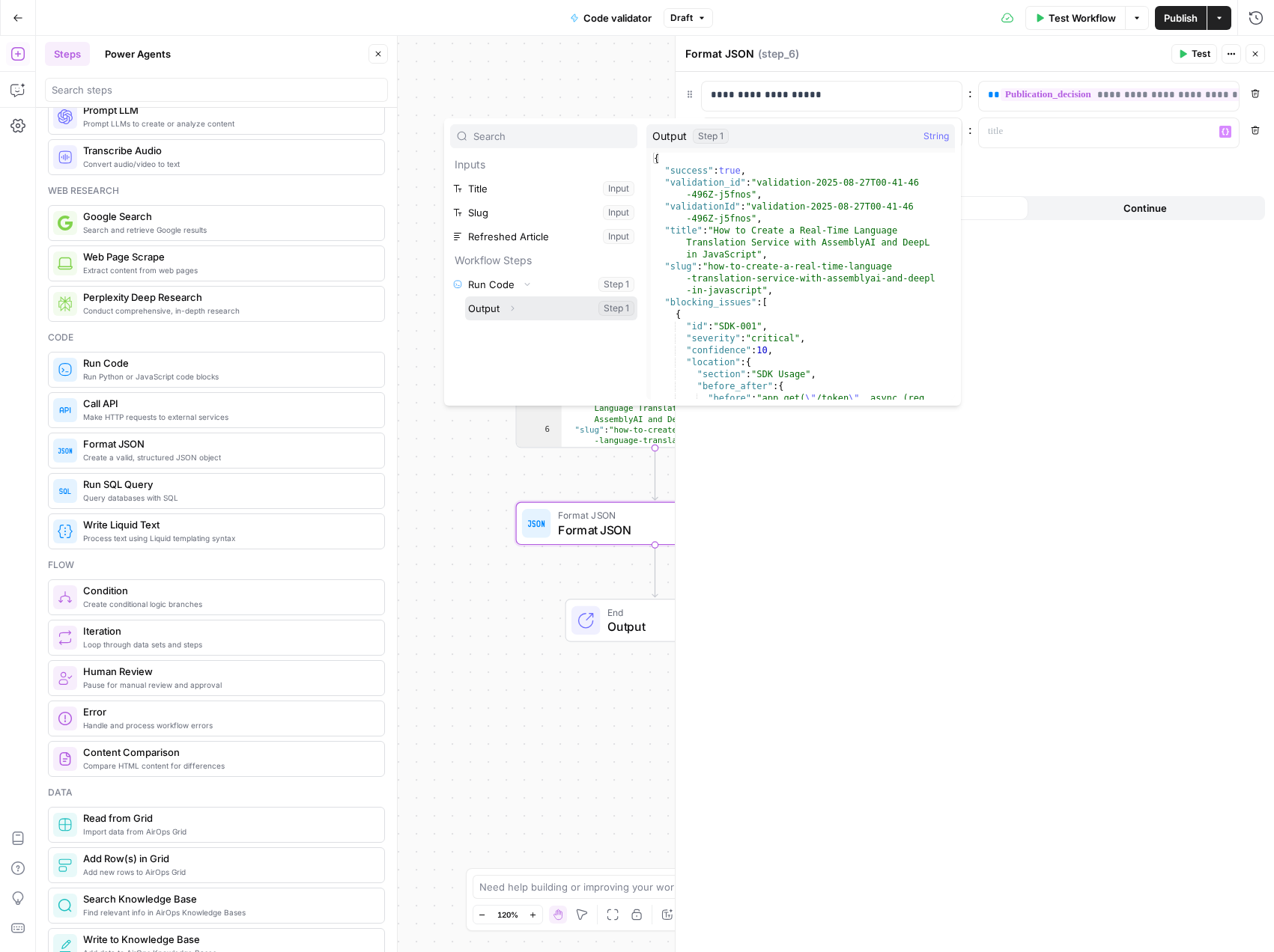
click at [518, 312] on button "Expand" at bounding box center [512, 308] width 19 height 19
click at [498, 308] on button "Select variable Output" at bounding box center [551, 308] width 172 height 24
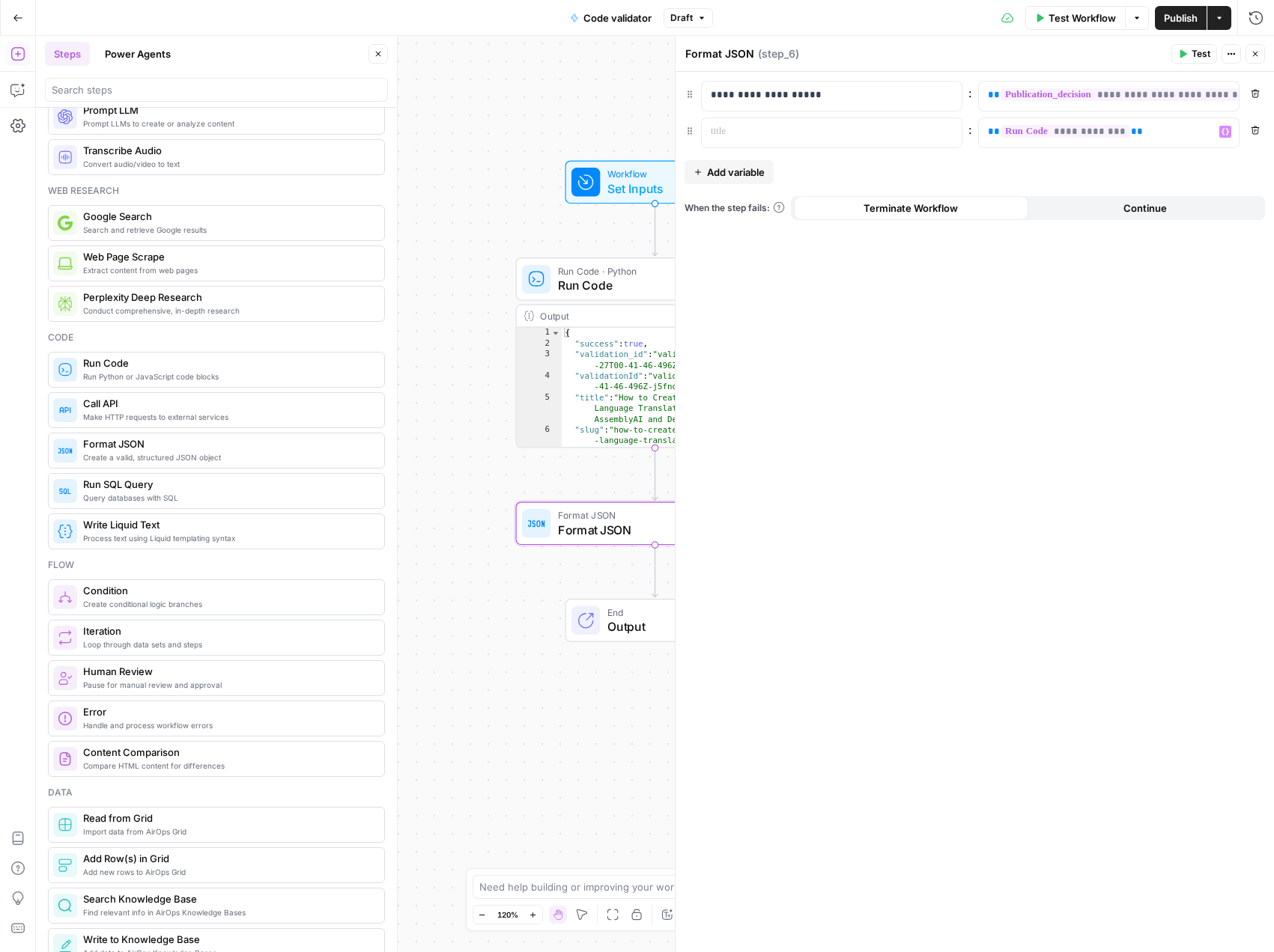
click at [1096, 382] on div "**********" at bounding box center [974, 512] width 598 height 880
click at [797, 137] on p at bounding box center [819, 131] width 218 height 15
click at [1139, 130] on p "**********" at bounding box center [1097, 131] width 218 height 15
click at [771, 134] on p at bounding box center [819, 131] width 218 height 15
click at [753, 175] on span "Add variable" at bounding box center [735, 172] width 58 height 15
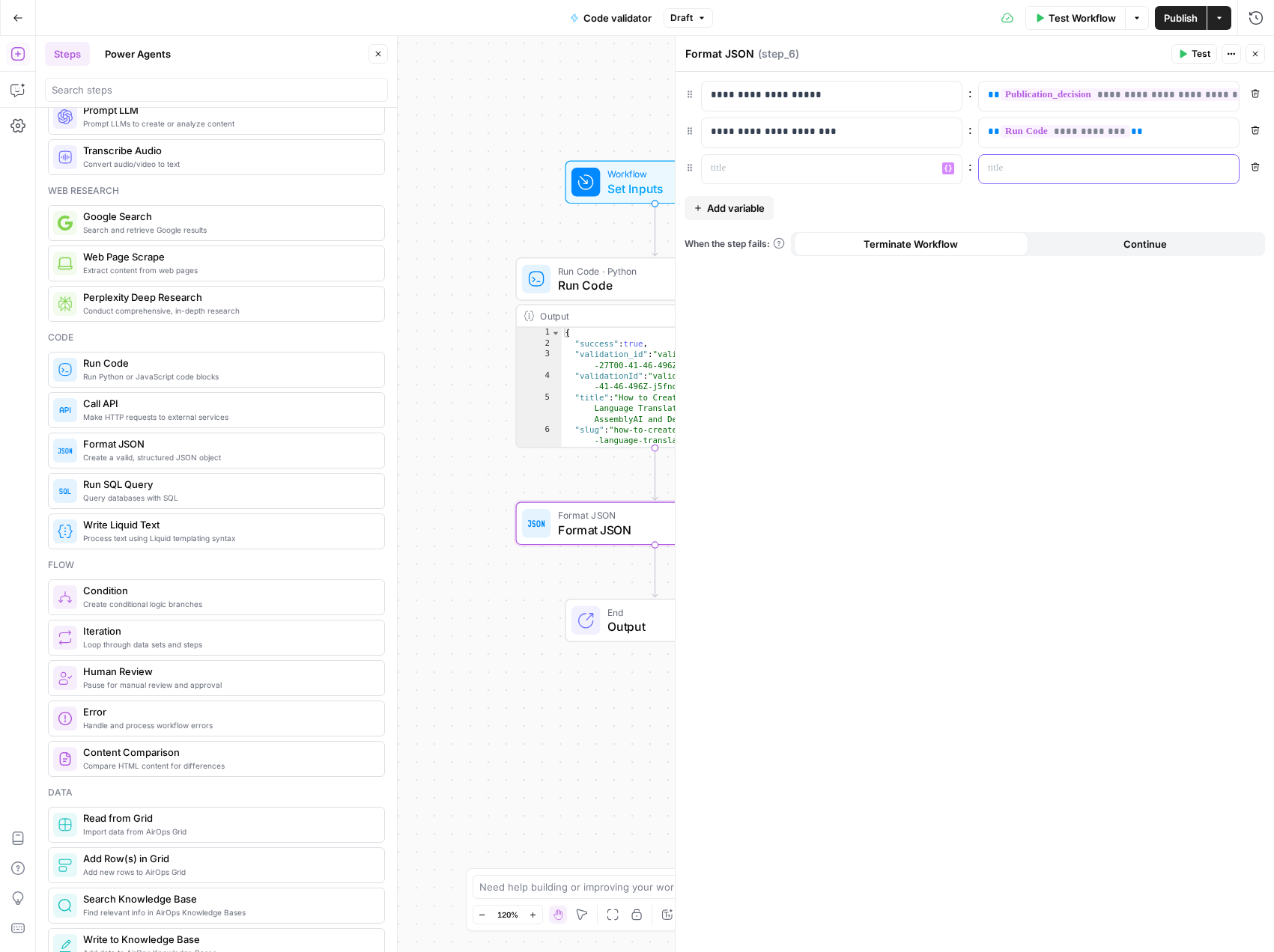
click at [1009, 165] on p at bounding box center [1097, 168] width 218 height 15
click at [951, 171] on button "Variables Menu" at bounding box center [947, 168] width 12 height 12
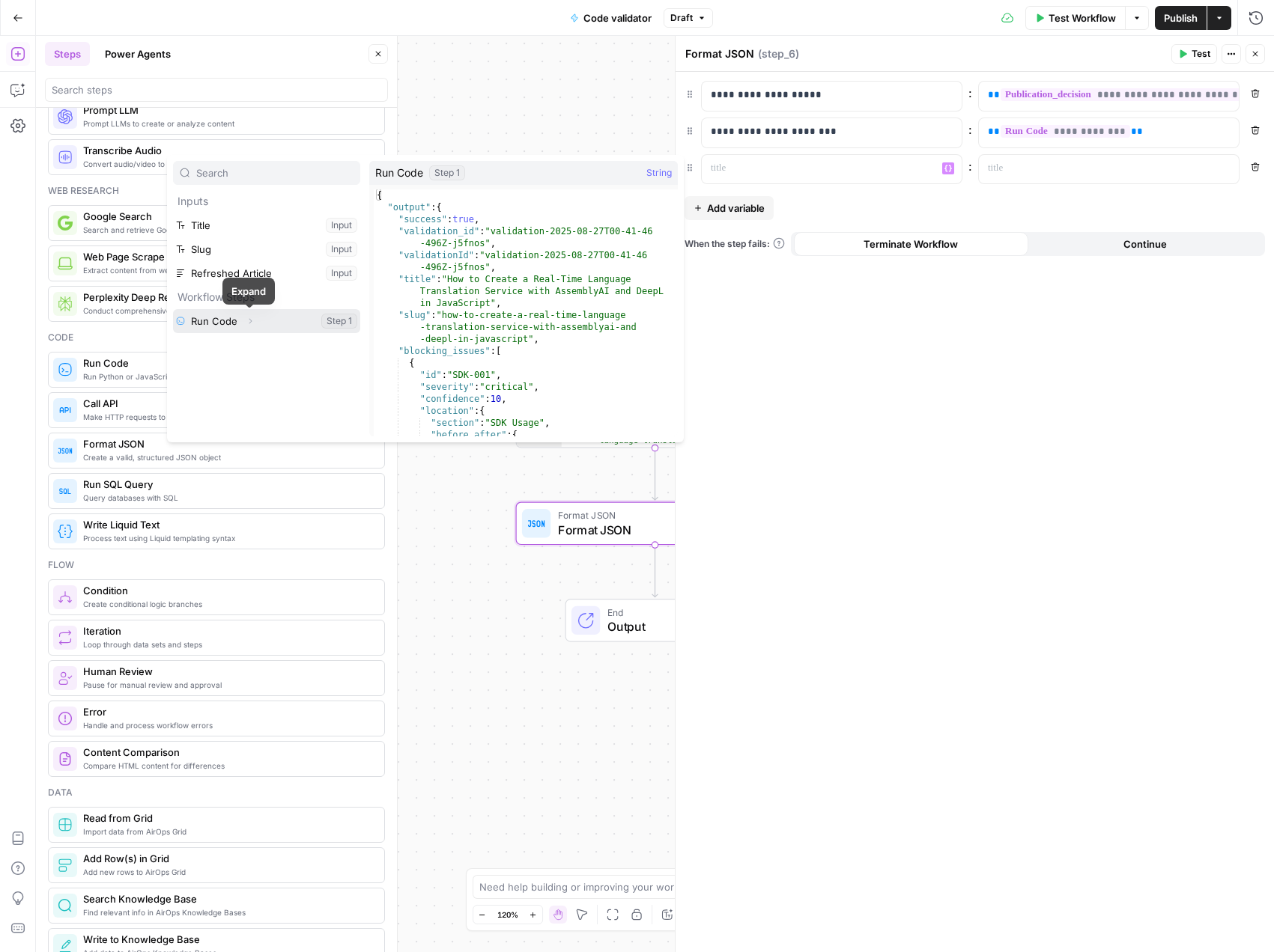
click at [246, 325] on icon "button" at bounding box center [250, 321] width 9 height 9
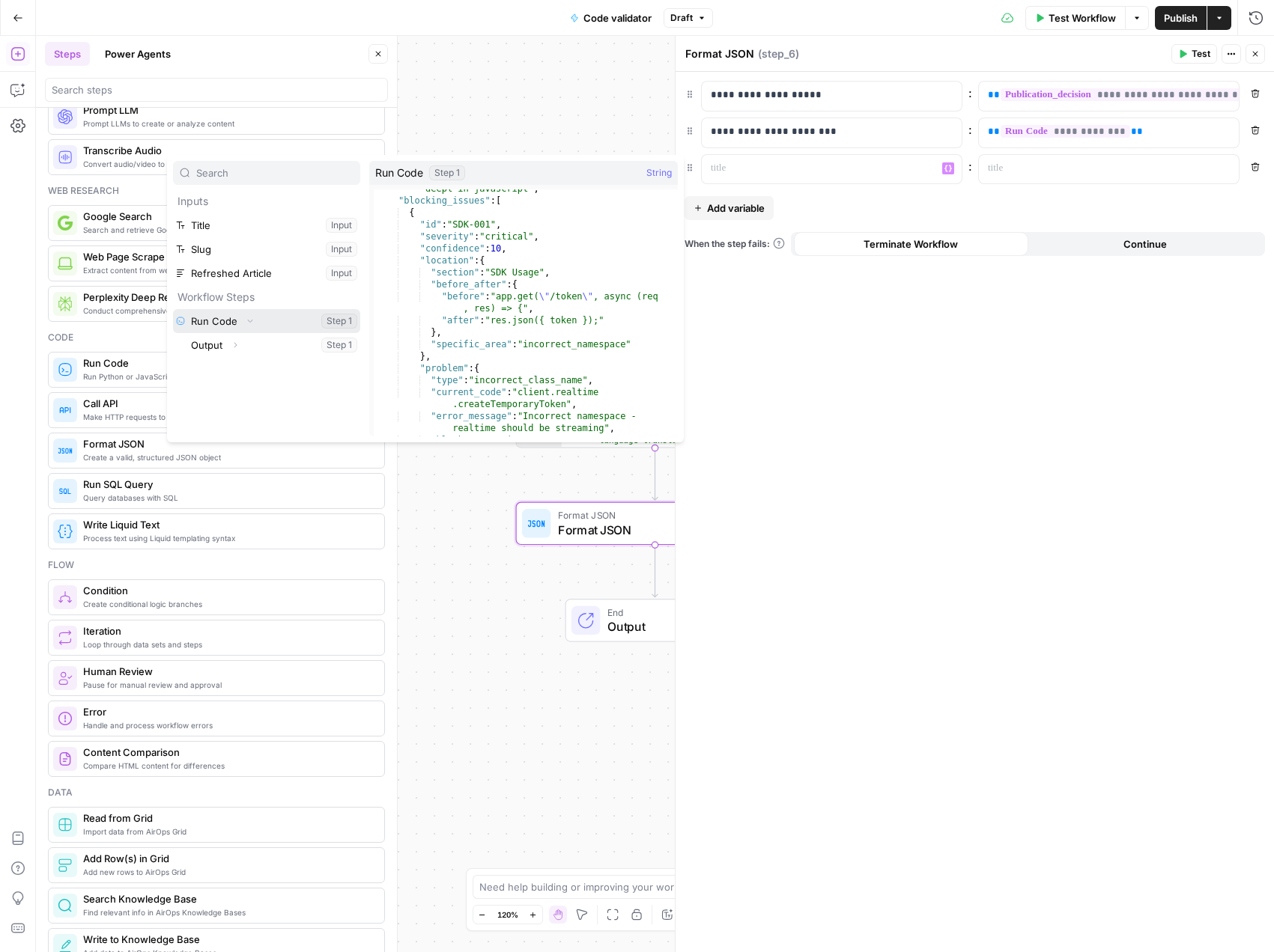
scroll to position [136, 0]
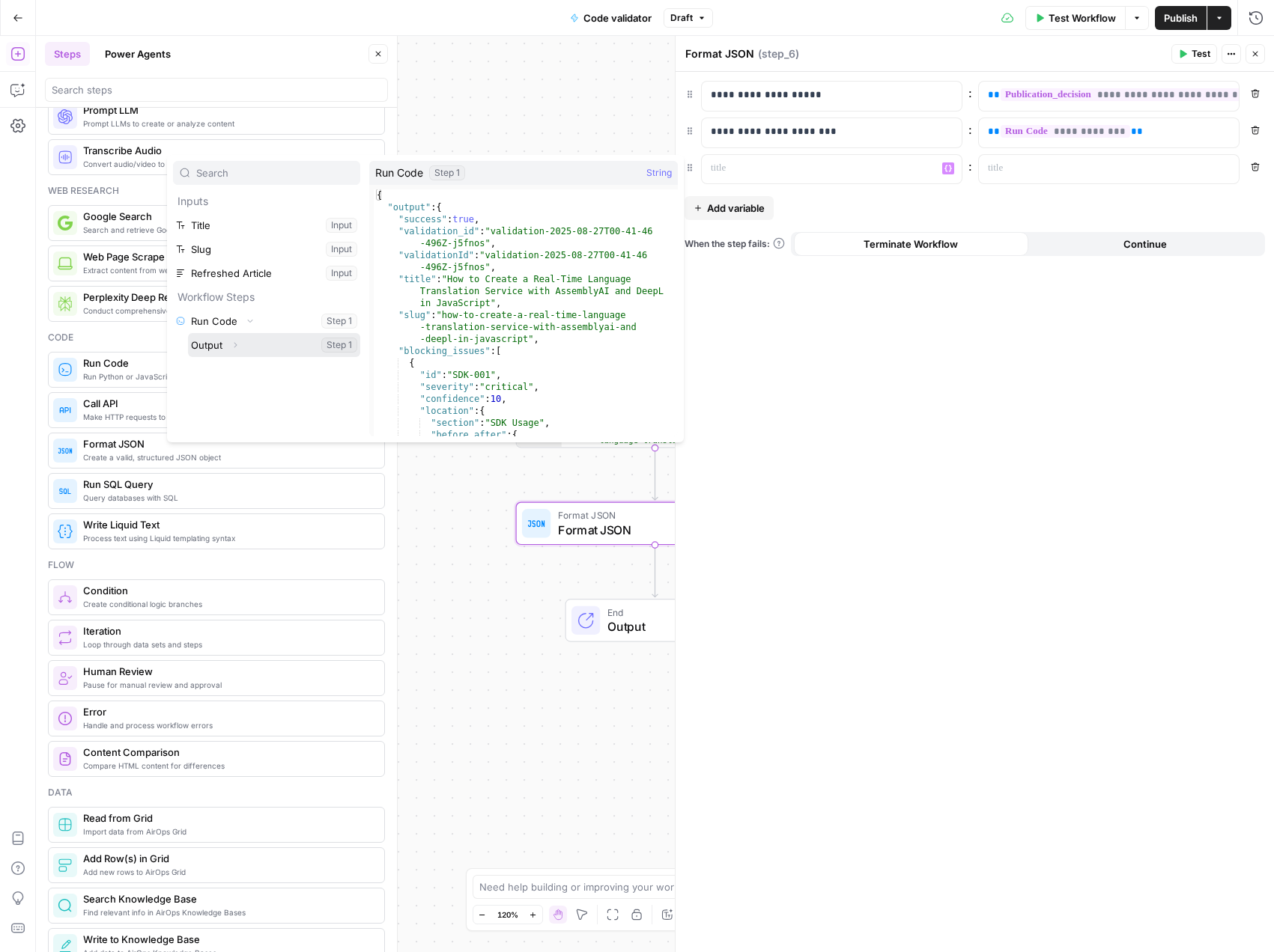
click at [234, 342] on icon "button" at bounding box center [234, 345] width 9 height 9
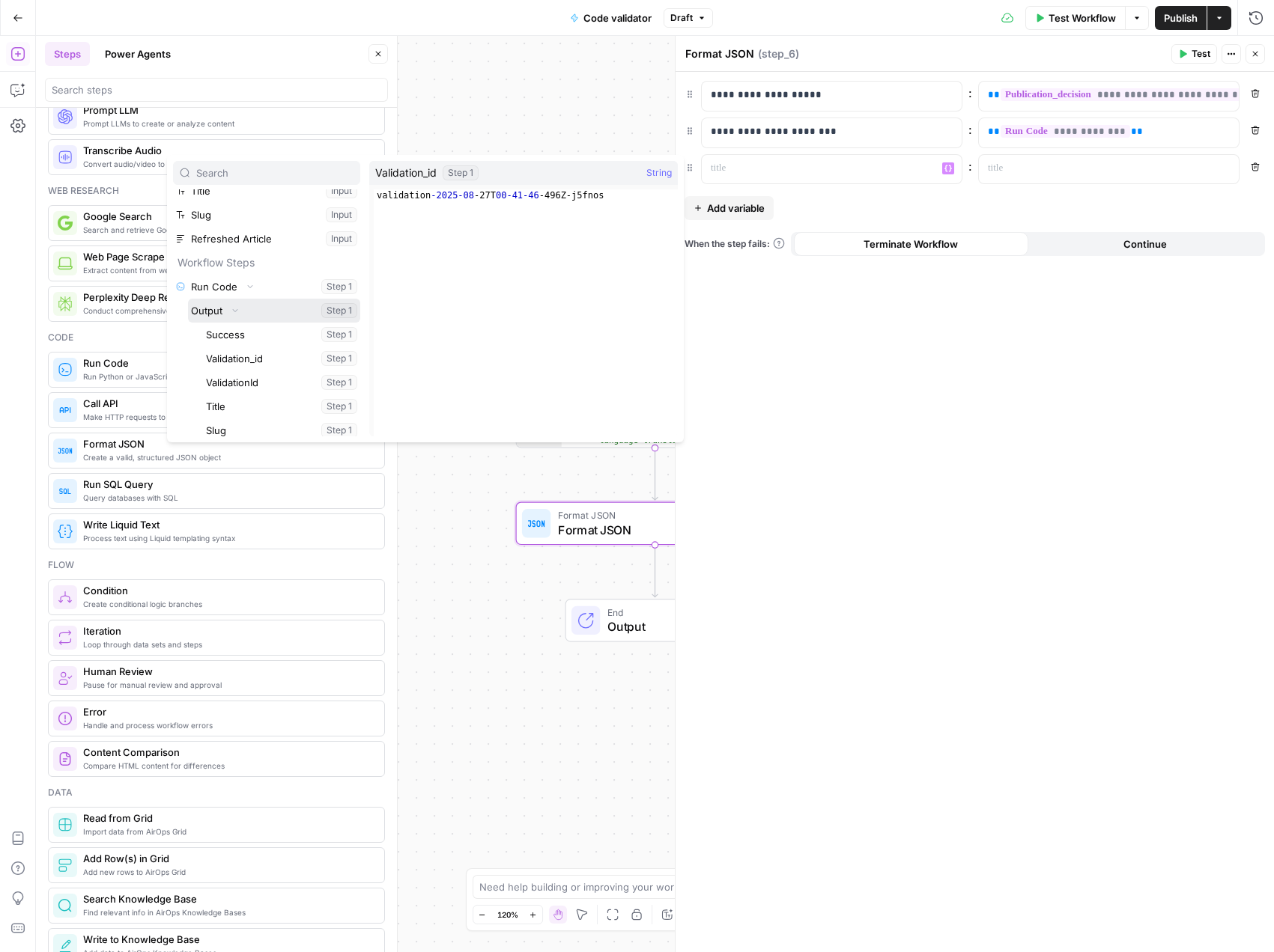
scroll to position [117, 0]
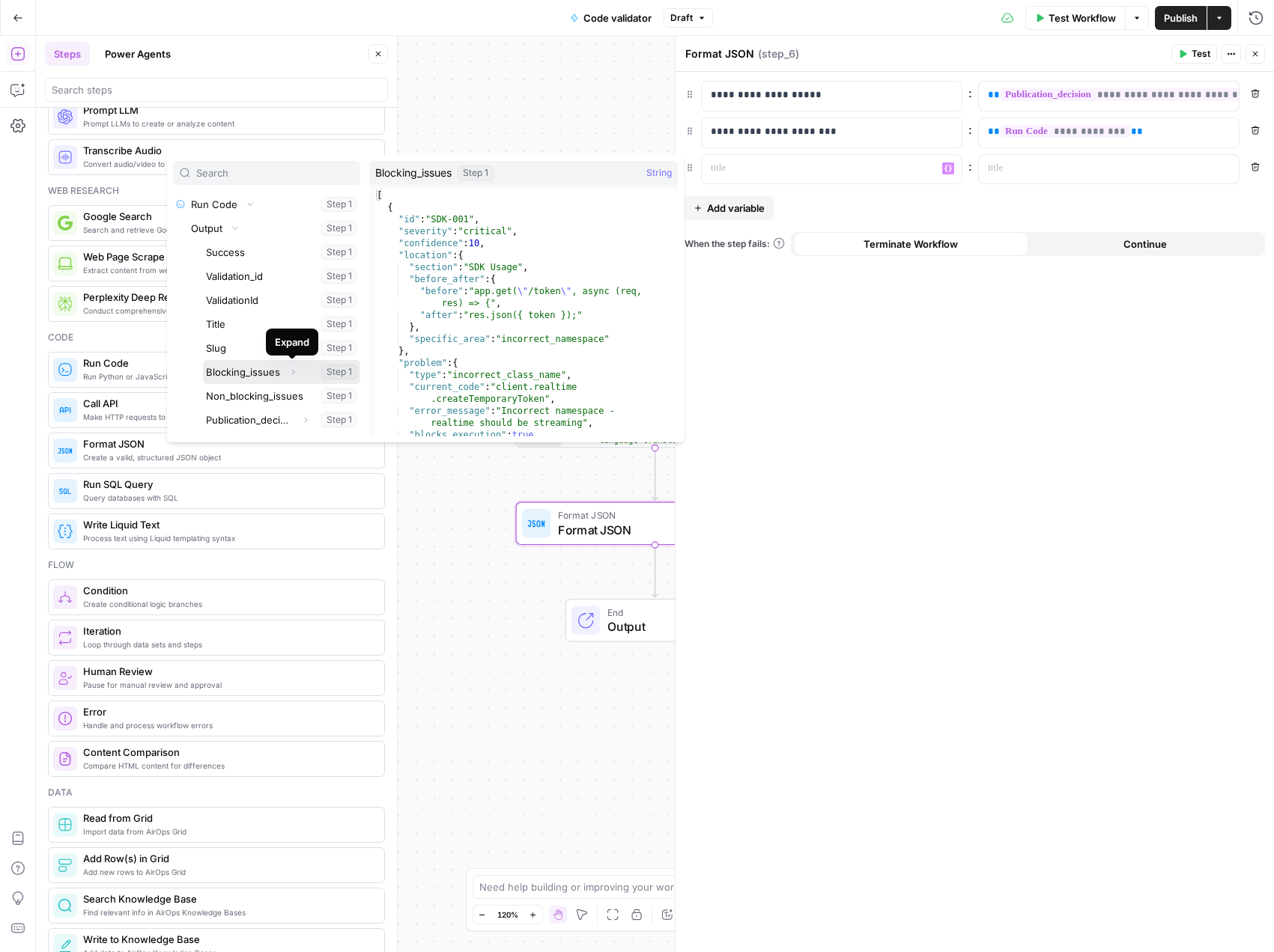
click at [285, 368] on button "Expand" at bounding box center [292, 372] width 19 height 19
click at [265, 370] on button "Select variable Blocking_issues" at bounding box center [281, 372] width 157 height 24
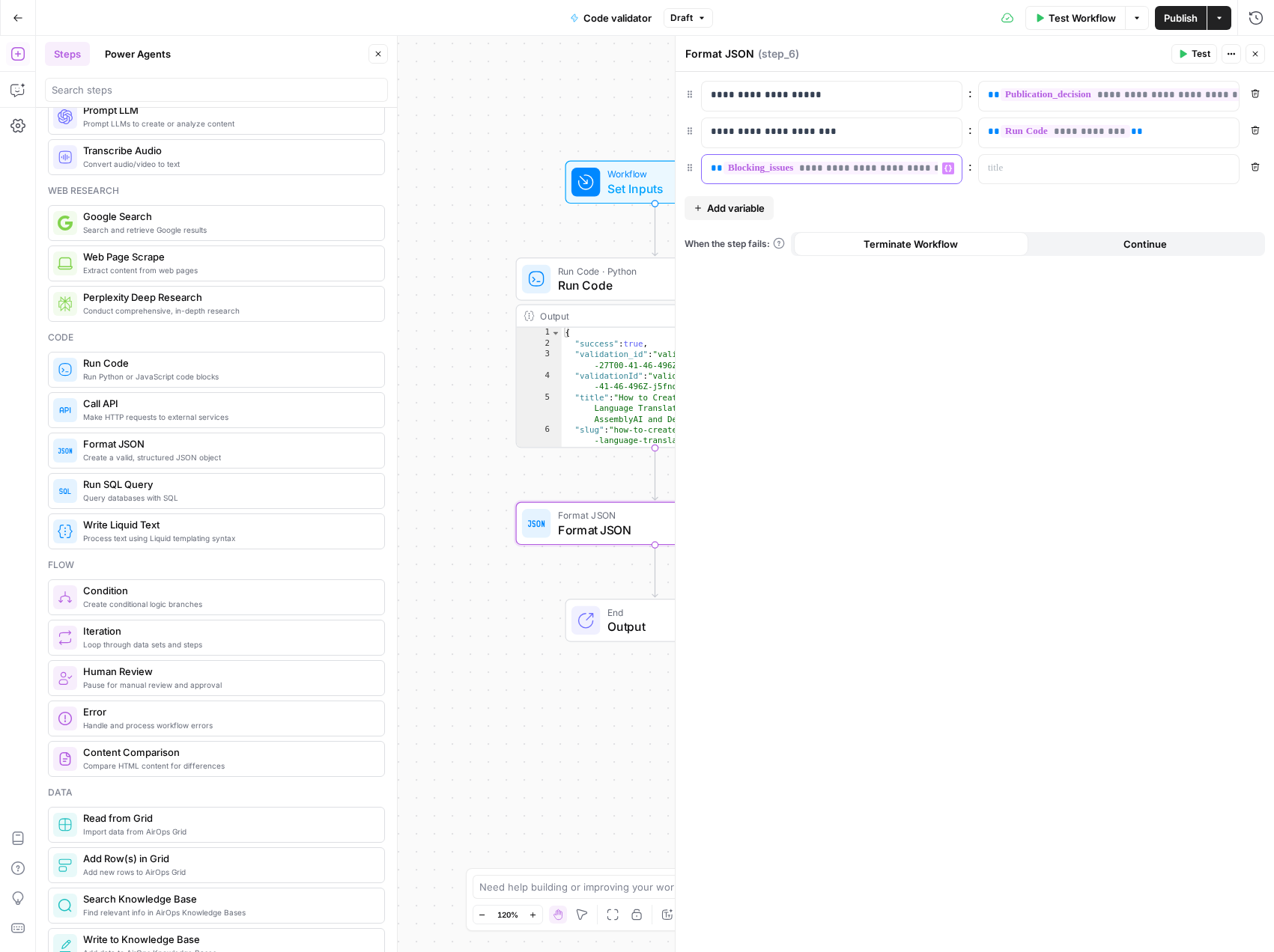
click at [931, 178] on div "**********" at bounding box center [819, 169] width 236 height 29
drag, startPoint x: 817, startPoint y: 168, endPoint x: 702, endPoint y: 168, distance: 115.0
click at [702, 168] on div "**********" at bounding box center [819, 169] width 236 height 29
click at [1188, 162] on p at bounding box center [1097, 168] width 218 height 15
click at [1225, 169] on icon "button" at bounding box center [1225, 168] width 7 height 7
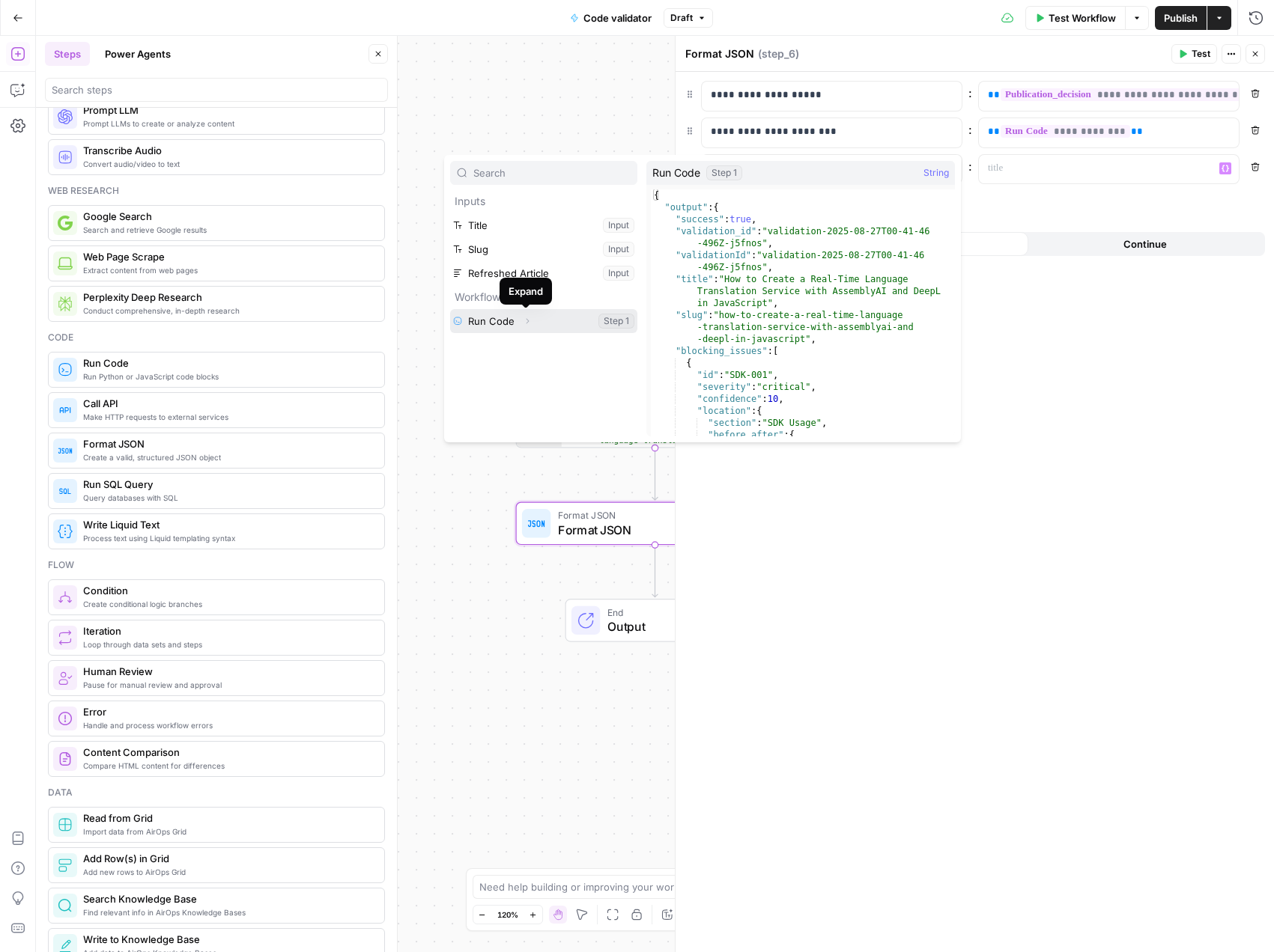
click at [529, 317] on icon "button" at bounding box center [527, 321] width 9 height 9
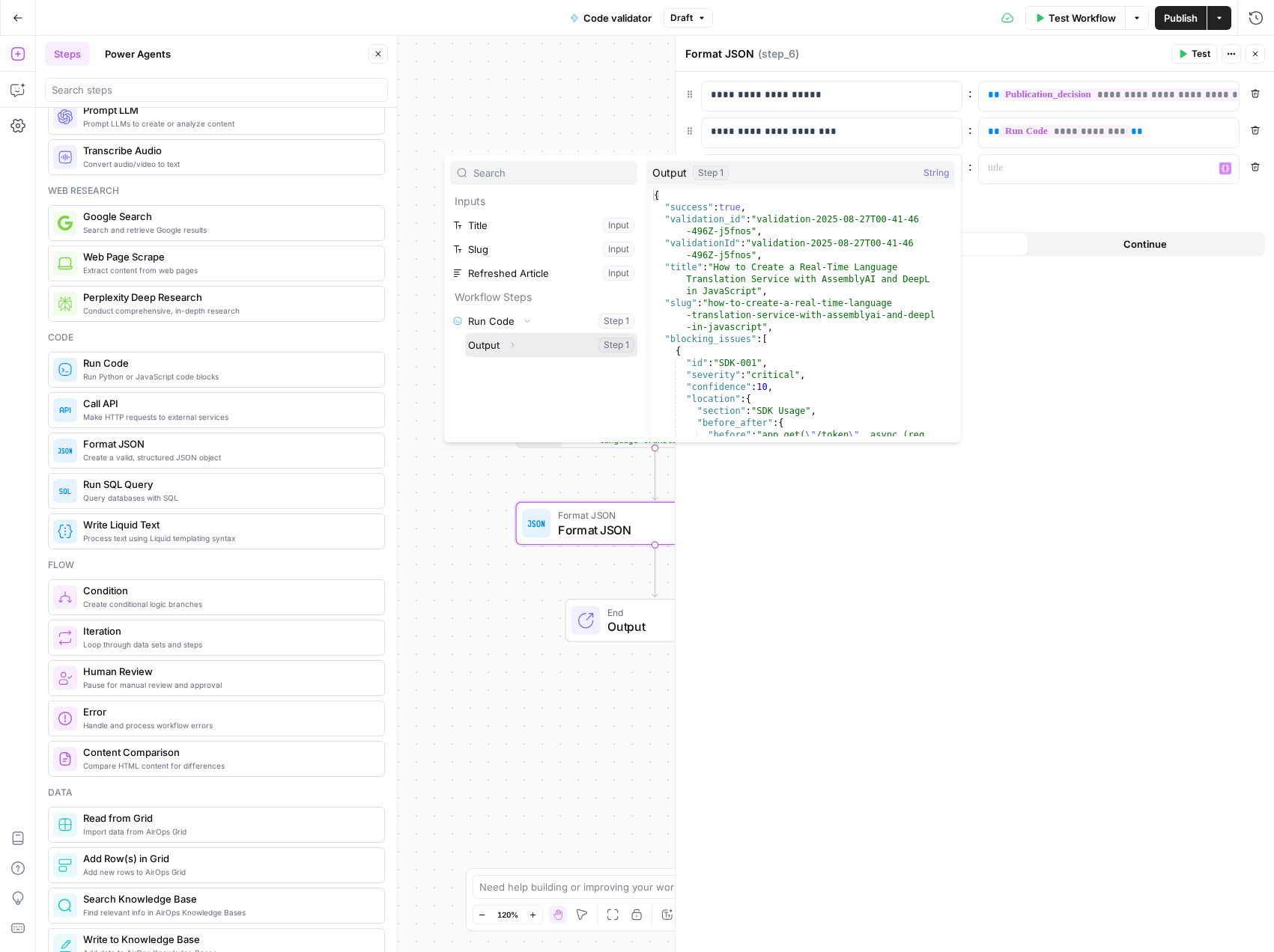
click at [518, 346] on button "Expand" at bounding box center [512, 345] width 19 height 19
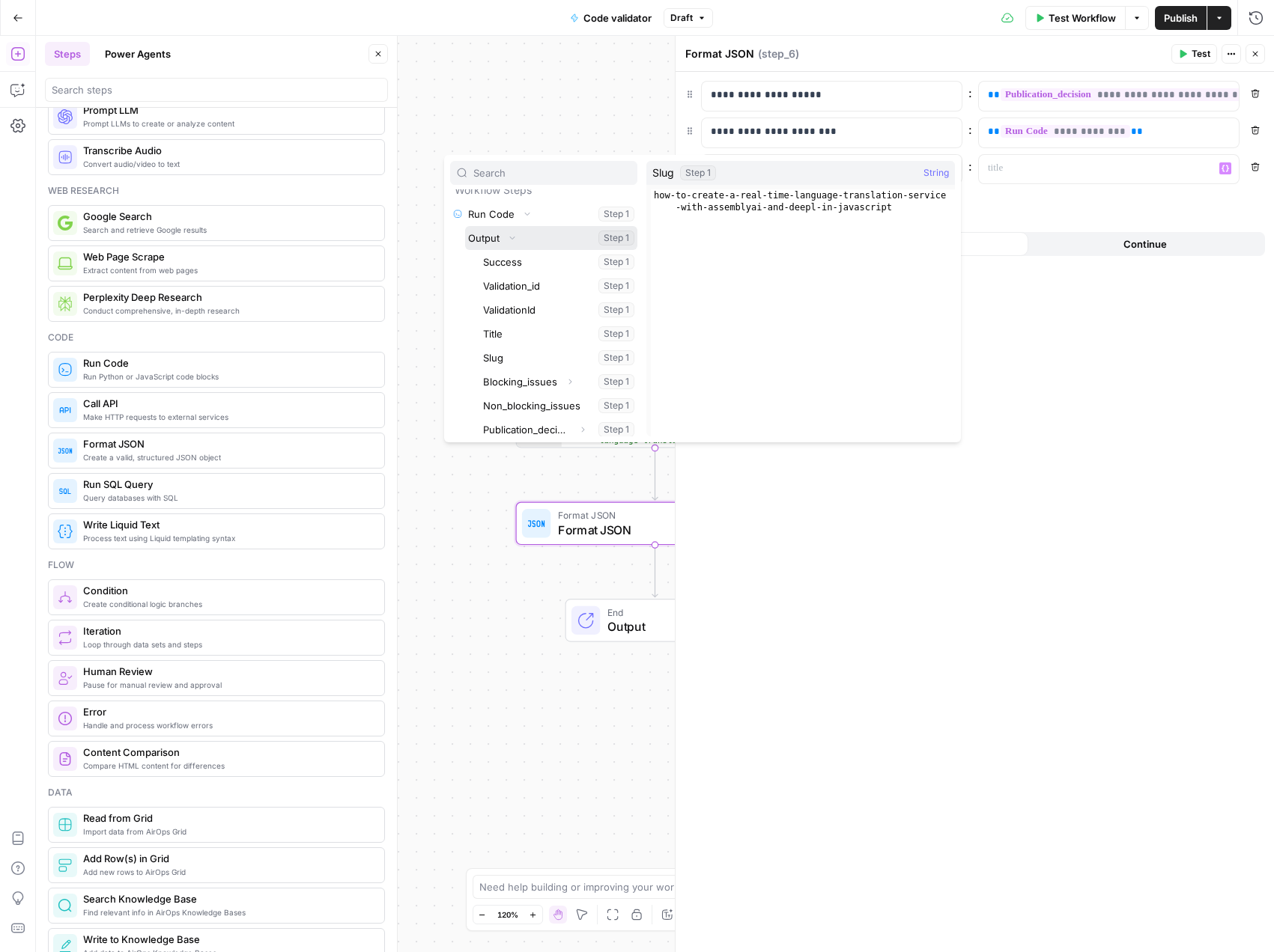
scroll to position [110, 0]
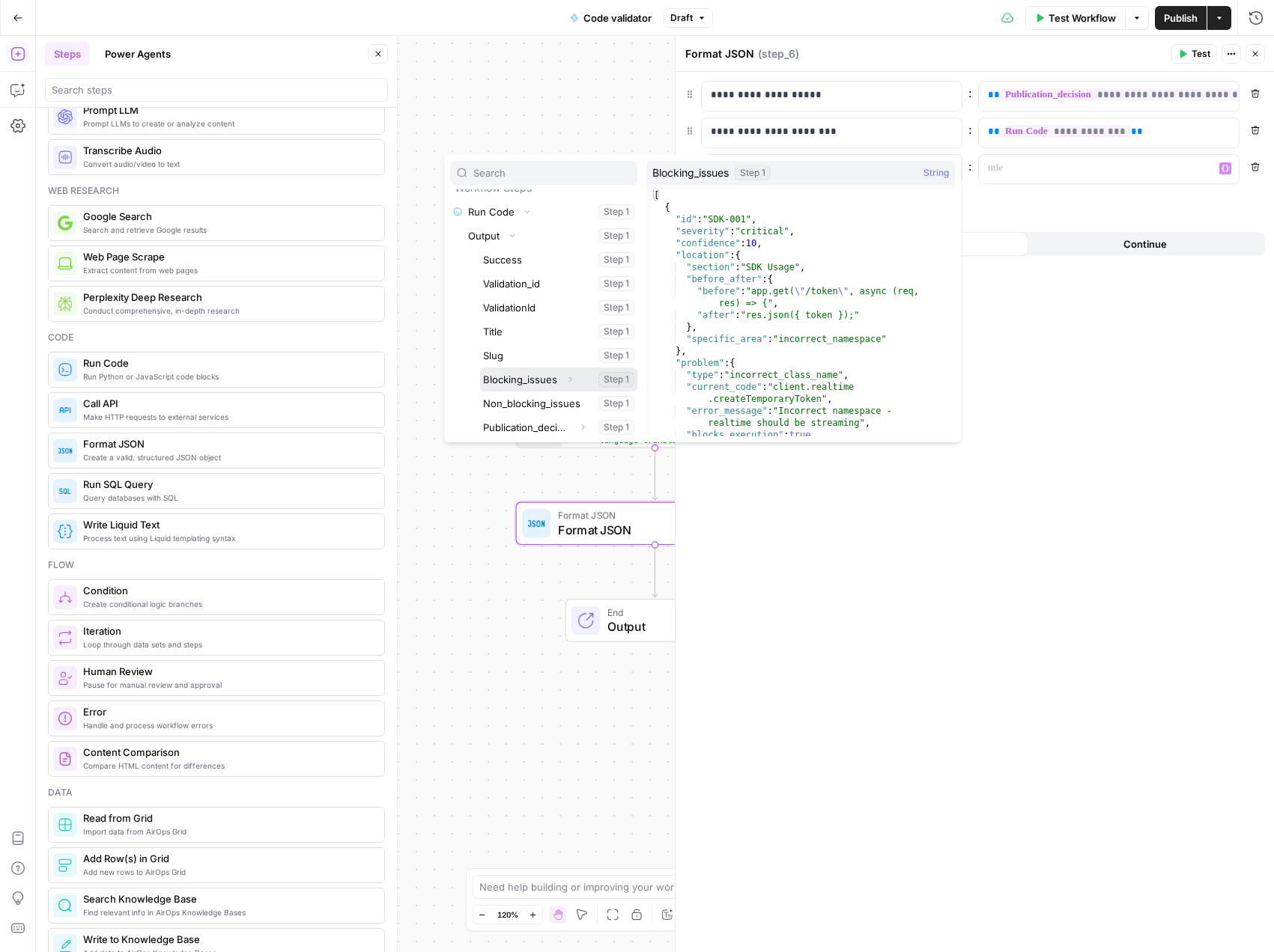
click at [542, 379] on button "Select variable Blocking_issues" at bounding box center [559, 380] width 157 height 24
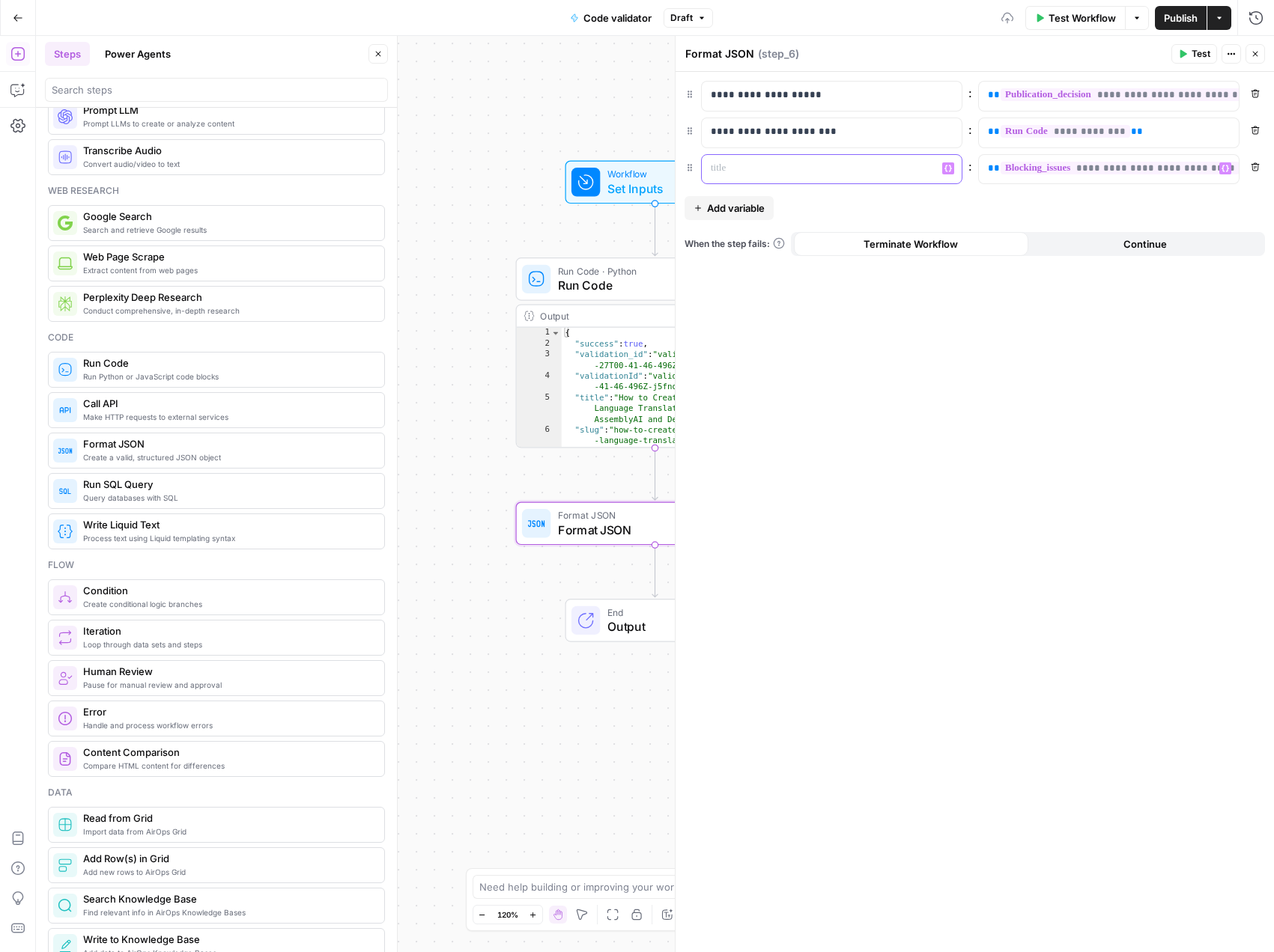
click at [780, 166] on p at bounding box center [819, 168] width 218 height 15
click at [1257, 53] on icon "button" at bounding box center [1254, 53] width 9 height 9
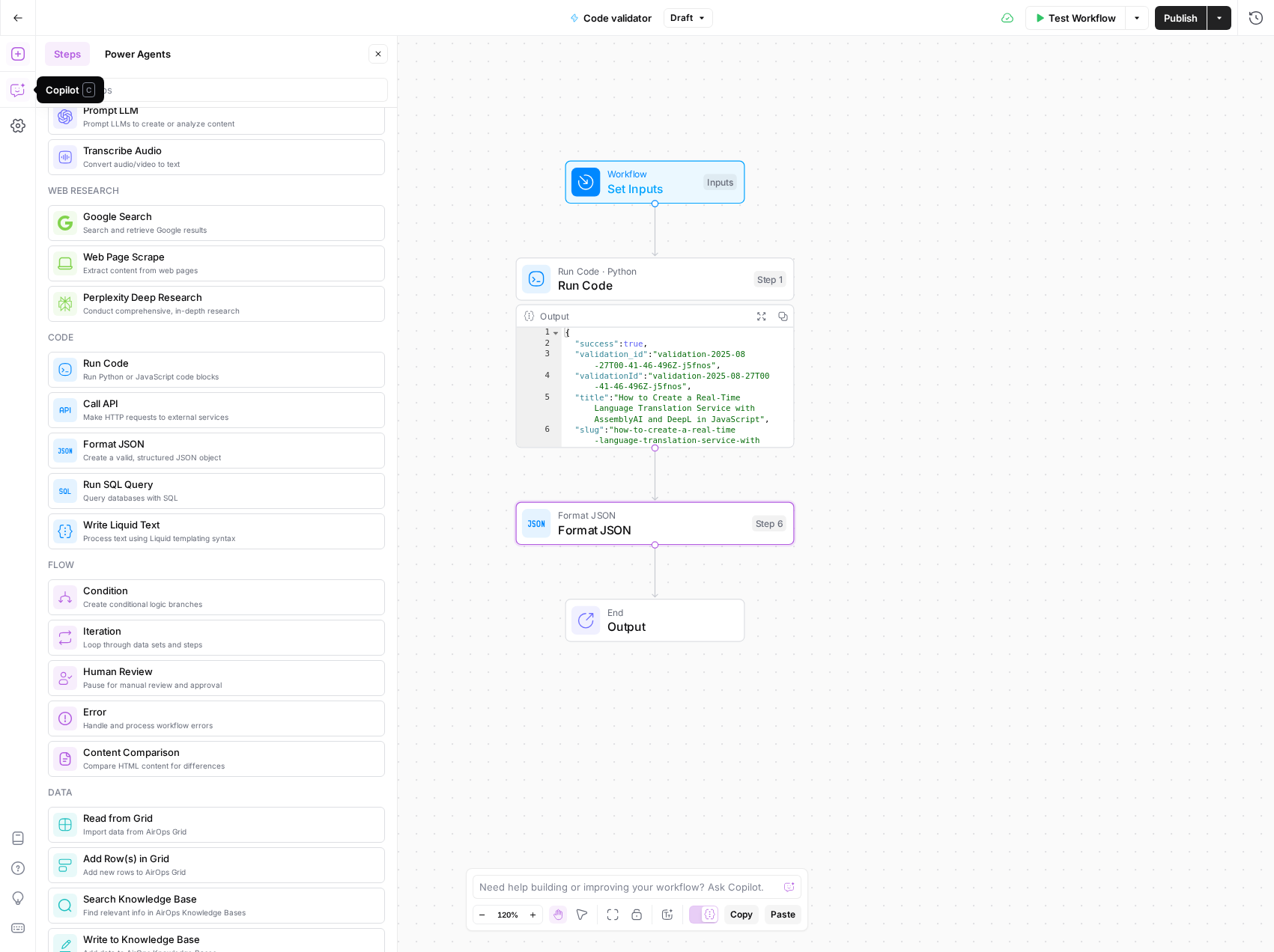
click at [21, 92] on icon "button" at bounding box center [17, 90] width 15 height 15
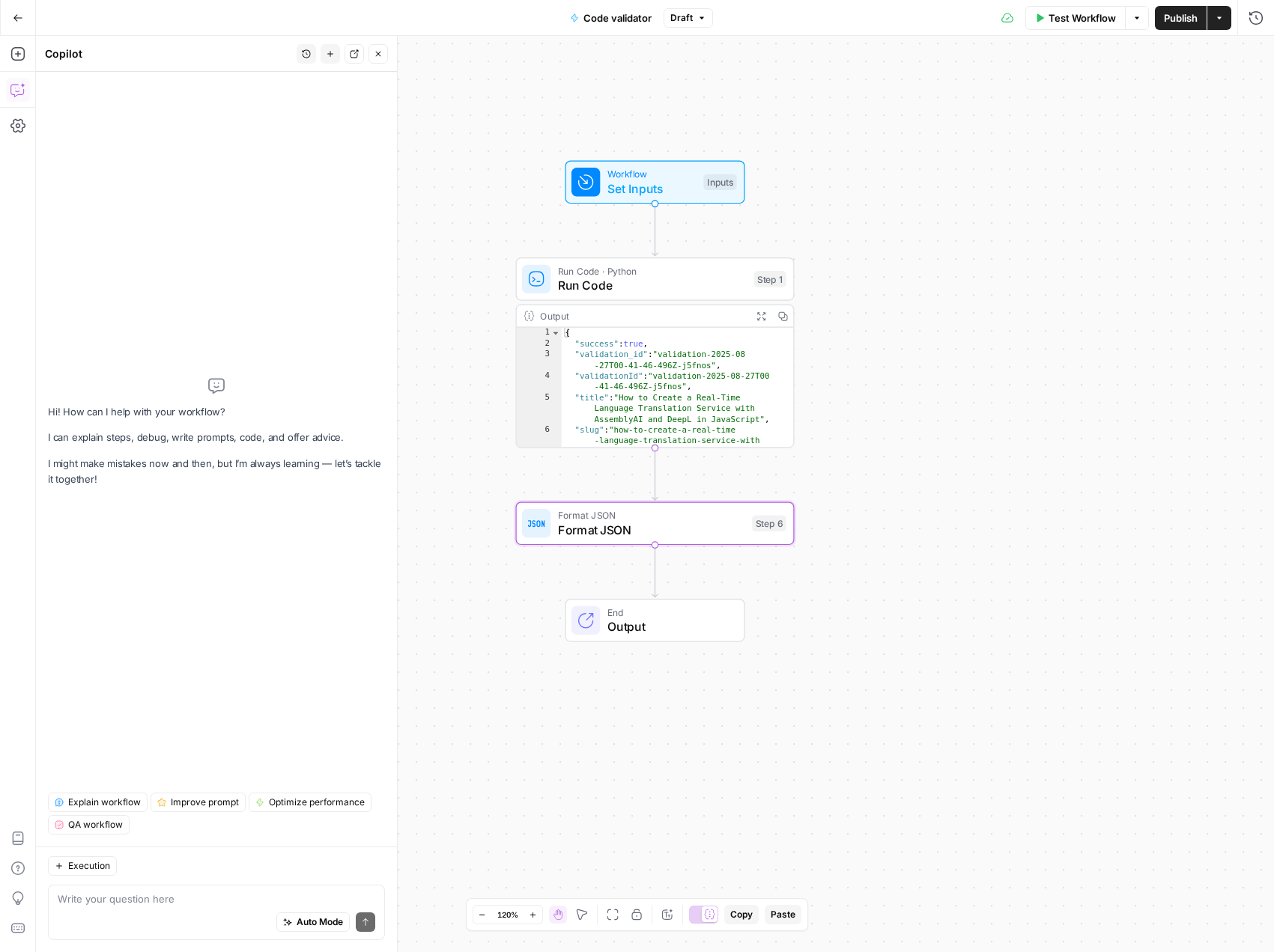
click at [176, 910] on div "Auto Mode Send" at bounding box center [216, 923] width 317 height 33
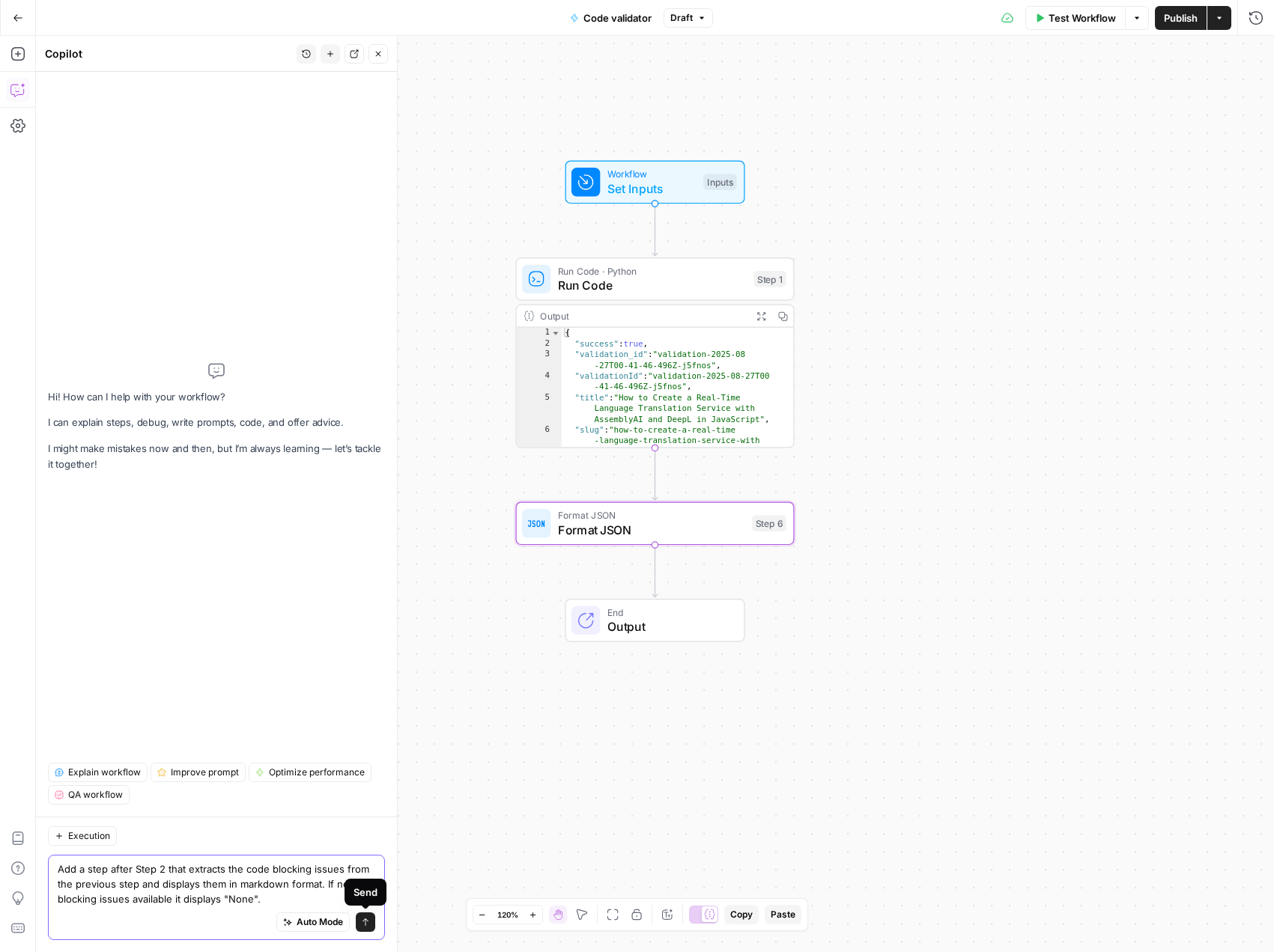
type textarea "Add a step after Step 2 that extracts the code blocking issues from the previou…"
click at [362, 925] on icon "submit" at bounding box center [365, 922] width 9 height 9
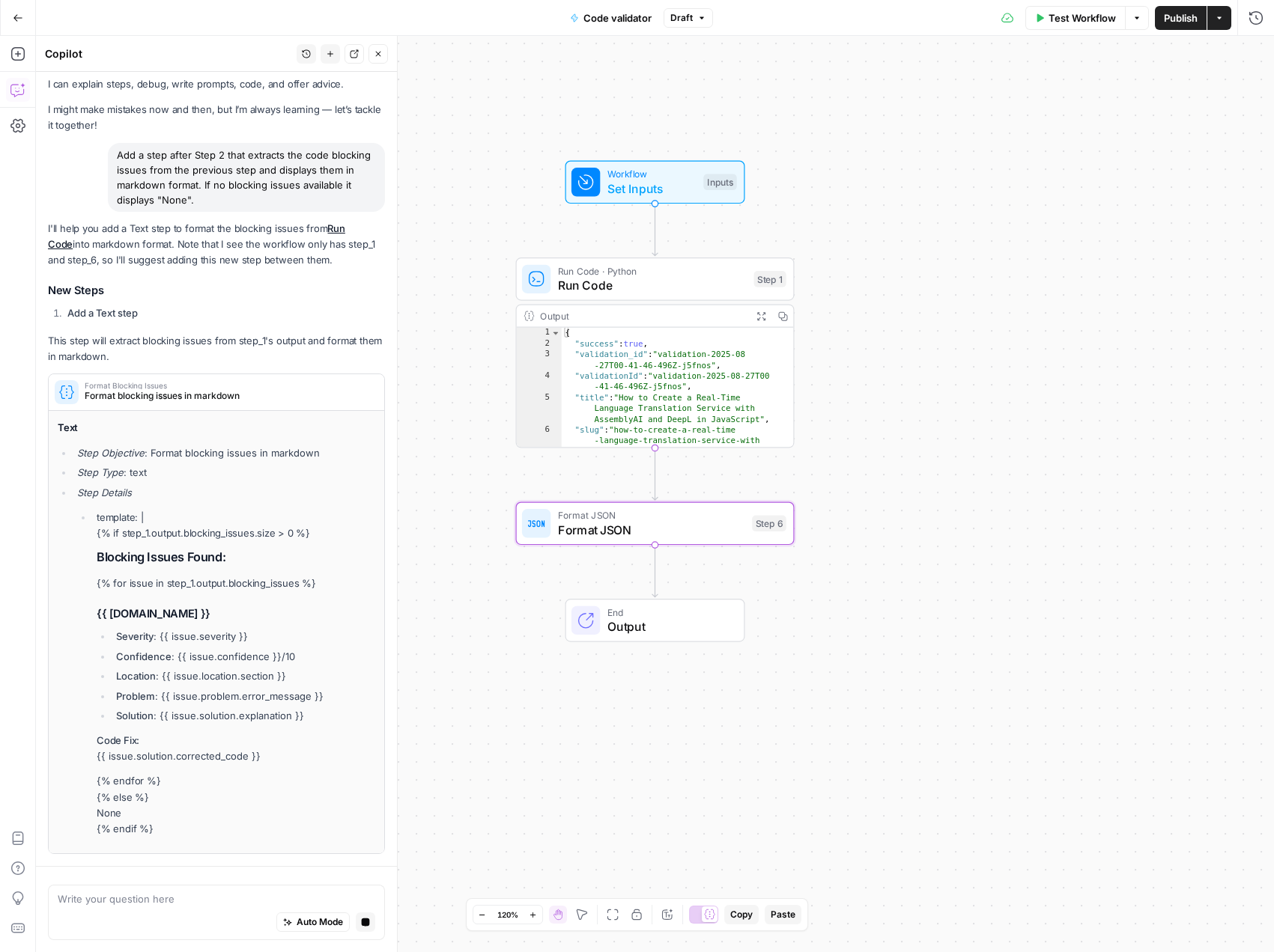
scroll to position [0, 0]
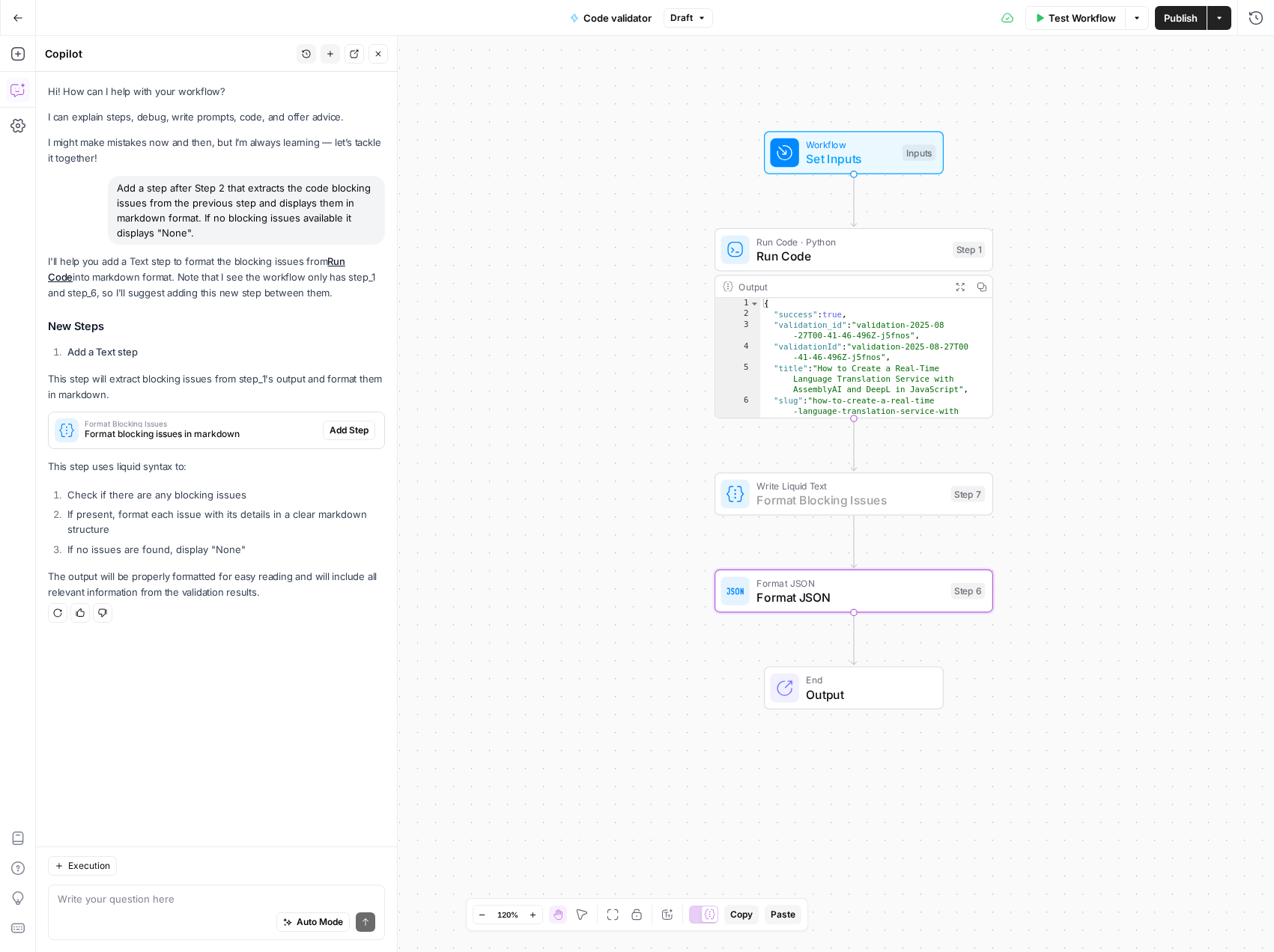
click at [369, 429] on button "Add Step" at bounding box center [349, 430] width 52 height 19
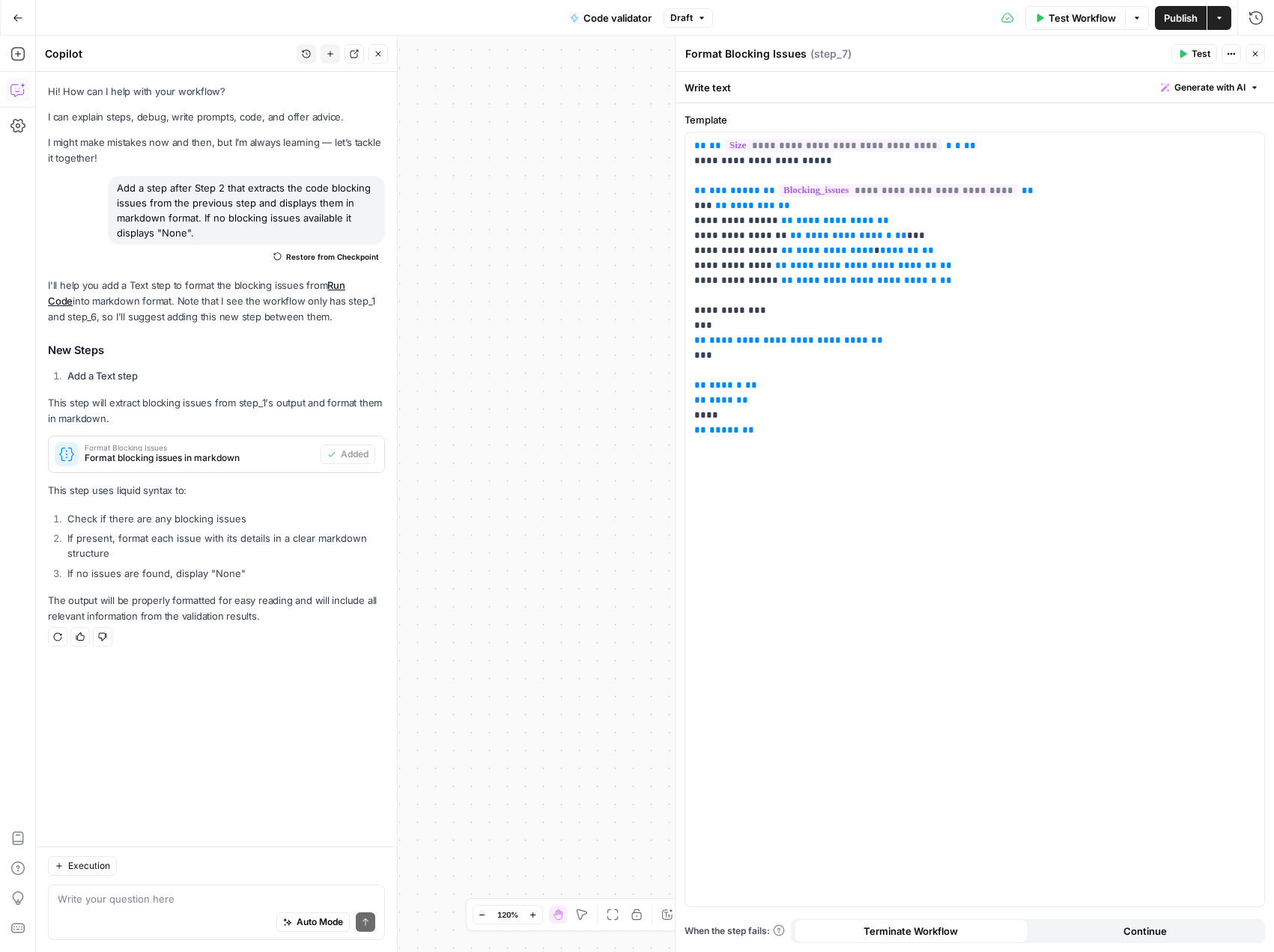
click at [1195, 57] on span "Test" at bounding box center [1201, 53] width 19 height 14
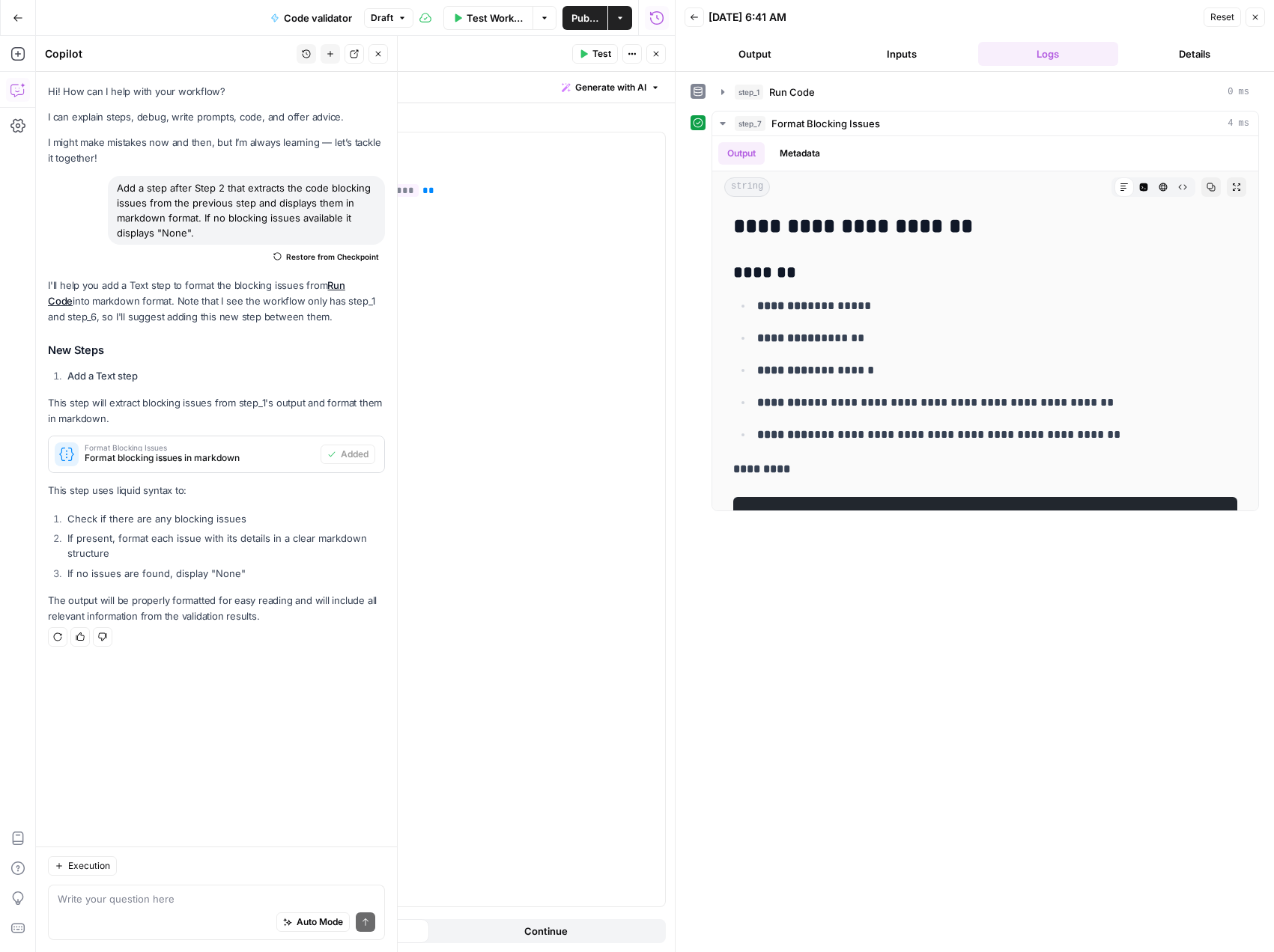
click at [1251, 17] on icon "button" at bounding box center [1254, 17] width 9 height 9
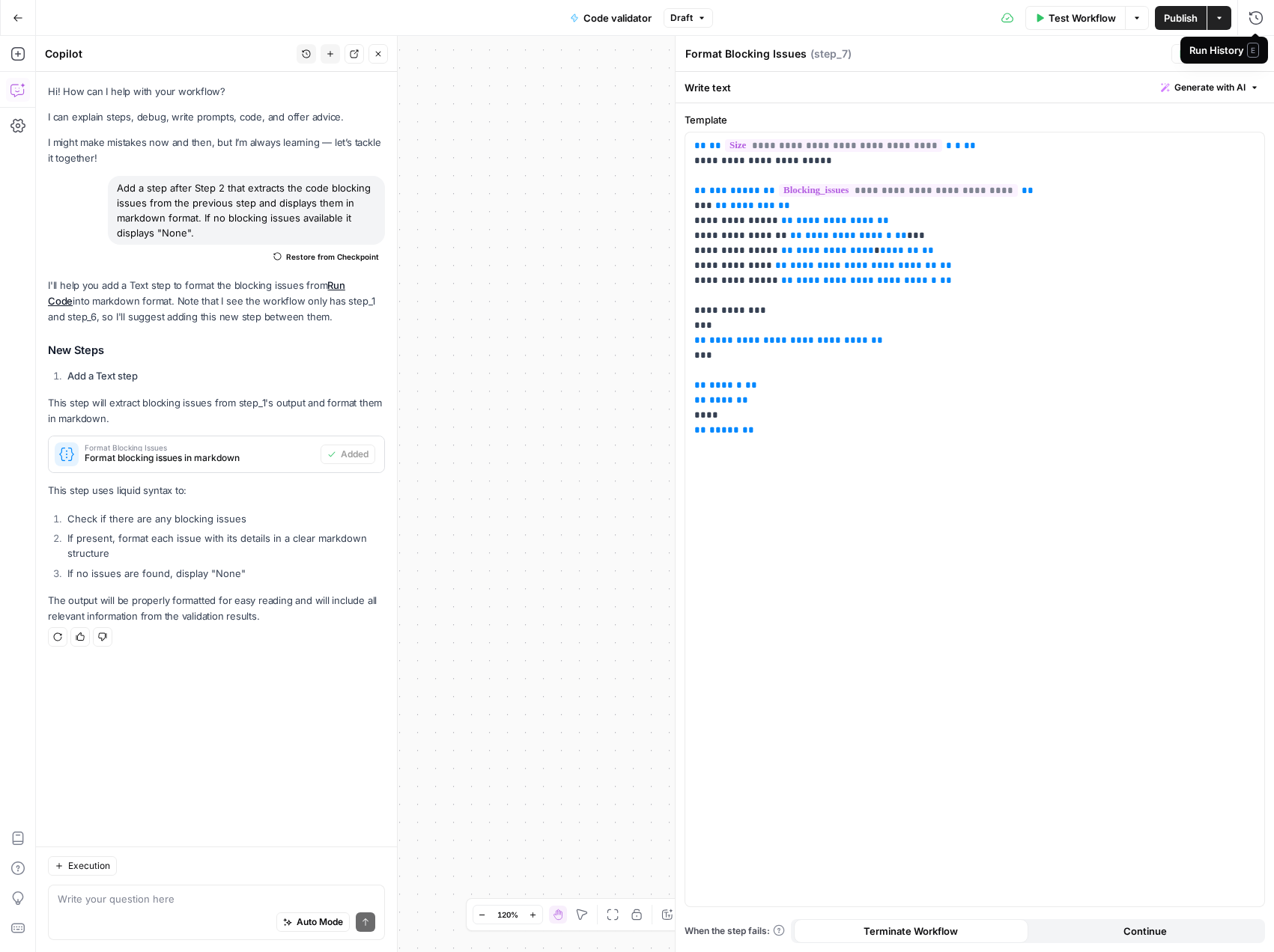
click at [1255, 46] on span "E" at bounding box center [1253, 50] width 12 height 15
click at [1257, 58] on button "Close" at bounding box center [1255, 54] width 19 height 19
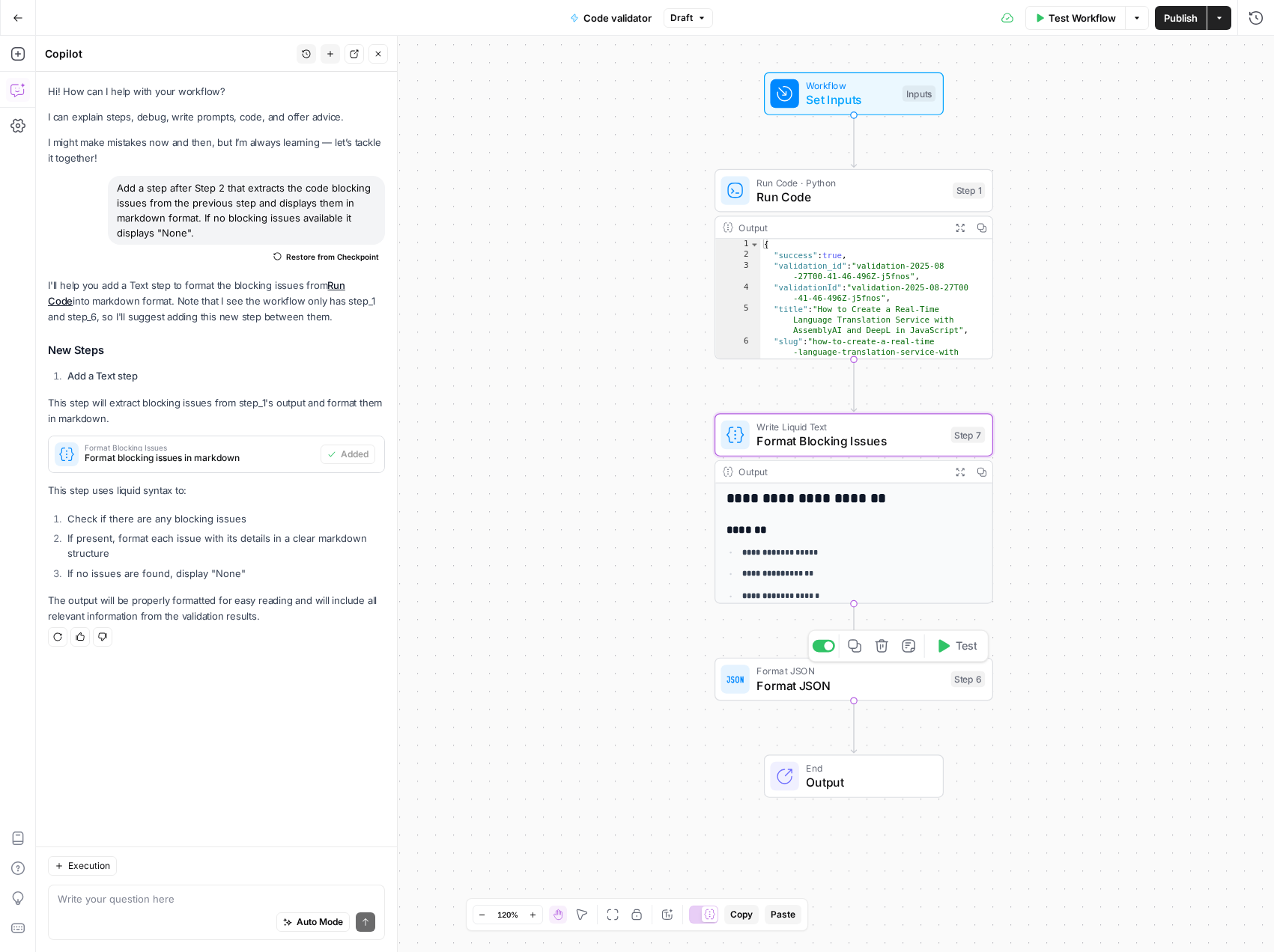
click at [815, 690] on span "Format JSON" at bounding box center [850, 686] width 188 height 18
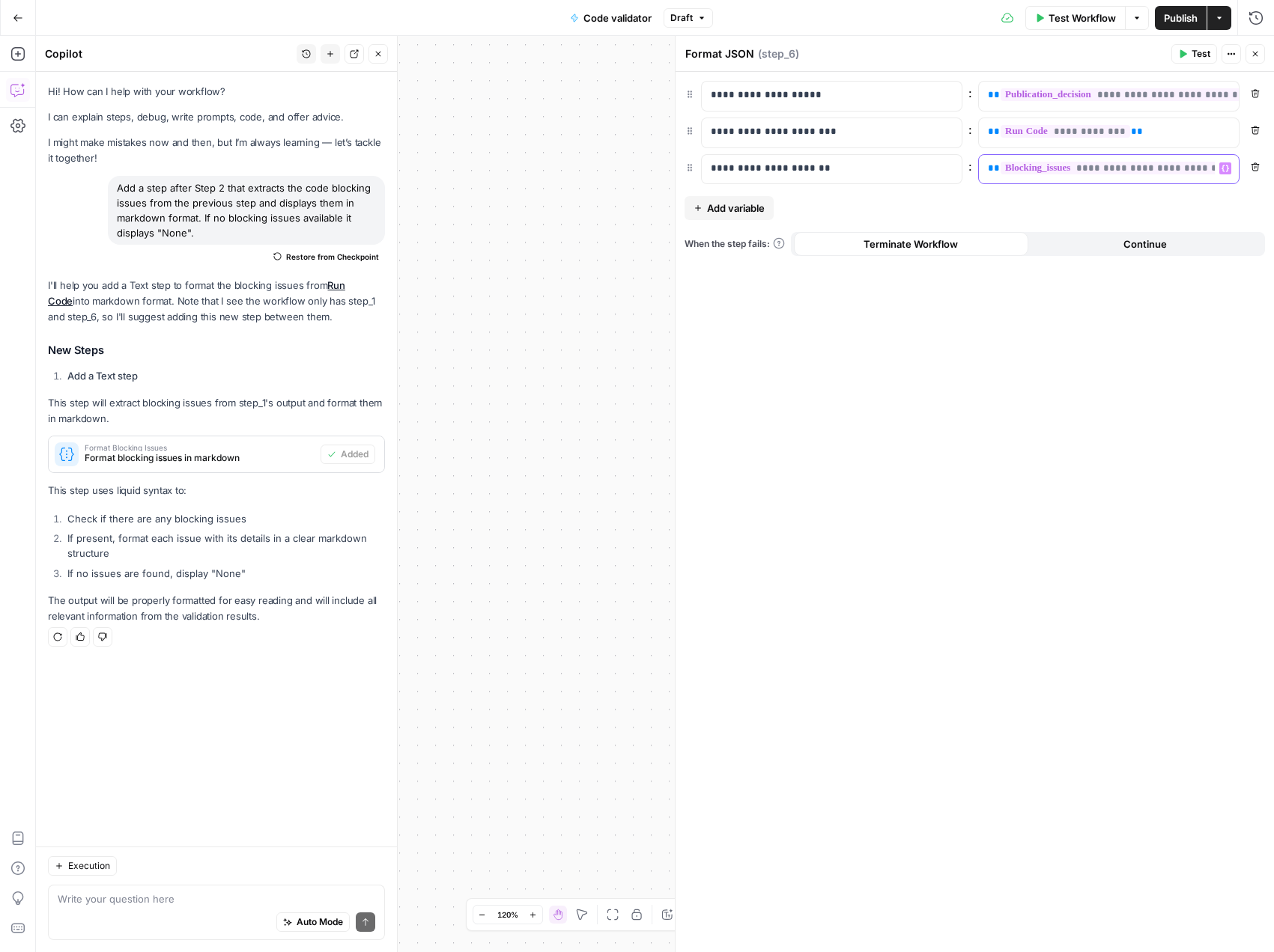
click at [1235, 168] on div "**********" at bounding box center [1108, 169] width 260 height 29
click at [848, 171] on p "**********" at bounding box center [819, 168] width 218 height 15
click at [1235, 171] on div "**********" at bounding box center [1108, 169] width 260 height 29
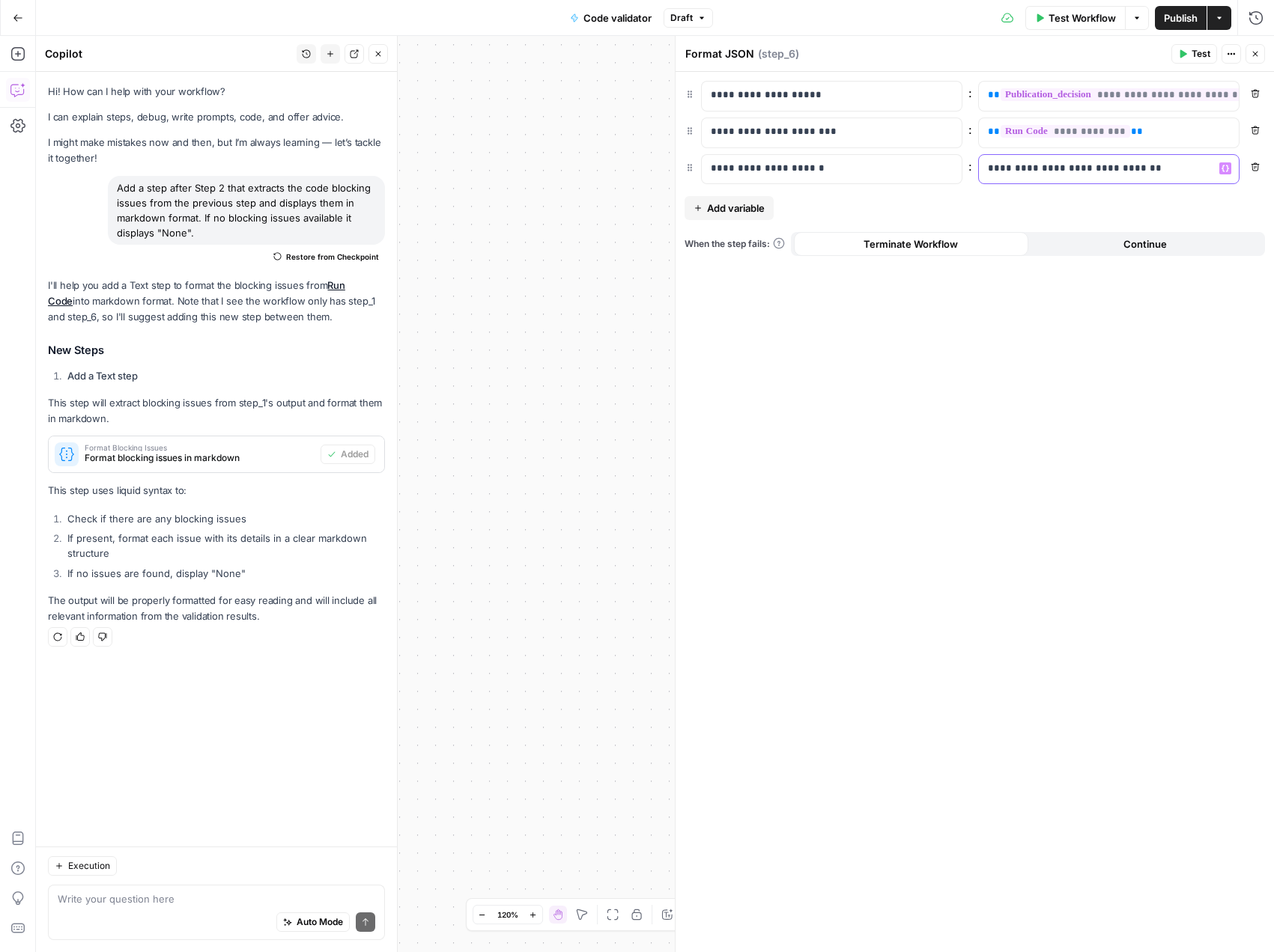
drag, startPoint x: 1144, startPoint y: 169, endPoint x: 978, endPoint y: 162, distance: 166.1
click at [978, 162] on div "**********" at bounding box center [1096, 169] width 236 height 29
click at [1222, 166] on icon "button" at bounding box center [1225, 168] width 7 height 6
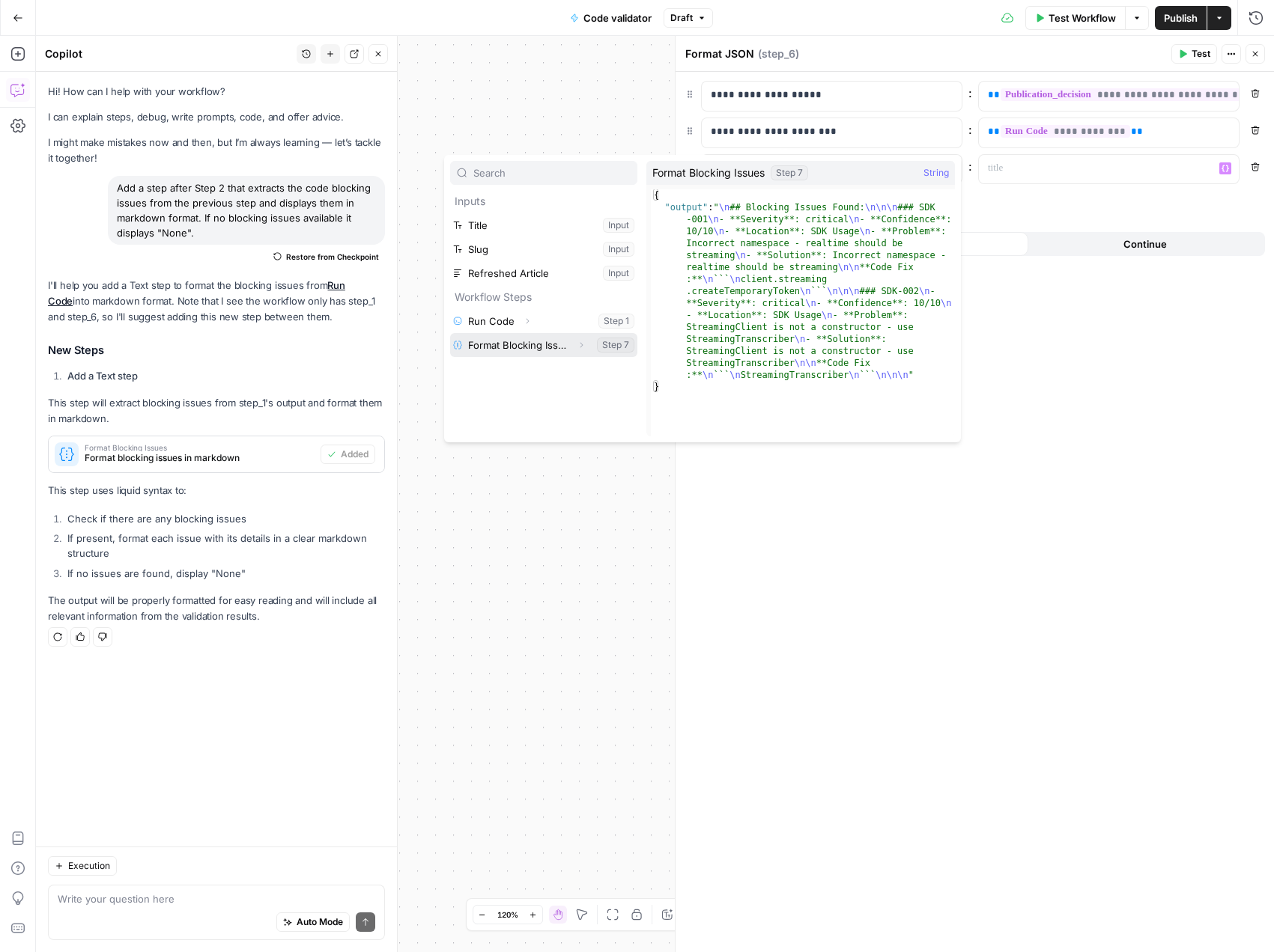
click at [532, 343] on button "Select variable Format Blocking Issues" at bounding box center [544, 345] width 188 height 24
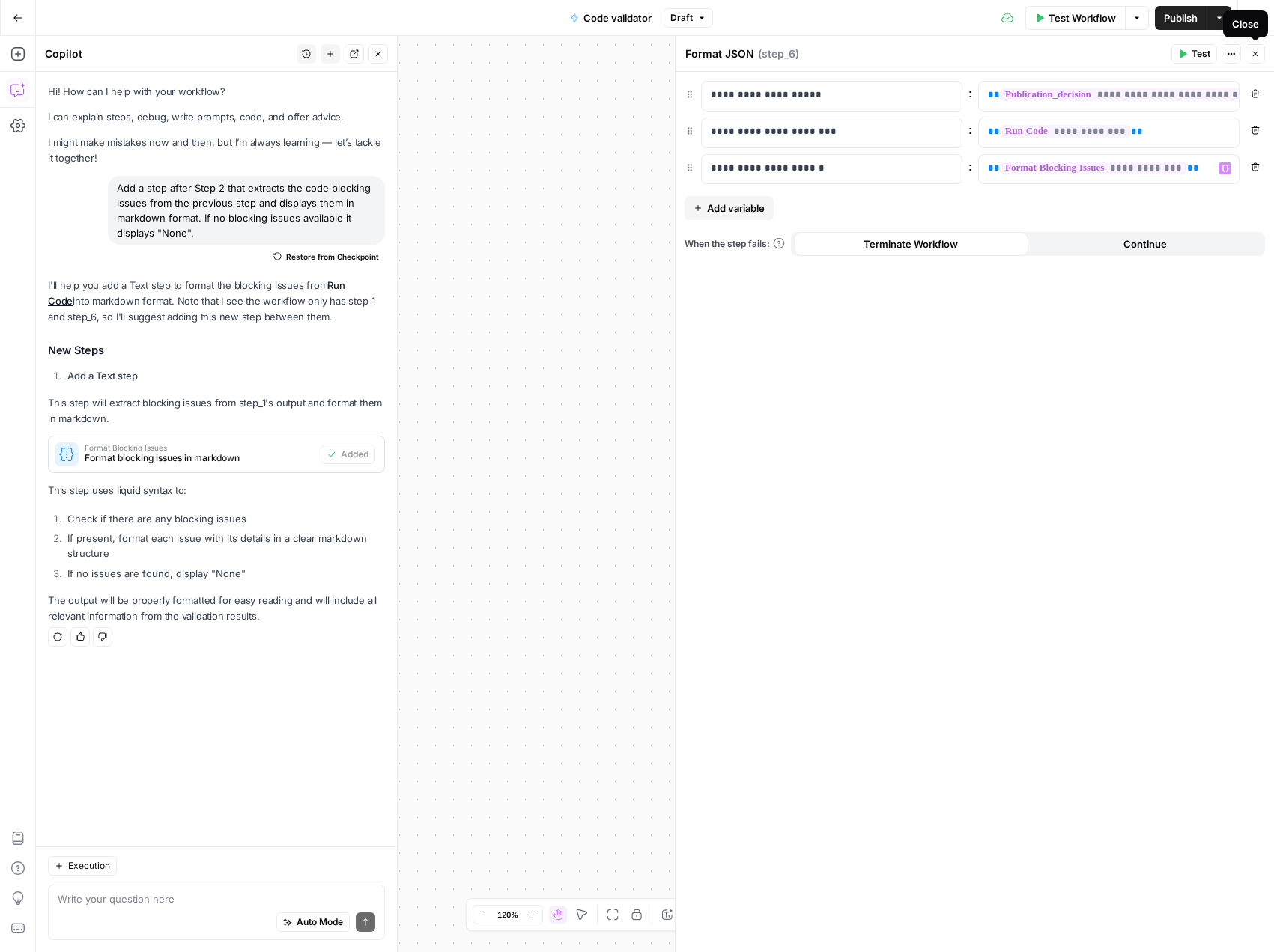
click at [1255, 53] on icon "button" at bounding box center [1255, 54] width 6 height 6
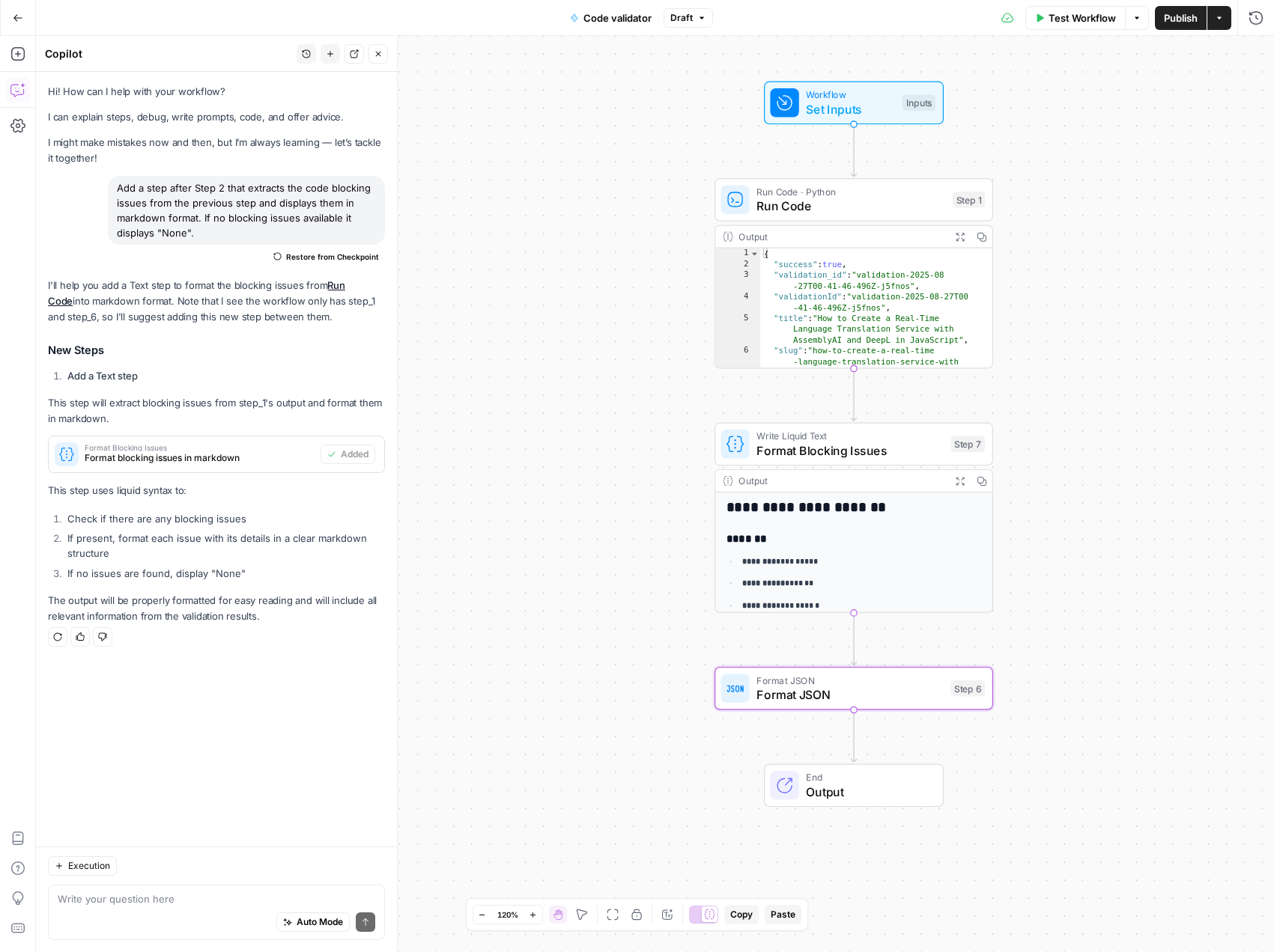
click at [838, 786] on span "Output" at bounding box center [867, 791] width 122 height 18
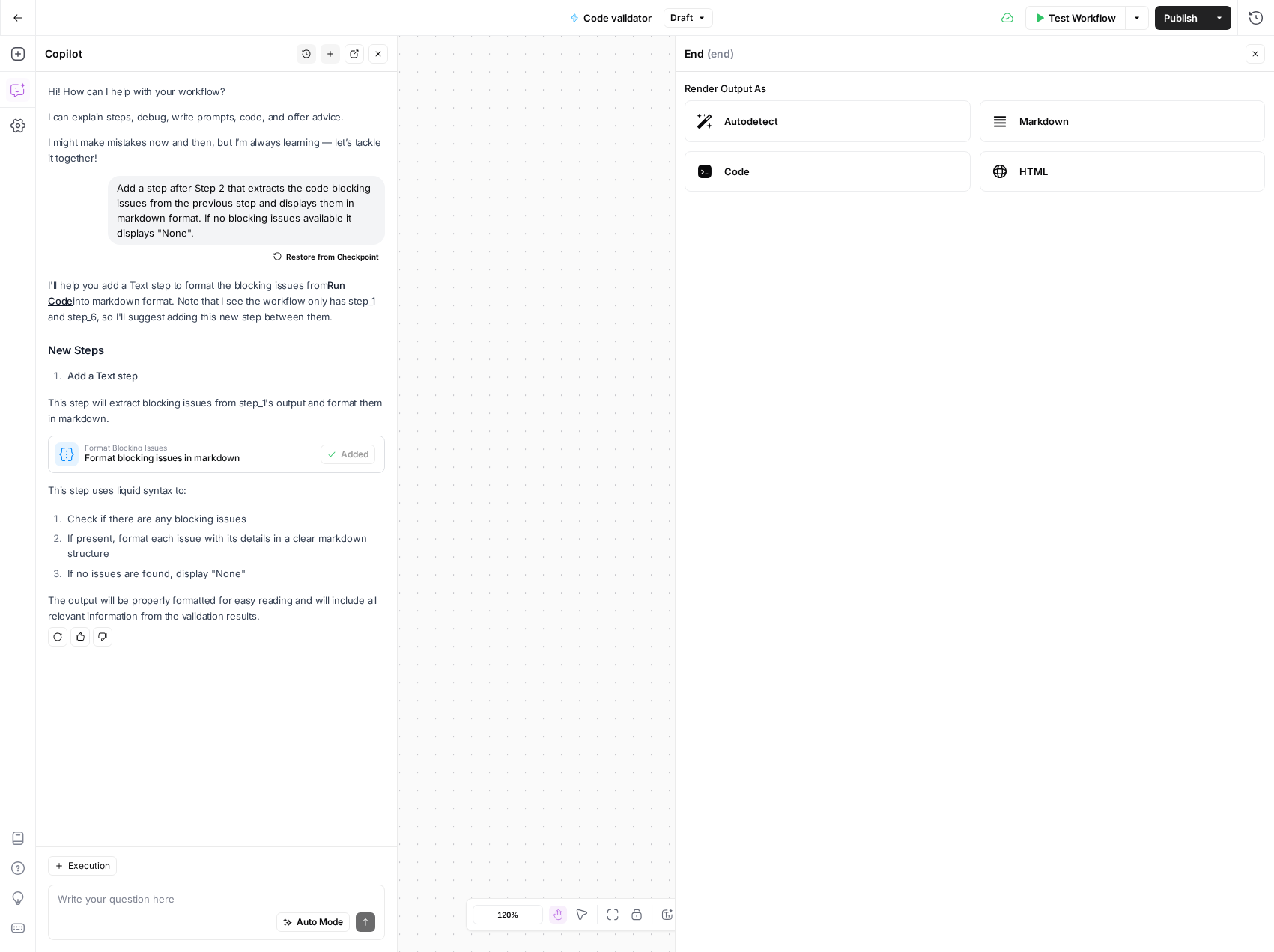
click at [535, 441] on div "**********" at bounding box center [654, 493] width 1237 height 916
click at [1179, 24] on span "Publish" at bounding box center [1180, 17] width 33 height 15
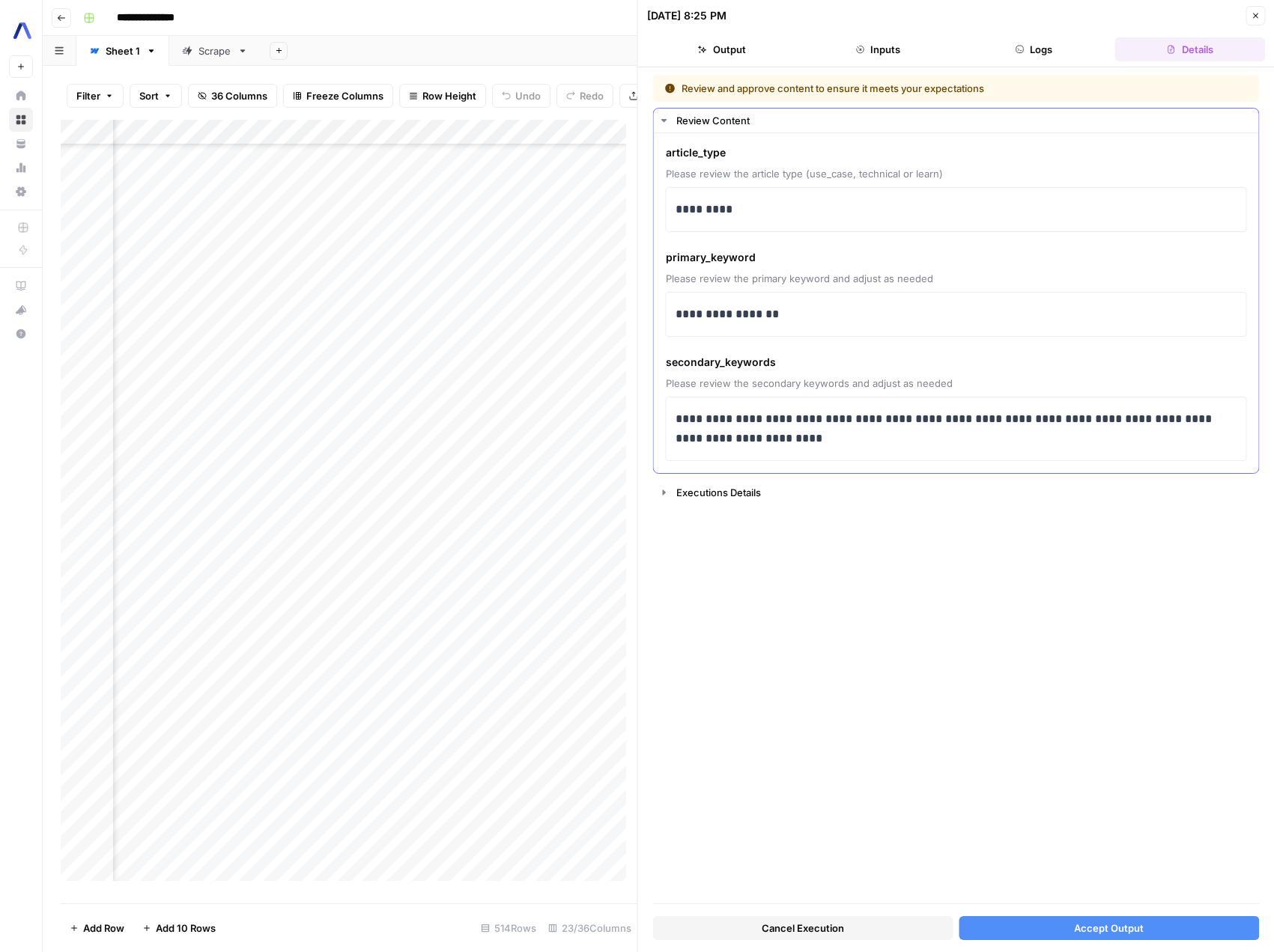
scroll to position [5729, 1360]
click at [1256, 13] on icon "button" at bounding box center [1254, 15] width 9 height 9
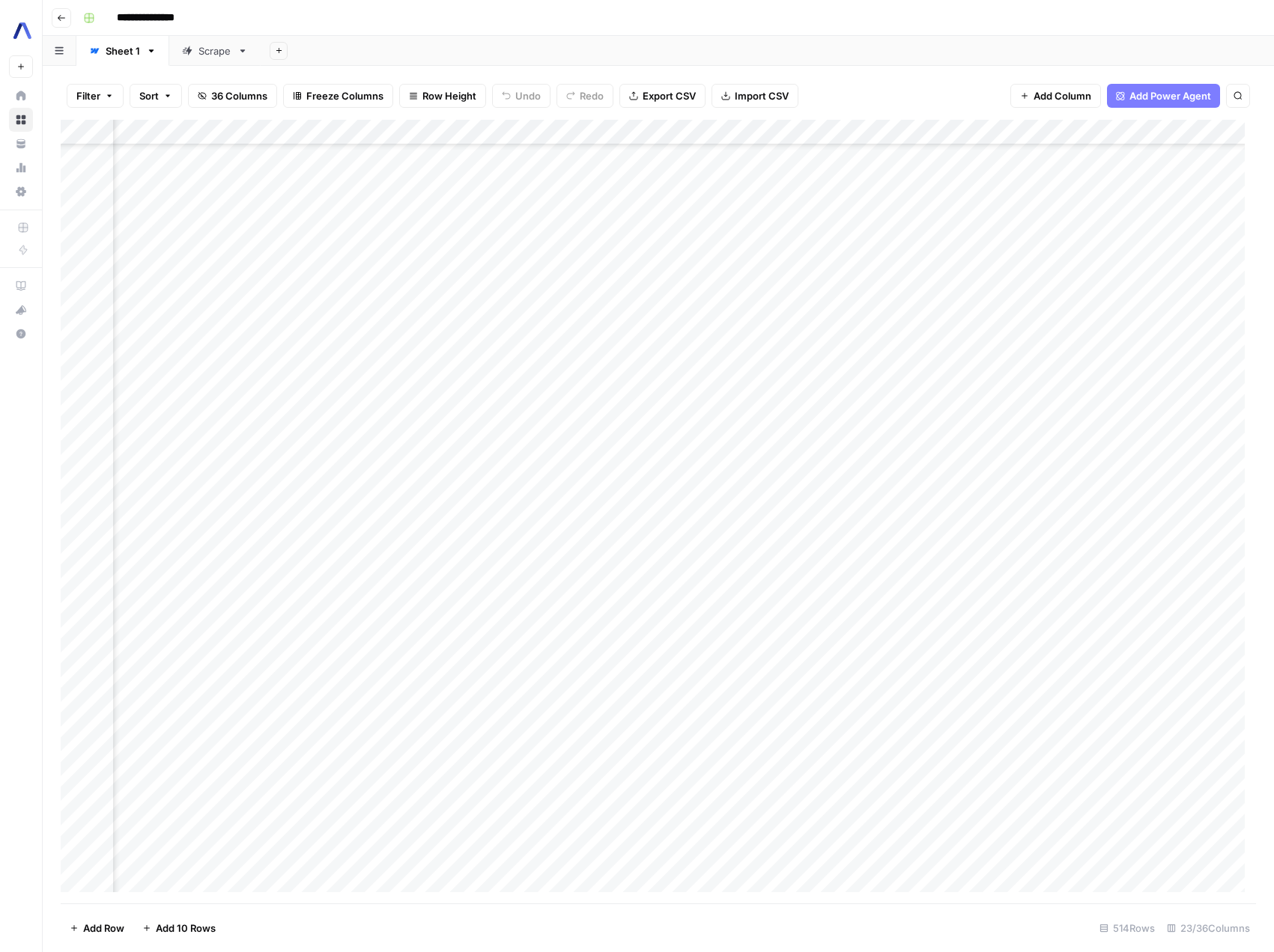
scroll to position [3705, 1218]
click at [507, 559] on div "Add Column" at bounding box center [658, 512] width 1195 height 784
click at [424, 543] on div "Add Column" at bounding box center [658, 512] width 1195 height 784
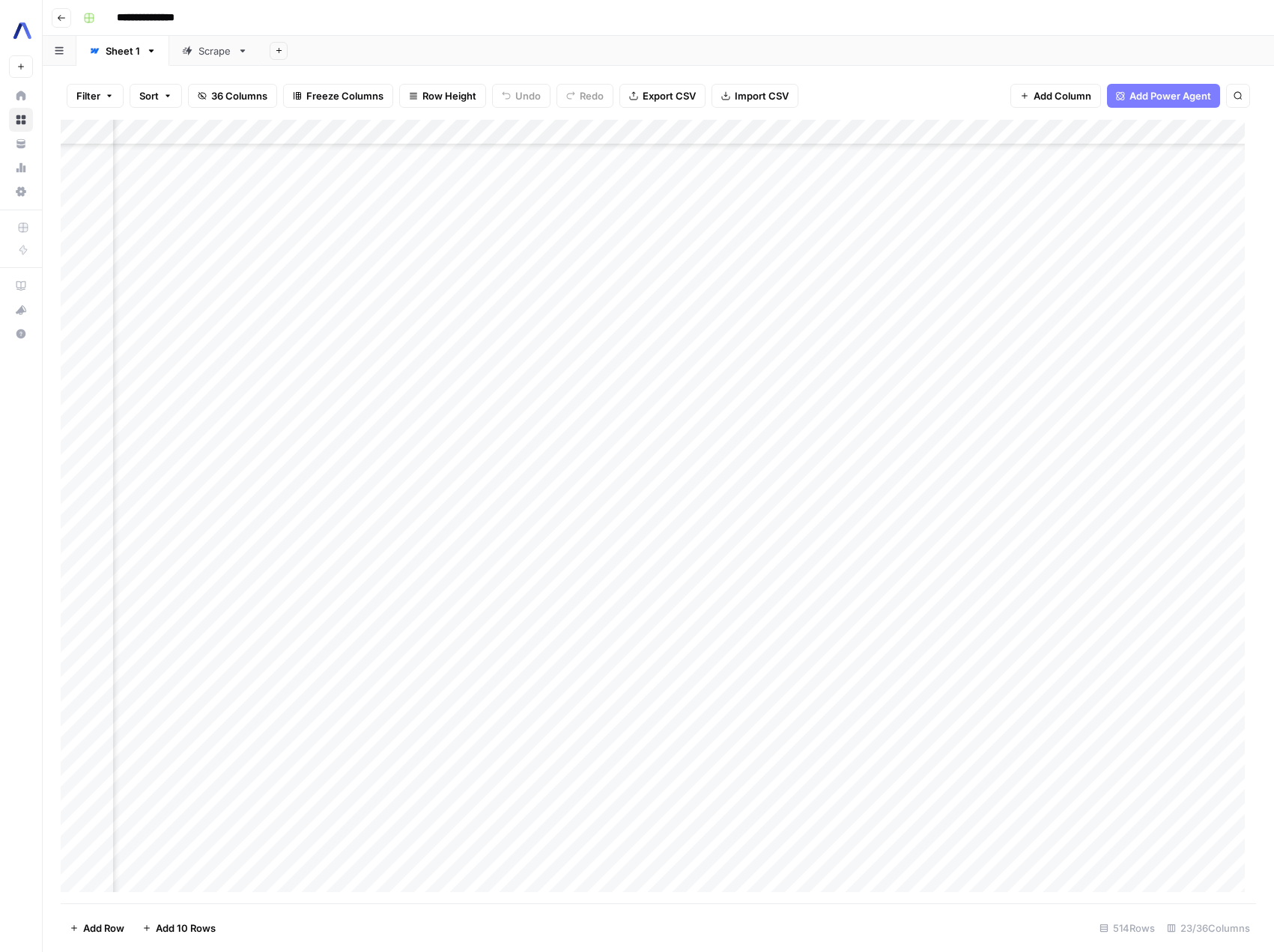
click at [424, 543] on div "Add Column" at bounding box center [658, 512] width 1195 height 784
click at [317, 547] on div "Add Column" at bounding box center [658, 512] width 1195 height 784
click at [265, 551] on textarea "**********" at bounding box center [397, 557] width 300 height 36
drag, startPoint x: 265, startPoint y: 551, endPoint x: 374, endPoint y: 562, distance: 109.6
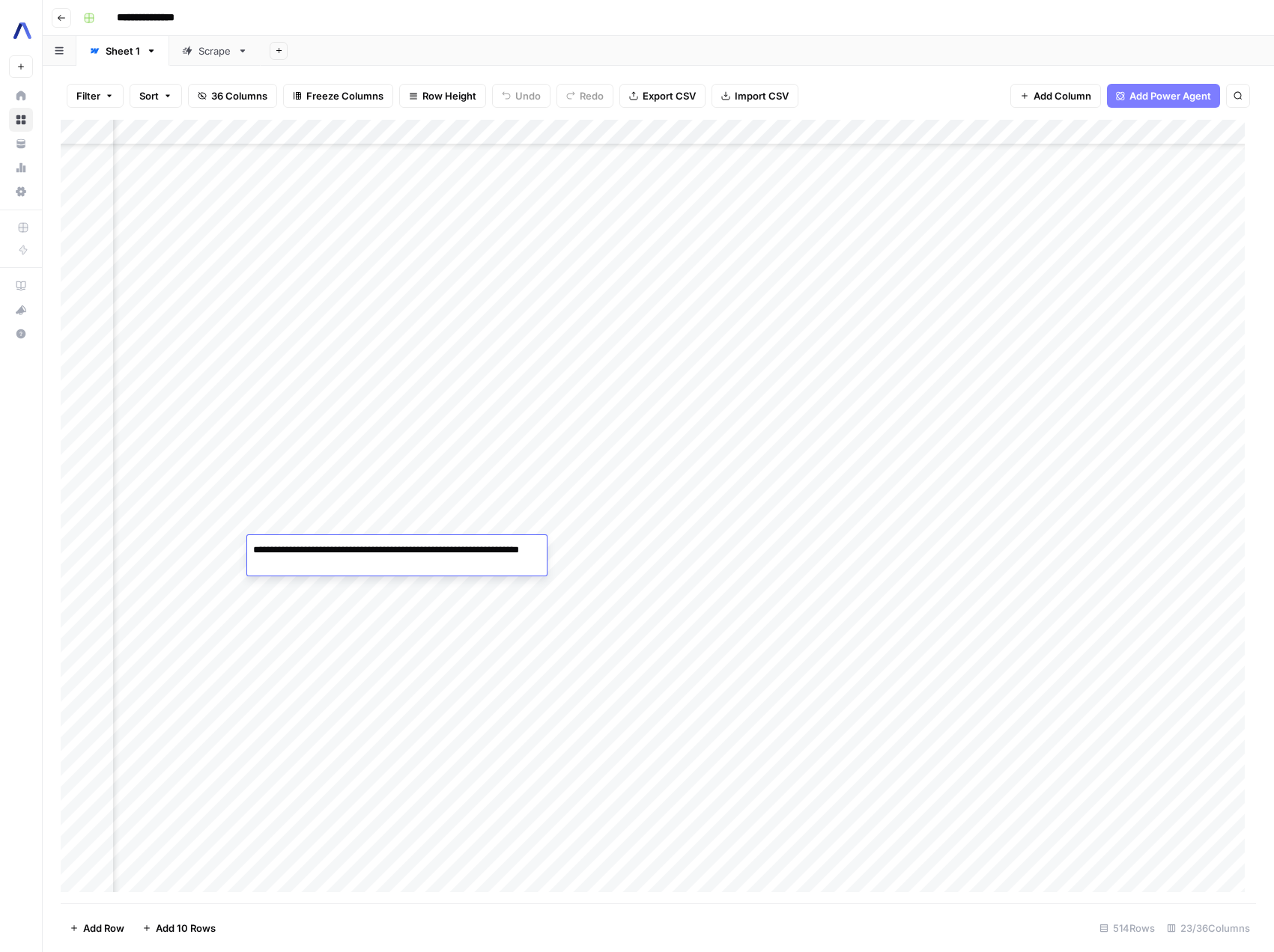
click at [374, 562] on textarea "**********" at bounding box center [397, 557] width 300 height 36
click at [335, 557] on textarea "**********" at bounding box center [397, 557] width 300 height 36
click at [471, 625] on div "Add Column" at bounding box center [658, 512] width 1195 height 784
click at [458, 558] on div "Add Column" at bounding box center [658, 512] width 1195 height 784
click at [605, 548] on div "Add Column" at bounding box center [658, 512] width 1195 height 784
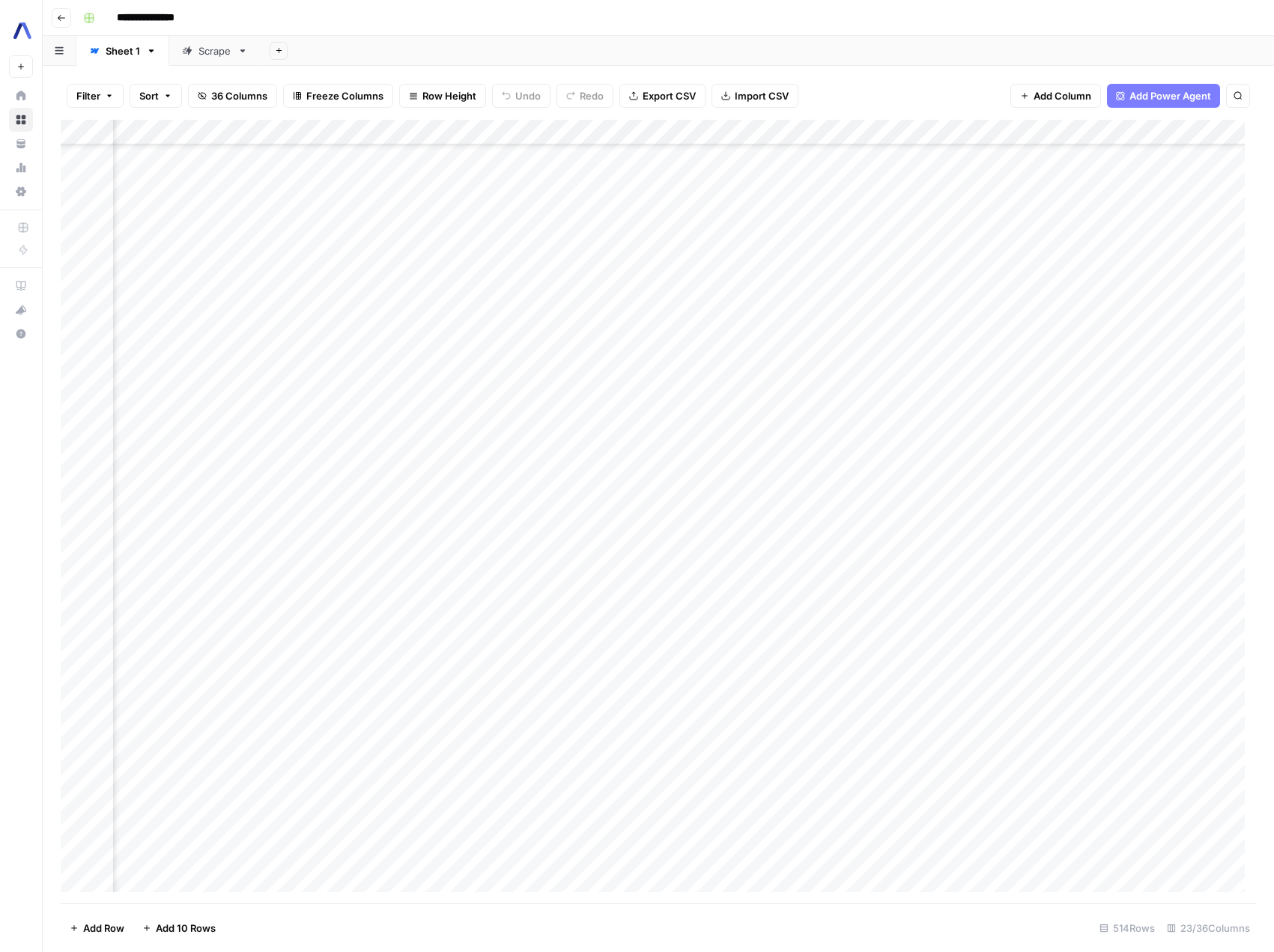
click at [605, 548] on div "Add Column" at bounding box center [658, 512] width 1195 height 784
drag, startPoint x: 588, startPoint y: 562, endPoint x: 508, endPoint y: 552, distance: 80.6
click at [508, 552] on body "**********" at bounding box center [637, 476] width 1274 height 952
click at [917, 598] on div "Add Column" at bounding box center [658, 512] width 1195 height 784
click at [873, 555] on div "Add Column" at bounding box center [658, 512] width 1195 height 784
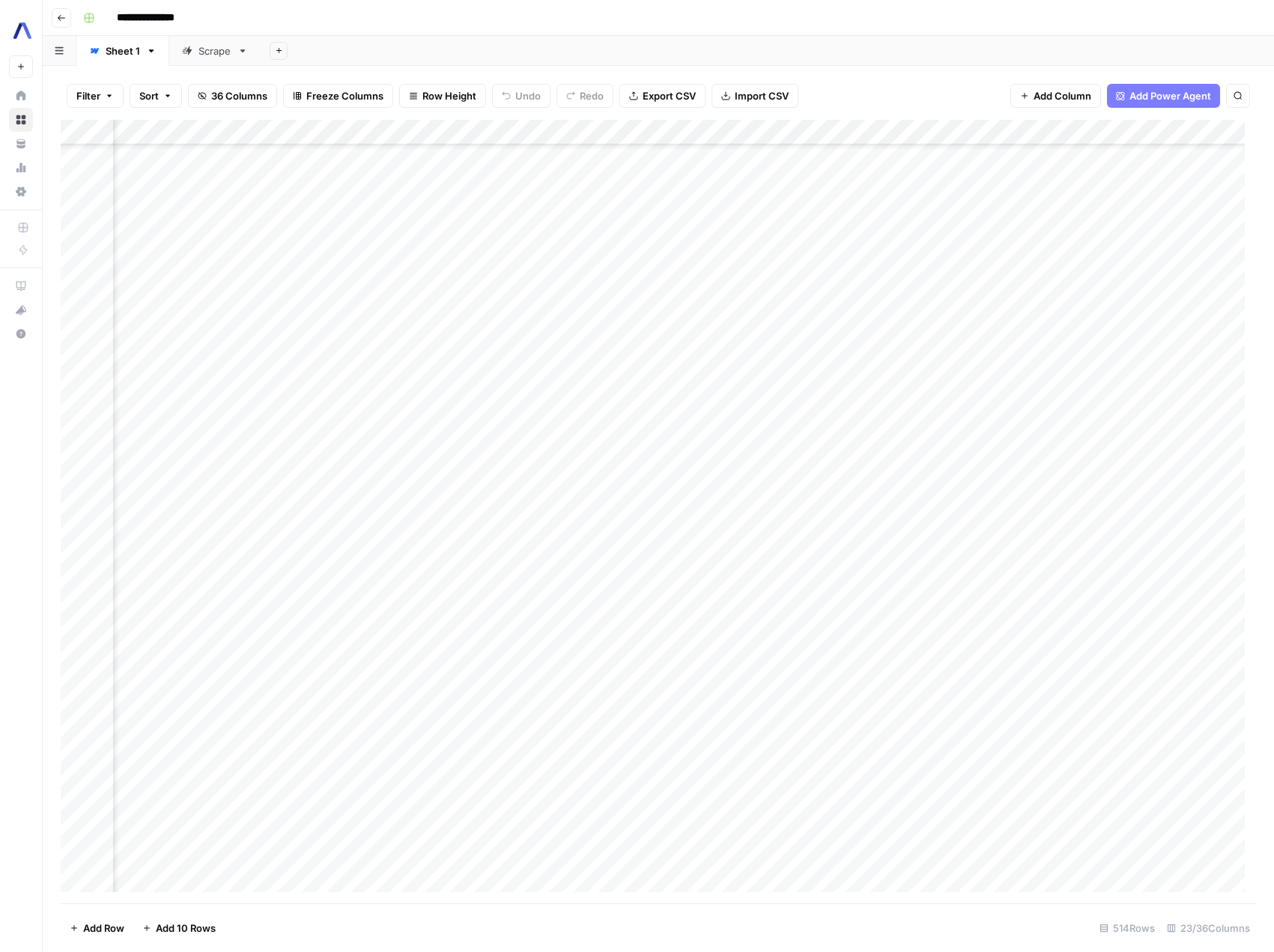
click at [991, 545] on div "Add Column" at bounding box center [658, 512] width 1195 height 784
click at [955, 550] on div "Add Column" at bounding box center [658, 512] width 1195 height 784
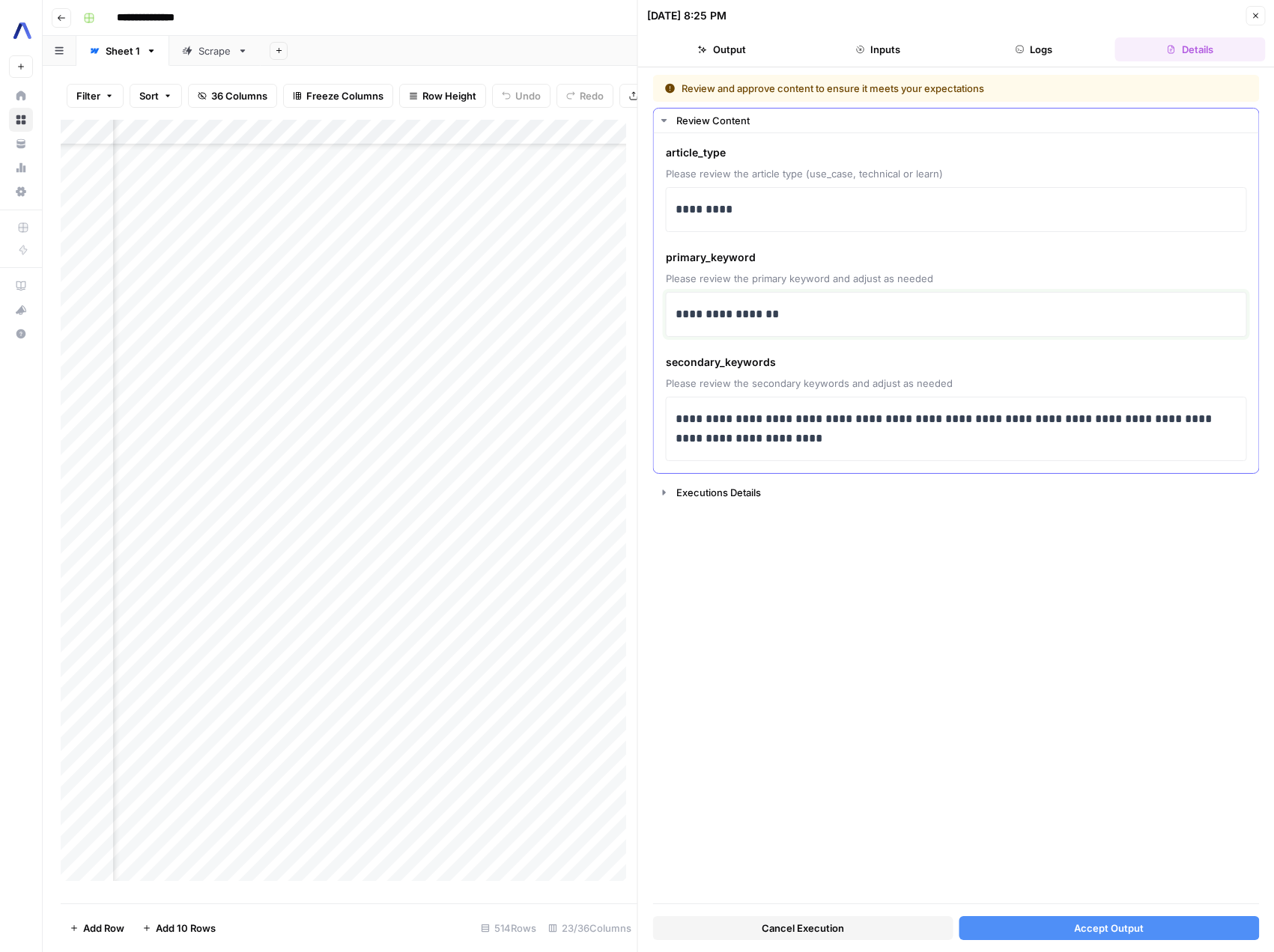
click at [779, 315] on p "**********" at bounding box center [956, 314] width 562 height 19
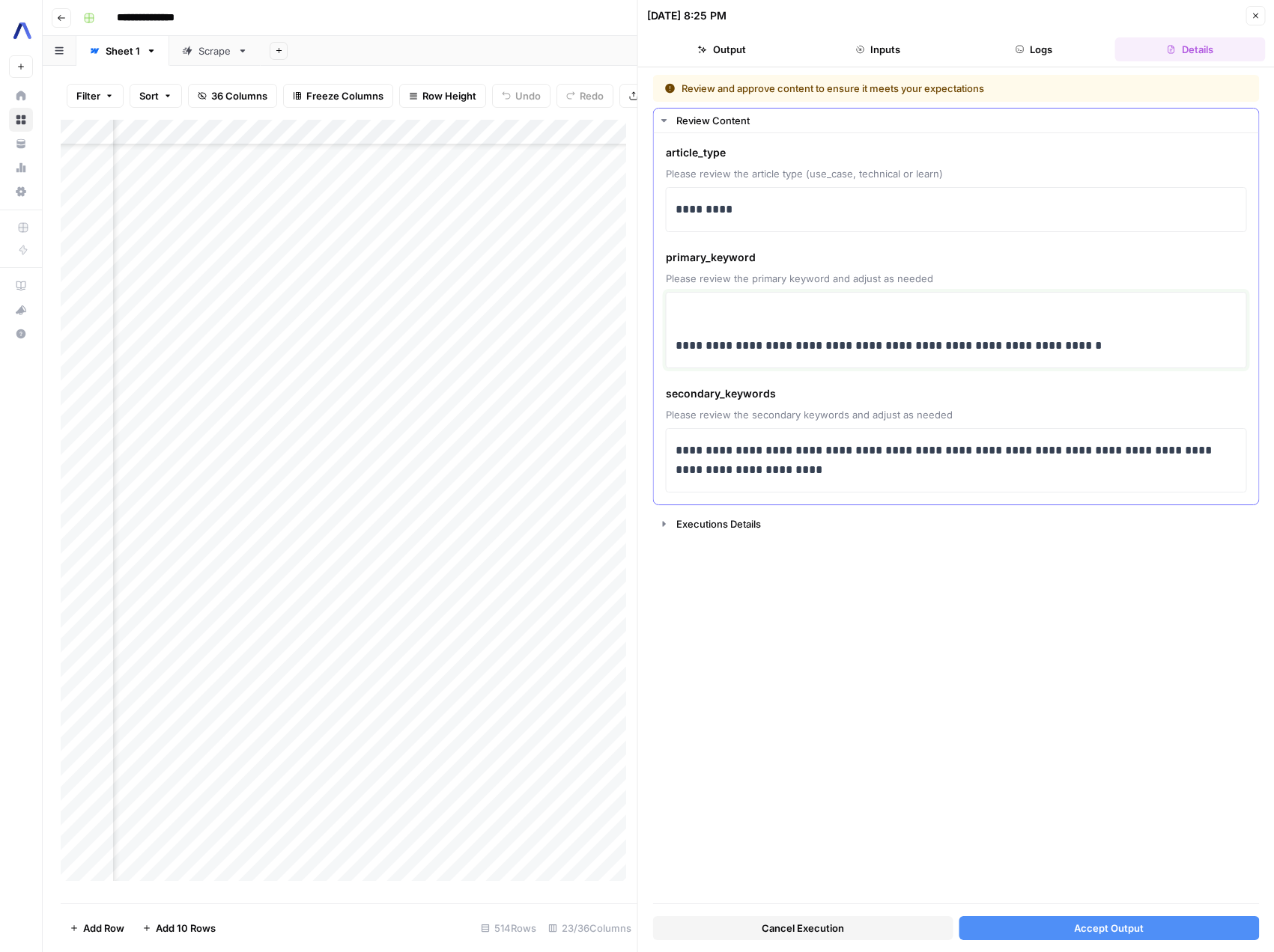
click at [681, 350] on p "**********" at bounding box center [956, 346] width 562 height 19
click at [673, 347] on div "**********" at bounding box center [956, 330] width 581 height 76
click at [673, 346] on div "**********" at bounding box center [956, 330] width 581 height 76
click at [681, 342] on p "**********" at bounding box center [956, 346] width 562 height 19
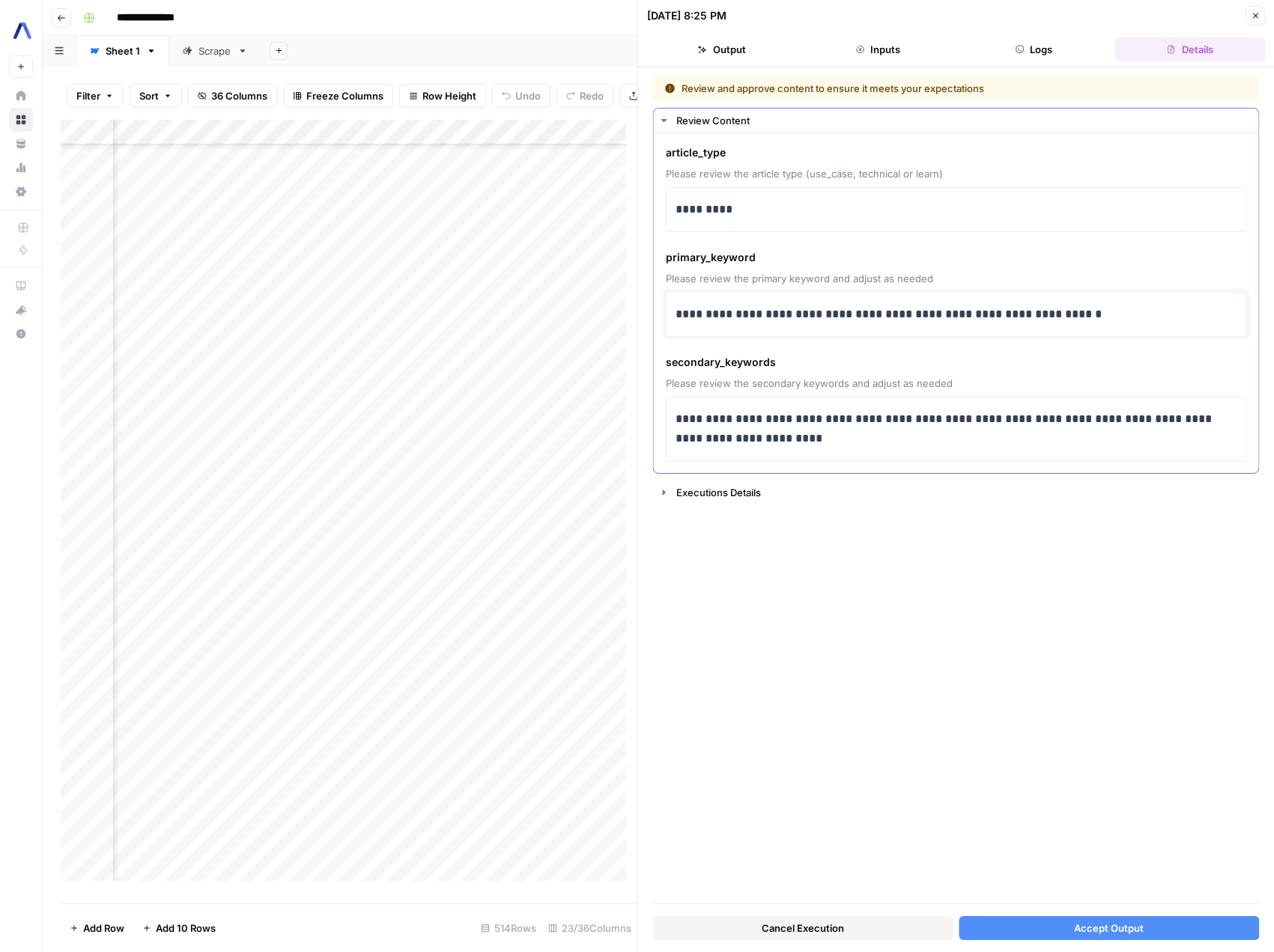
click at [807, 315] on p "**********" at bounding box center [956, 314] width 562 height 19
click at [968, 318] on p "**********" at bounding box center [956, 314] width 562 height 19
click at [1080, 330] on div "**********" at bounding box center [956, 315] width 562 height 32
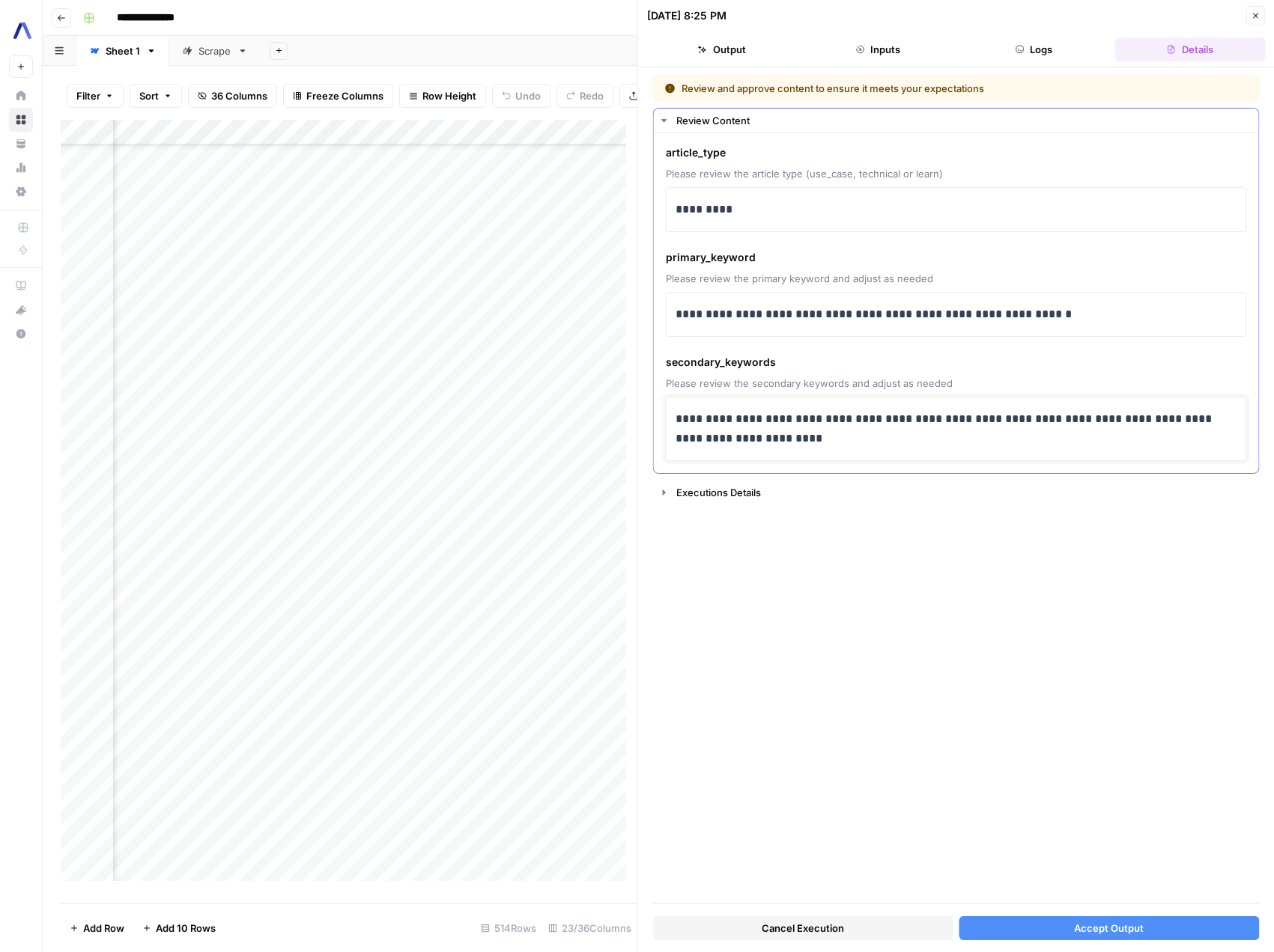
click at [802, 417] on p "**********" at bounding box center [956, 428] width 562 height 39
drag, startPoint x: 802, startPoint y: 417, endPoint x: 872, endPoint y: 417, distance: 70.0
click at [872, 417] on p "**********" at bounding box center [956, 428] width 562 height 39
click at [1133, 423] on p "**********" at bounding box center [956, 428] width 562 height 39
drag, startPoint x: 1133, startPoint y: 423, endPoint x: 732, endPoint y: 439, distance: 401.3
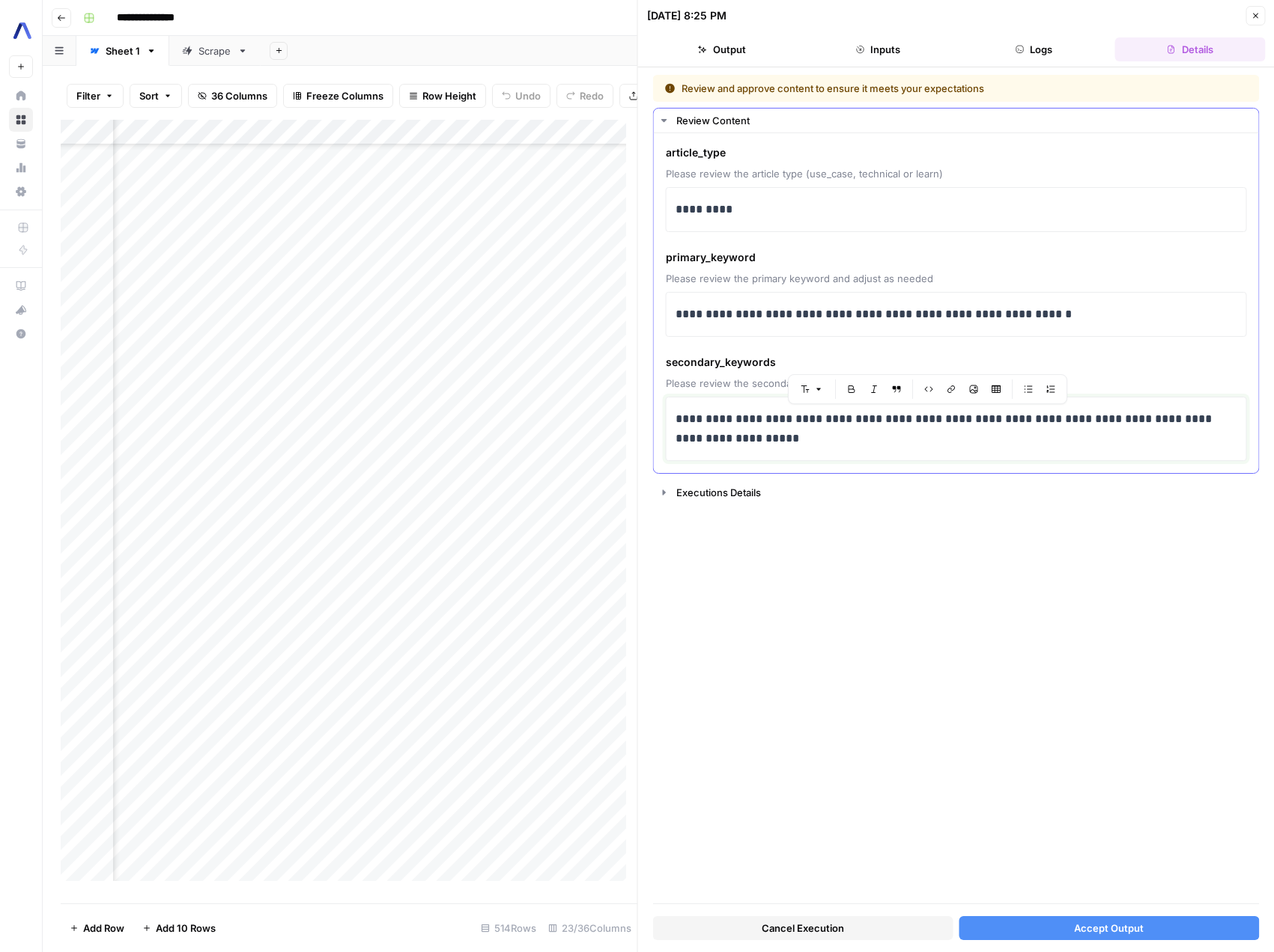
click at [732, 439] on p "**********" at bounding box center [956, 428] width 562 height 39
click at [705, 417] on p "**********" at bounding box center [956, 428] width 562 height 39
click at [1034, 444] on p "**********" at bounding box center [956, 428] width 562 height 39
click at [1119, 923] on span "Accept Output" at bounding box center [1109, 928] width 70 height 15
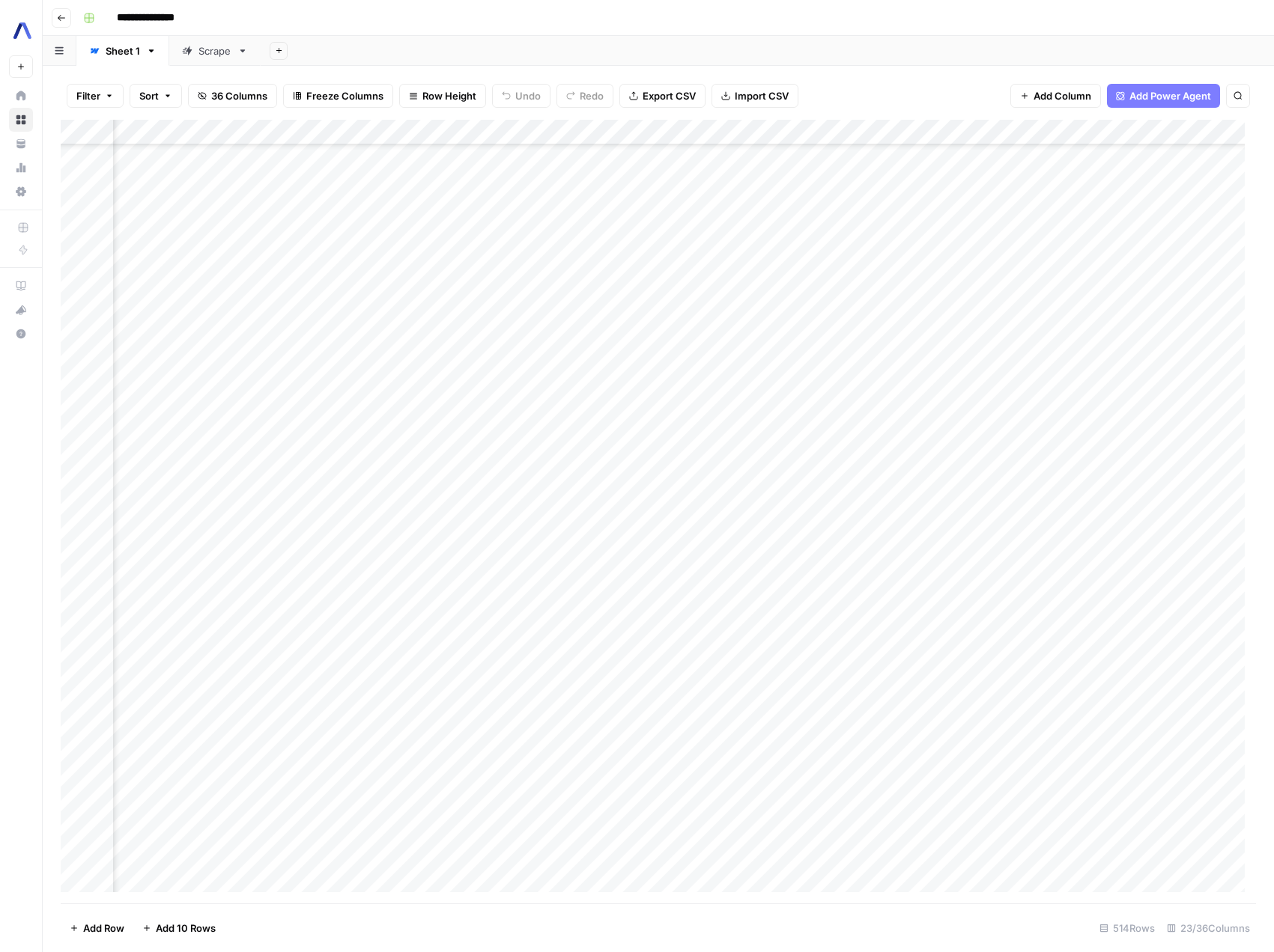
scroll to position [3705, 1209]
click at [297, 575] on div "Add Column" at bounding box center [658, 512] width 1195 height 784
click at [478, 566] on div "Add Column" at bounding box center [658, 512] width 1195 height 784
click at [356, 571] on div "Add Column" at bounding box center [658, 512] width 1195 height 784
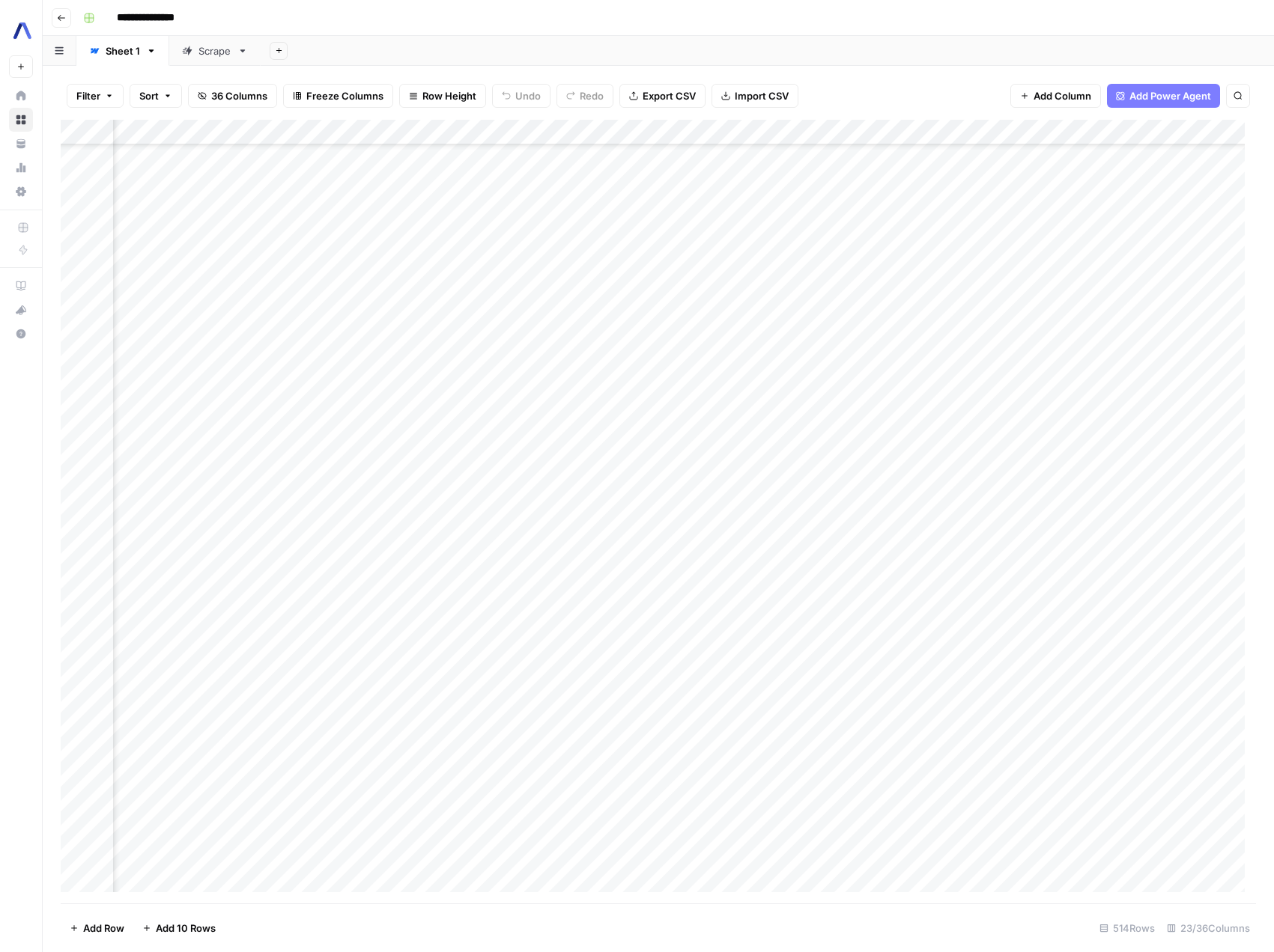
click at [356, 571] on div "Add Column" at bounding box center [658, 512] width 1195 height 784
click at [676, 585] on div "Add Column" at bounding box center [658, 512] width 1195 height 784
click at [607, 575] on div "Add Column" at bounding box center [658, 512] width 1195 height 784
click at [488, 571] on div "Add Column" at bounding box center [658, 512] width 1195 height 784
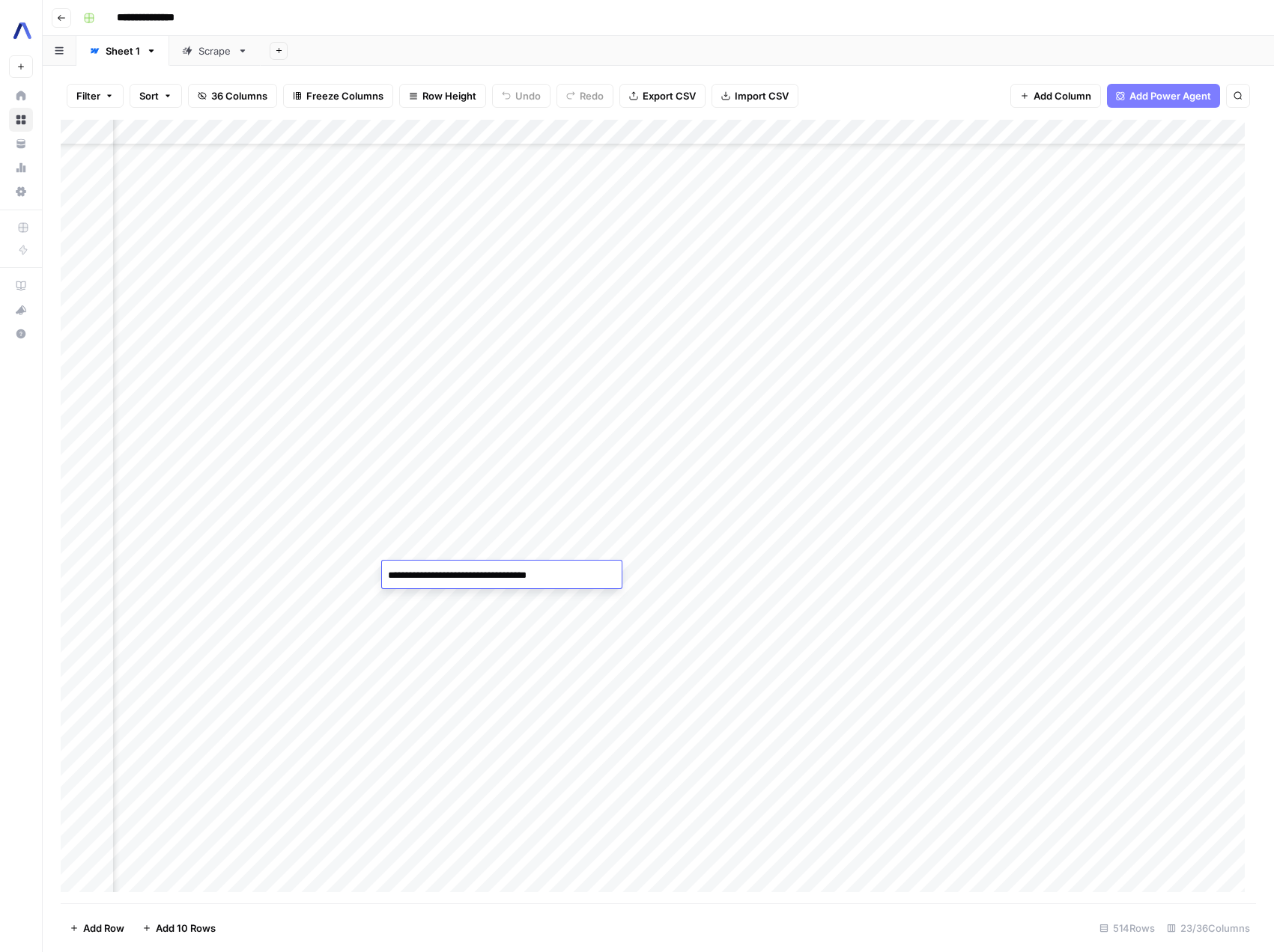
click at [488, 571] on textarea "**********" at bounding box center [501, 575] width 239 height 21
click at [625, 573] on div "Add Column" at bounding box center [658, 512] width 1195 height 784
click at [787, 581] on div "Add Column" at bounding box center [658, 512] width 1195 height 784
click at [876, 571] on div "Add Column" at bounding box center [658, 512] width 1195 height 784
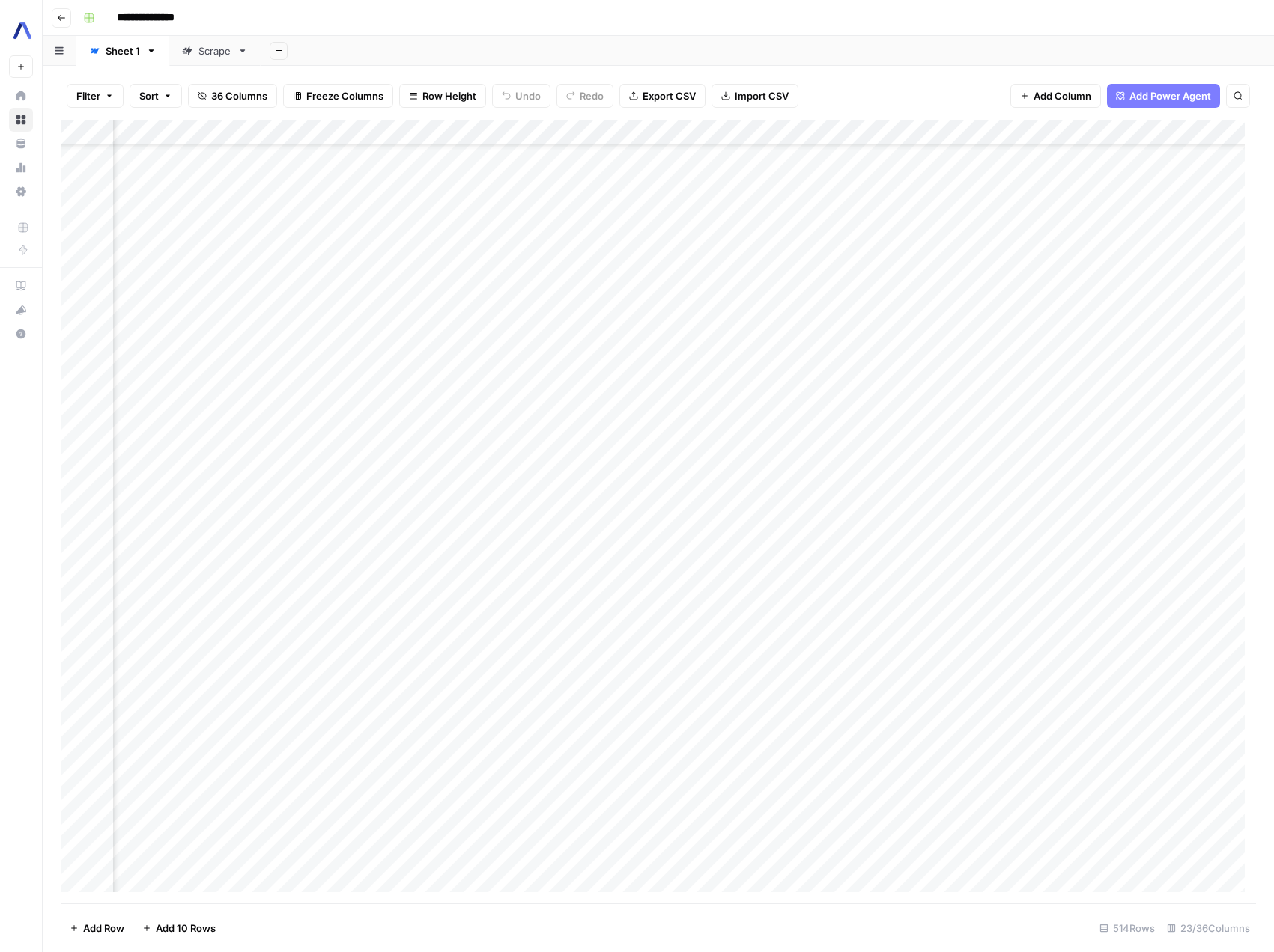
click at [947, 573] on div "Add Column" at bounding box center [658, 512] width 1195 height 784
click at [961, 575] on div "Add Column" at bounding box center [658, 512] width 1195 height 784
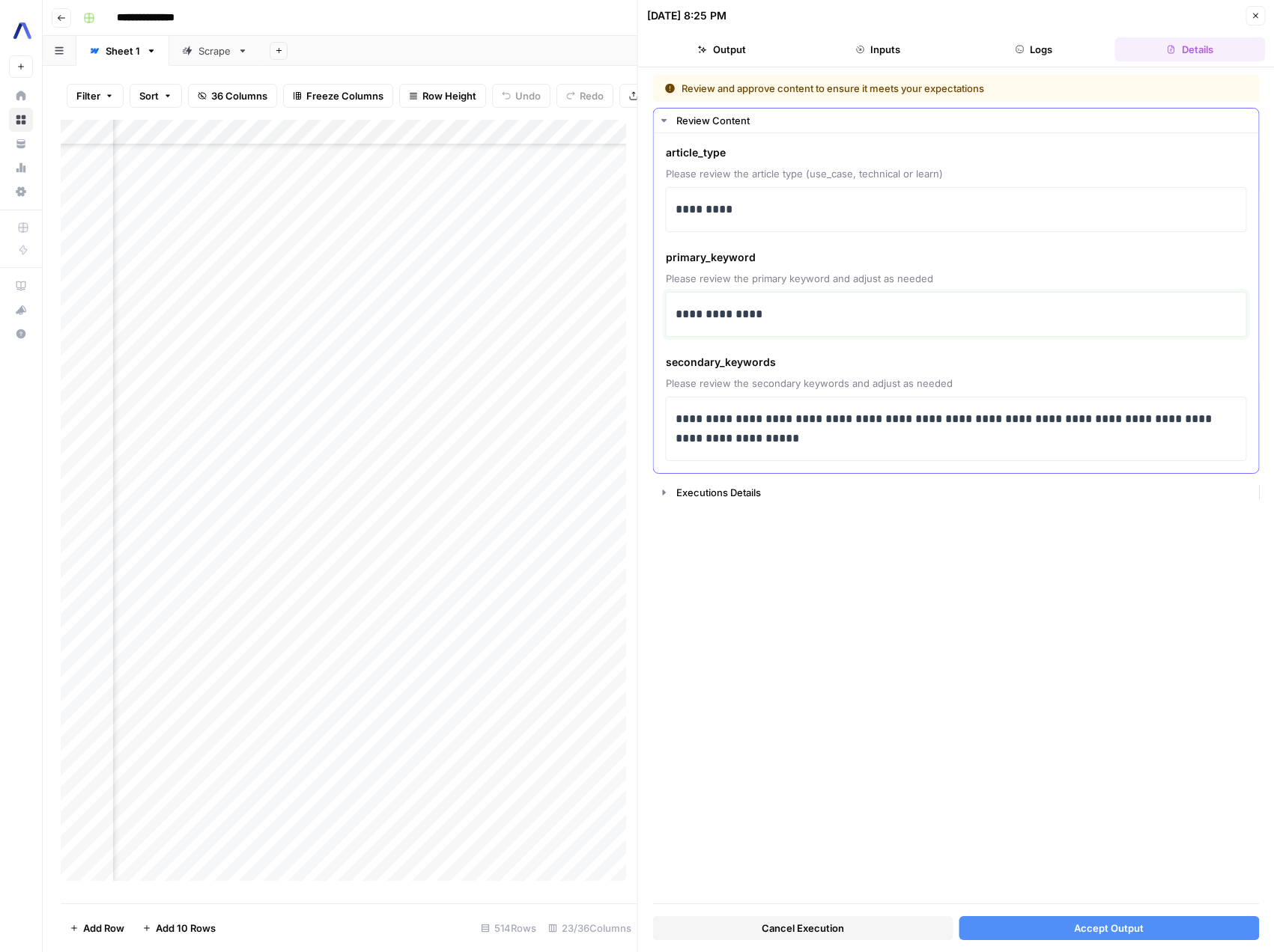
click at [676, 317] on p "**********" at bounding box center [956, 314] width 562 height 19
click at [1160, 416] on p "**********" at bounding box center [956, 428] width 562 height 39
drag, startPoint x: 1160, startPoint y: 416, endPoint x: 685, endPoint y: 443, distance: 475.8
click at [685, 443] on p "**********" at bounding box center [956, 428] width 562 height 39
click at [1021, 699] on div "**********" at bounding box center [956, 489] width 606 height 829
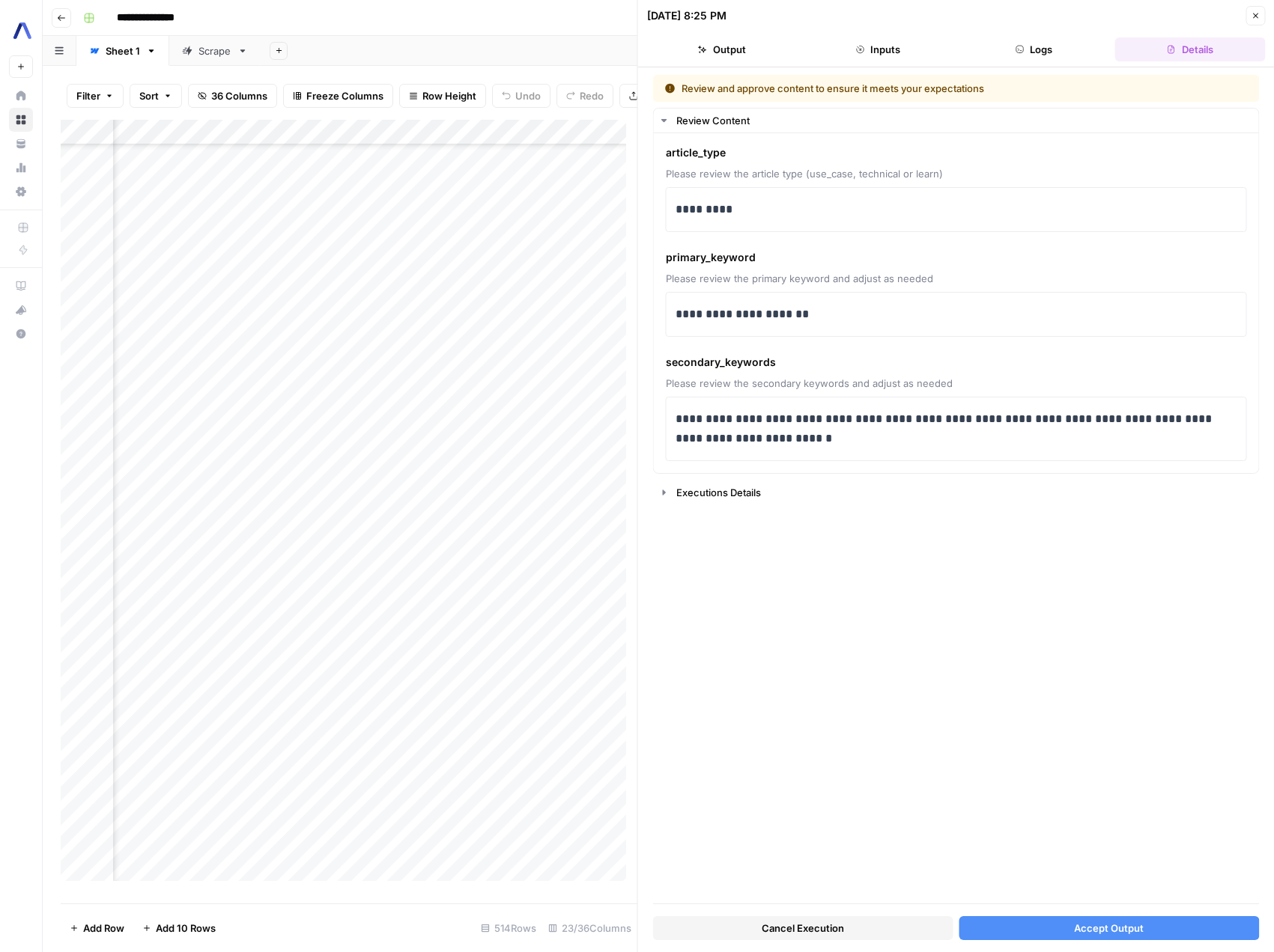
click at [1146, 926] on button "Accept Output" at bounding box center [1109, 928] width 300 height 24
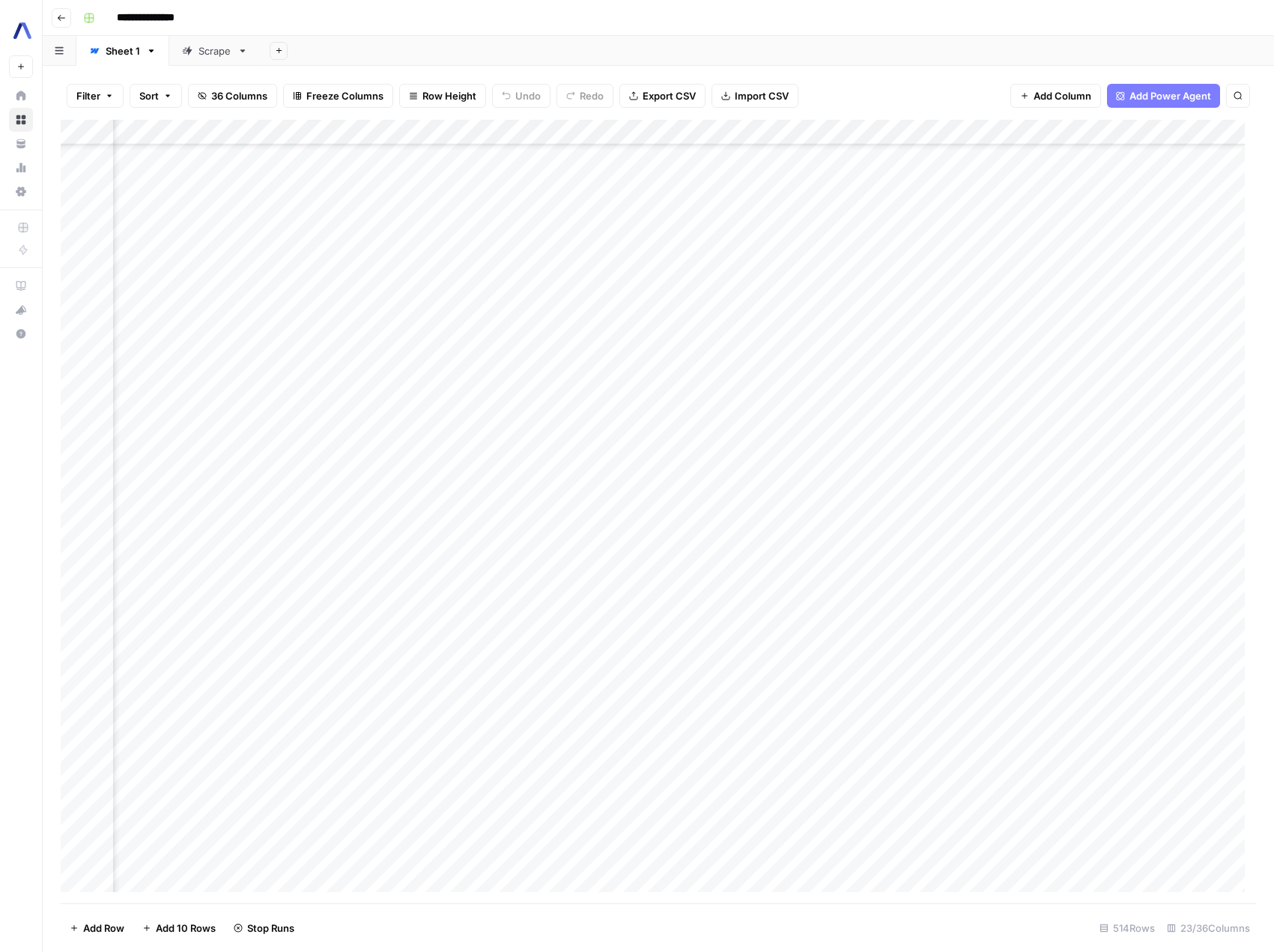
click at [1037, 570] on div "Add Column" at bounding box center [658, 512] width 1195 height 784
click at [489, 575] on div "Add Column" at bounding box center [658, 512] width 1195 height 784
click at [817, 575] on div "Add Column" at bounding box center [658, 512] width 1195 height 784
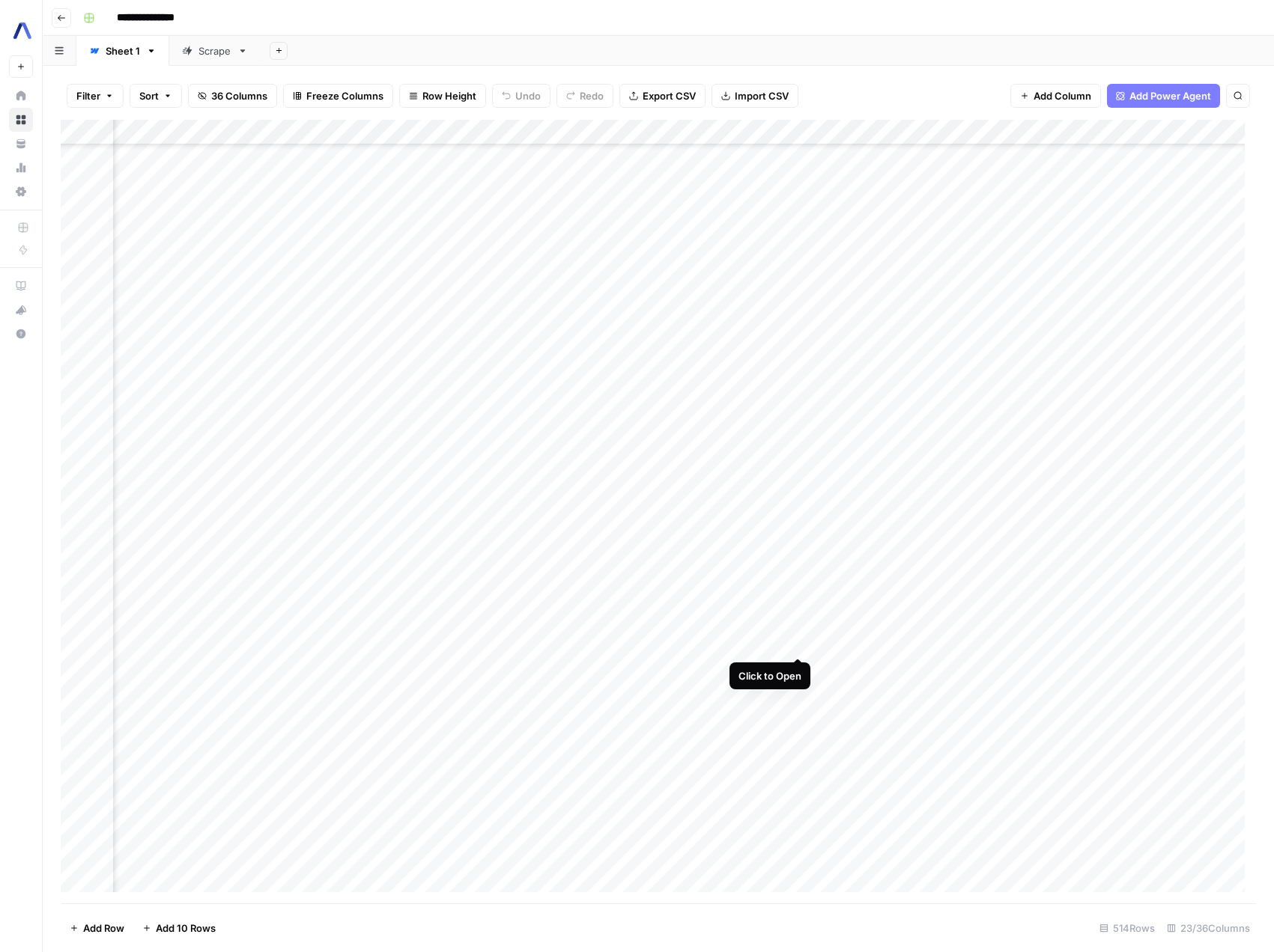
click at [796, 640] on div "Add Column" at bounding box center [658, 512] width 1195 height 784
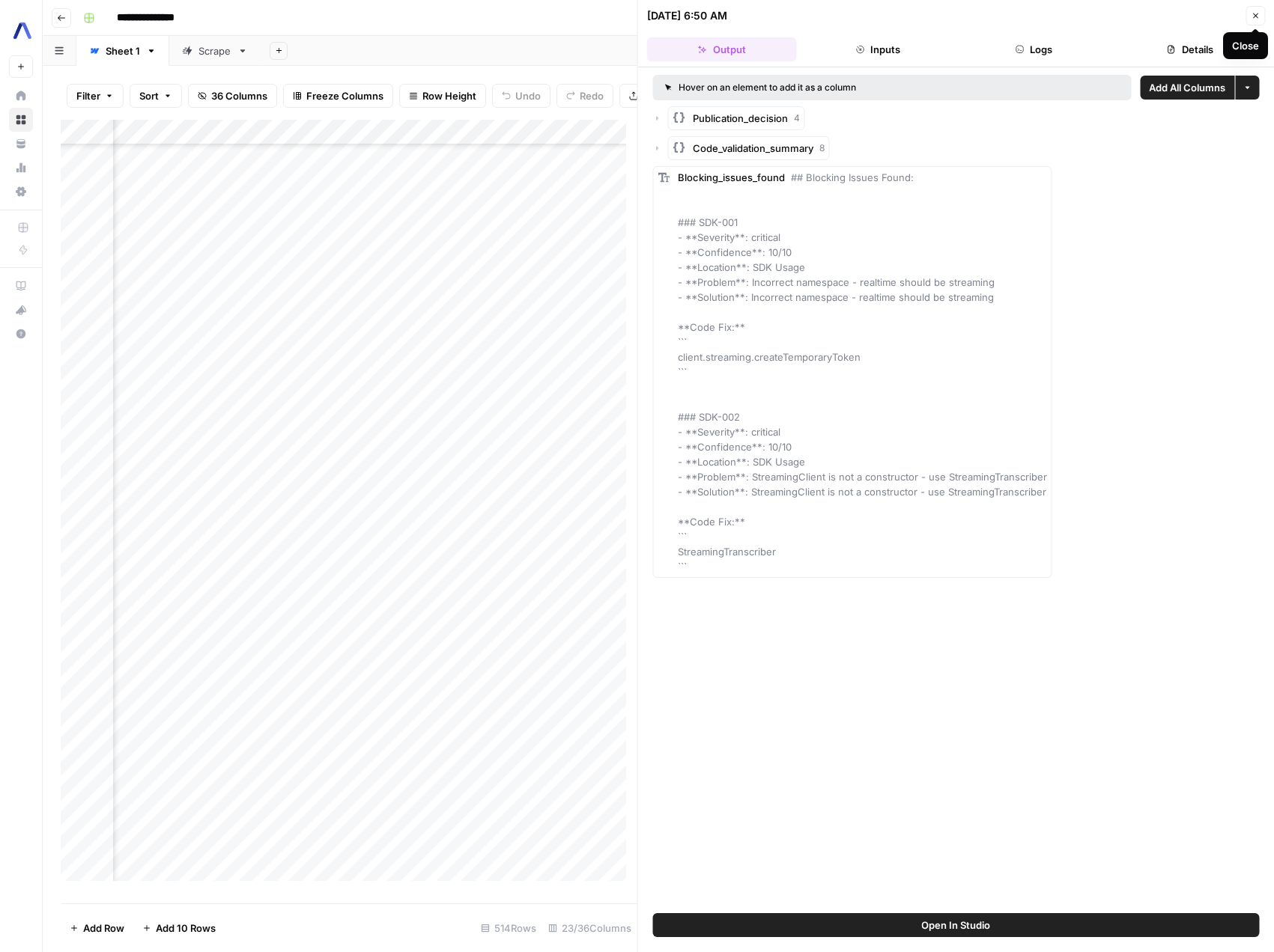
click at [1251, 17] on icon "button" at bounding box center [1254, 15] width 9 height 9
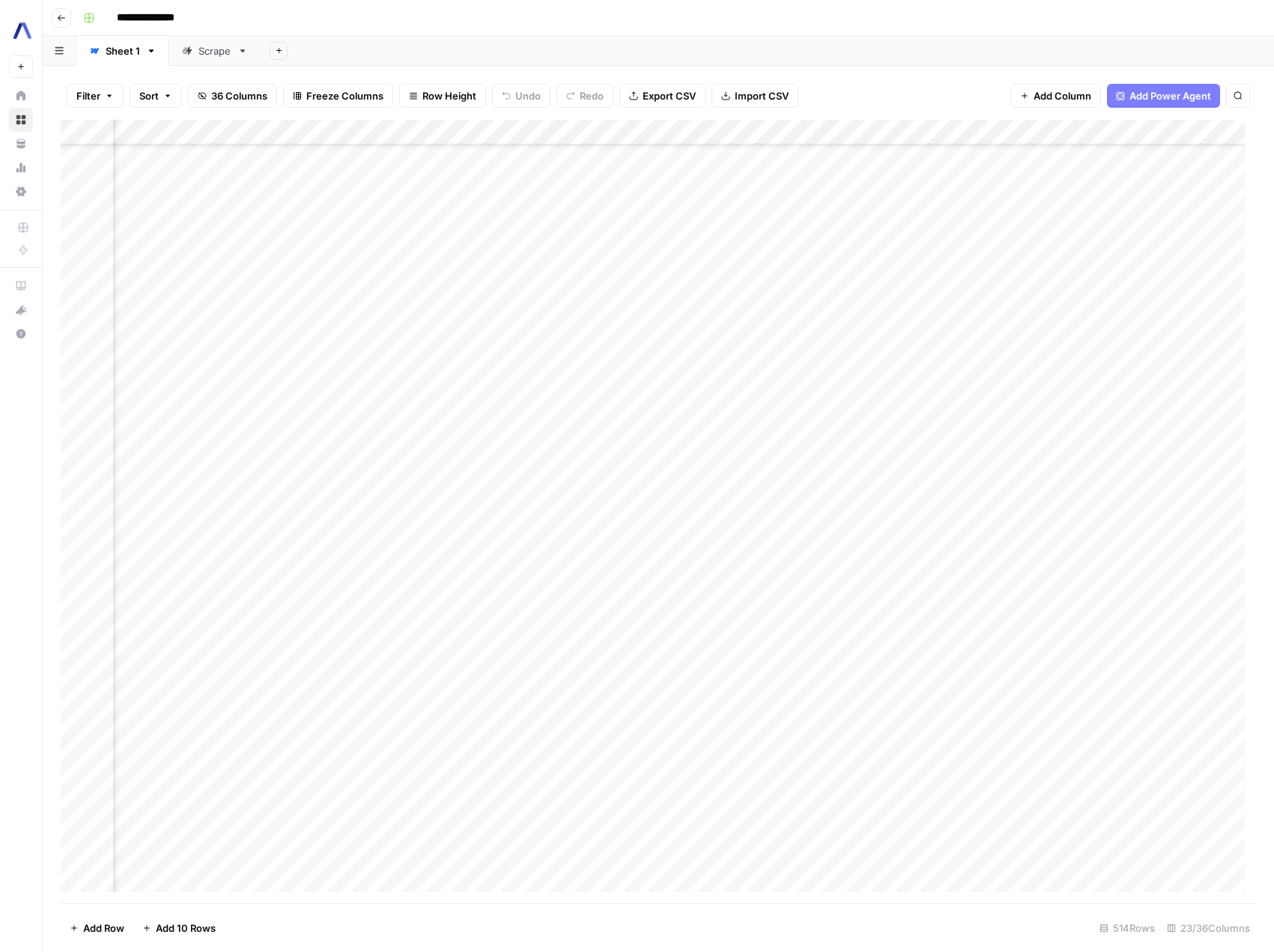
click at [951, 640] on div "Add Column" at bounding box center [658, 512] width 1195 height 784
click at [950, 643] on div "Add Column" at bounding box center [658, 512] width 1195 height 784
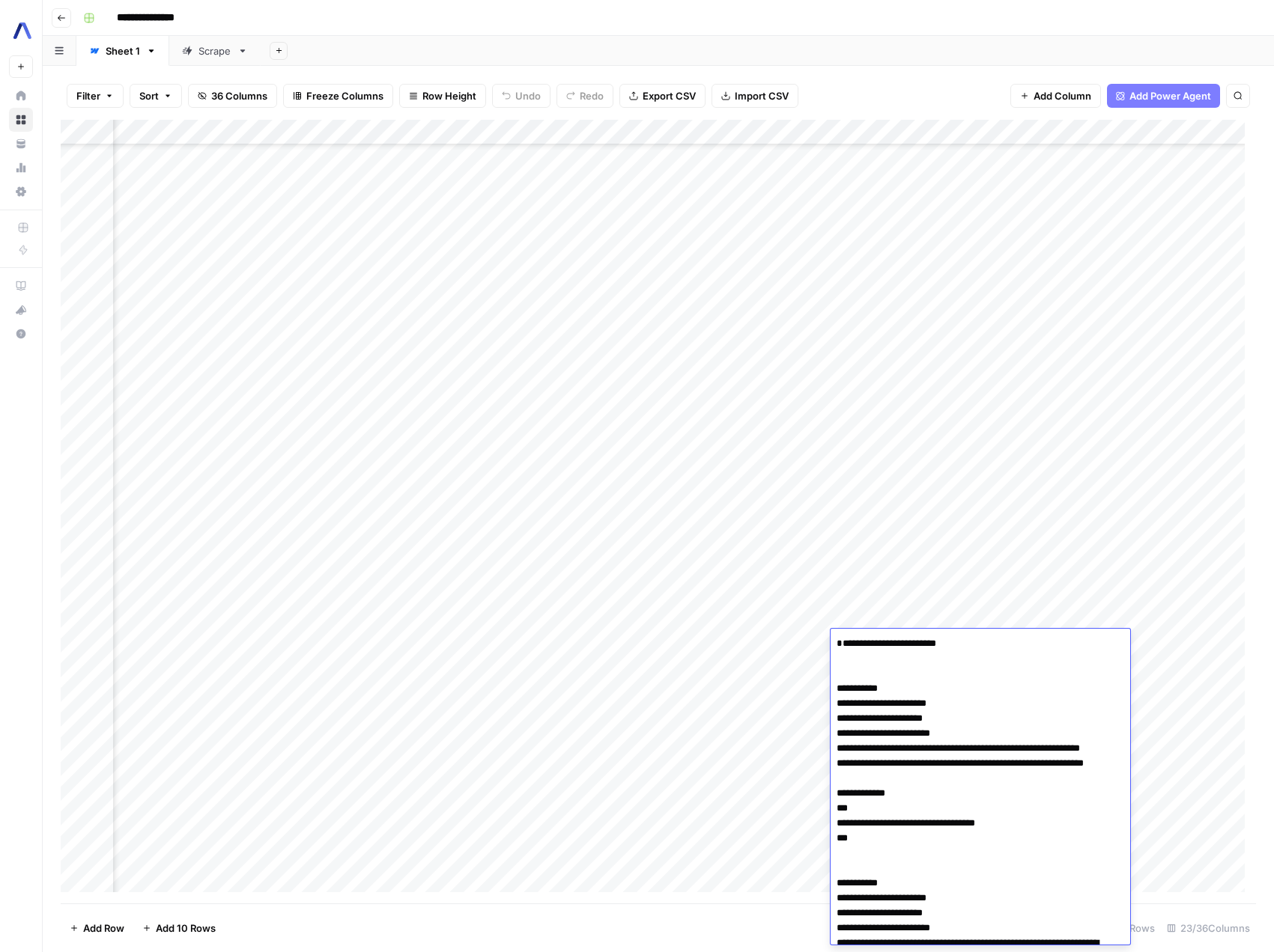
scroll to position [219, 0]
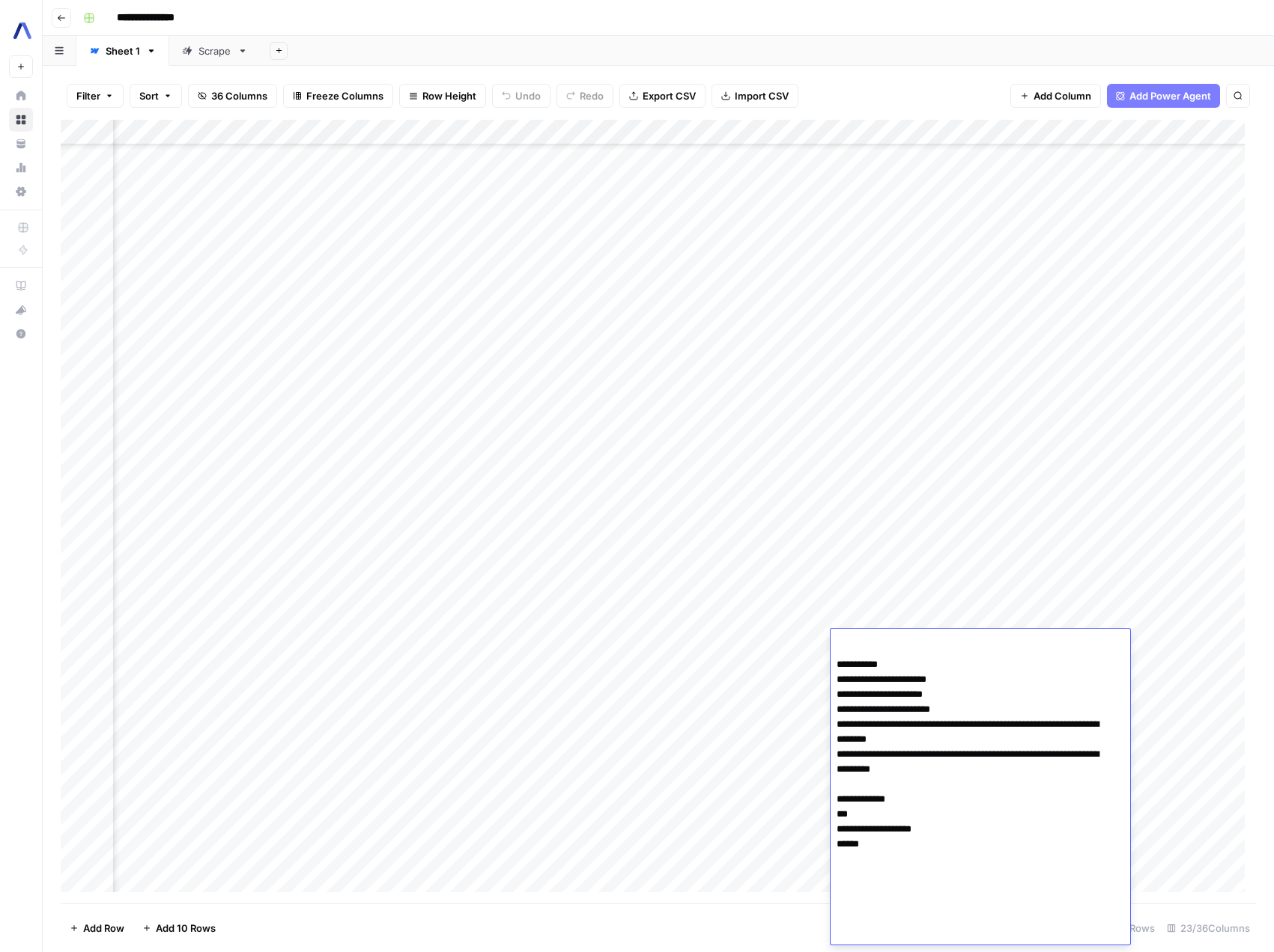
click at [1006, 567] on div "Add Column" at bounding box center [658, 512] width 1195 height 784
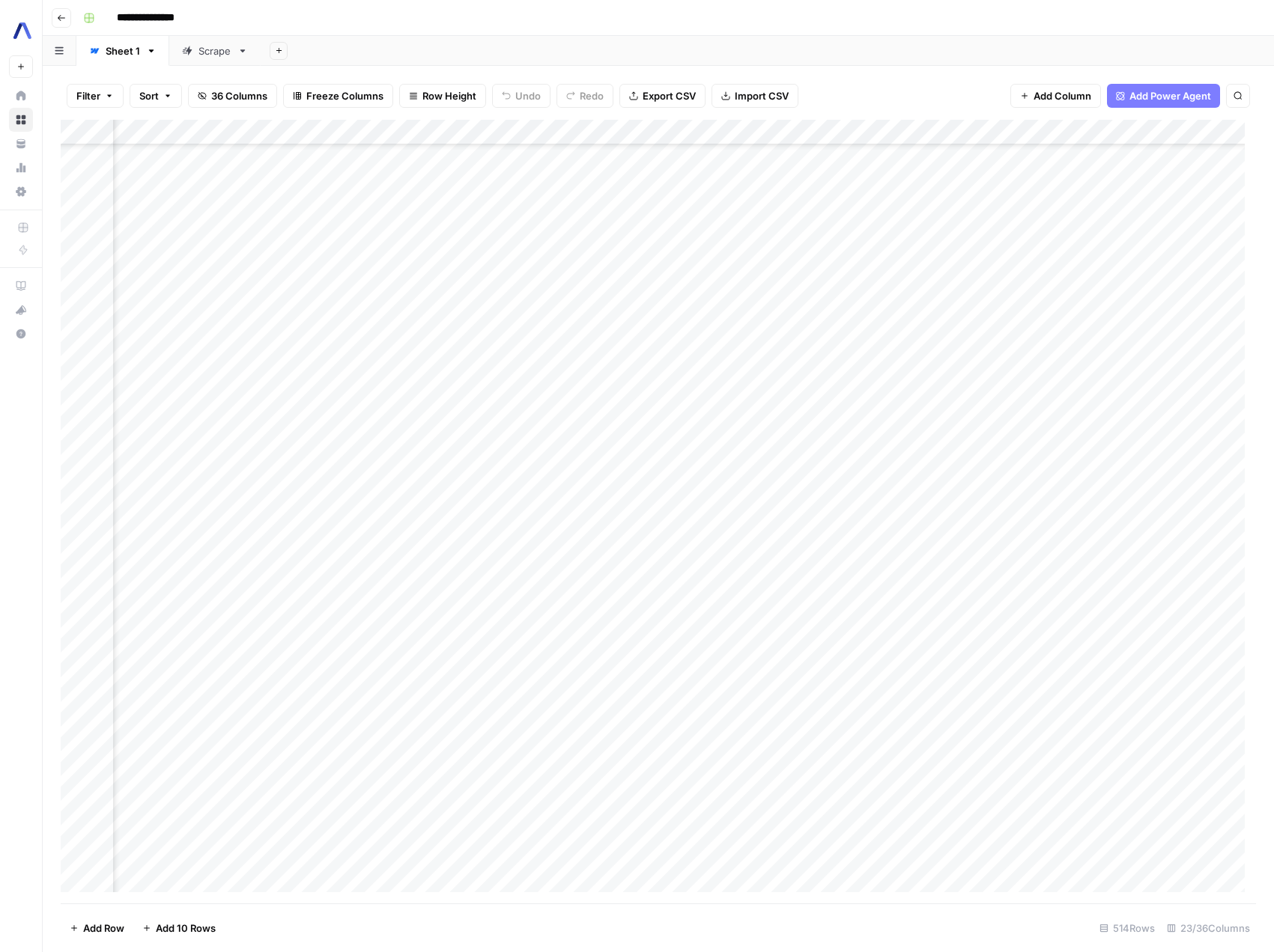
click at [912, 640] on div "Add Column" at bounding box center [658, 512] width 1195 height 784
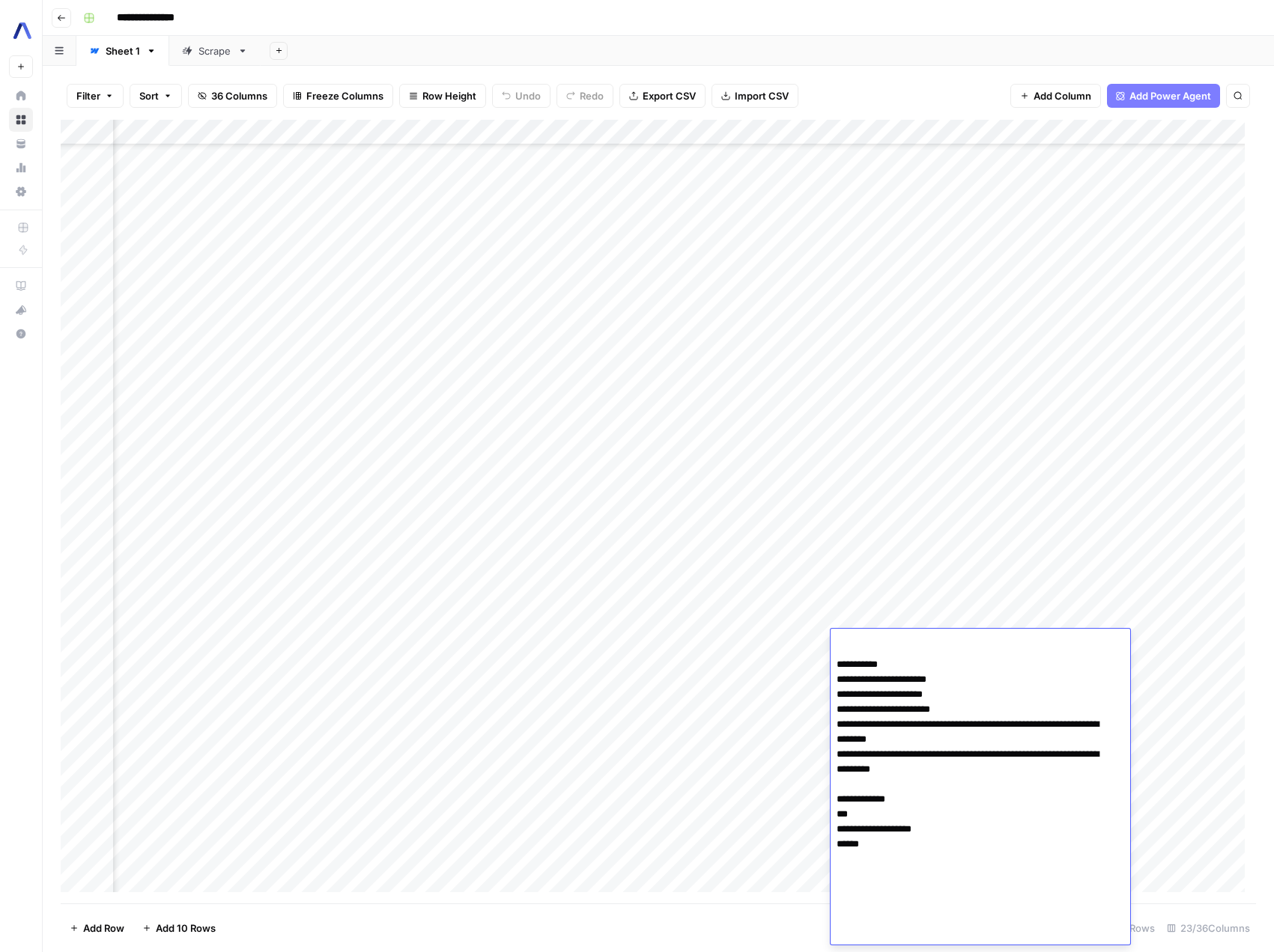
click at [980, 556] on div "Add Column" at bounding box center [658, 512] width 1195 height 784
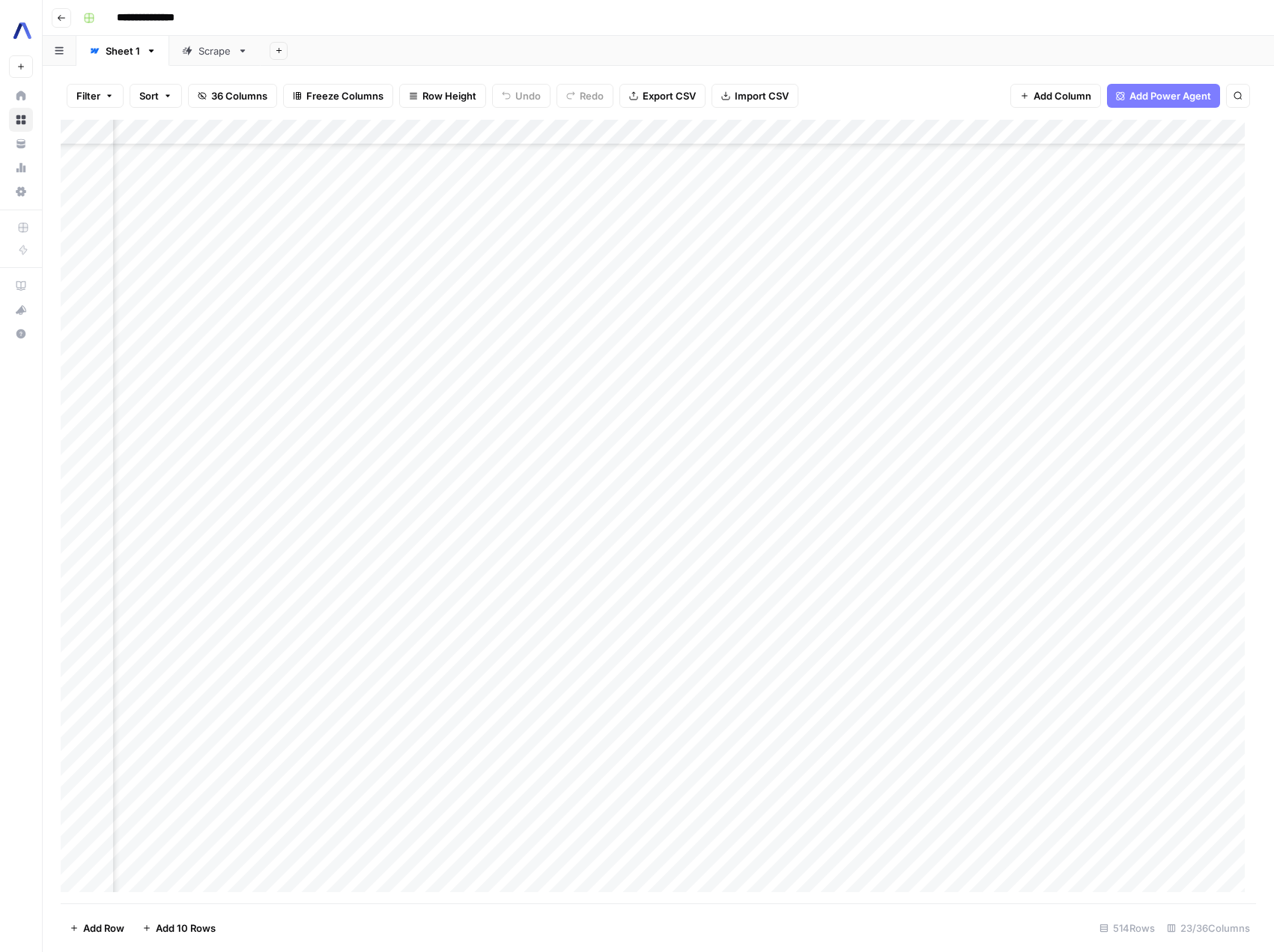
click at [932, 644] on div "Add Column" at bounding box center [658, 512] width 1195 height 784
click at [951, 130] on div "Add Column" at bounding box center [658, 512] width 1195 height 784
click at [994, 230] on span "Markdown" at bounding box center [1028, 228] width 71 height 15
click at [951, 646] on div "Add Column" at bounding box center [658, 512] width 1195 height 784
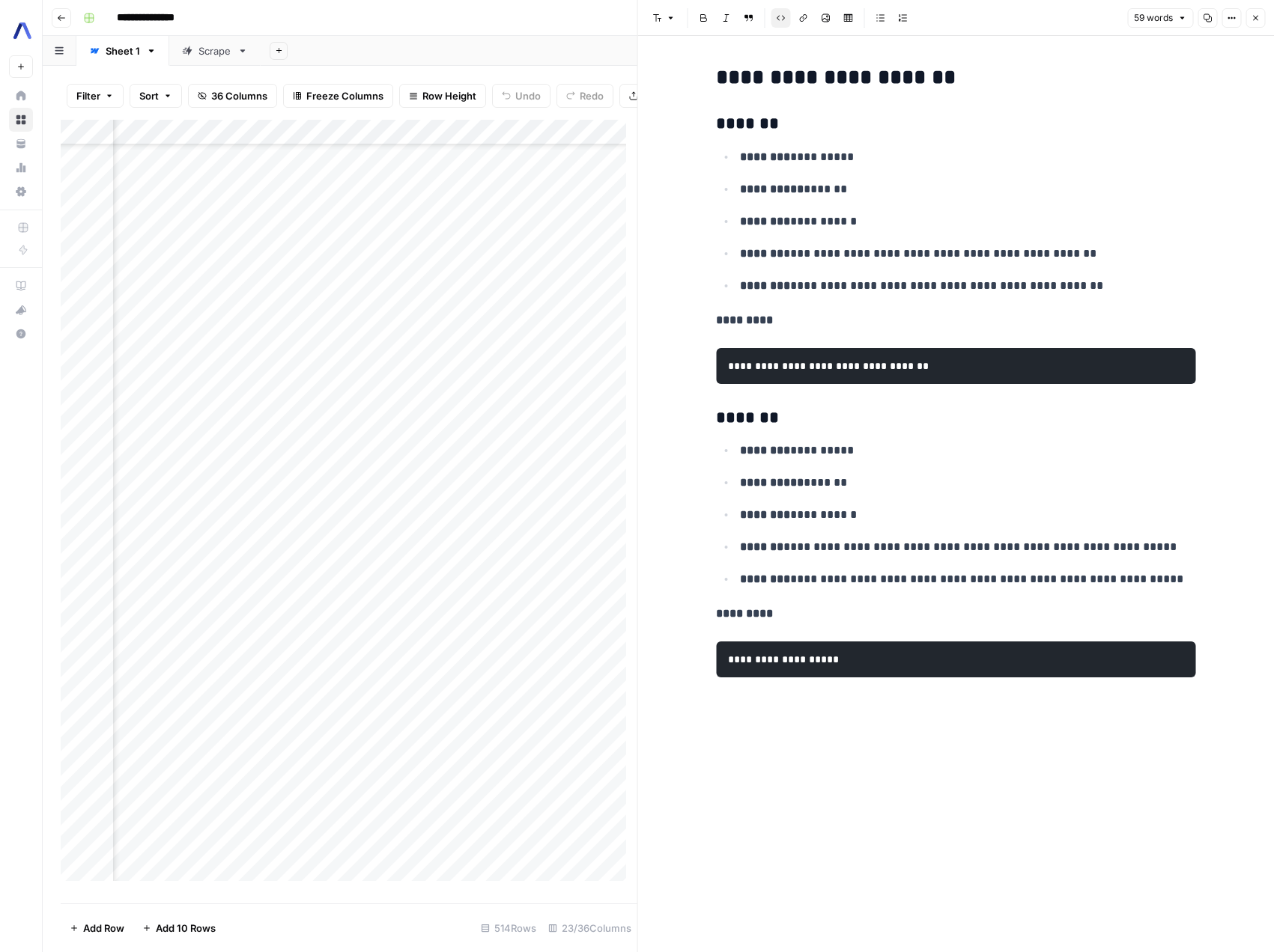
click at [1257, 20] on icon "button" at bounding box center [1254, 17] width 9 height 9
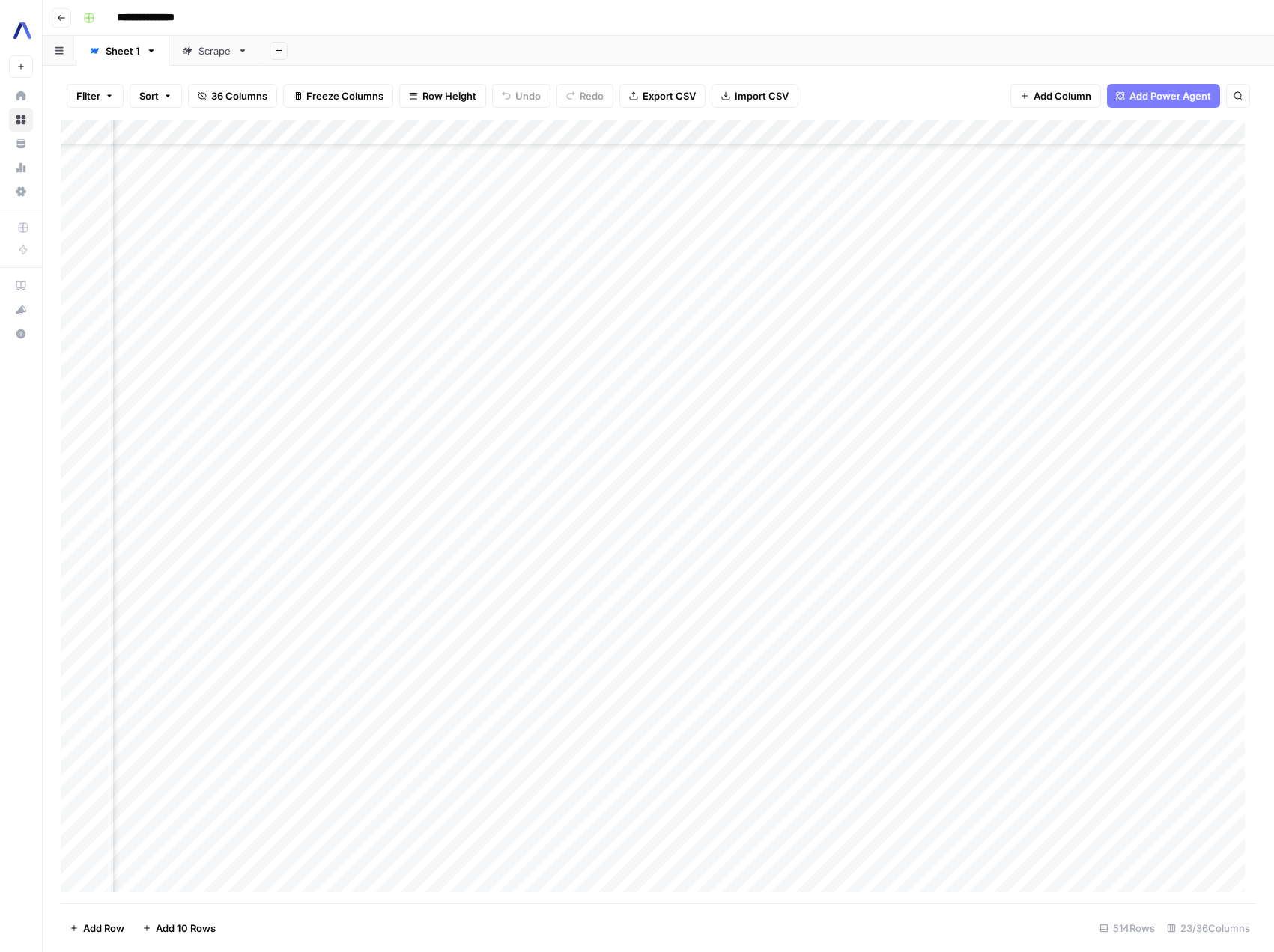
click at [602, 640] on div "Add Column" at bounding box center [658, 512] width 1195 height 784
click at [1002, 640] on div "Add Column" at bounding box center [658, 512] width 1195 height 784
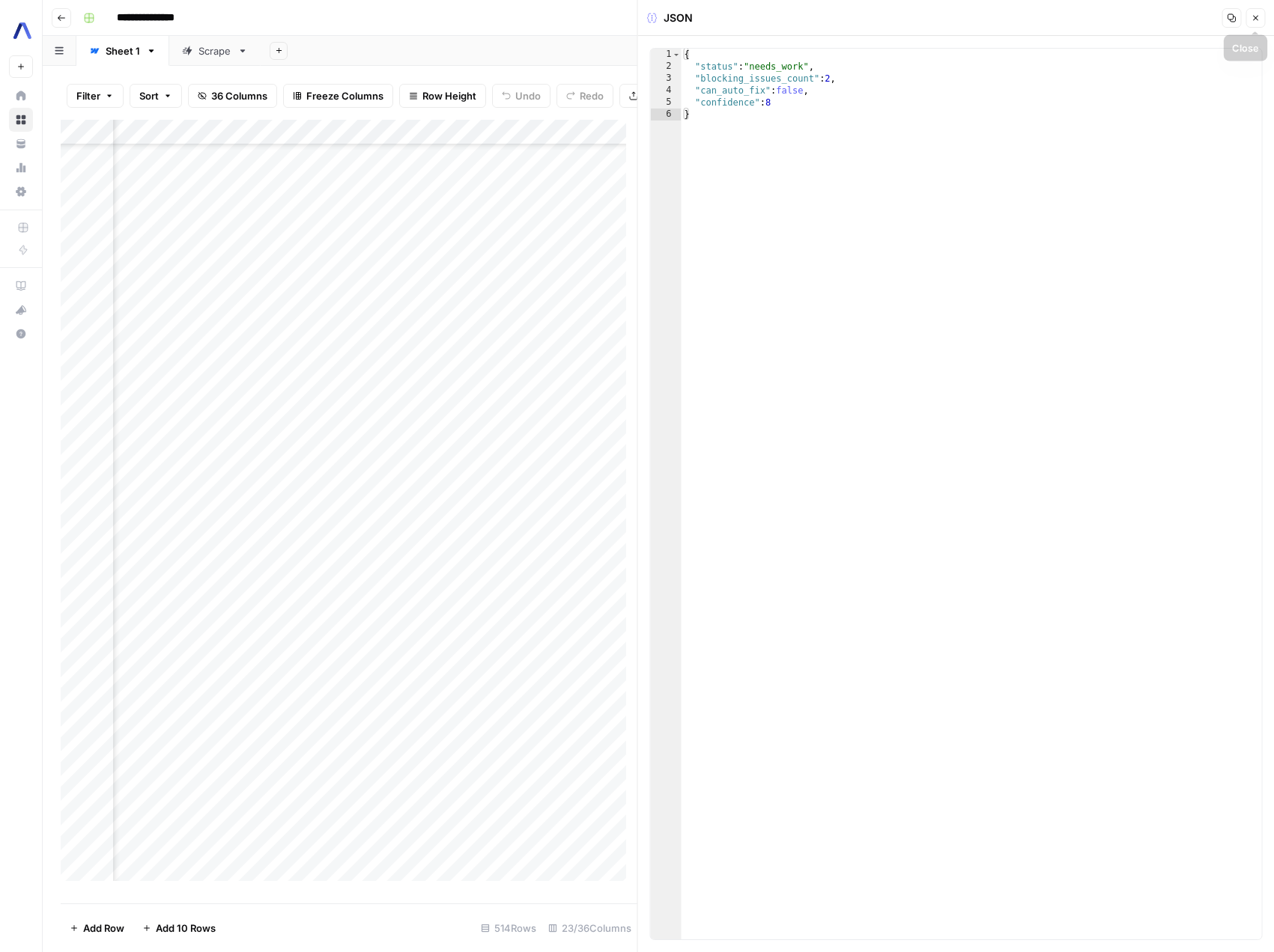
click at [1257, 21] on icon "button" at bounding box center [1254, 17] width 9 height 9
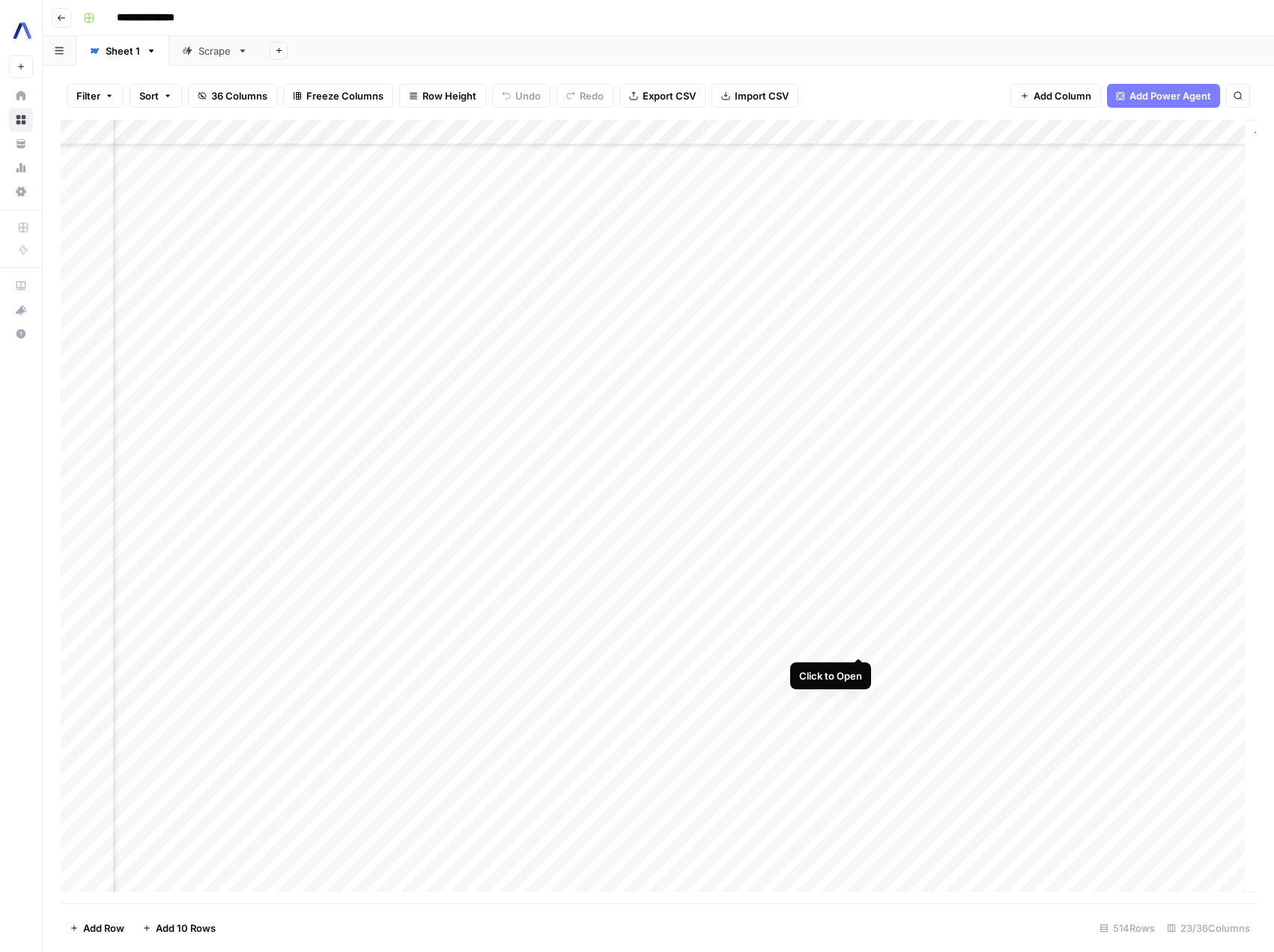
click at [855, 645] on div "Add Column" at bounding box center [658, 512] width 1195 height 784
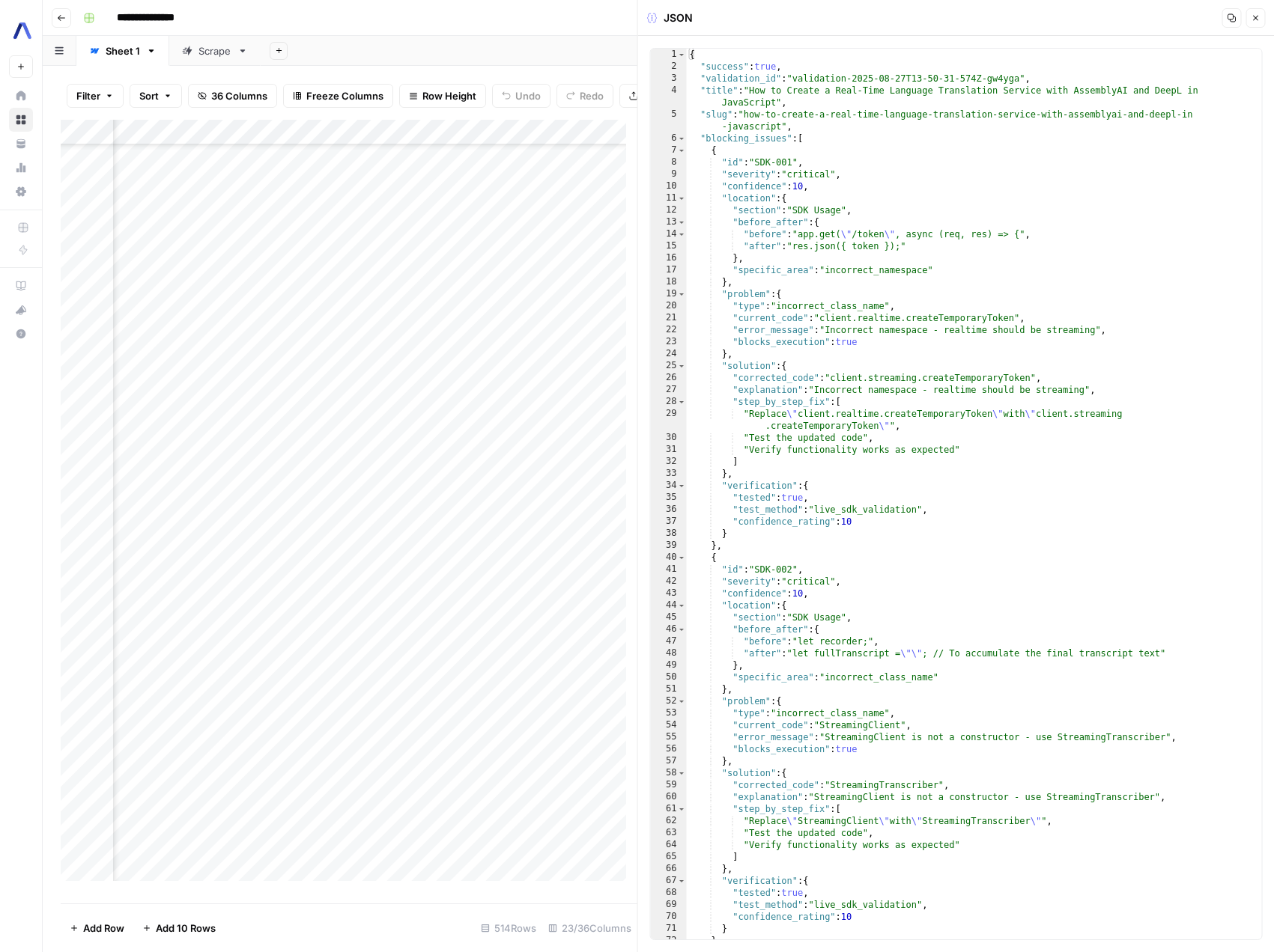
click at [1256, 19] on icon "button" at bounding box center [1255, 18] width 6 height 6
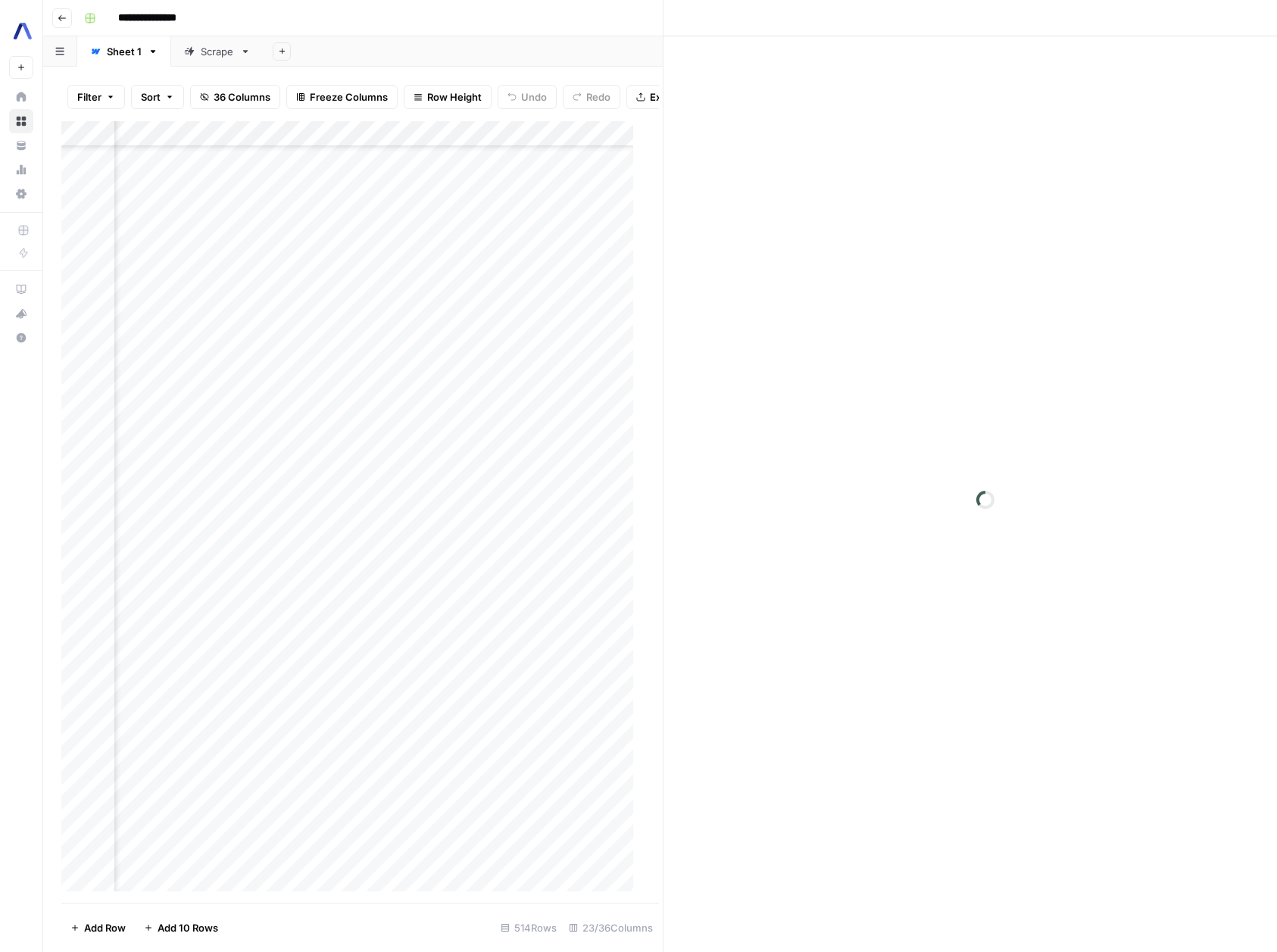
click at [1271, 19] on div "Close" at bounding box center [986, 18] width 626 height 19
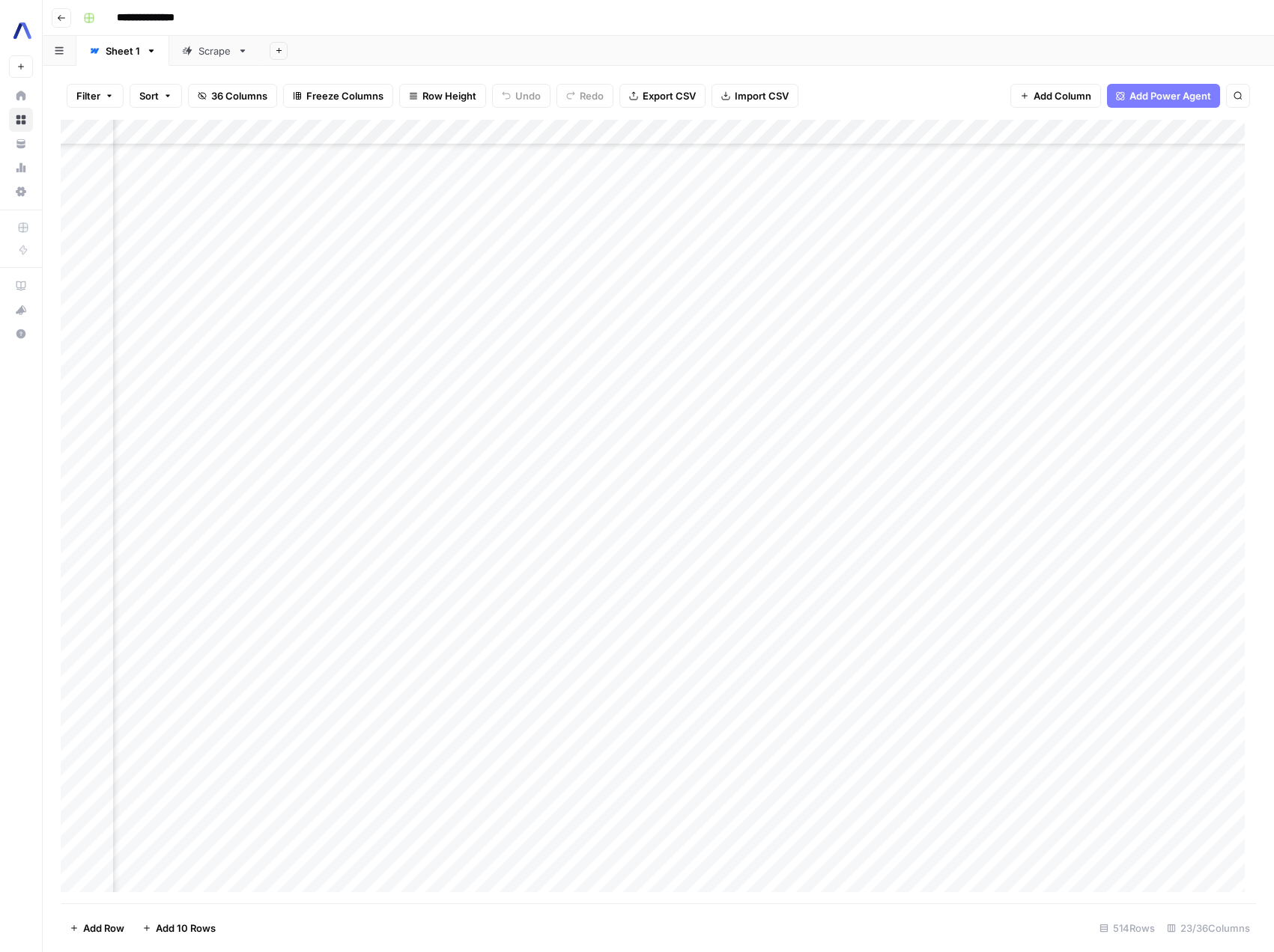
scroll to position [3329, 1852]
click at [853, 596] on div "Add Column" at bounding box center [658, 512] width 1195 height 784
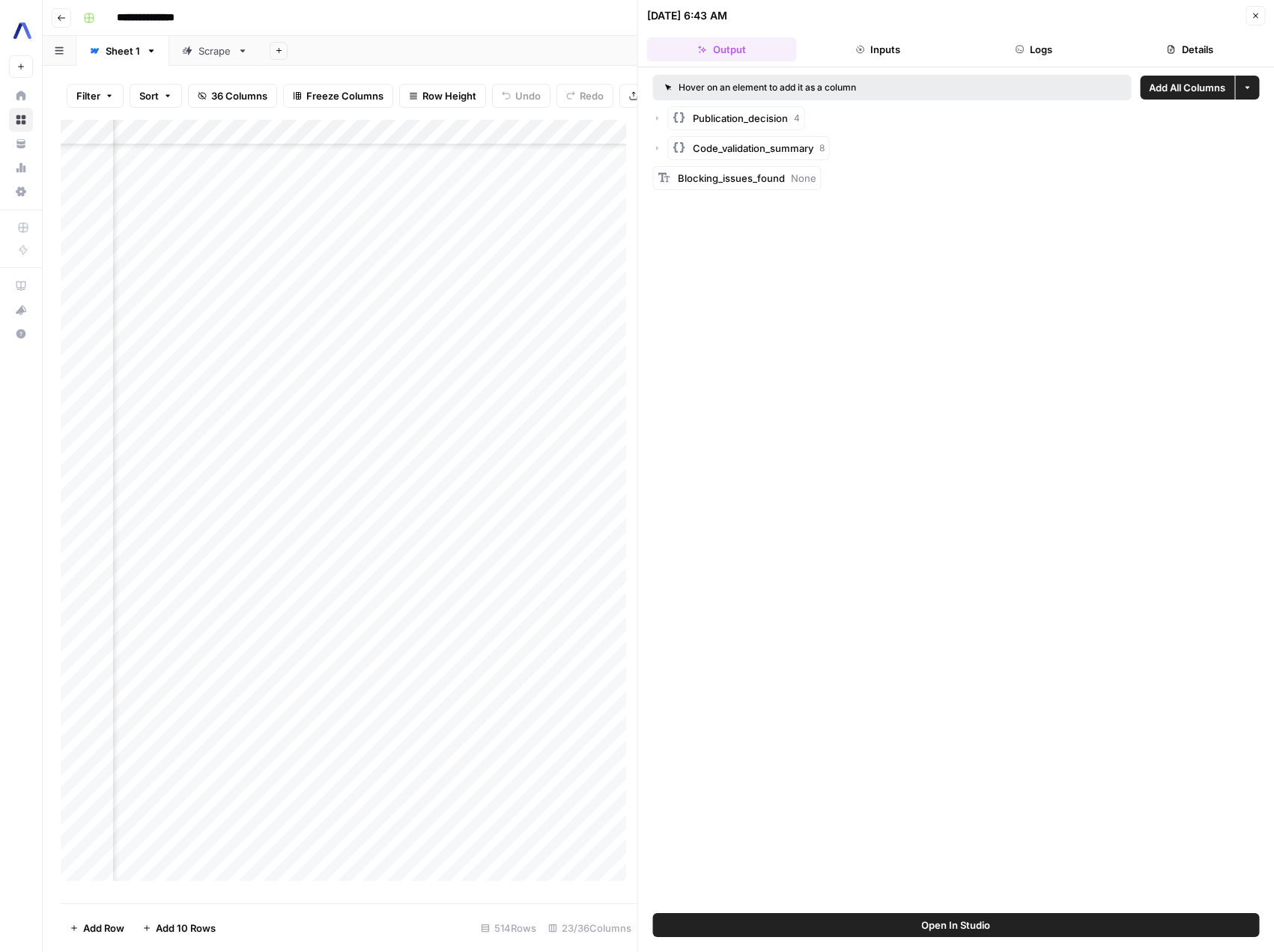
click at [1025, 55] on button "Logs" at bounding box center [1033, 49] width 149 height 24
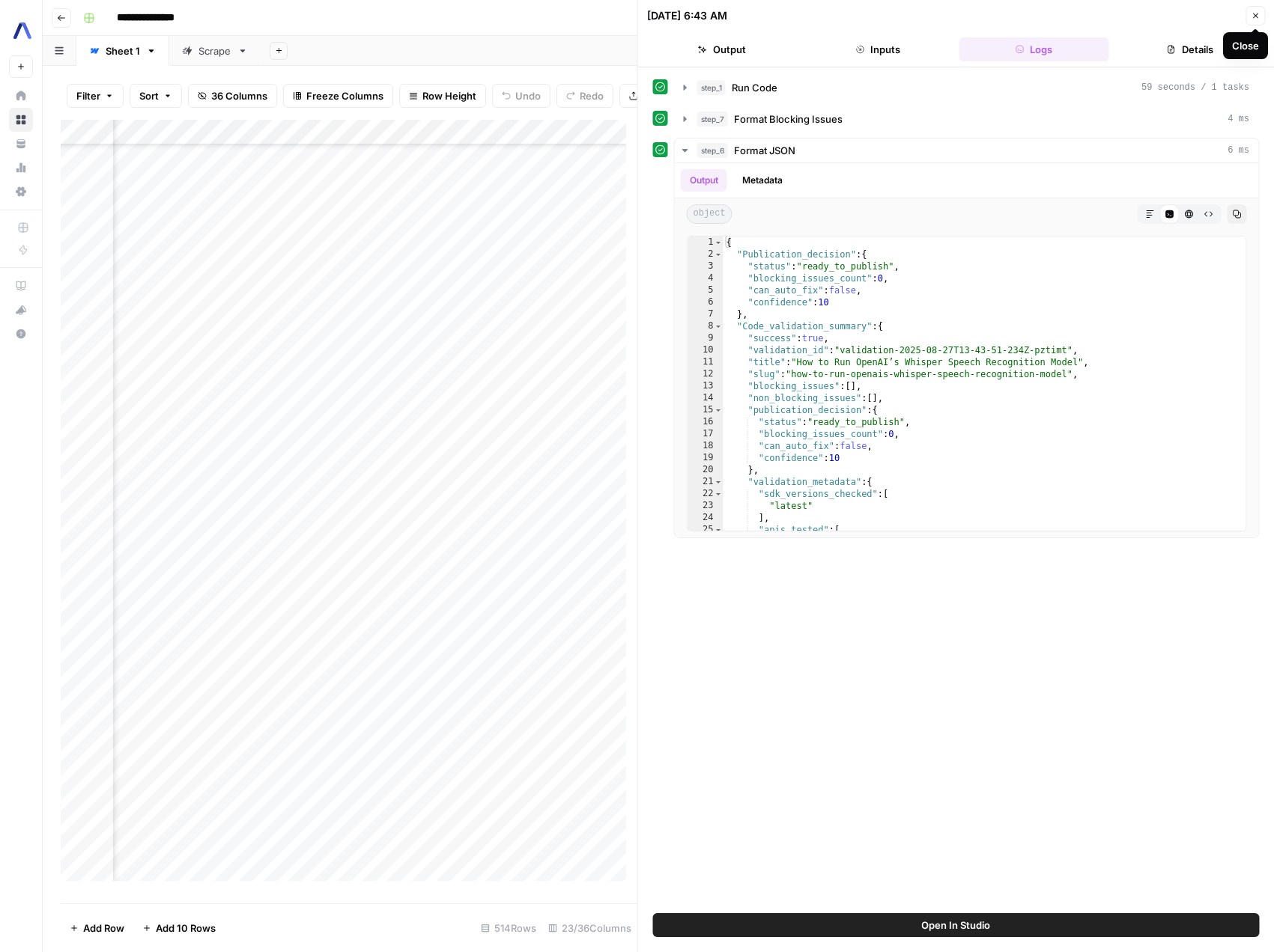
click at [1254, 18] on icon "button" at bounding box center [1254, 15] width 9 height 9
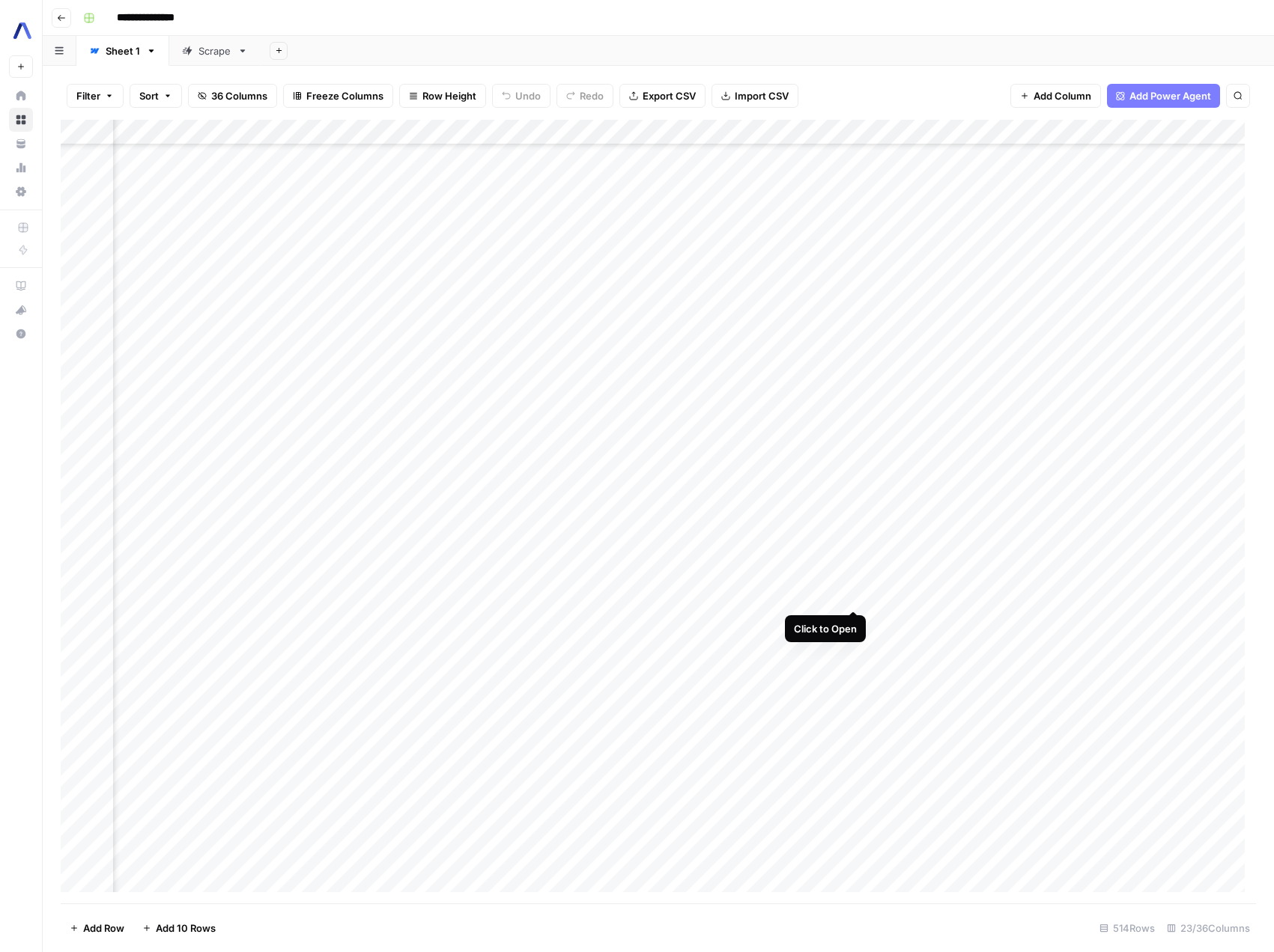
click at [852, 595] on div "Add Column" at bounding box center [658, 512] width 1195 height 784
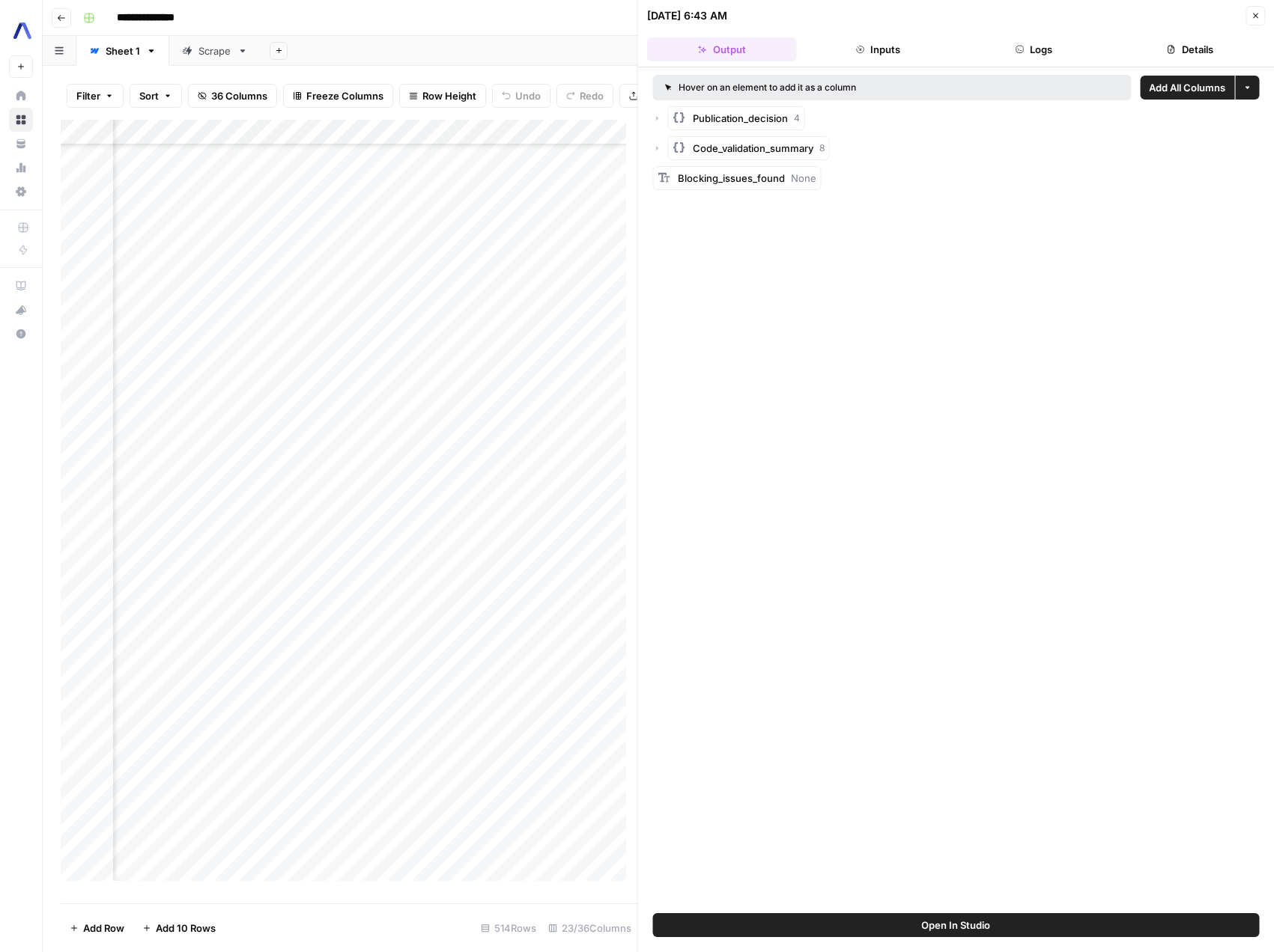
click at [1051, 55] on button "Logs" at bounding box center [1033, 49] width 149 height 24
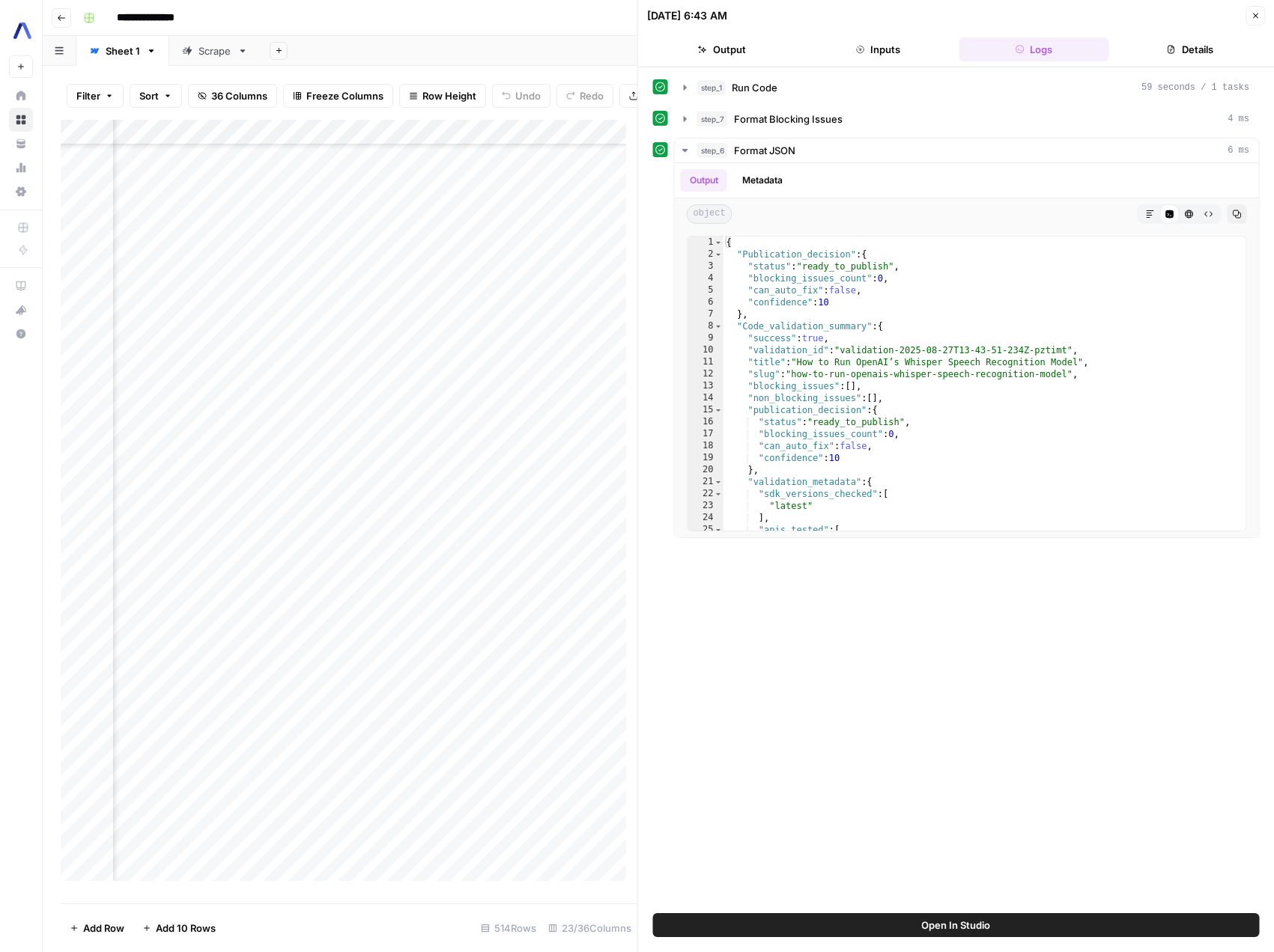
click at [748, 56] on button "Output" at bounding box center [722, 49] width 149 height 24
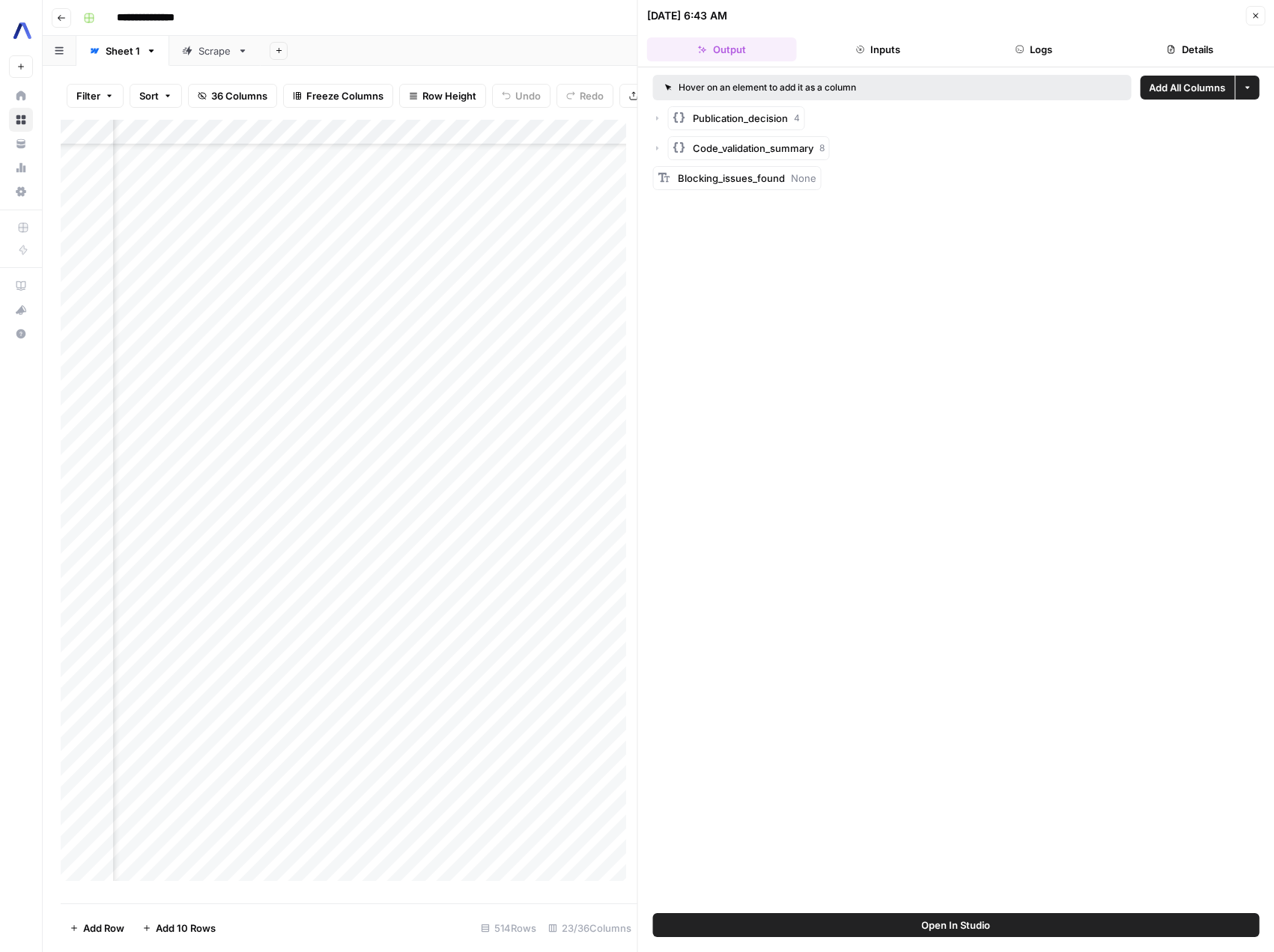
click at [879, 56] on button "Inputs" at bounding box center [877, 49] width 149 height 24
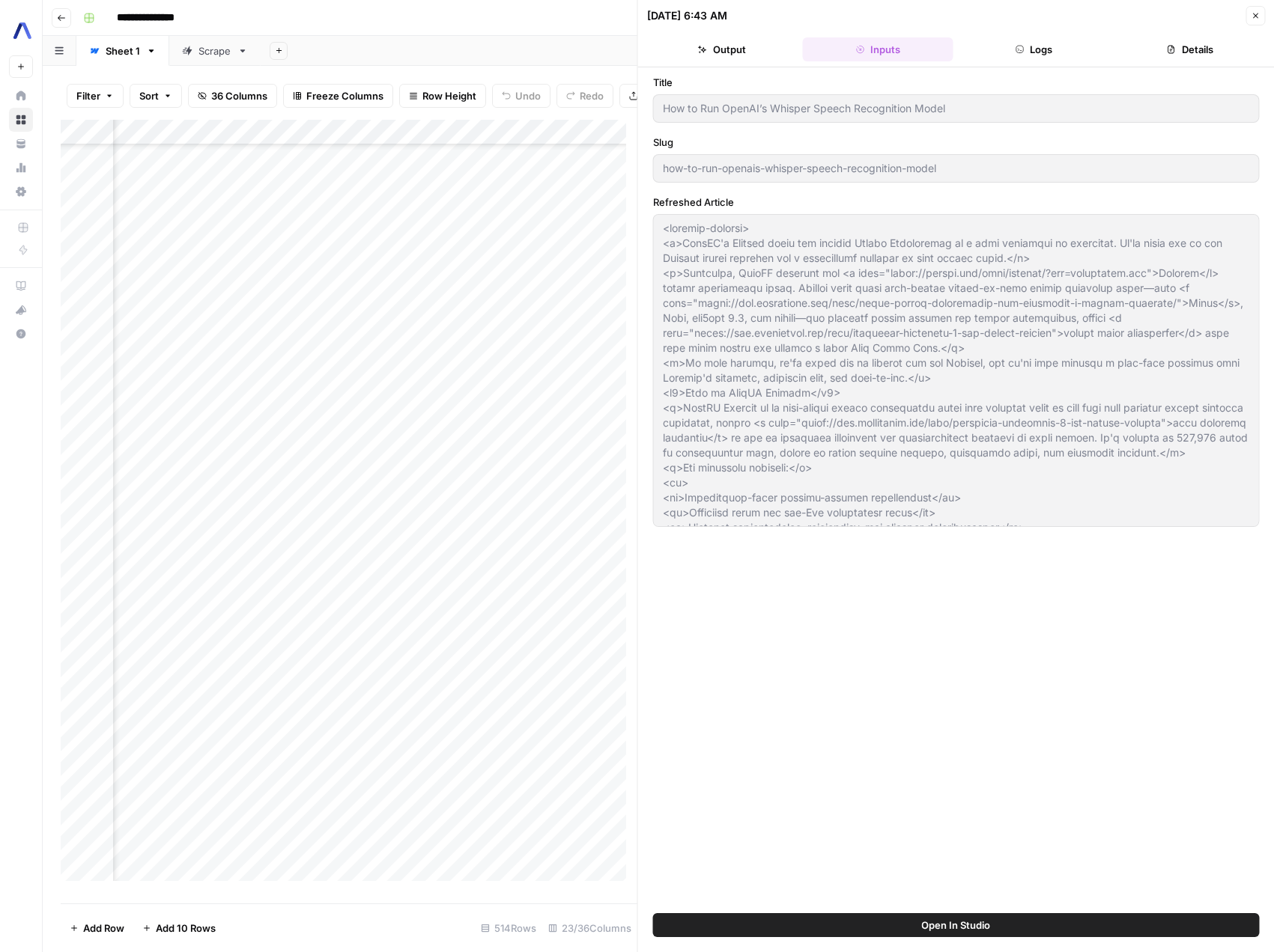
click at [1038, 58] on button "Logs" at bounding box center [1033, 49] width 149 height 24
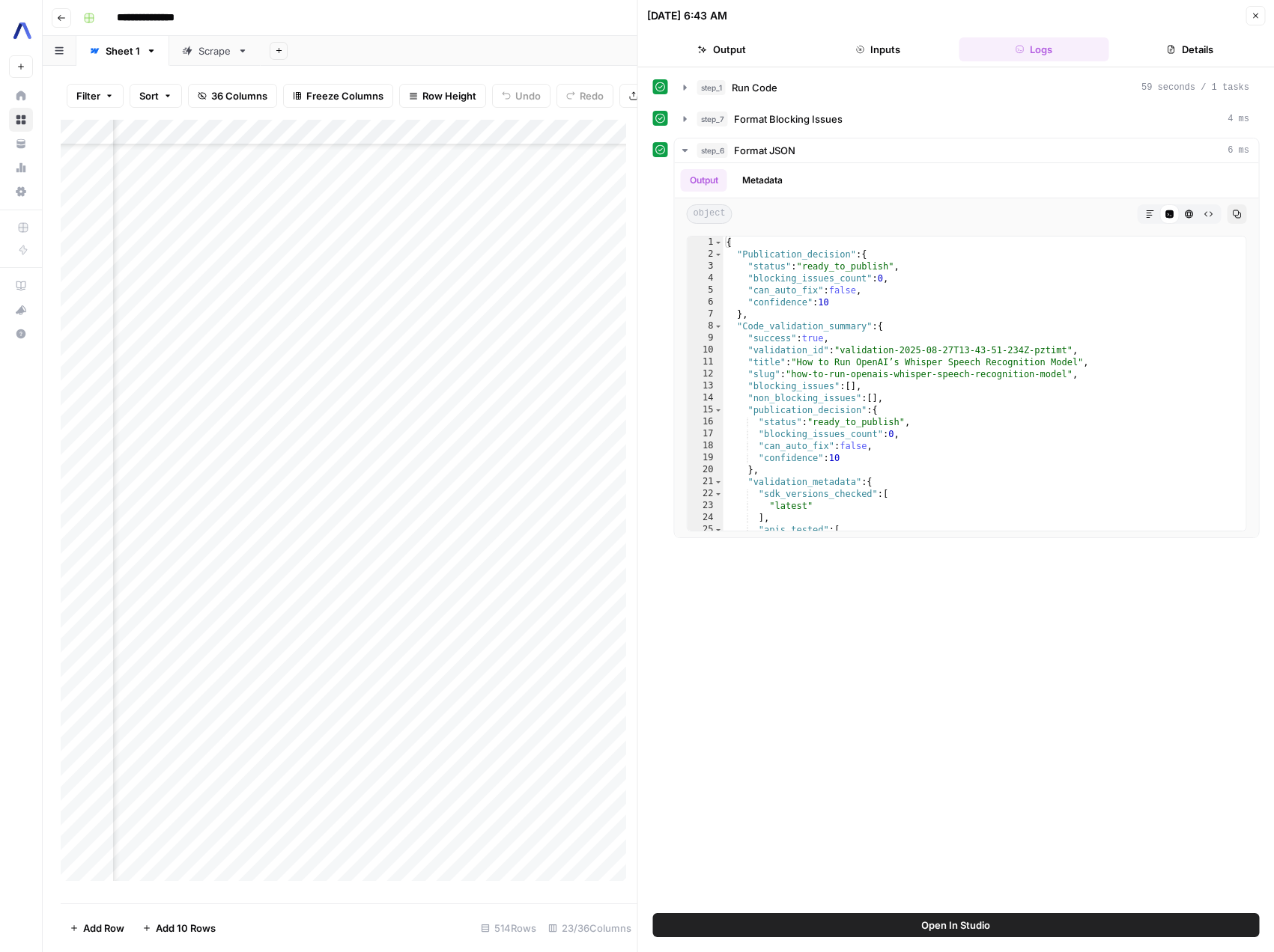
click at [1148, 57] on button "Details" at bounding box center [1190, 49] width 149 height 24
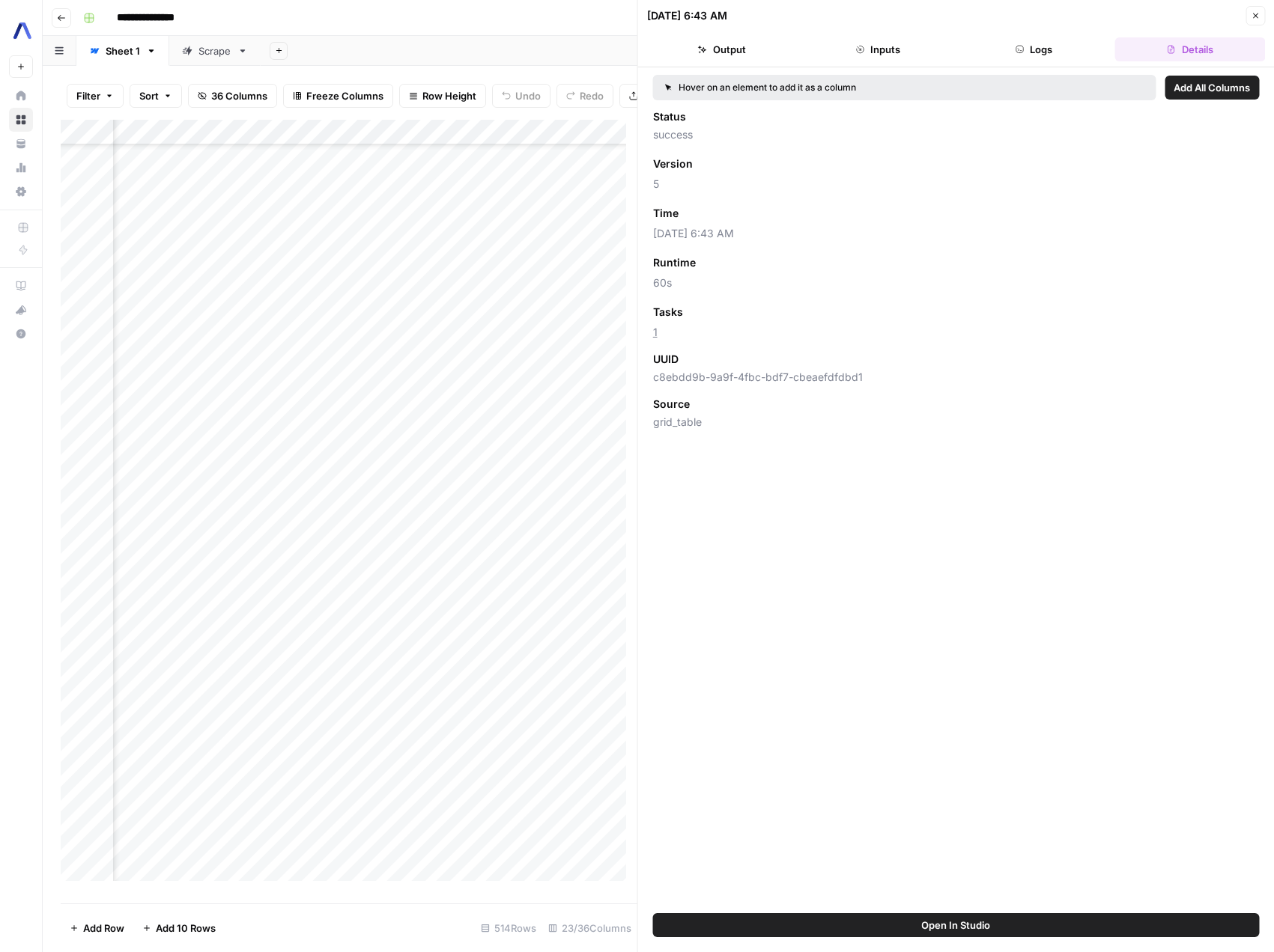
click at [1253, 14] on icon "button" at bounding box center [1254, 15] width 9 height 9
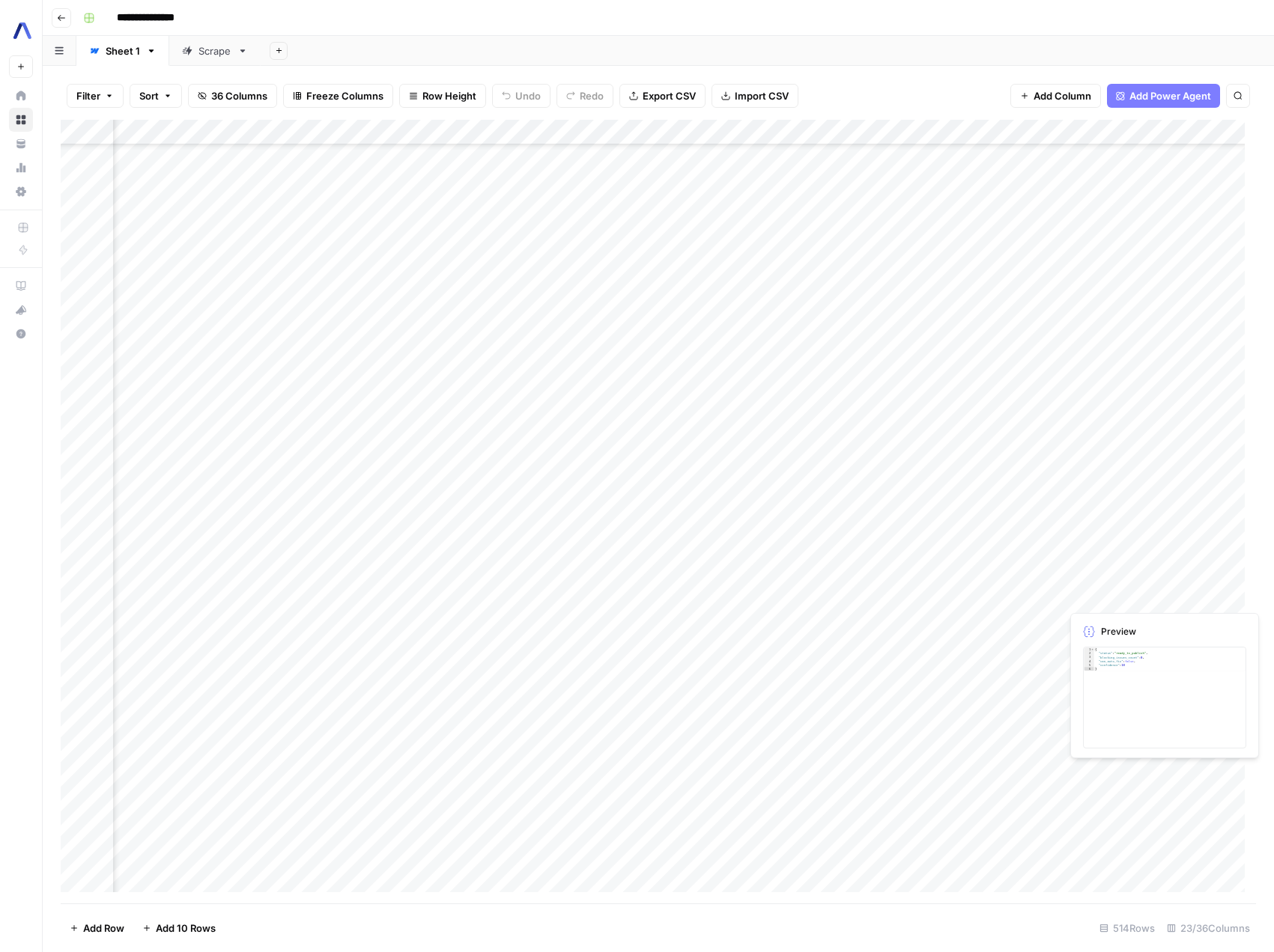
click at [1187, 596] on div "Add Column" at bounding box center [658, 512] width 1195 height 784
click at [979, 594] on div "Add Column" at bounding box center [658, 512] width 1195 height 784
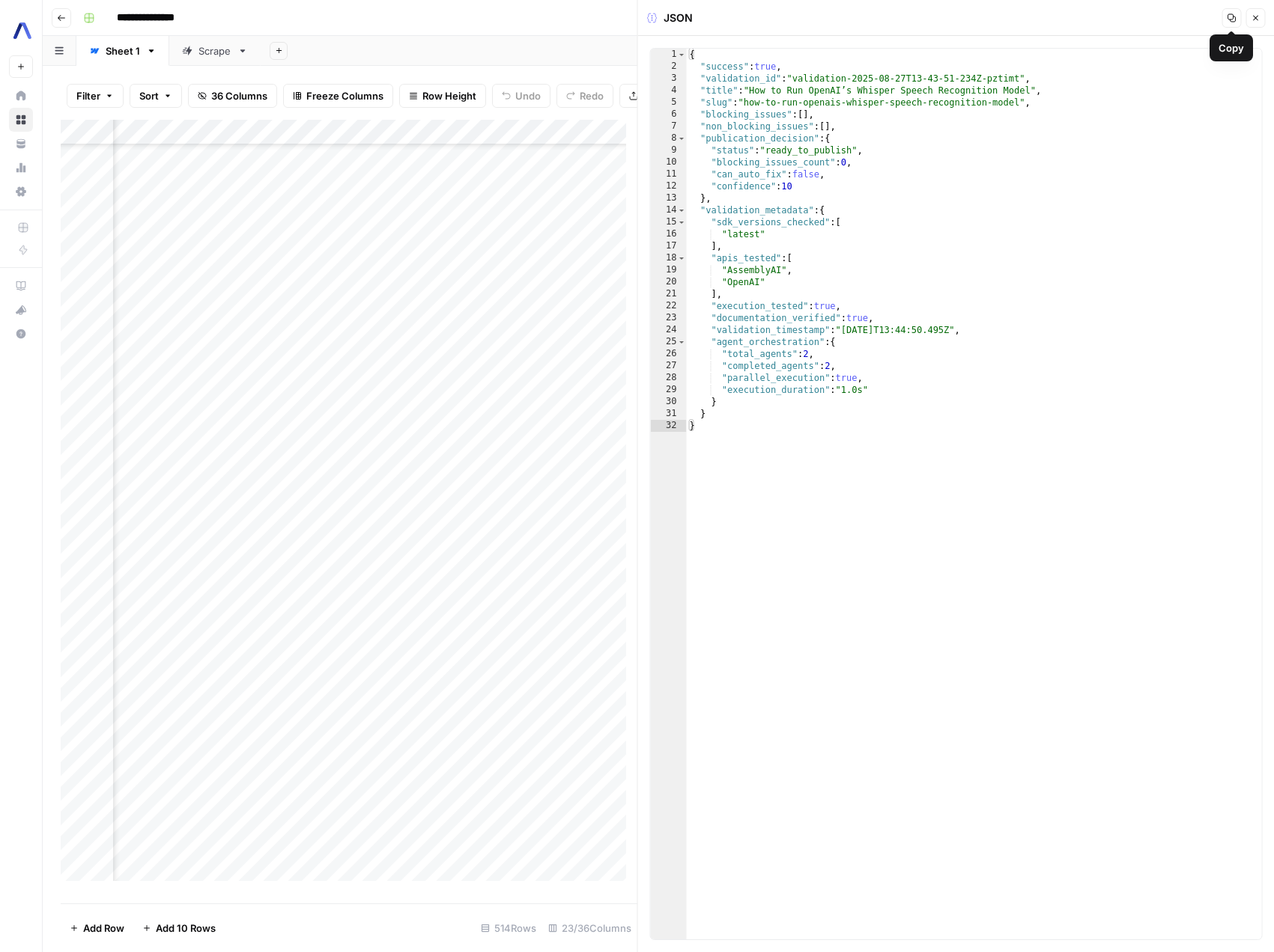
click at [1233, 22] on button "Copy" at bounding box center [1231, 17] width 19 height 19
click at [1258, 19] on icon "button" at bounding box center [1254, 17] width 9 height 9
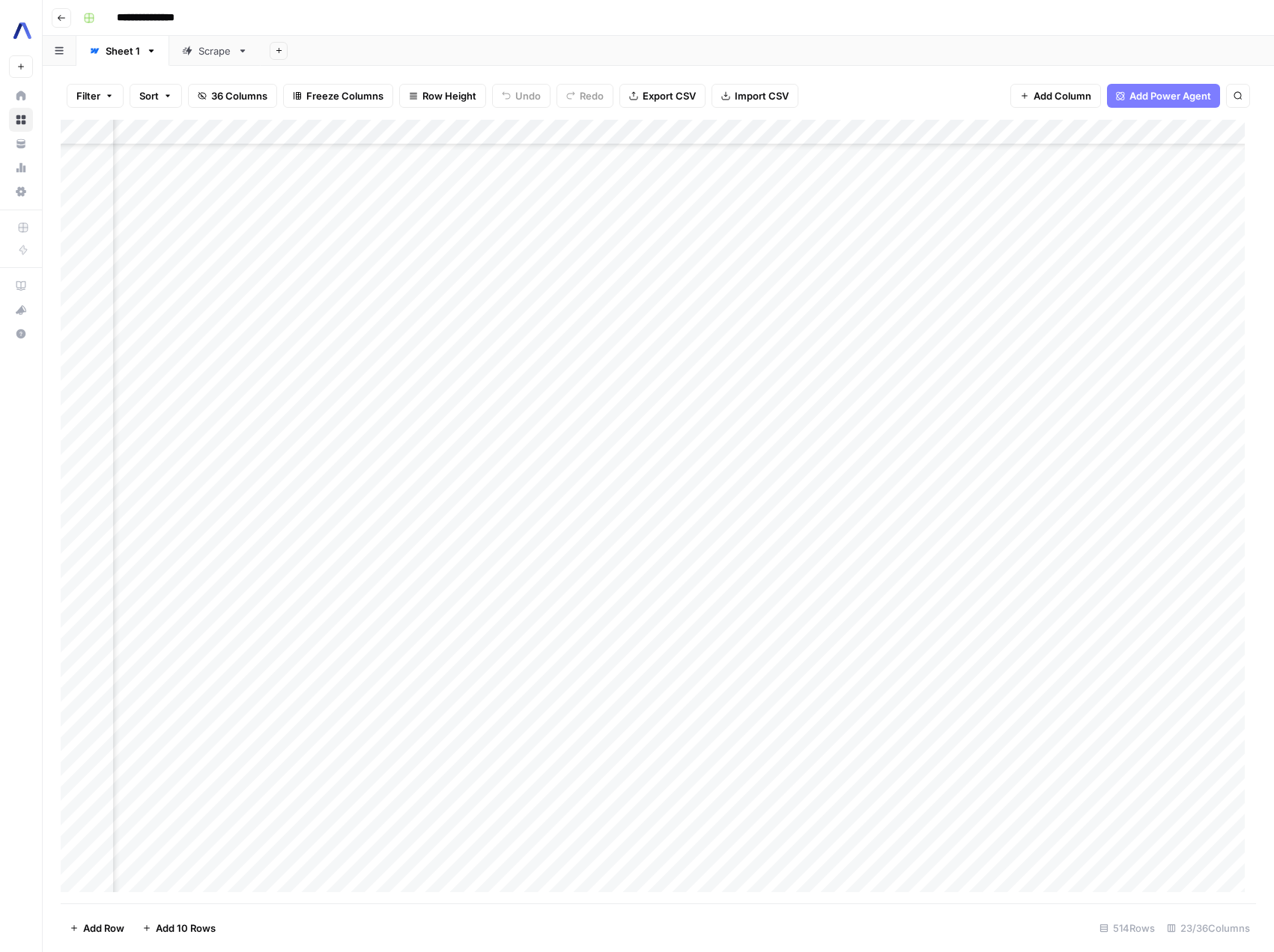
scroll to position [3566, 2011]
click at [982, 355] on div "Add Column" at bounding box center [658, 512] width 1195 height 784
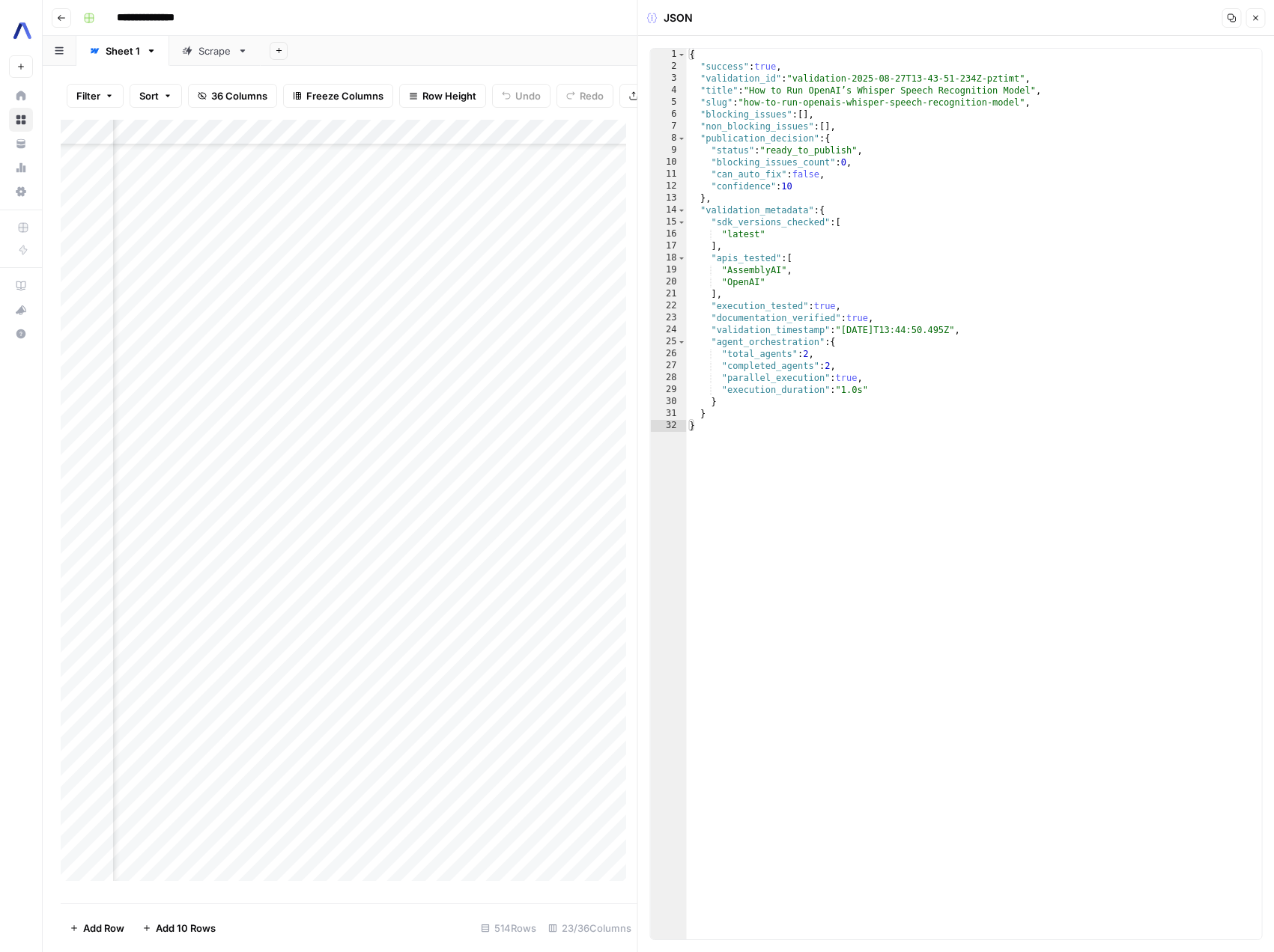
click at [1226, 17] on icon "button" at bounding box center [1230, 17] width 9 height 9
click at [1223, 19] on button "Copy" at bounding box center [1231, 17] width 19 height 19
click at [1253, 18] on icon "button" at bounding box center [1254, 17] width 9 height 9
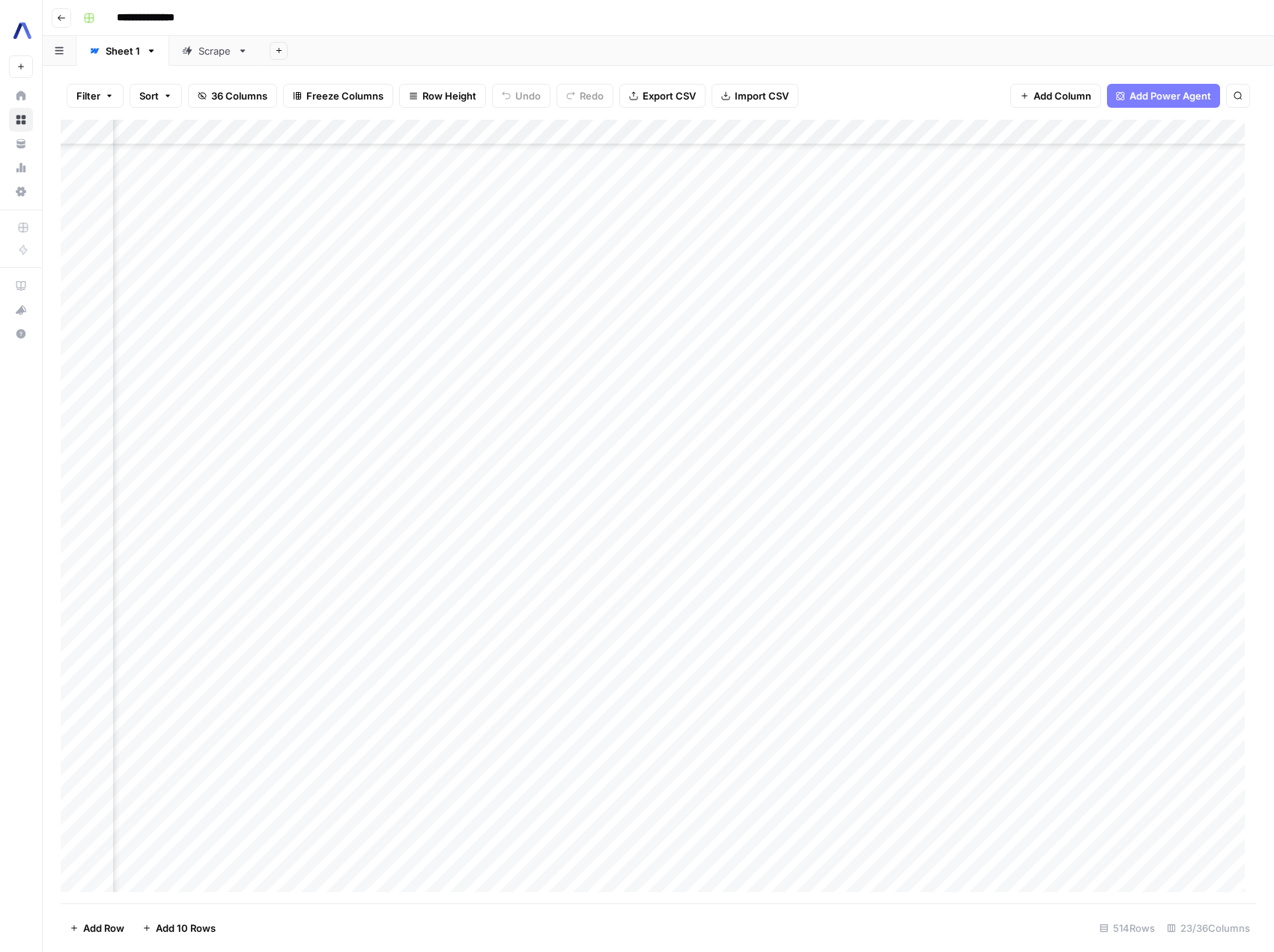
scroll to position [1034, 2011]
click at [977, 548] on div "Add Column" at bounding box center [658, 512] width 1195 height 784
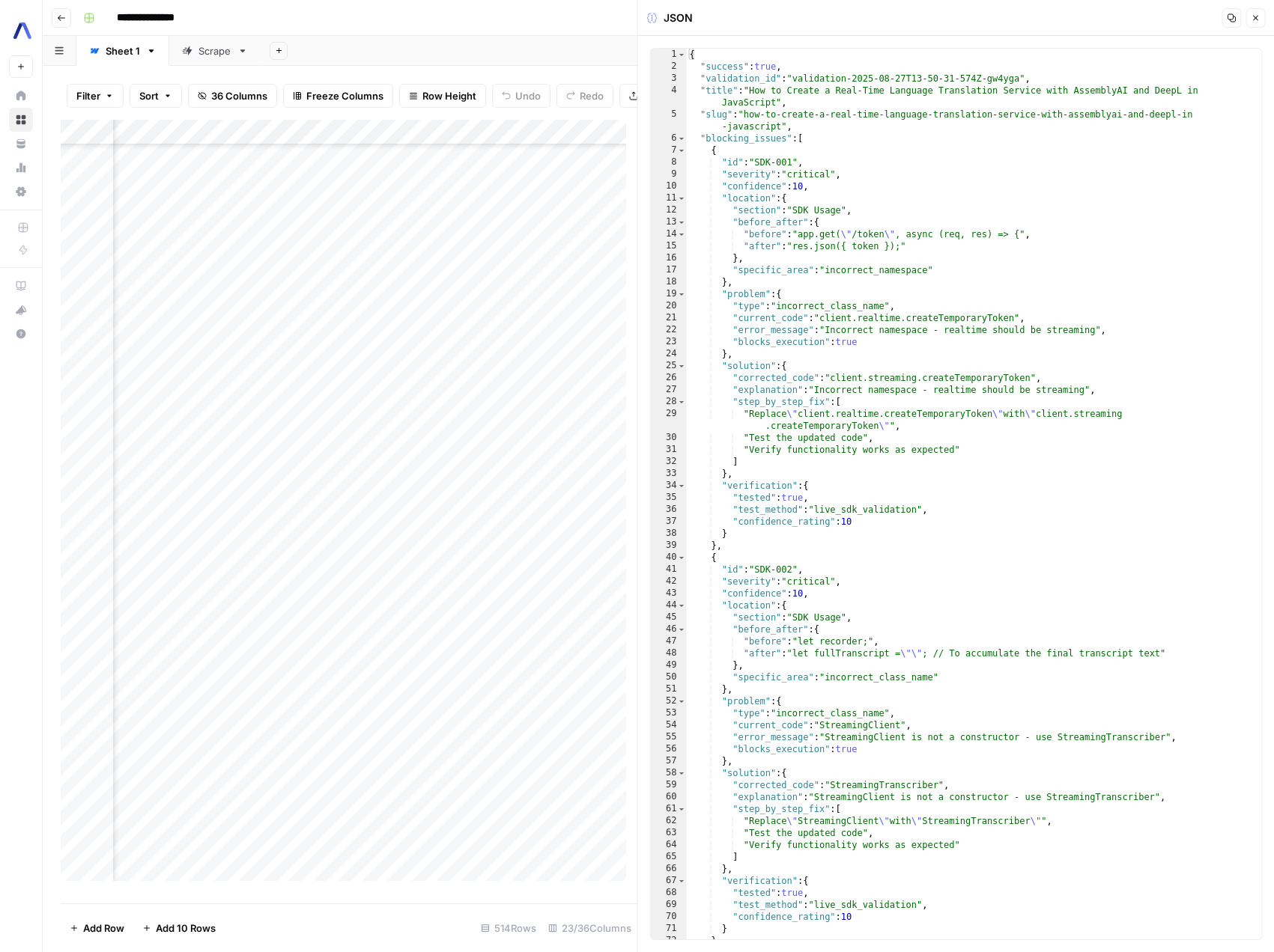
click at [1229, 21] on icon "button" at bounding box center [1230, 17] width 9 height 9
click at [1257, 18] on icon "button" at bounding box center [1254, 17] width 9 height 9
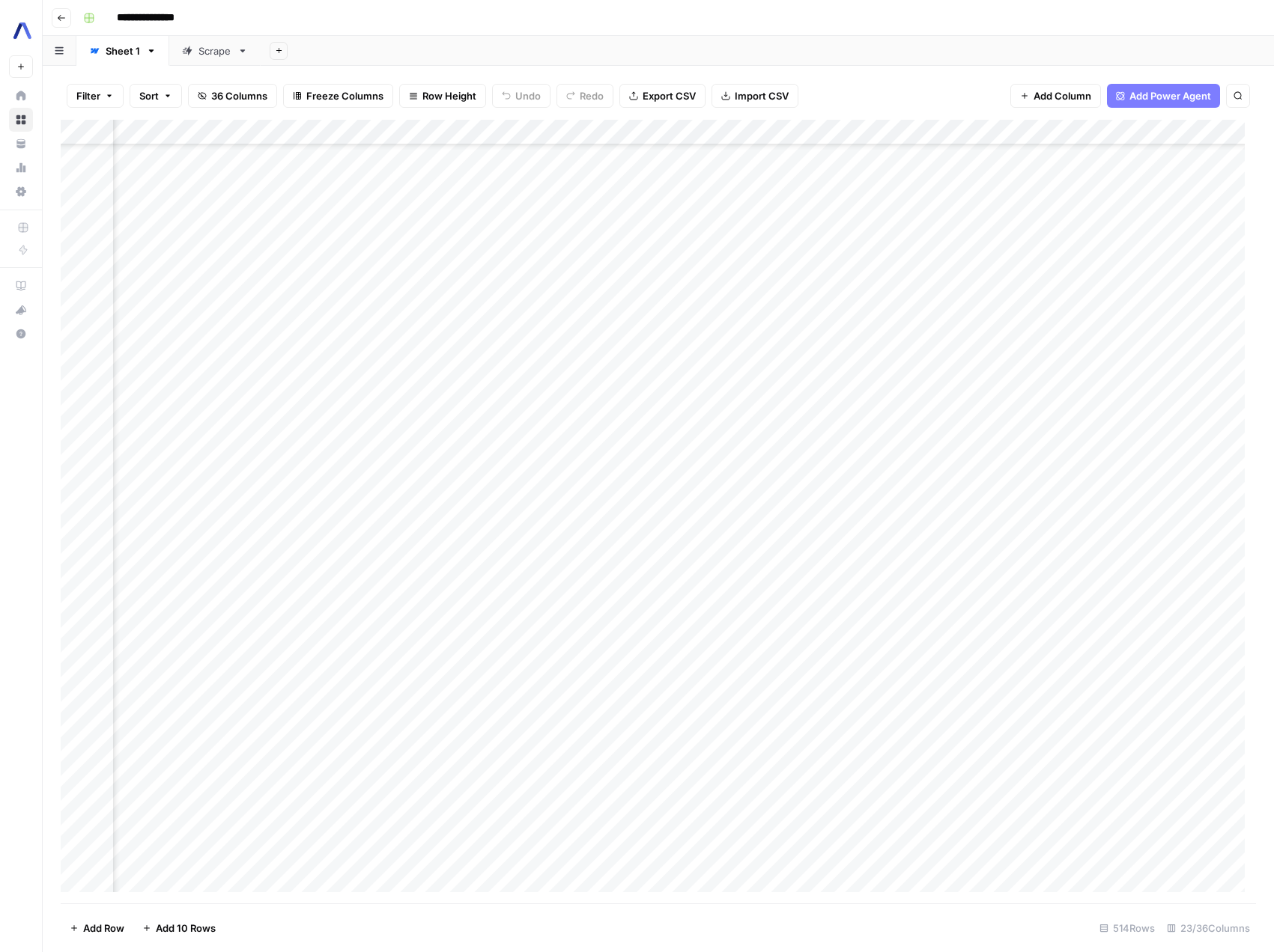
scroll to position [3833, 1179]
click at [735, 447] on div "Add Column" at bounding box center [658, 512] width 1195 height 784
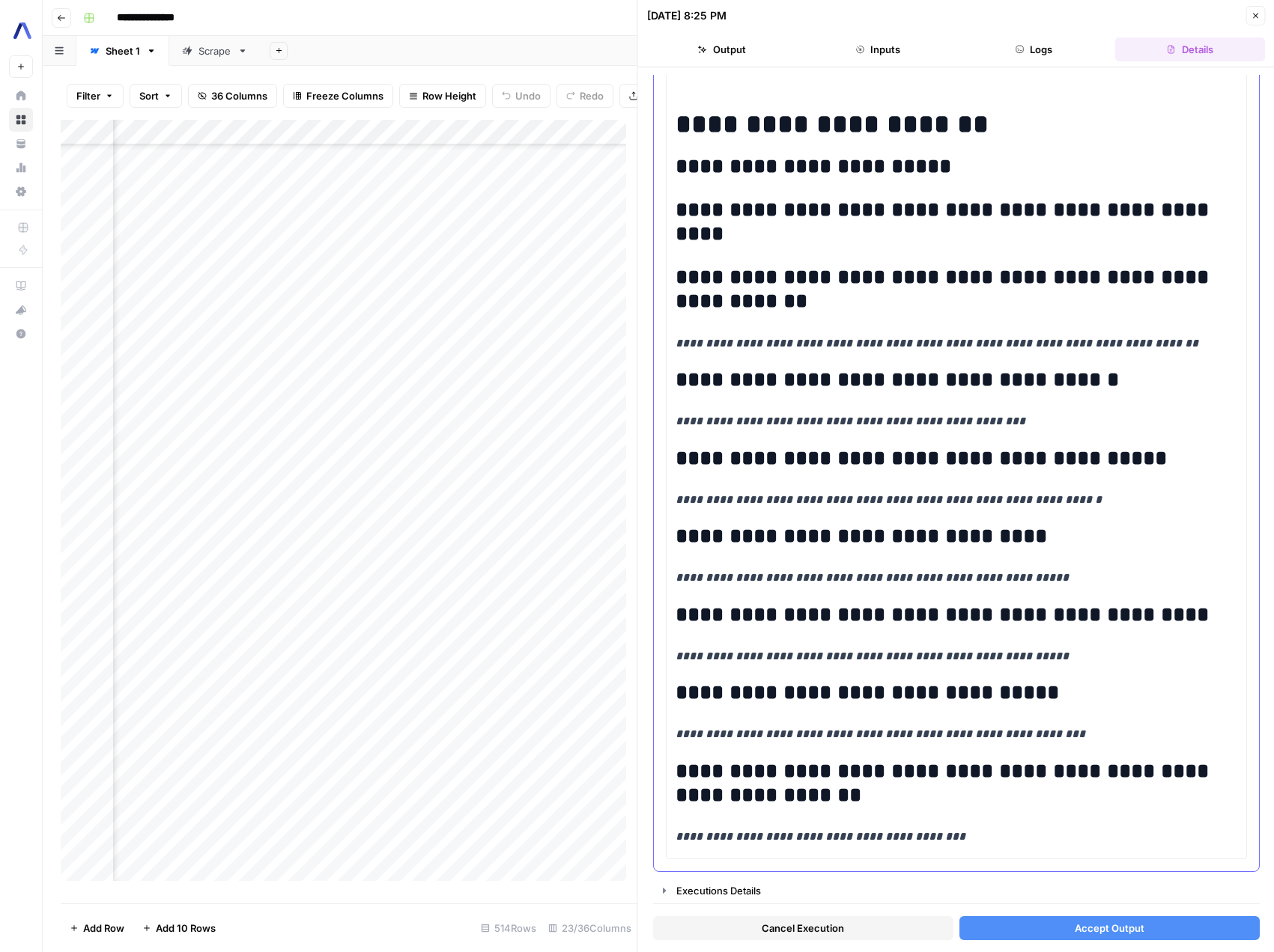
scroll to position [3706, 0]
click at [1091, 935] on span "Accept Output" at bounding box center [1109, 928] width 70 height 15
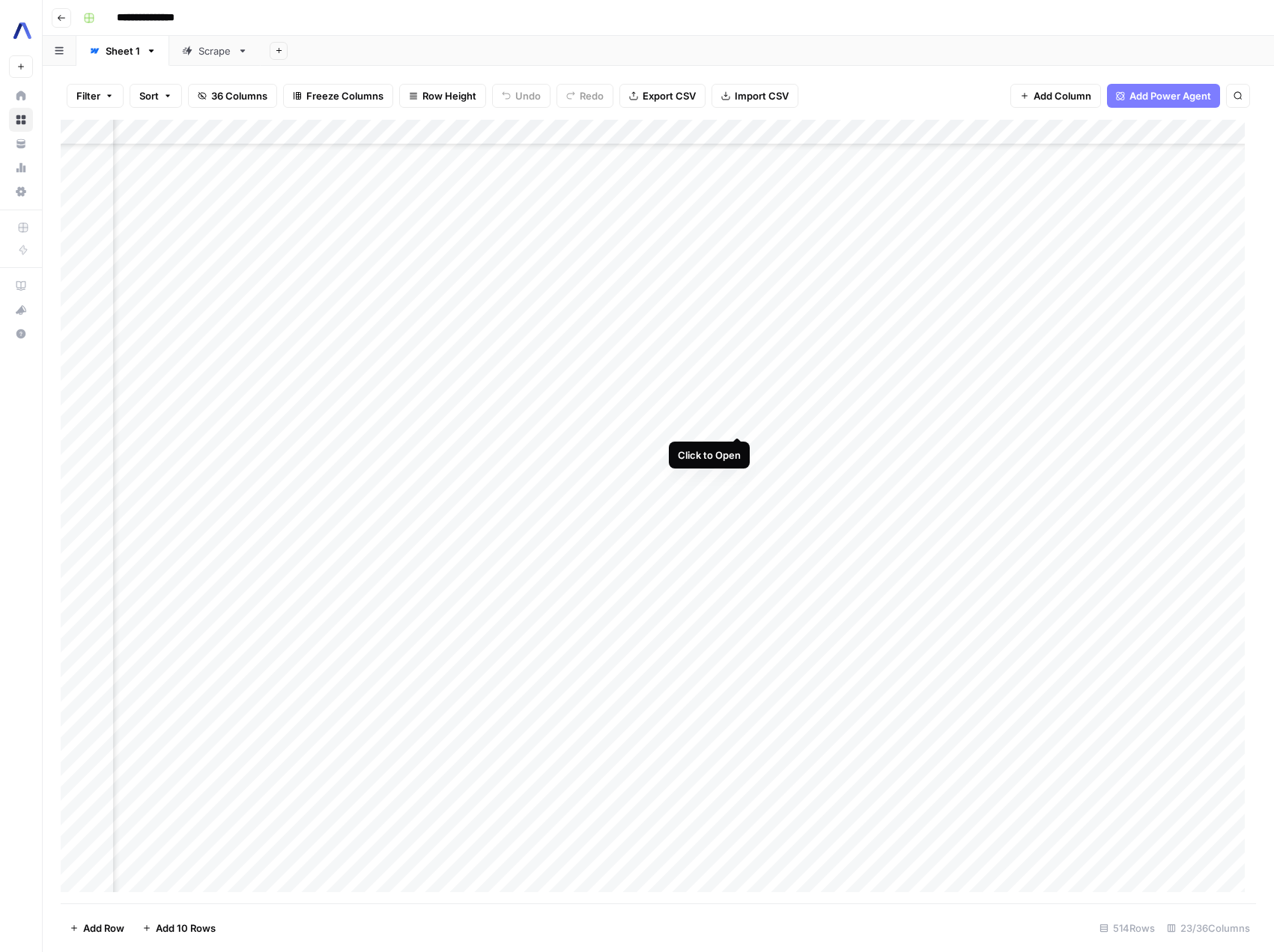
click at [734, 420] on div "Add Column" at bounding box center [658, 512] width 1195 height 784
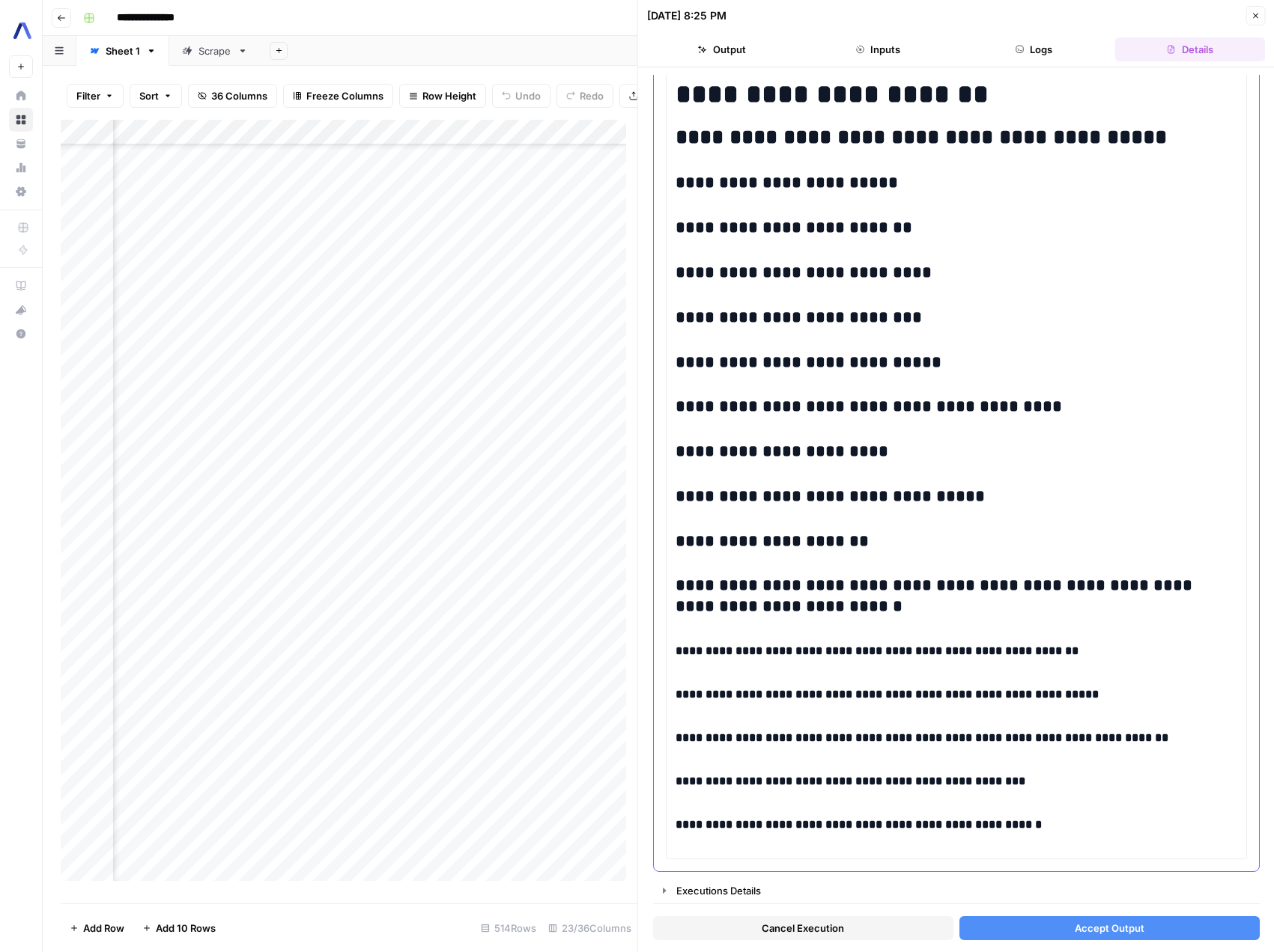
scroll to position [3959, 0]
click at [1253, 20] on button "Close" at bounding box center [1255, 16] width 19 height 19
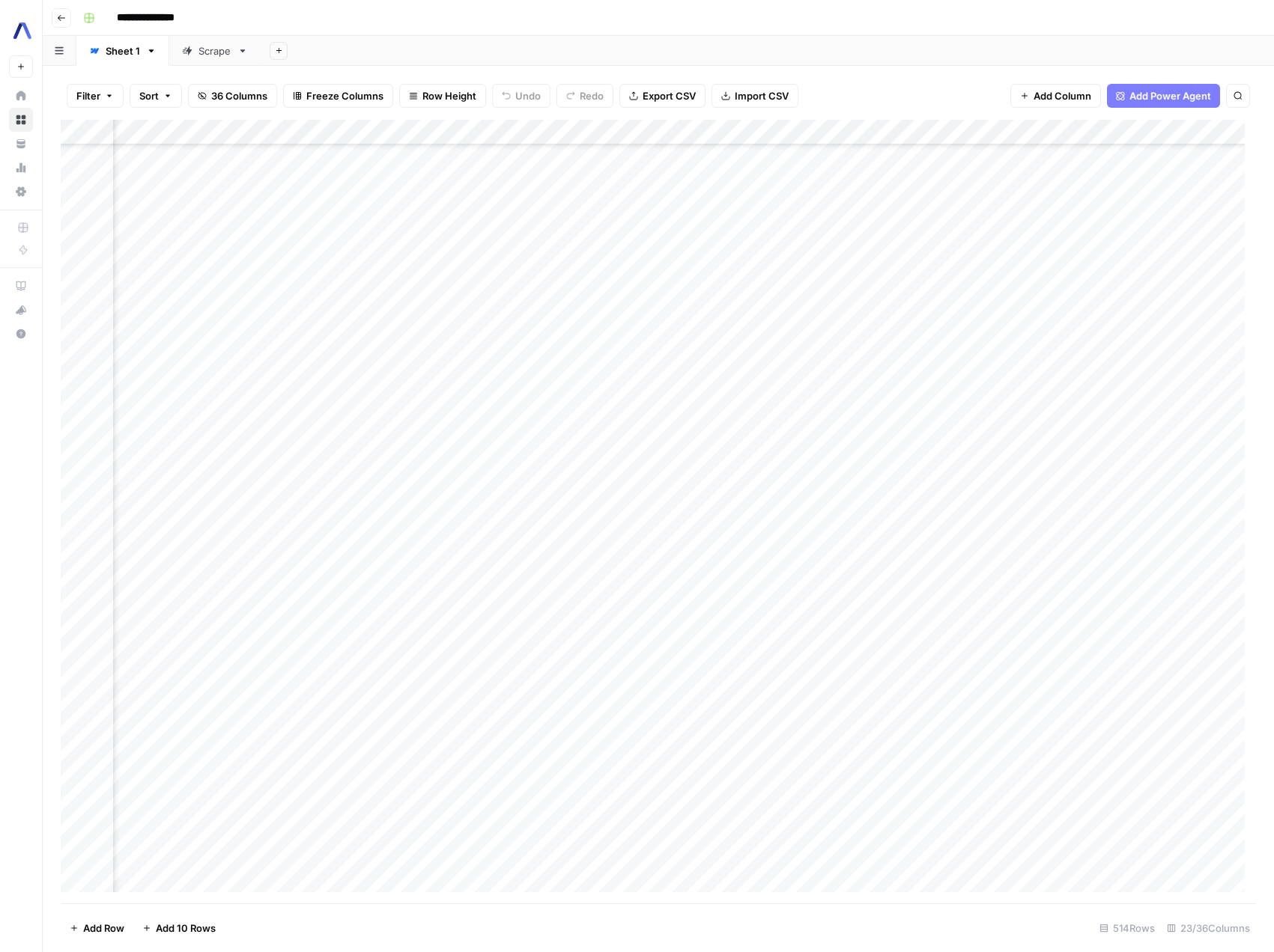
click at [829, 449] on div "Add Column" at bounding box center [658, 512] width 1195 height 784
click at [757, 439] on div "Add Column" at bounding box center [658, 512] width 1195 height 784
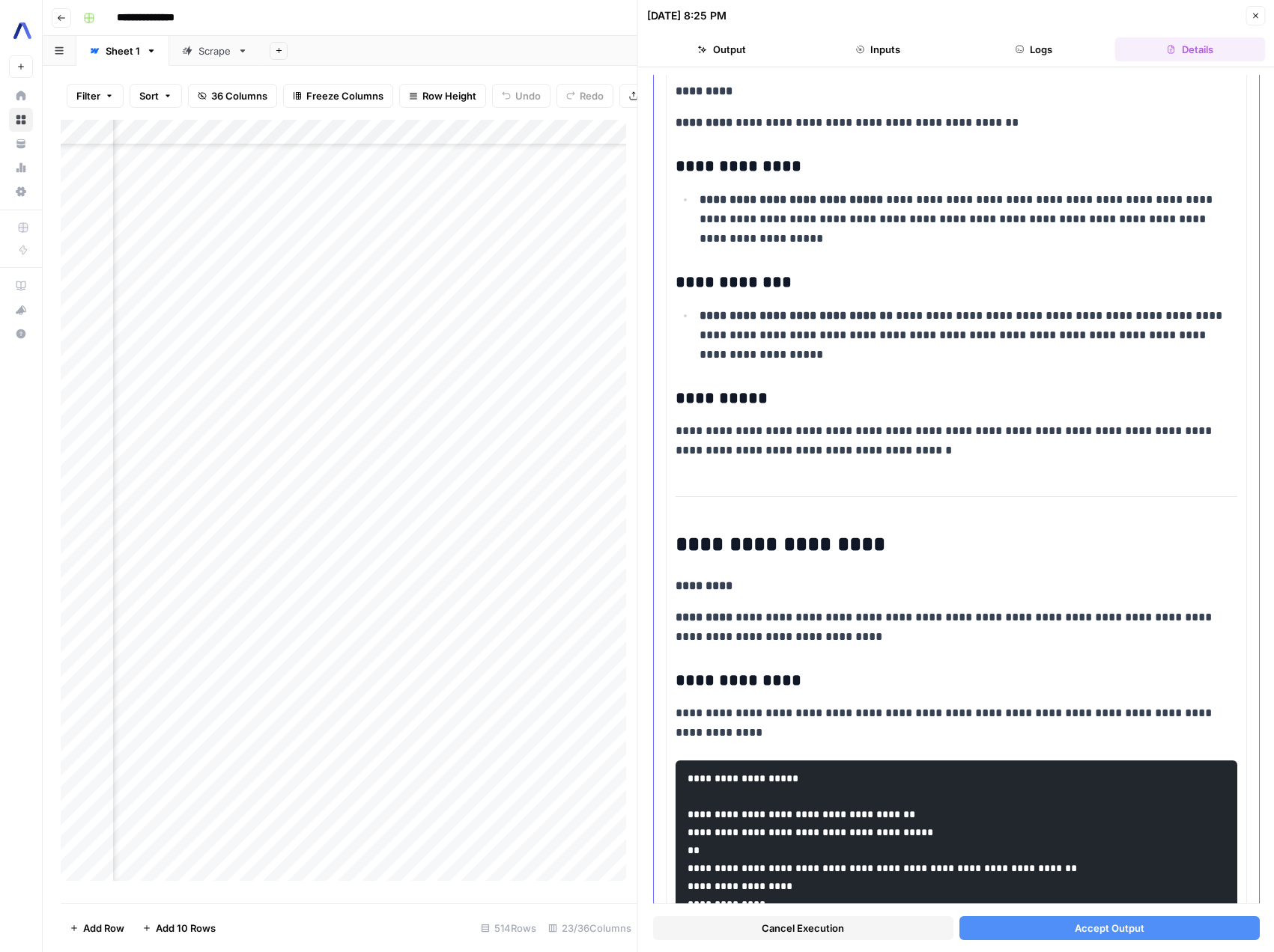
scroll to position [11417, 0]
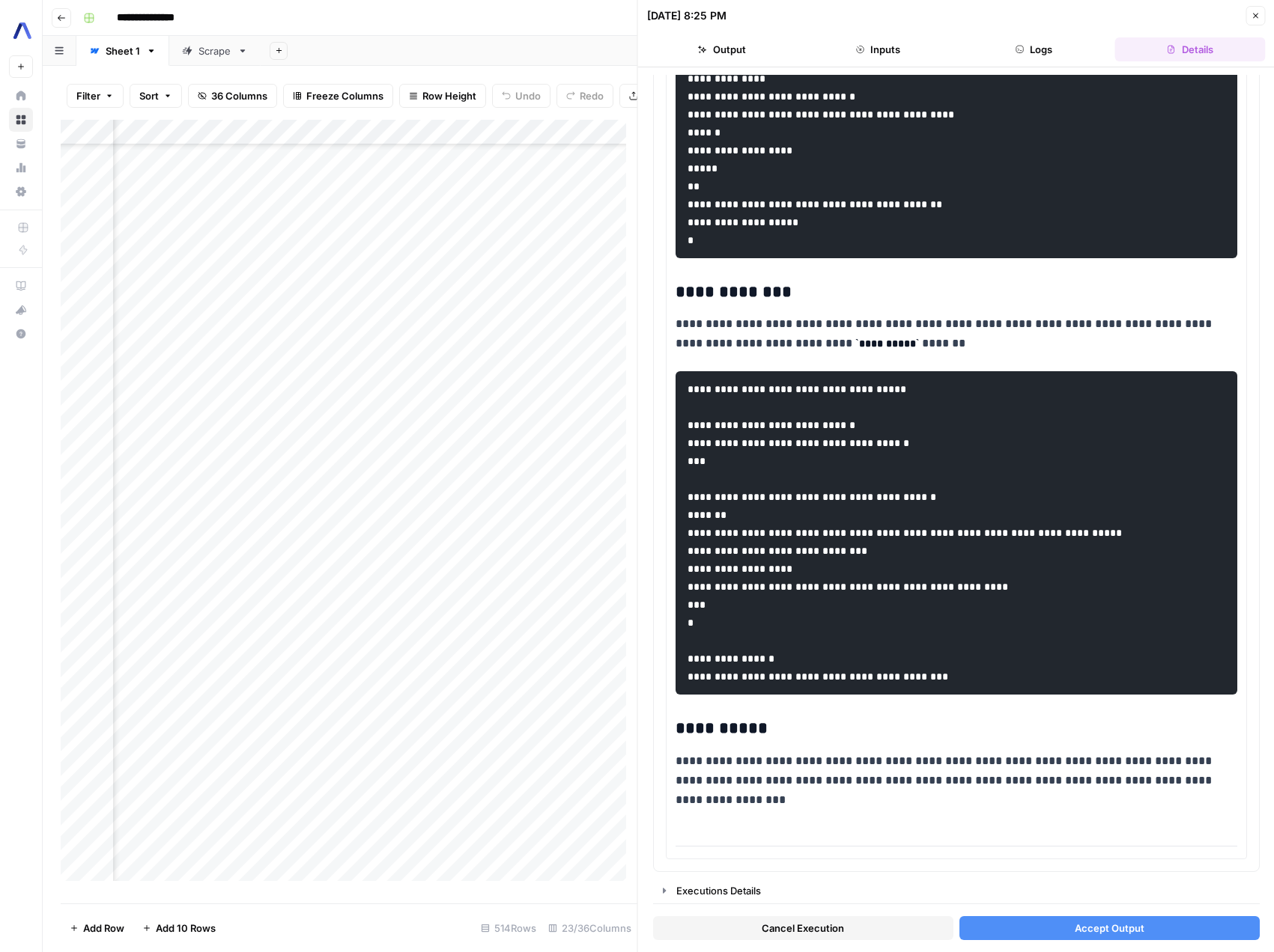
click at [1152, 925] on button "Accept Output" at bounding box center [1109, 928] width 300 height 24
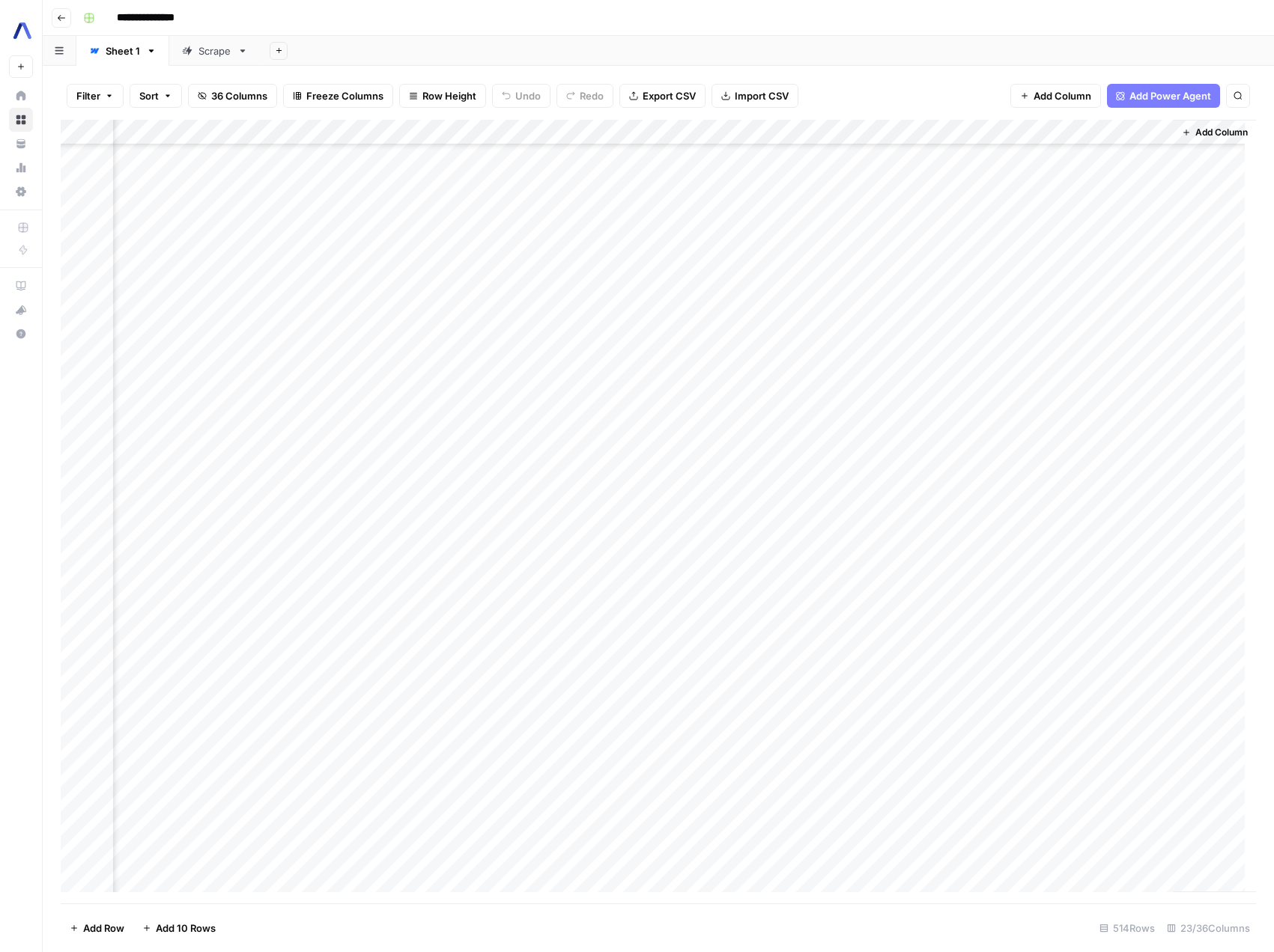
scroll to position [803, 2215]
click at [778, 780] on div "Add Column" at bounding box center [658, 512] width 1195 height 784
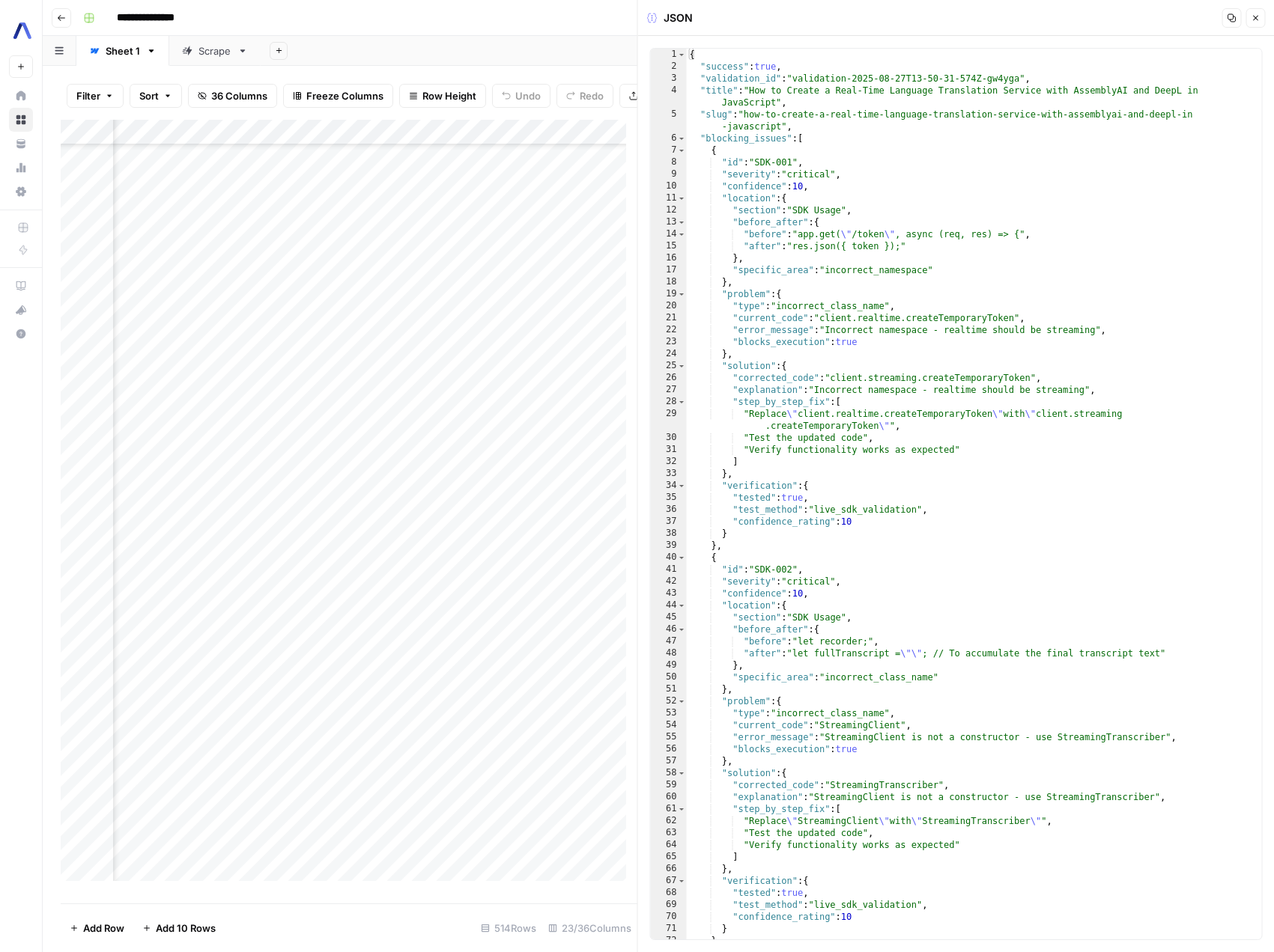
click at [1230, 19] on icon "button" at bounding box center [1231, 18] width 8 height 8
click at [1230, 19] on icon "button" at bounding box center [1231, 18] width 6 height 6
click at [1259, 20] on icon "button" at bounding box center [1254, 17] width 9 height 9
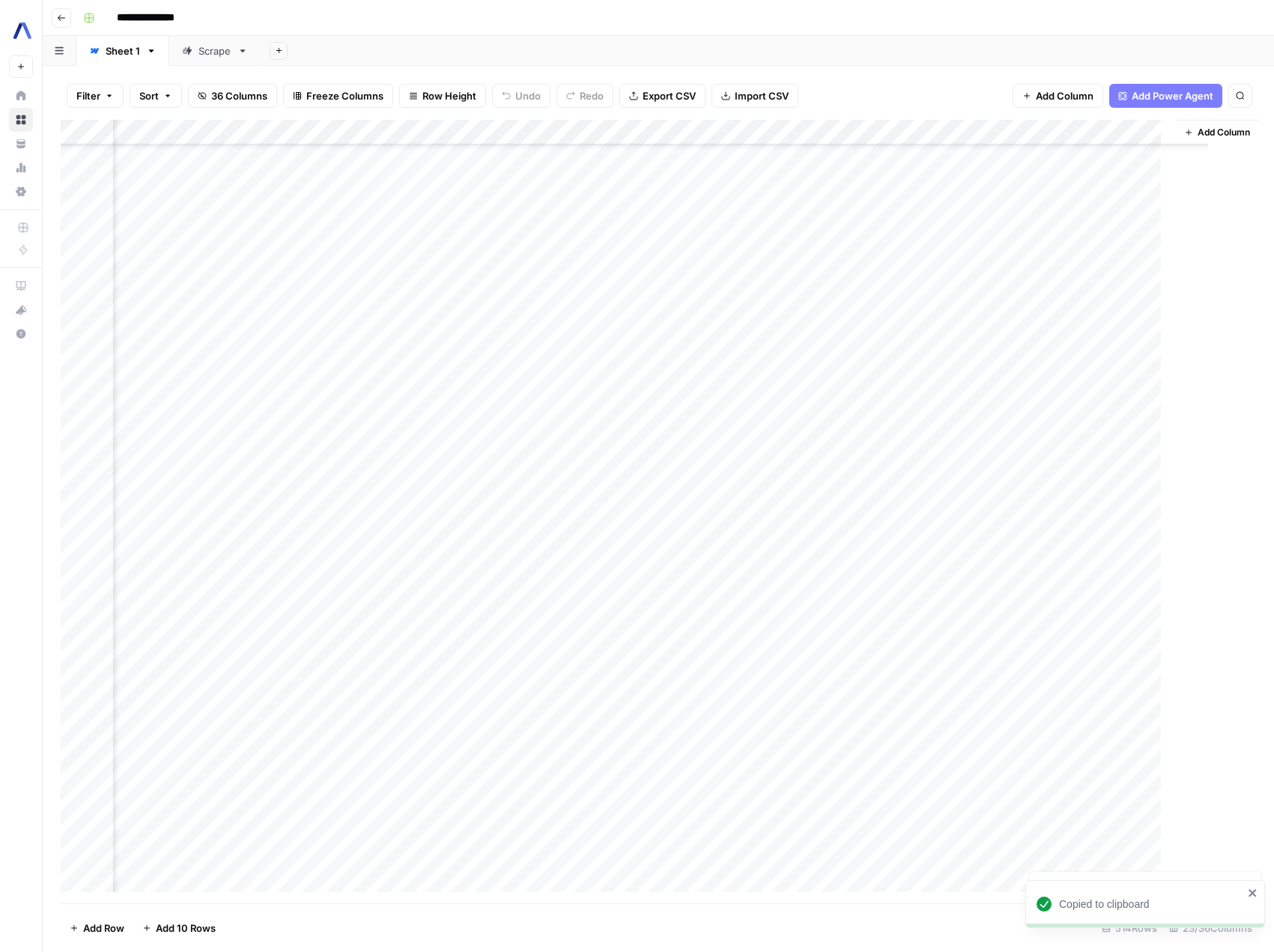
scroll to position [803, 2197]
click at [660, 779] on div "Add Column" at bounding box center [658, 512] width 1195 height 784
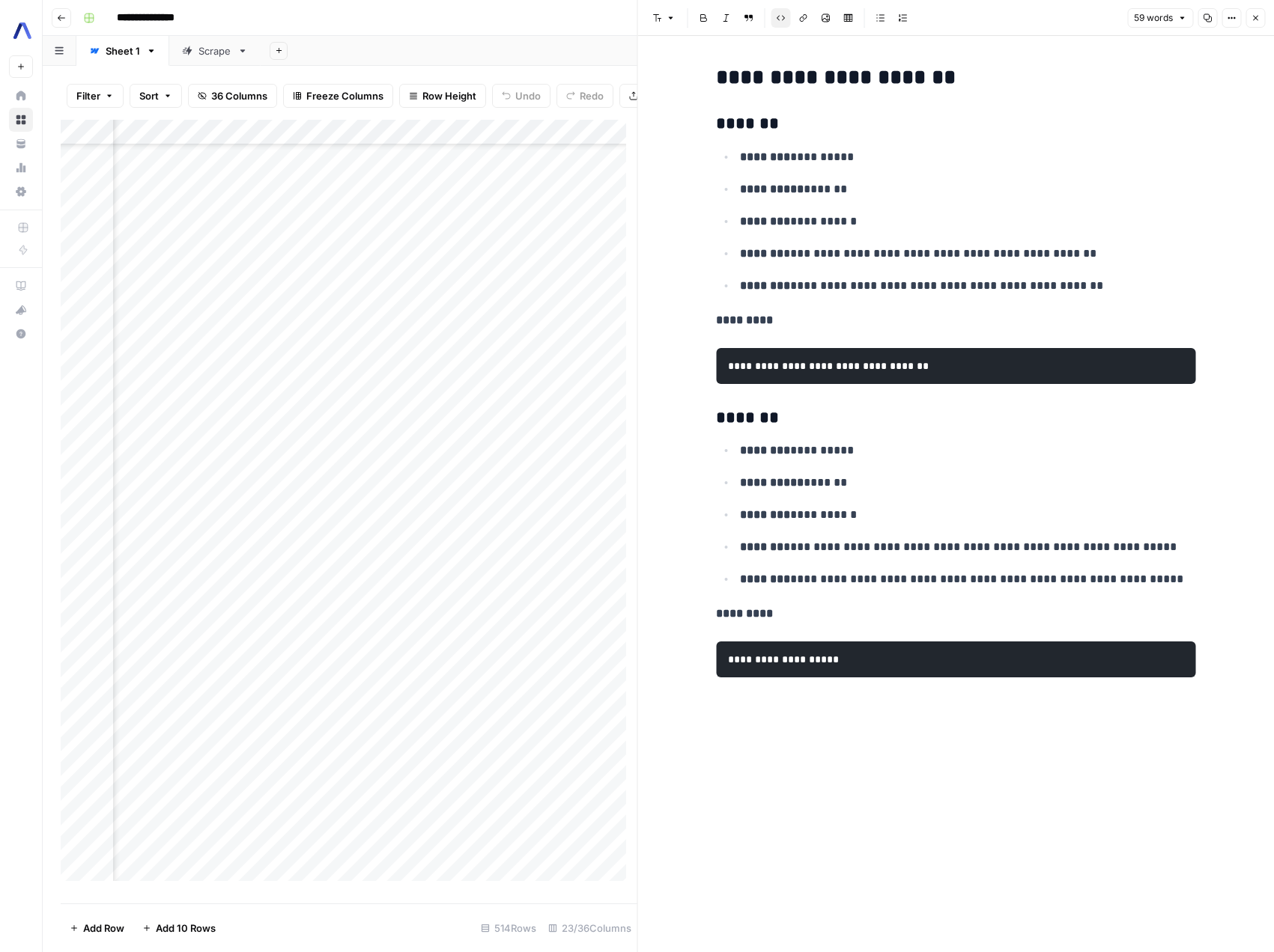
click at [1227, 17] on icon "button" at bounding box center [1230, 17] width 9 height 9
click at [1254, 17] on icon "button" at bounding box center [1254, 17] width 9 height 9
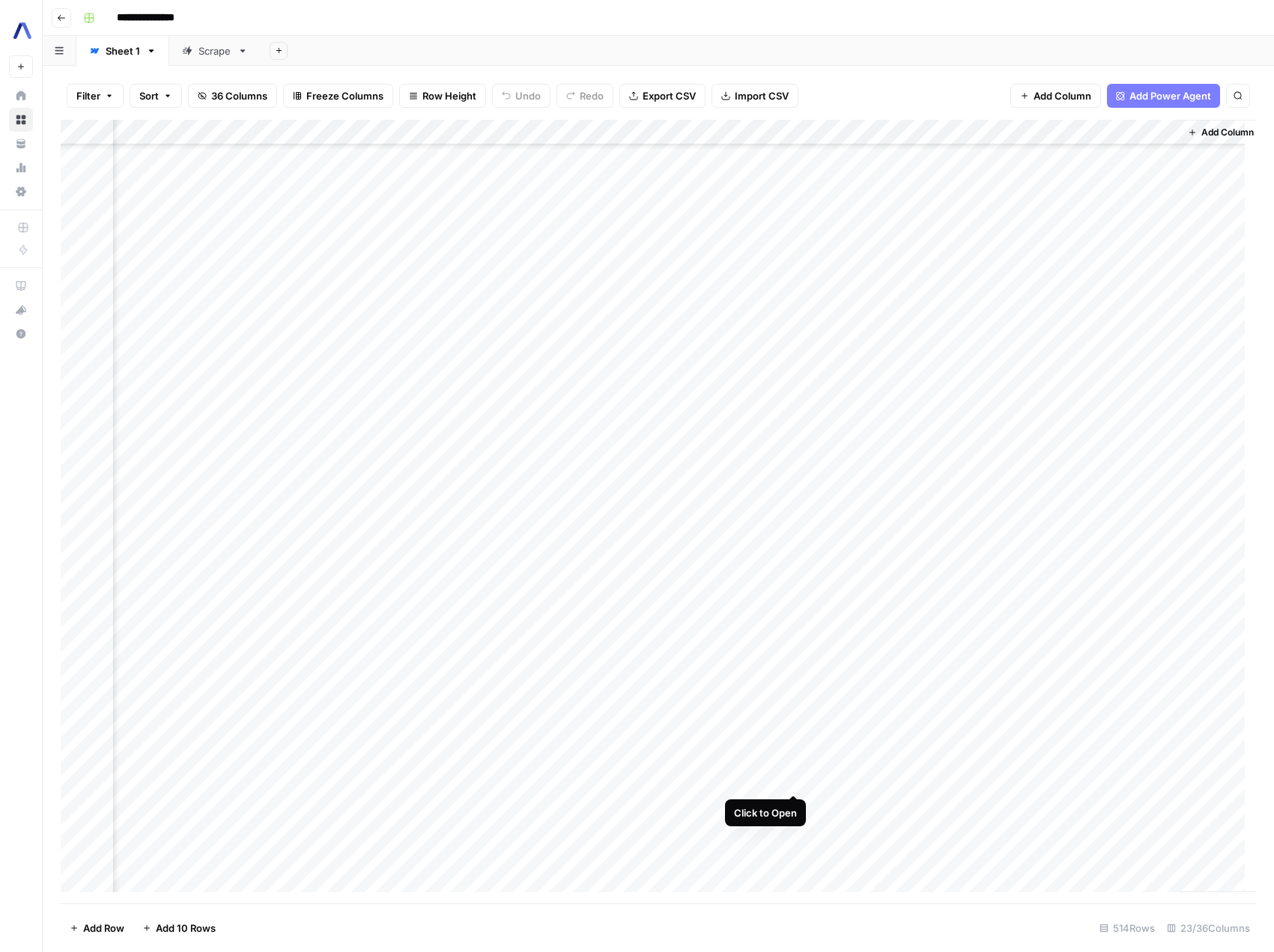
click at [791, 781] on div "Add Column" at bounding box center [658, 512] width 1195 height 784
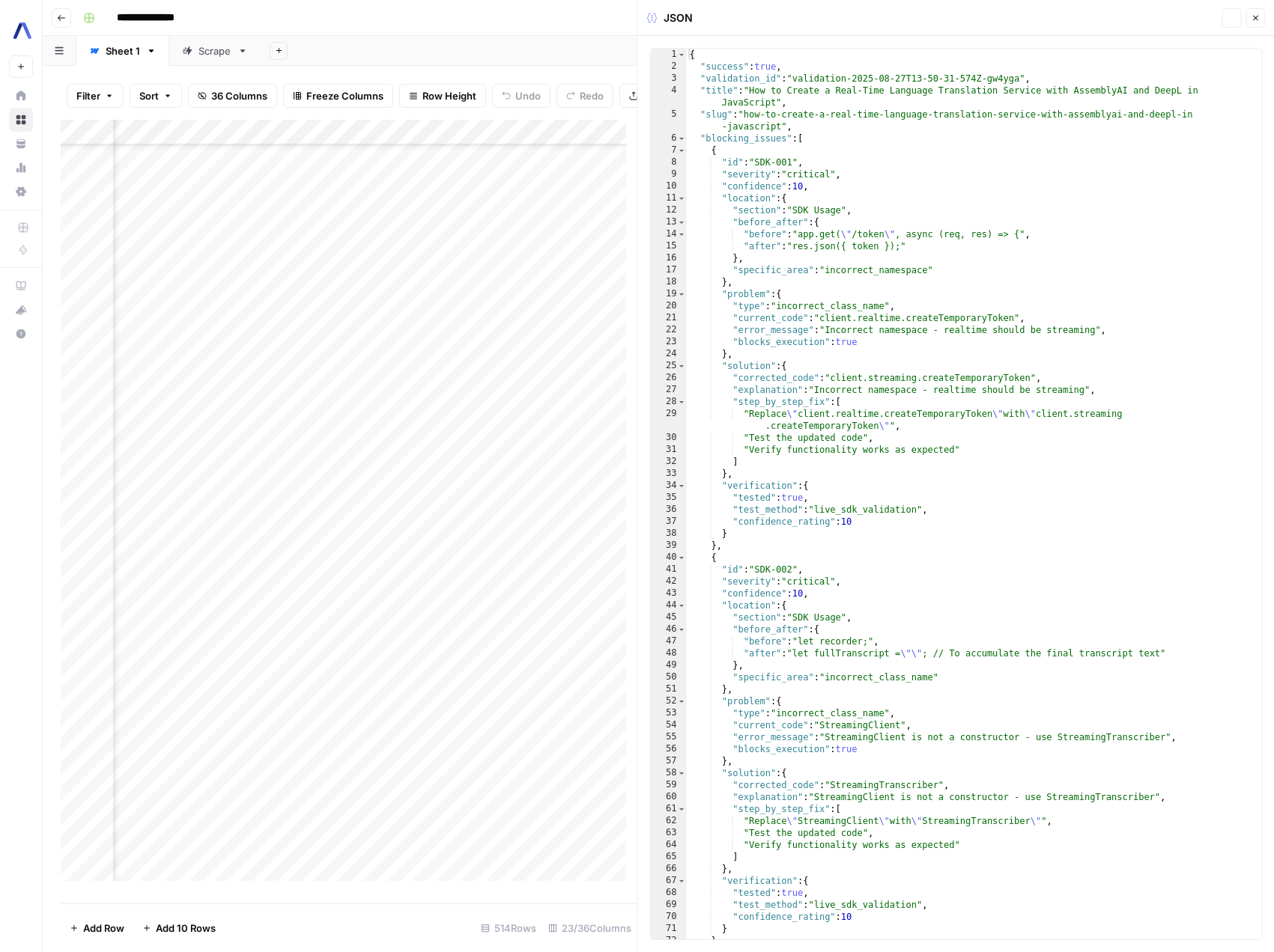
scroll to position [2, 0]
click at [1250, 19] on icon "button" at bounding box center [1254, 17] width 9 height 9
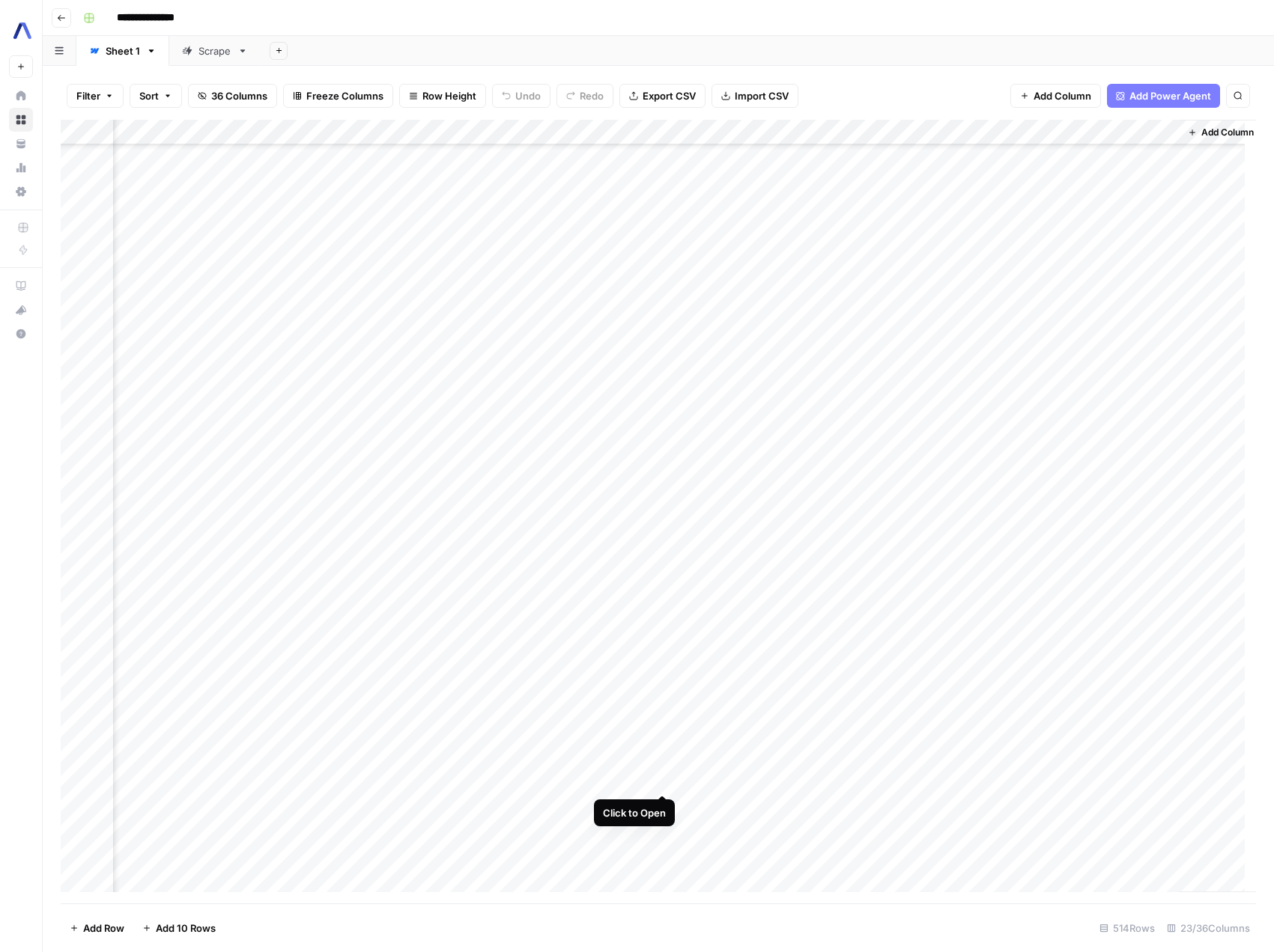
click at [660, 782] on div "Add Column" at bounding box center [658, 512] width 1195 height 784
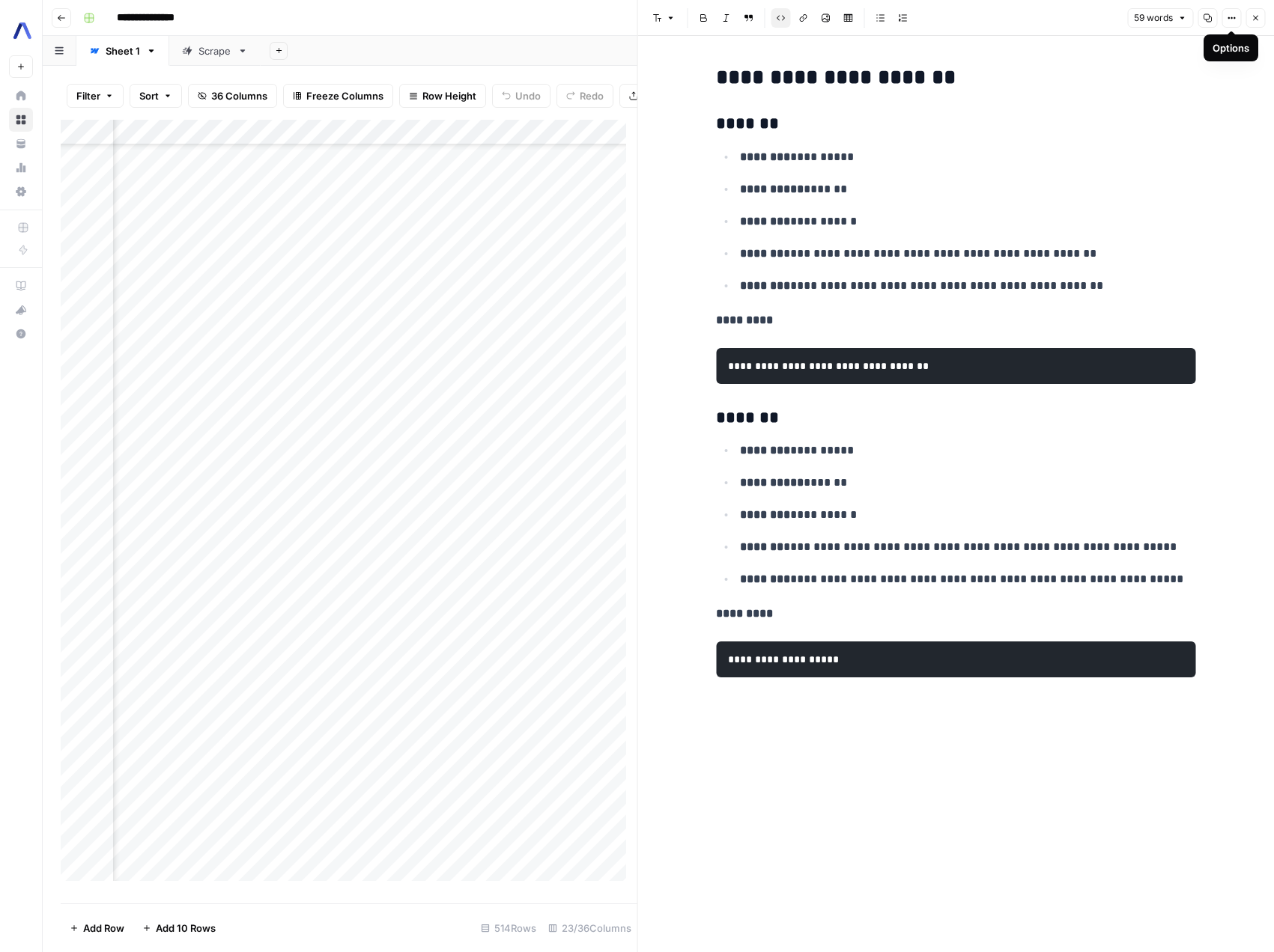
click at [1231, 19] on icon "button" at bounding box center [1230, 17] width 9 height 9
click at [1190, 91] on span "Copy Link" at bounding box center [1186, 84] width 72 height 15
click at [805, 15] on icon "button" at bounding box center [803, 17] width 9 height 9
click at [1227, 21] on icon "button" at bounding box center [1230, 17] width 9 height 9
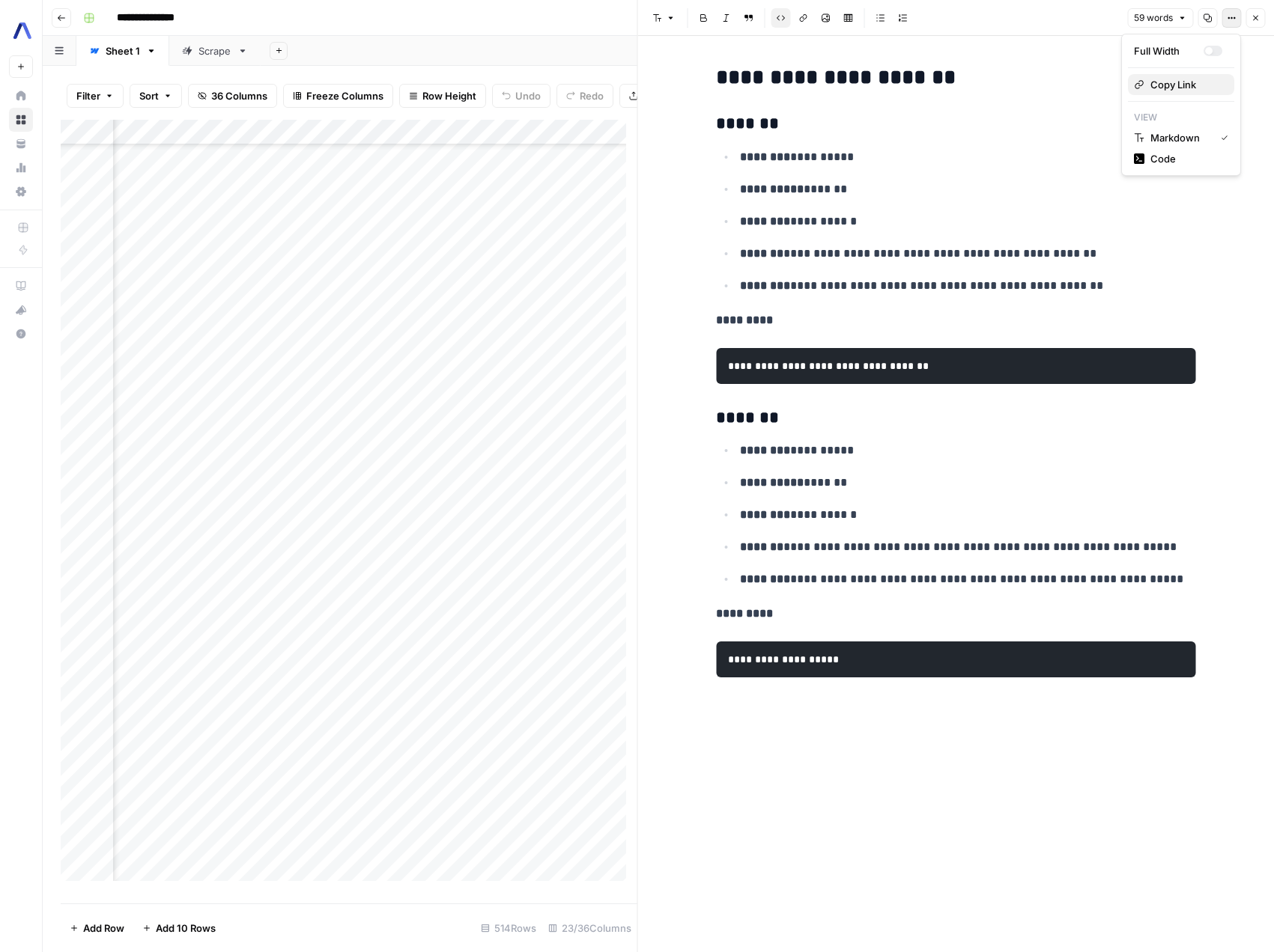
click at [1183, 82] on span "Copy Link" at bounding box center [1186, 84] width 72 height 15
click at [1253, 20] on icon "button" at bounding box center [1254, 17] width 9 height 9
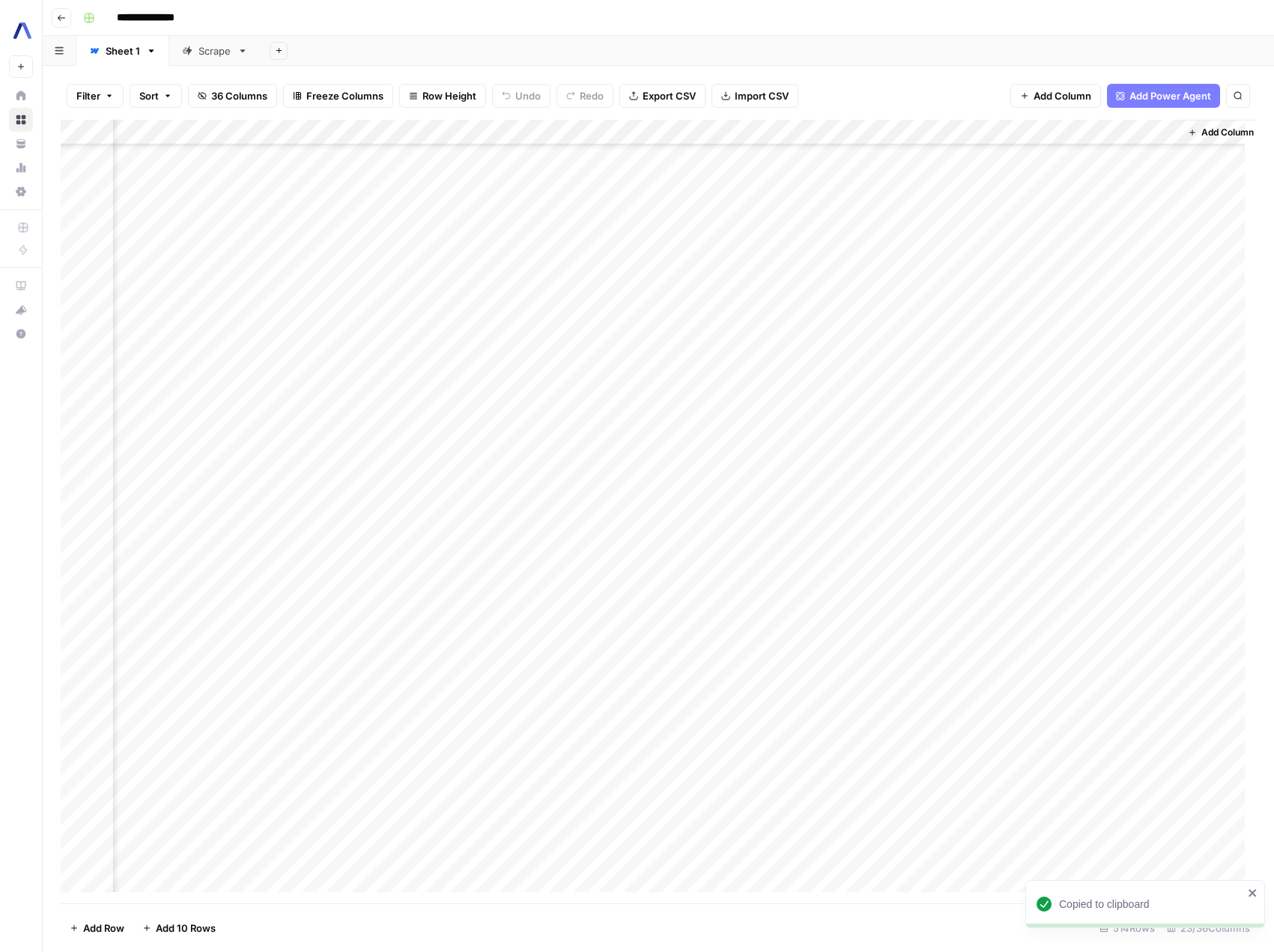
scroll to position [834, 2197]
click at [792, 748] on div "Add Column" at bounding box center [658, 512] width 1195 height 784
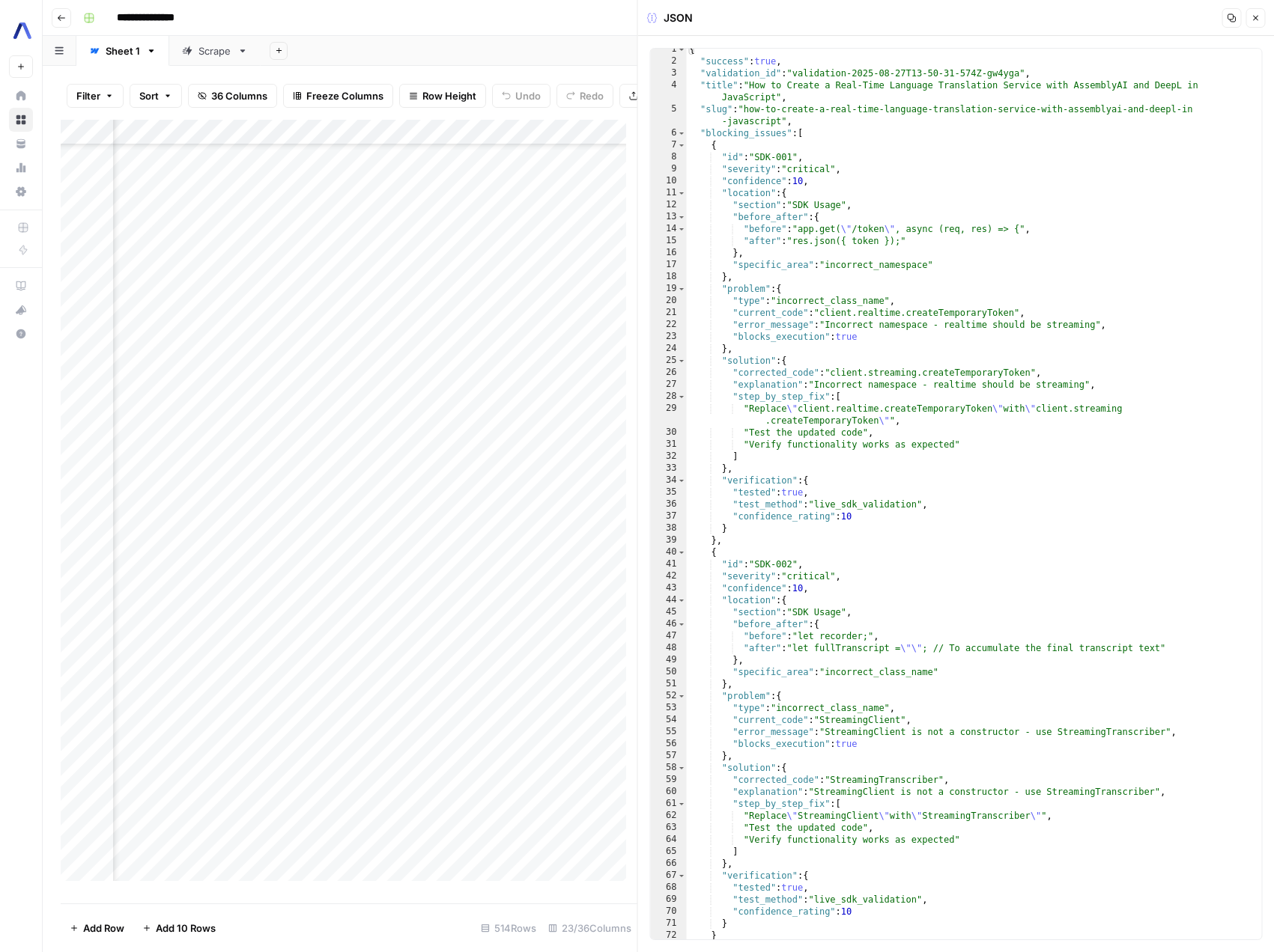
scroll to position [6, 0]
click at [1253, 21] on icon "button" at bounding box center [1254, 17] width 9 height 9
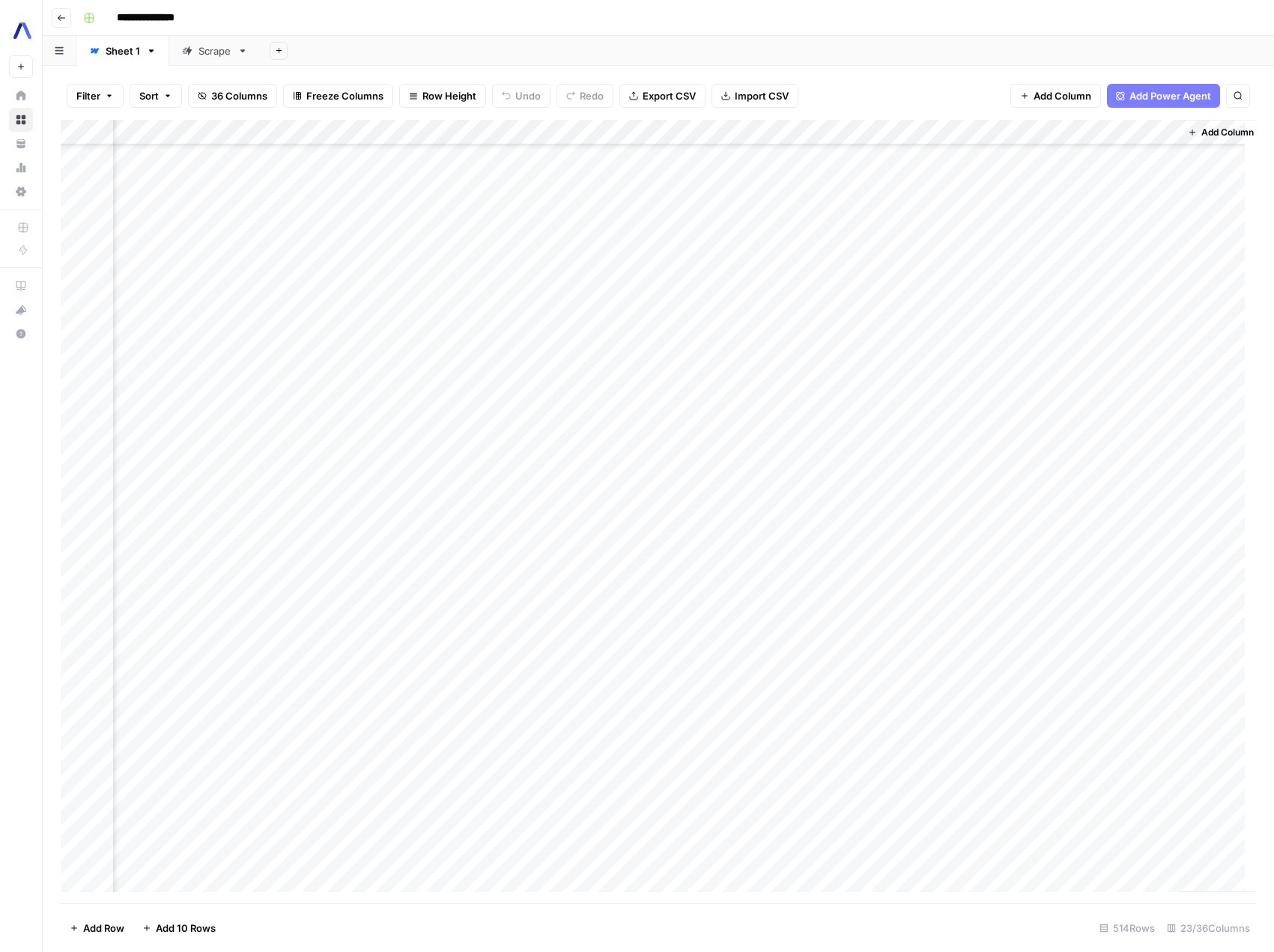
scroll to position [3556, 2197]
click at [796, 369] on div "Add Column" at bounding box center [658, 512] width 1195 height 784
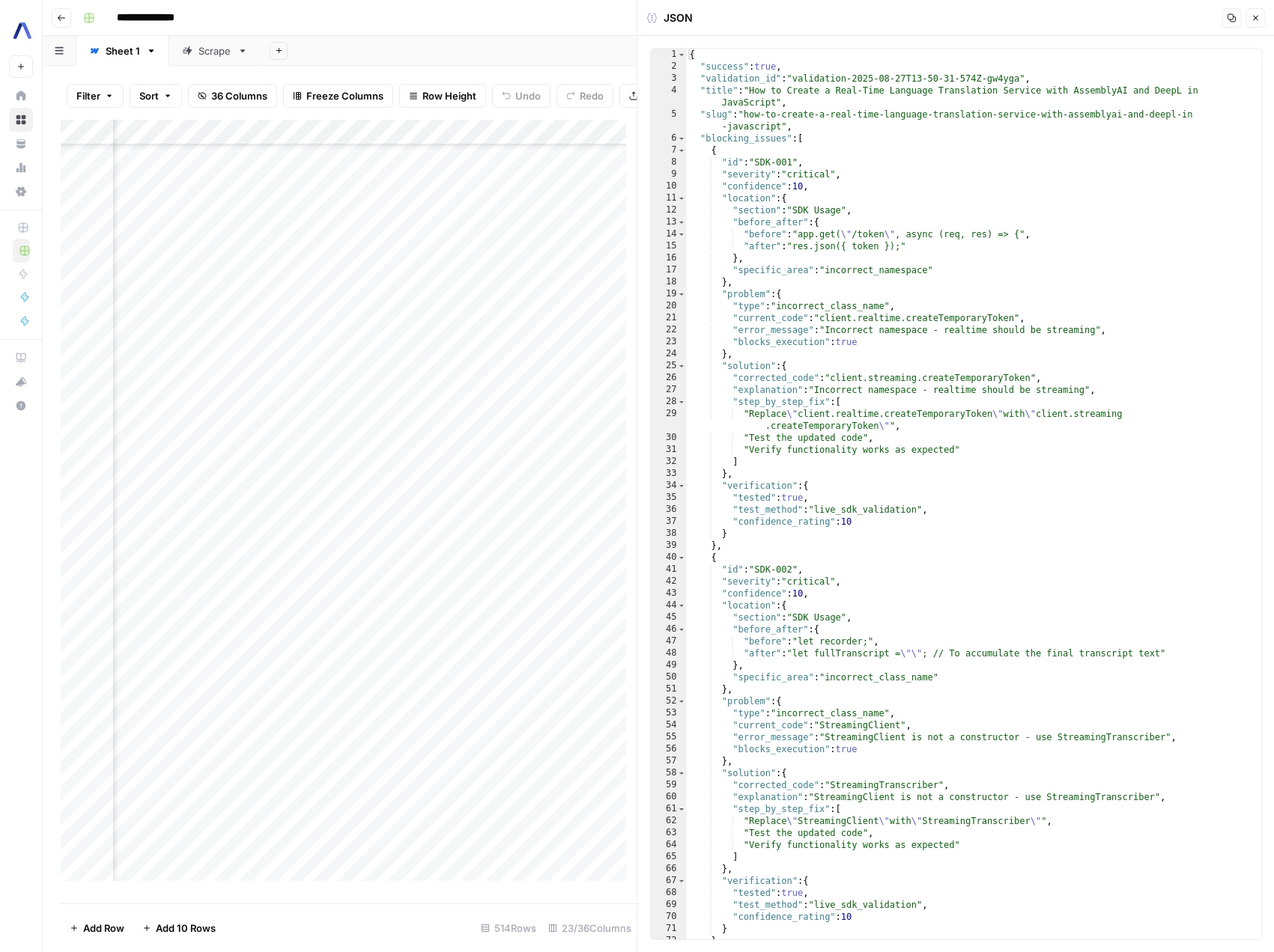
click at [1258, 20] on icon "button" at bounding box center [1254, 17] width 9 height 9
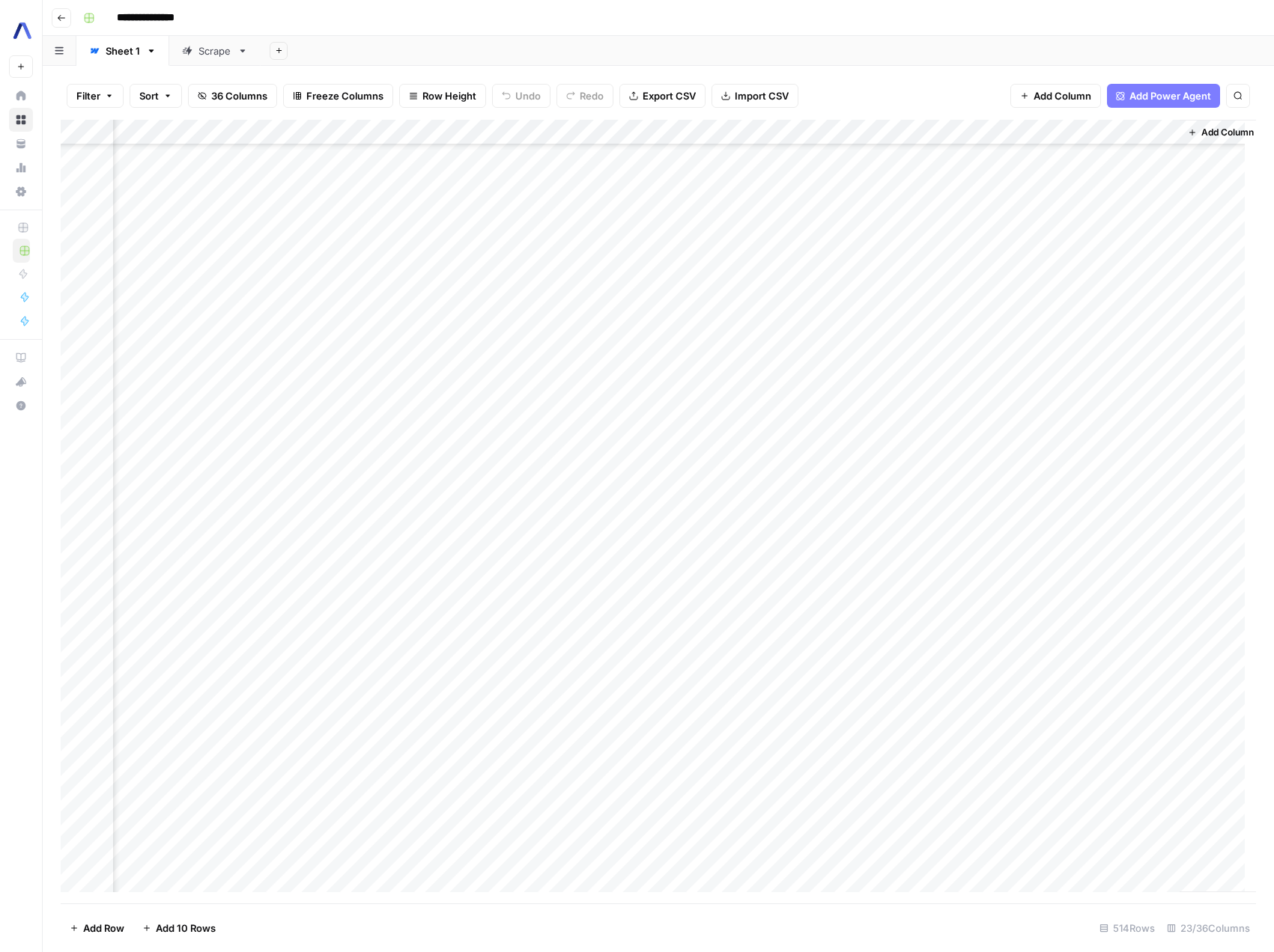
scroll to position [6491, 2197]
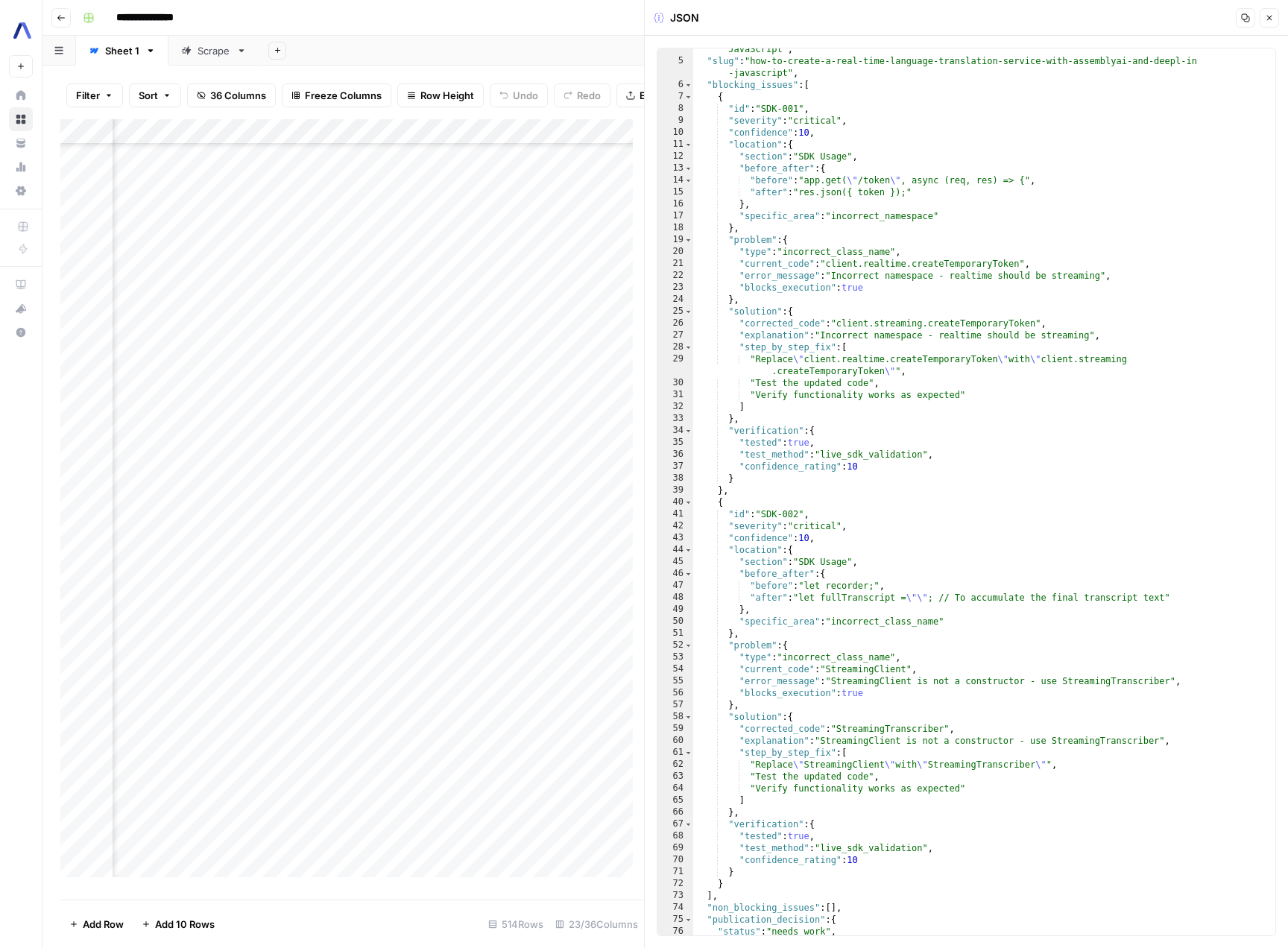
scroll to position [329, 0]
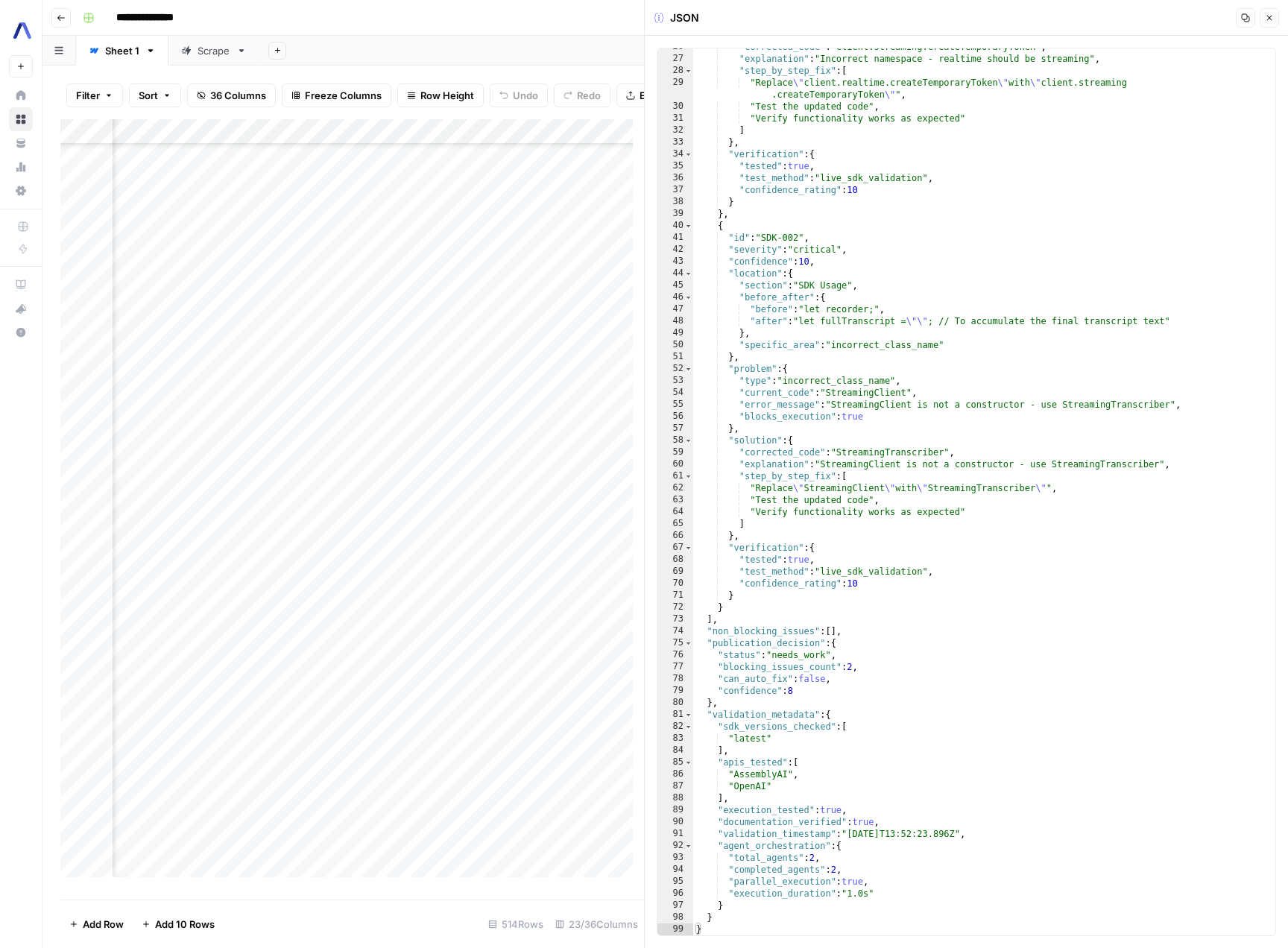
click at [1272, 20] on icon "button" at bounding box center [1269, 17] width 9 height 9
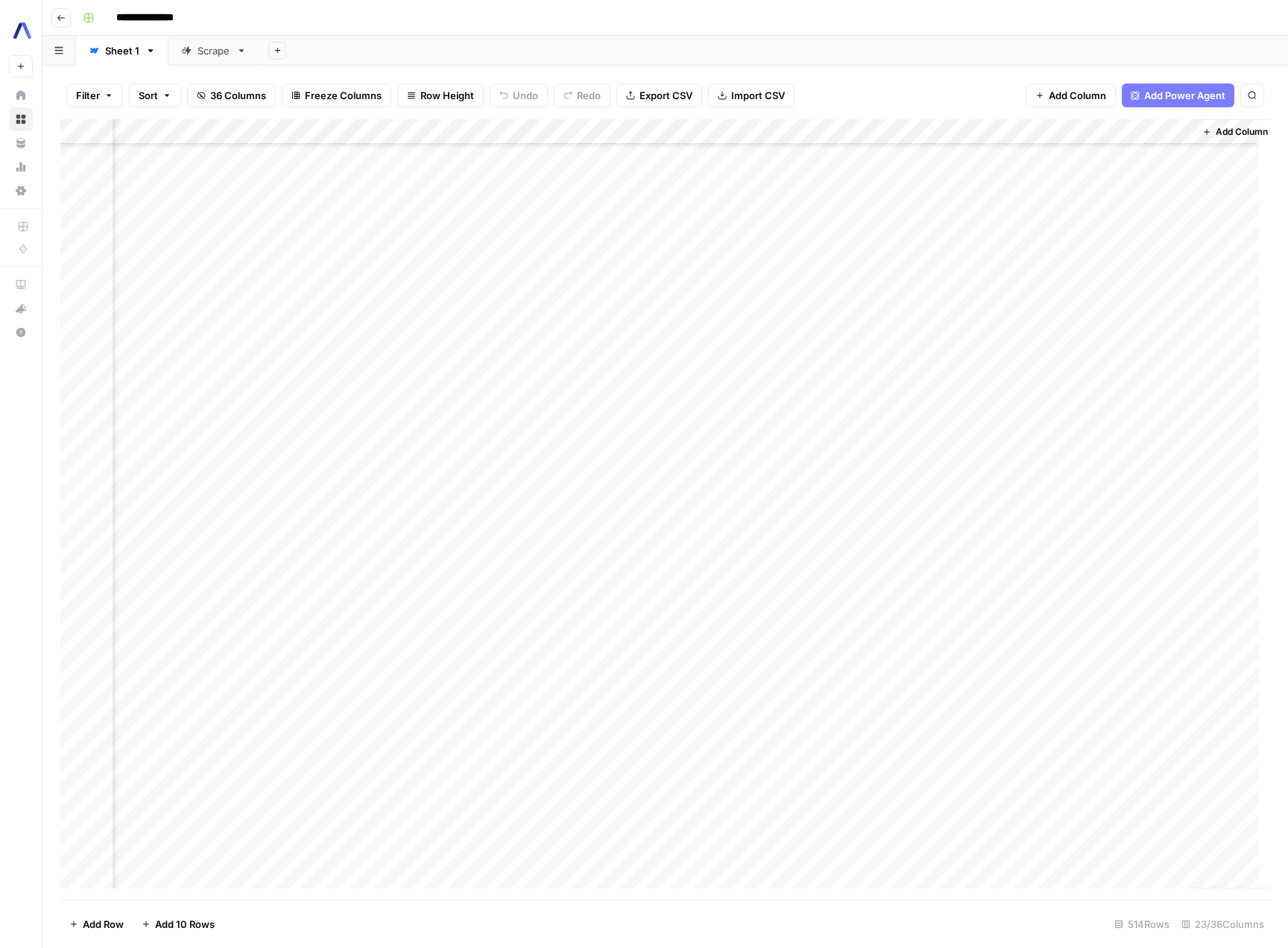
scroll to position [3064, 2167]
